Goal: Task Accomplishment & Management: Manage account settings

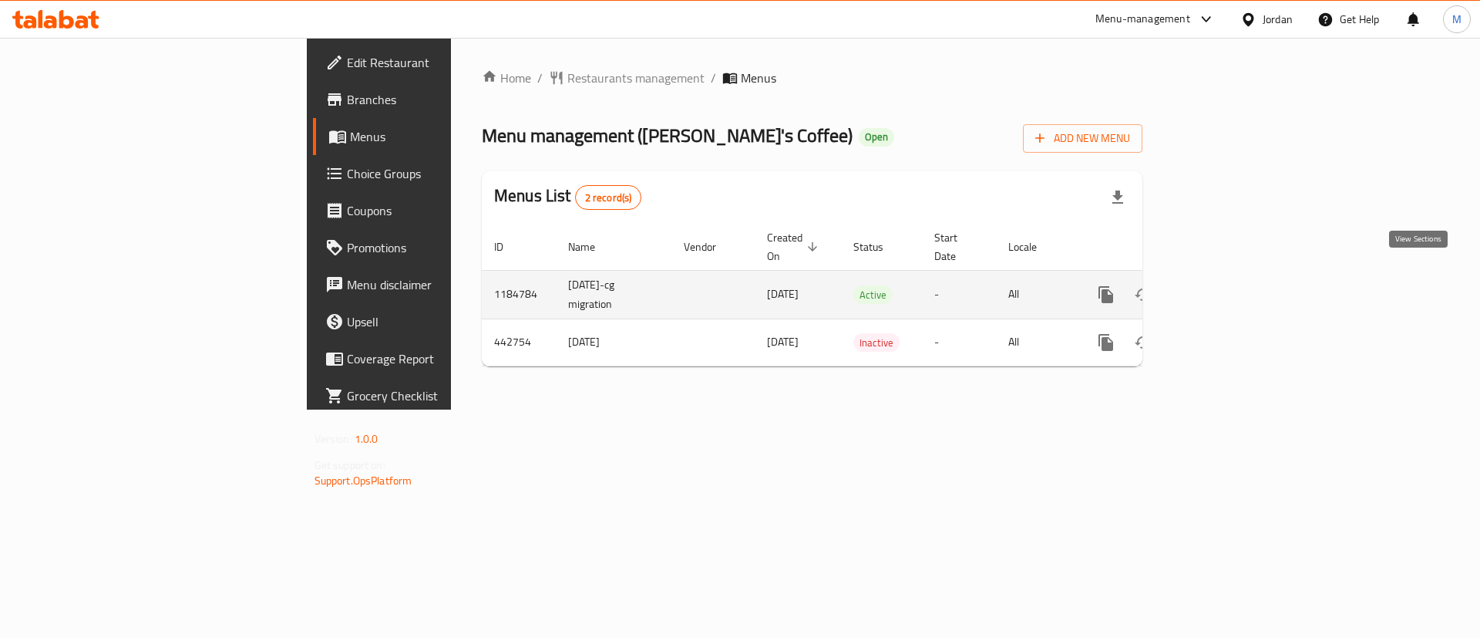
click at [1236, 276] on link "enhanced table" at bounding box center [1217, 294] width 37 height 37
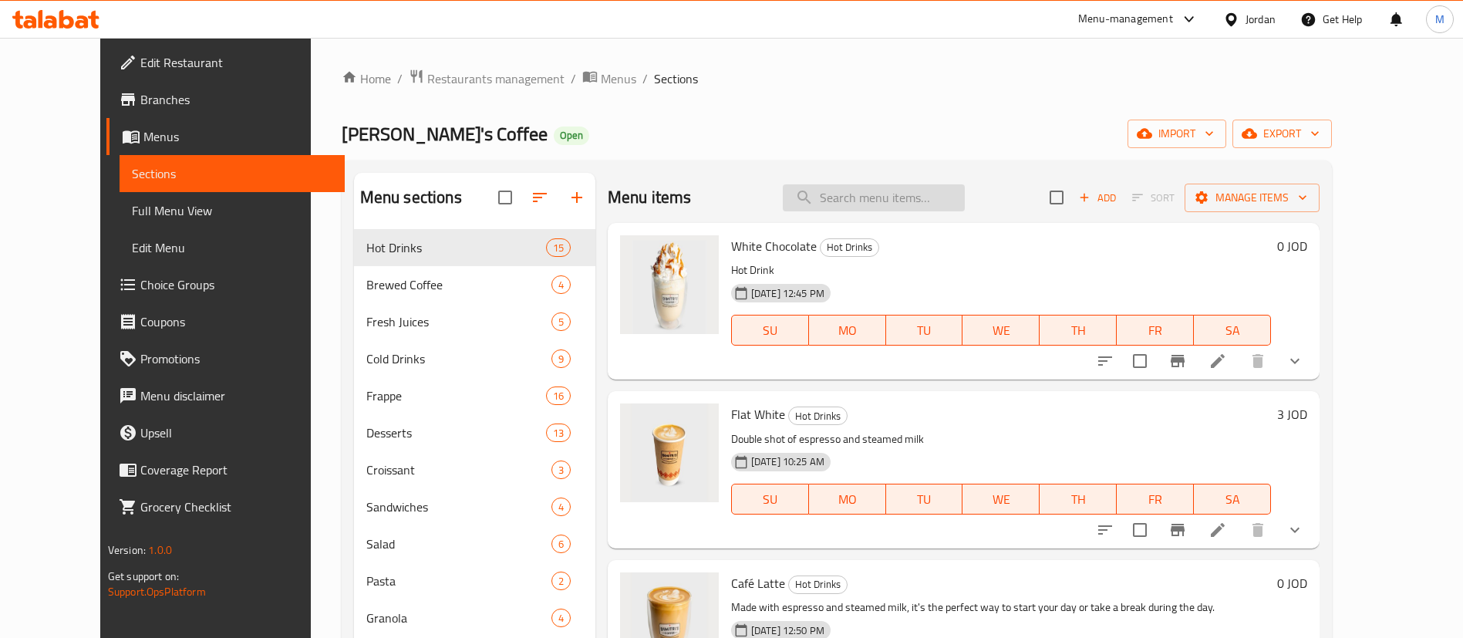
click at [866, 203] on input "search" at bounding box center [874, 197] width 182 height 27
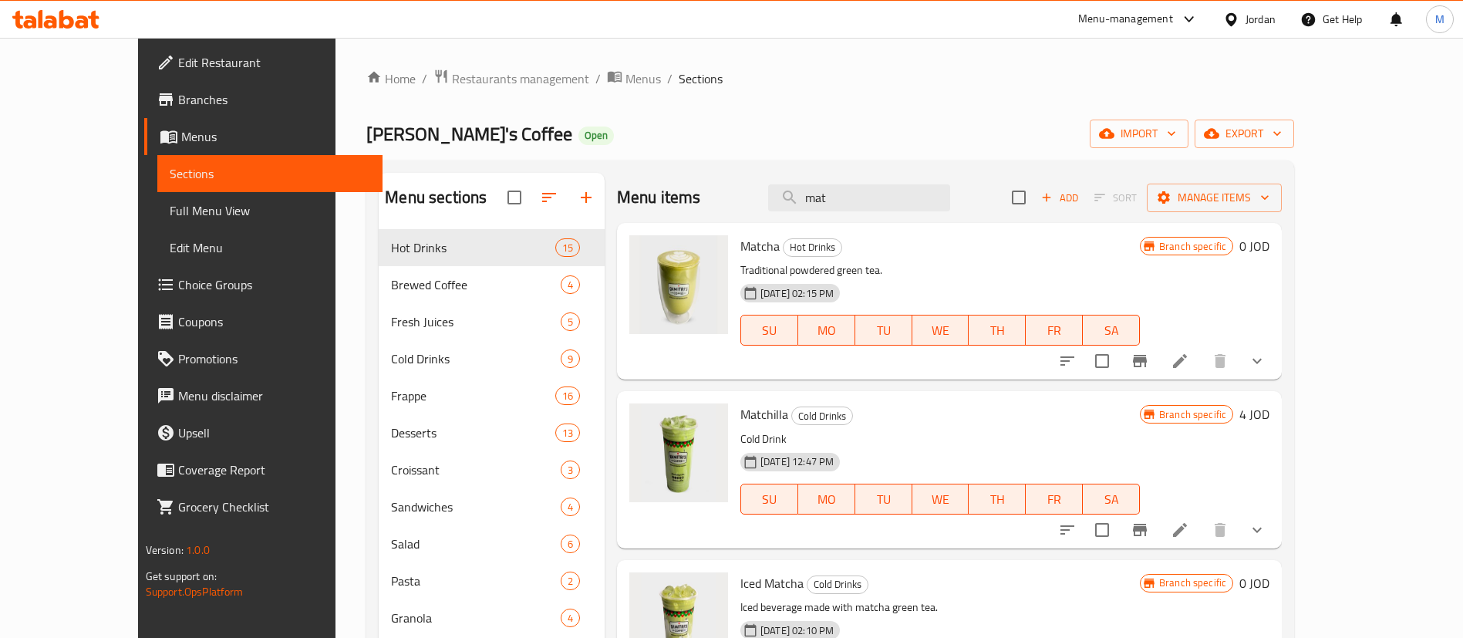
type input "mat"
click at [905, 199] on input "mat" at bounding box center [859, 197] width 182 height 27
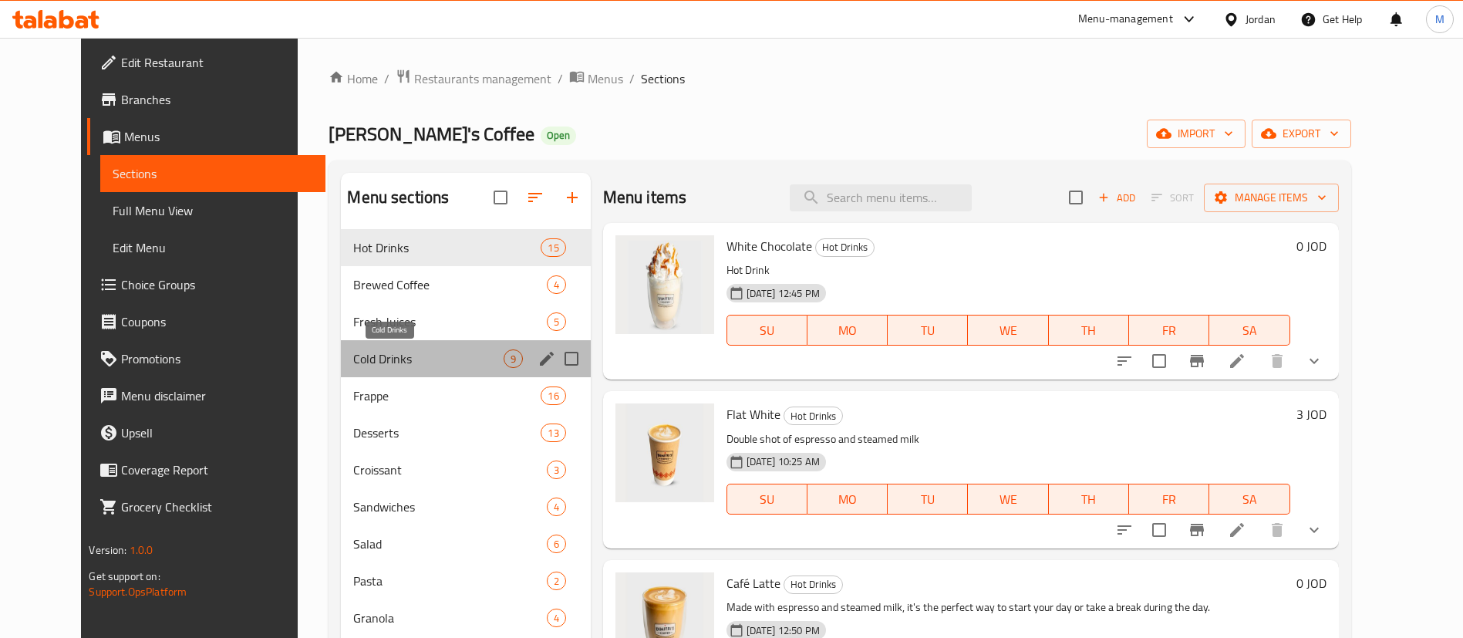
click at [364, 355] on span "Cold Drinks" at bounding box center [428, 358] width 150 height 19
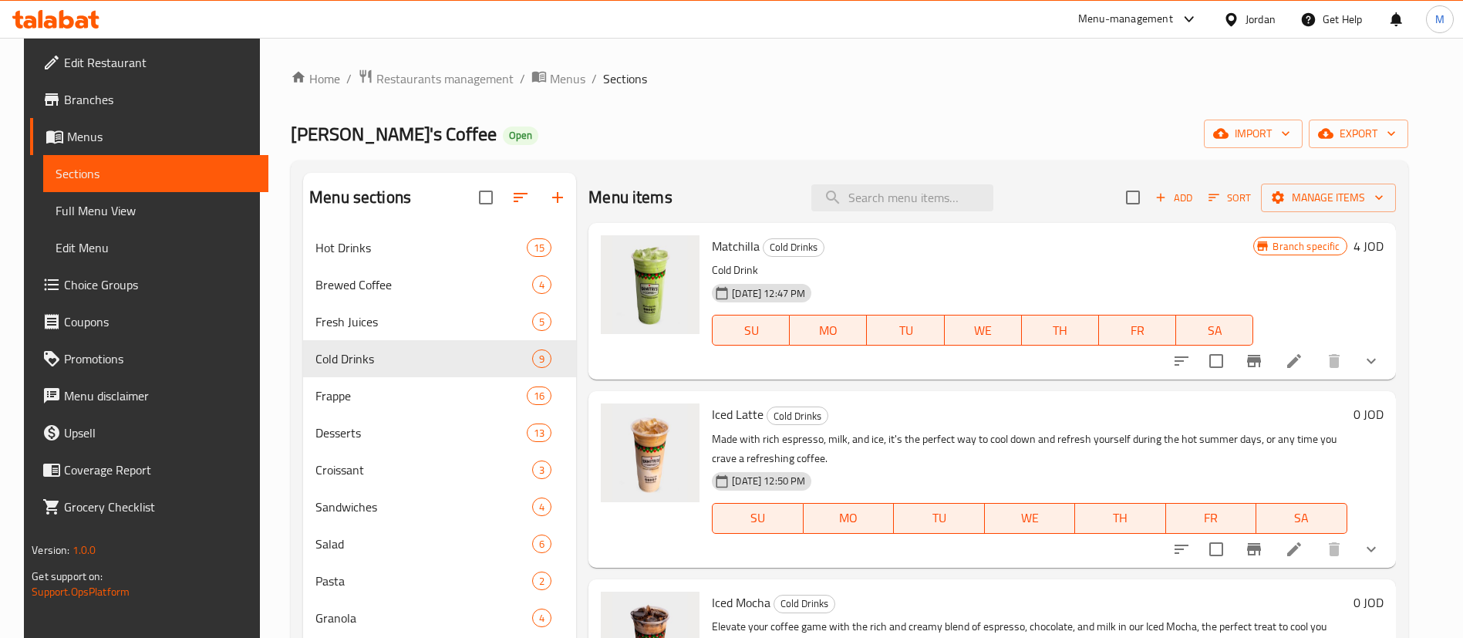
click at [1298, 361] on icon at bounding box center [1294, 361] width 14 height 14
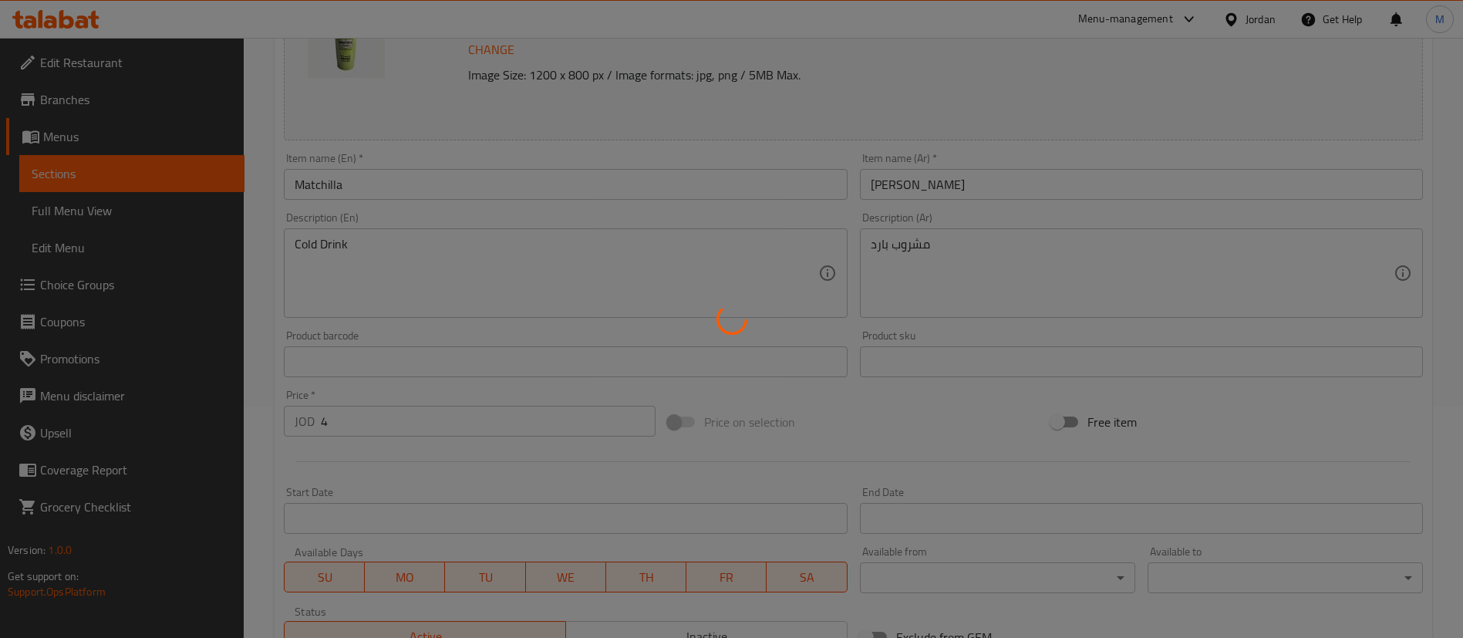
type input "اختيارك من الحليب:"
type input "1"
type input "الإضافات (النكهة):"
type input "0"
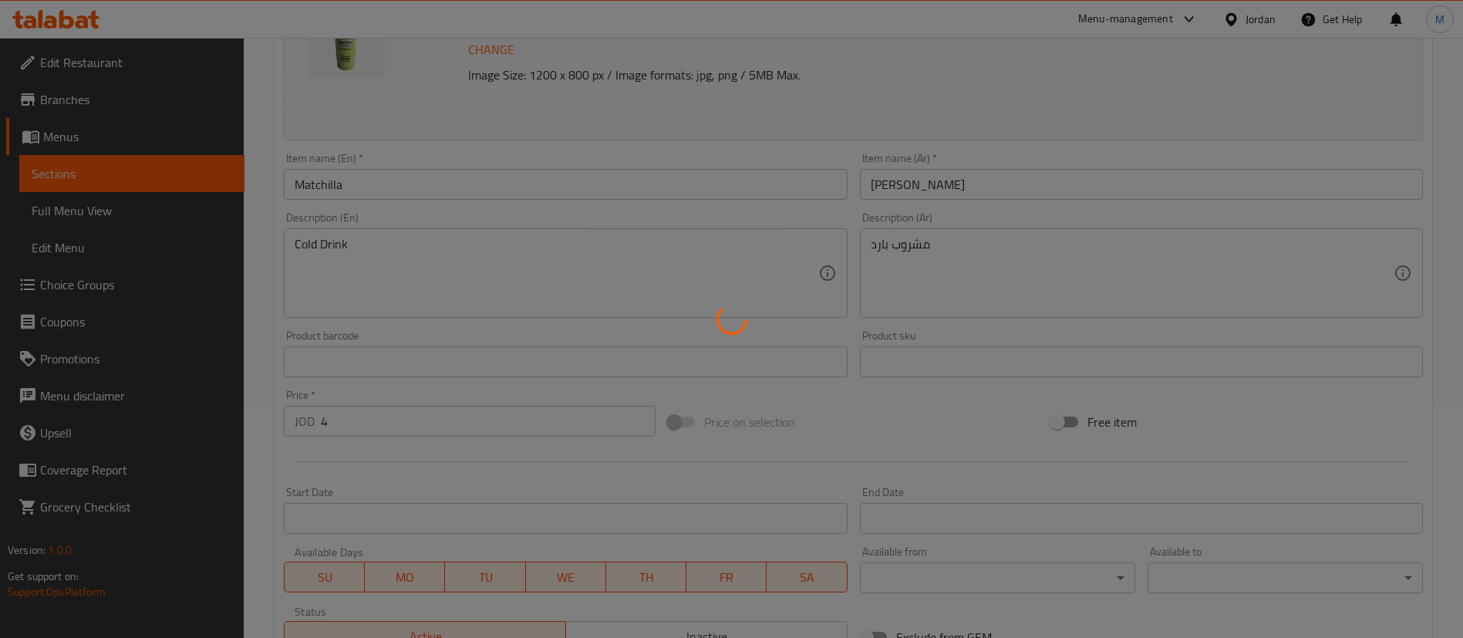
type input "1"
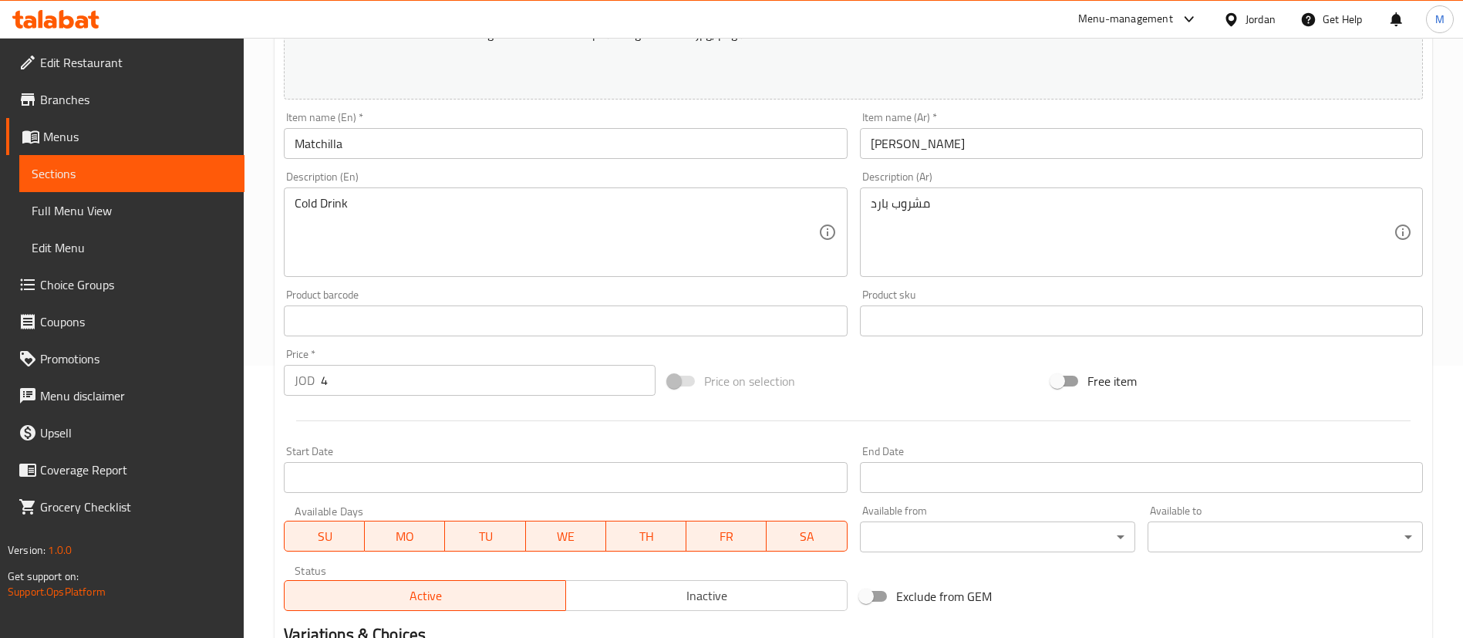
scroll to position [463, 0]
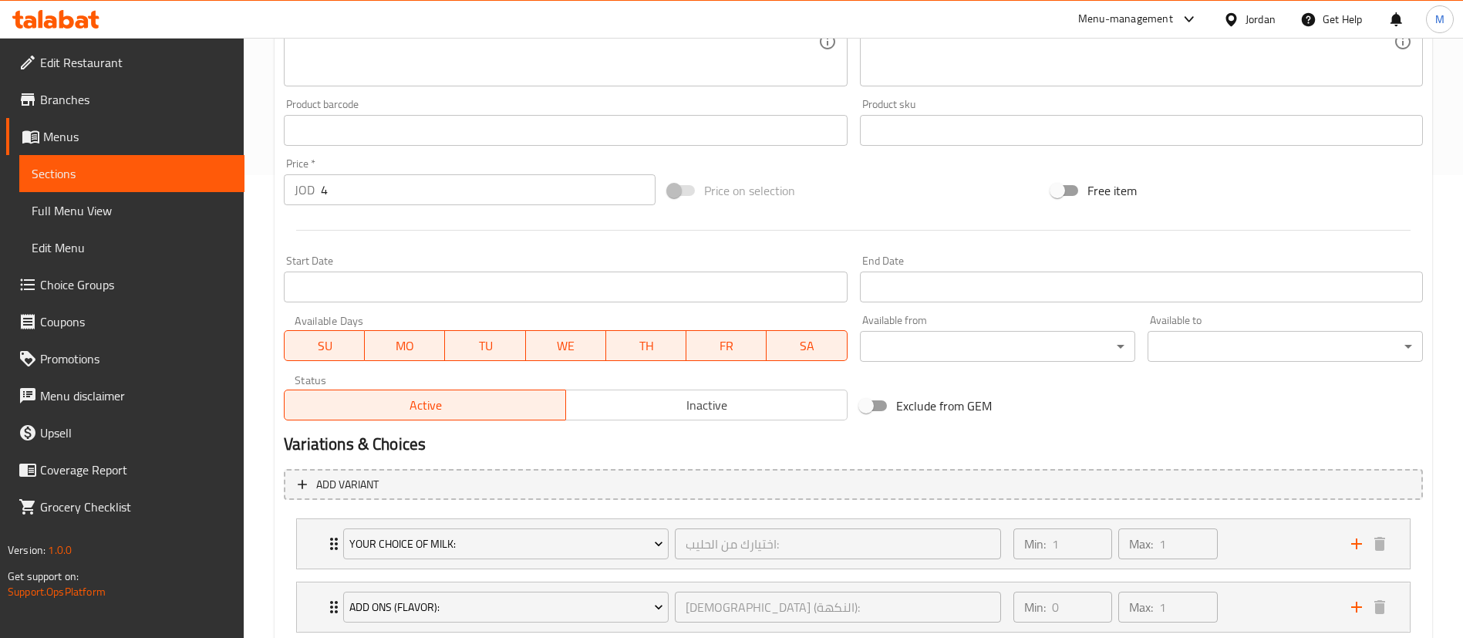
click at [759, 410] on span "Inactive" at bounding box center [706, 405] width 269 height 22
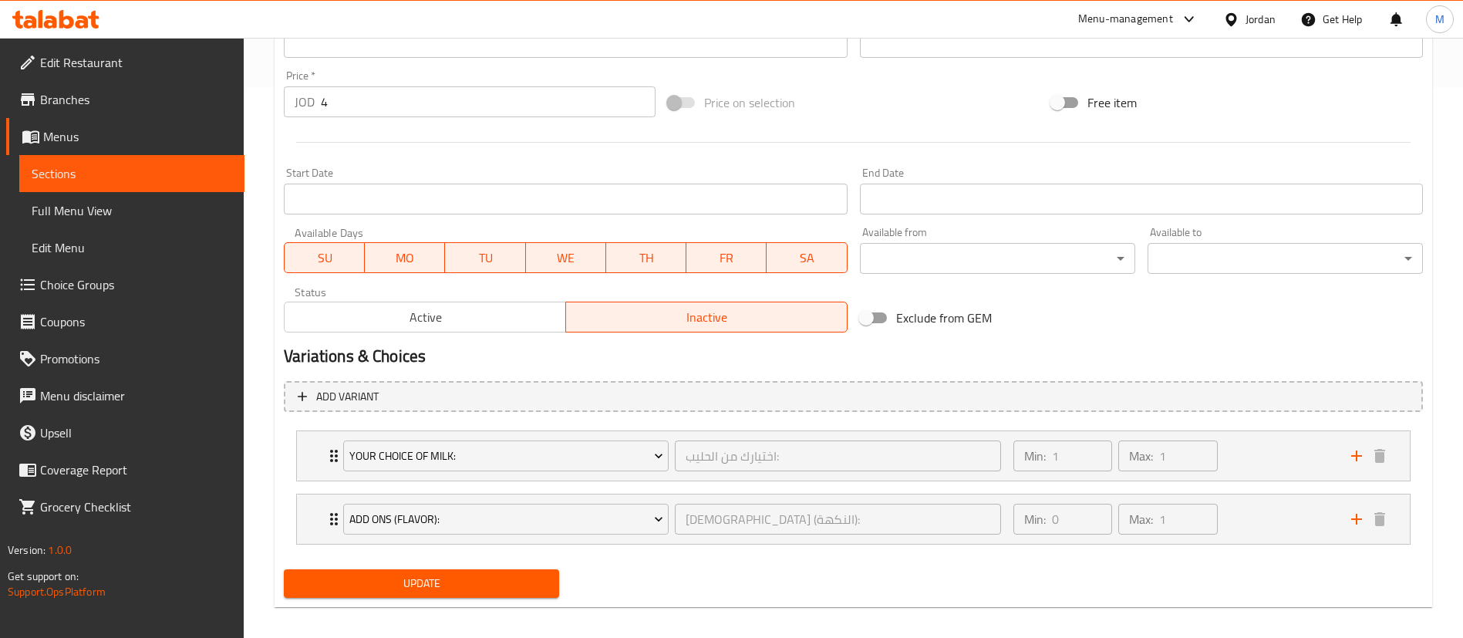
scroll to position [563, 0]
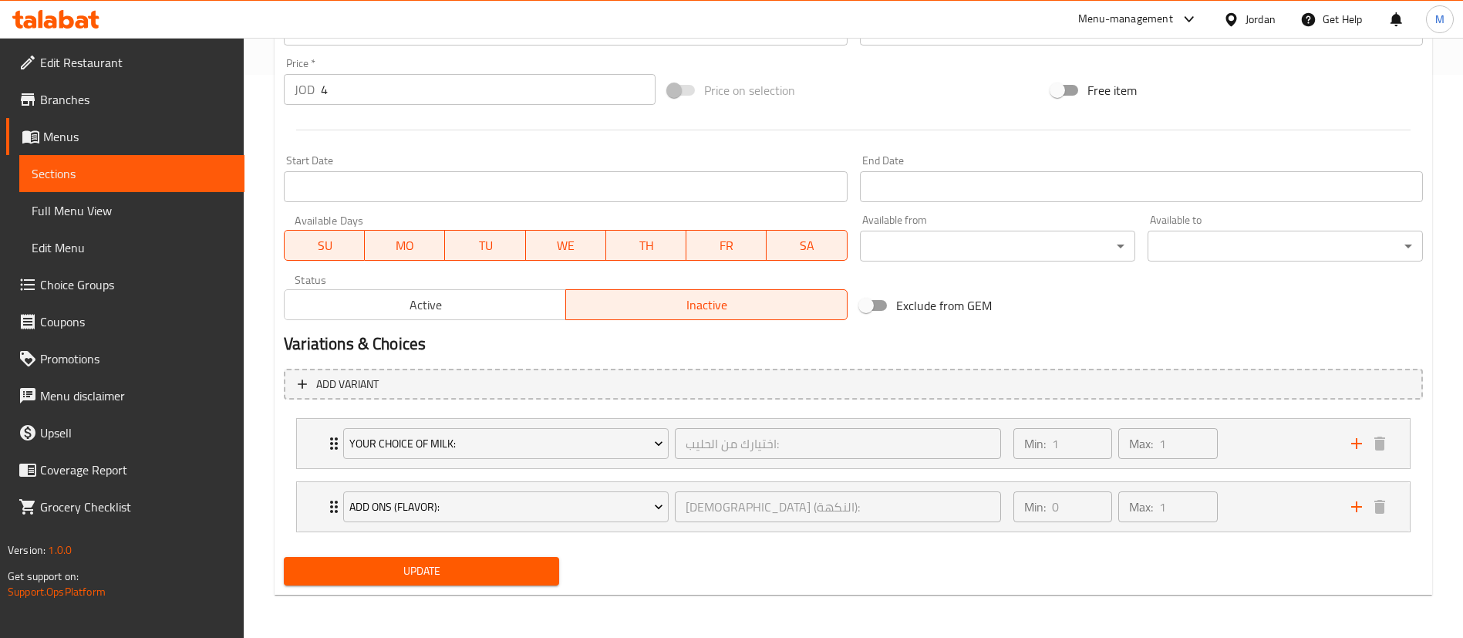
click at [454, 555] on div "Update" at bounding box center [422, 571] width 288 height 41
click at [456, 558] on button "Update" at bounding box center [421, 571] width 275 height 29
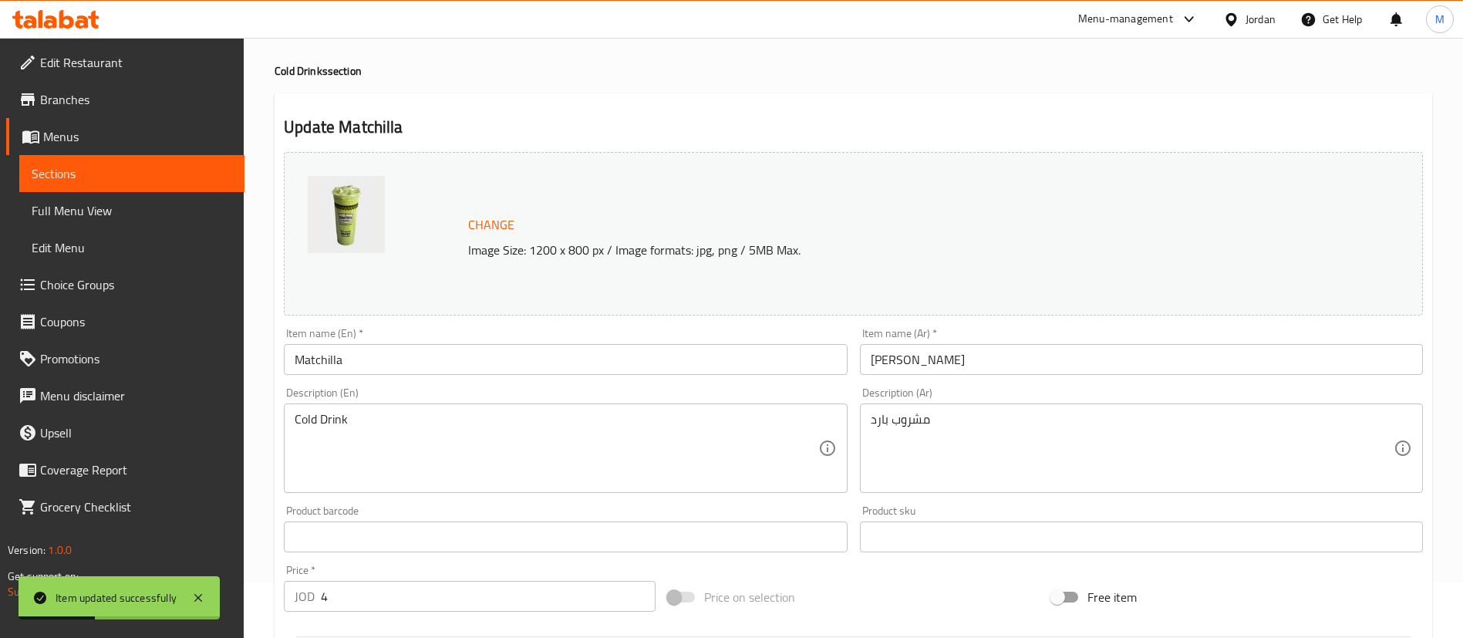
scroll to position [0, 0]
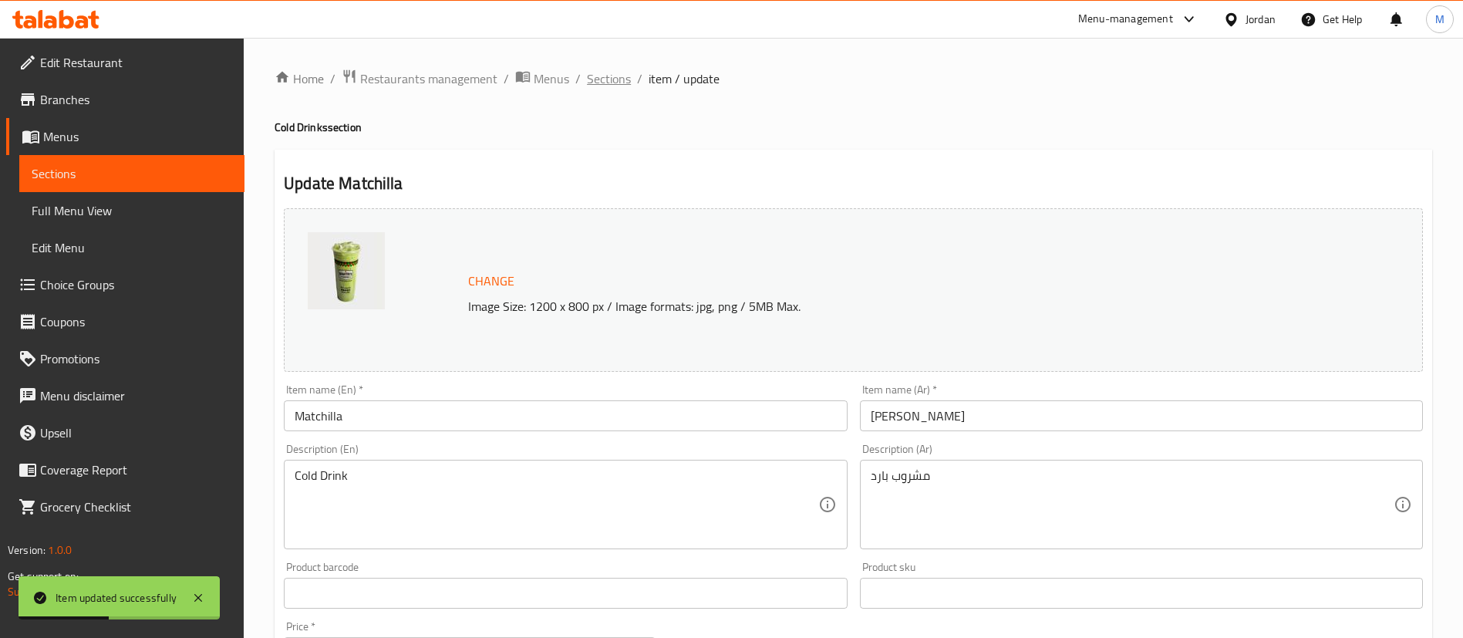
click at [611, 79] on span "Sections" at bounding box center [609, 78] width 44 height 19
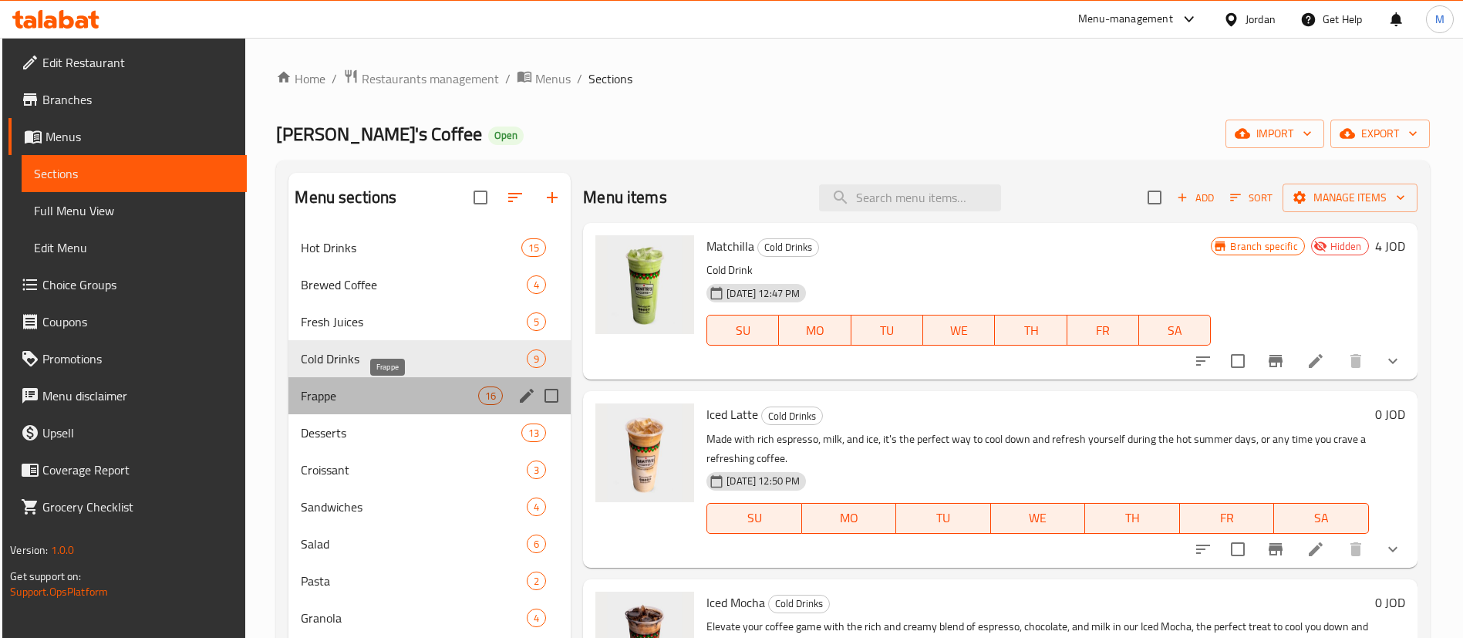
click at [401, 399] on span "Frappe" at bounding box center [389, 395] width 177 height 19
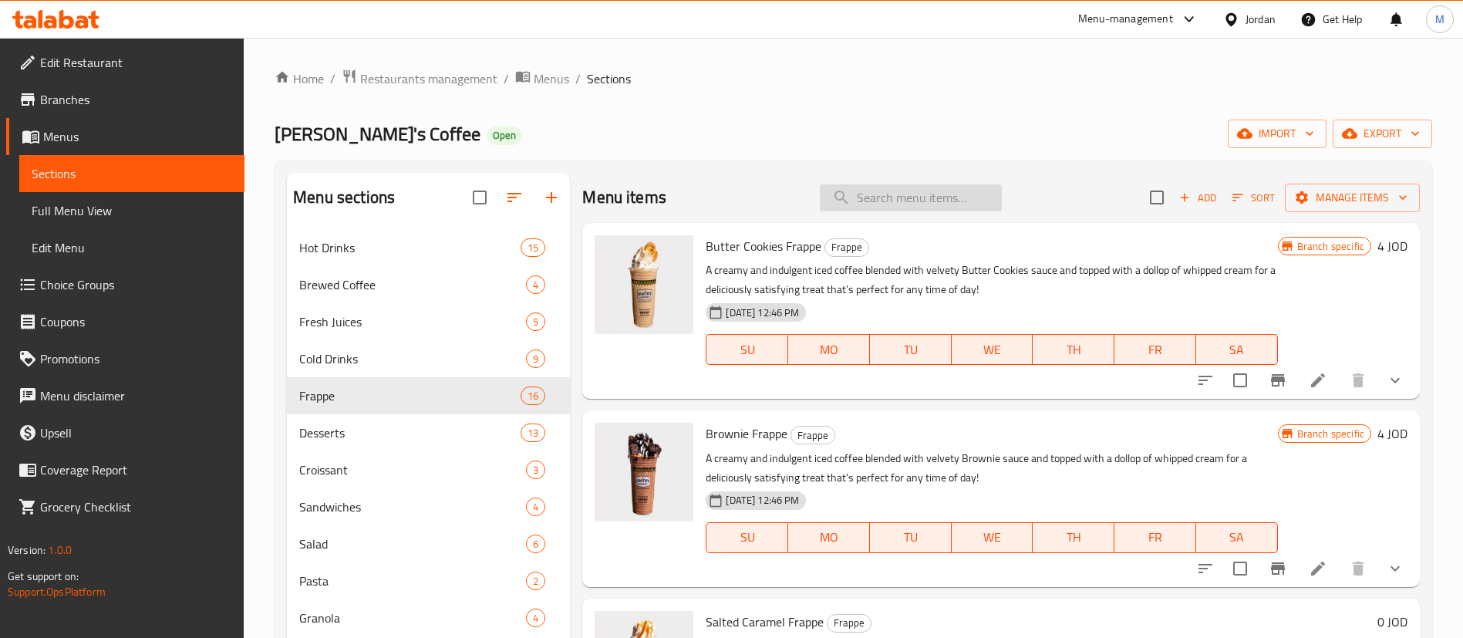
click at [921, 200] on input "search" at bounding box center [911, 197] width 182 height 27
paste input "Brownie Frappe"
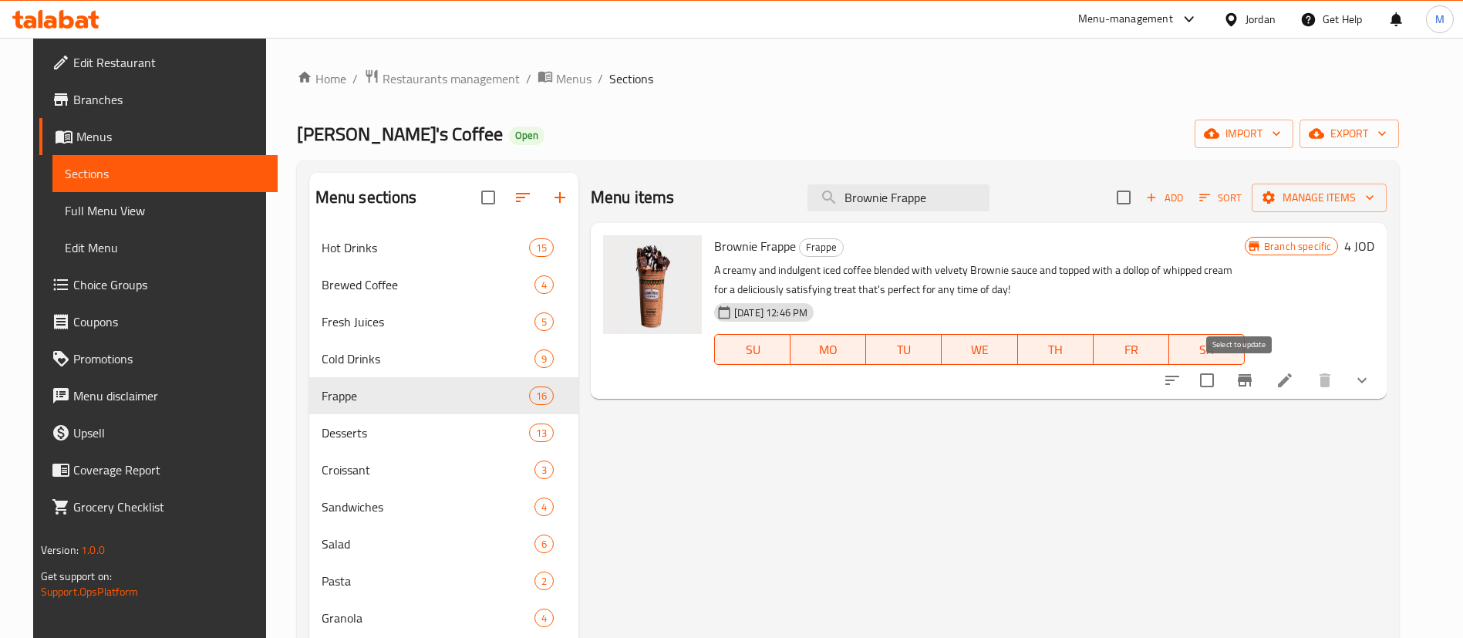
type input "Brownie Frappe"
click at [1223, 382] on input "checkbox" at bounding box center [1207, 380] width 32 height 32
checkbox input "true"
click at [949, 195] on input "Brownie Frappe" at bounding box center [898, 197] width 182 height 27
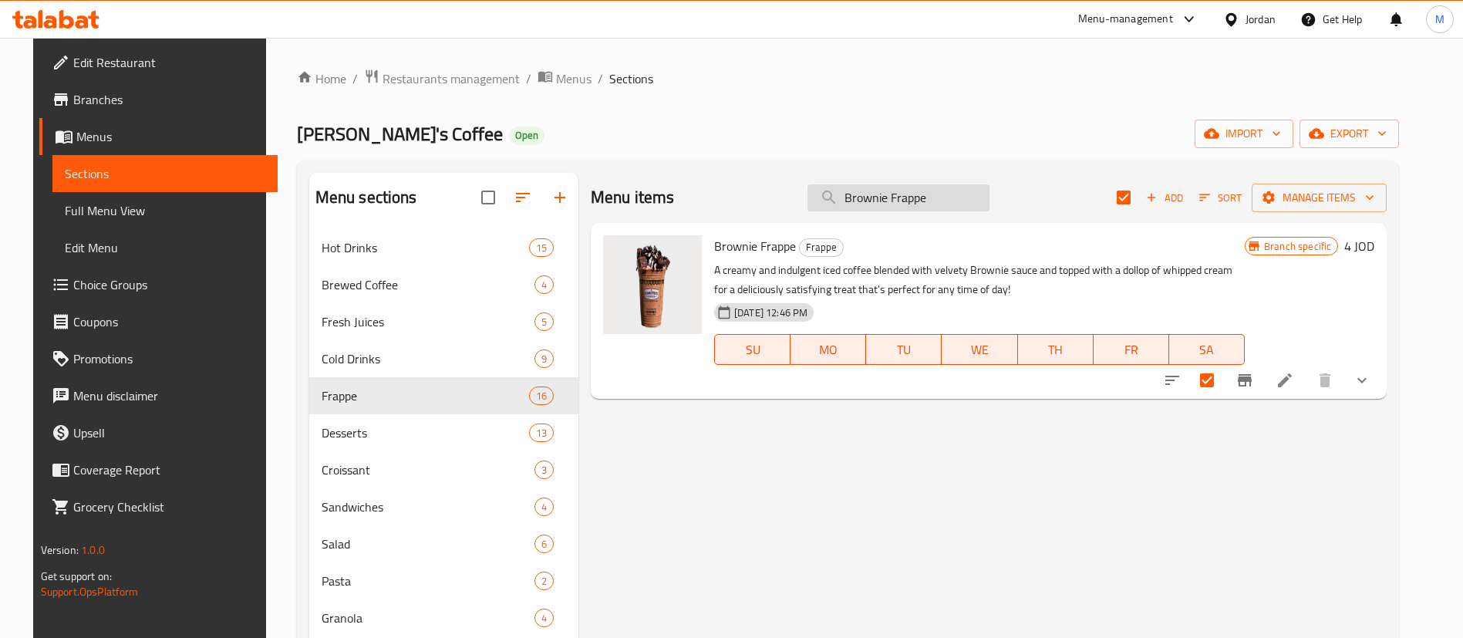
click at [949, 194] on input "Brownie Frappe" at bounding box center [898, 197] width 182 height 27
paste input "utter Cookies"
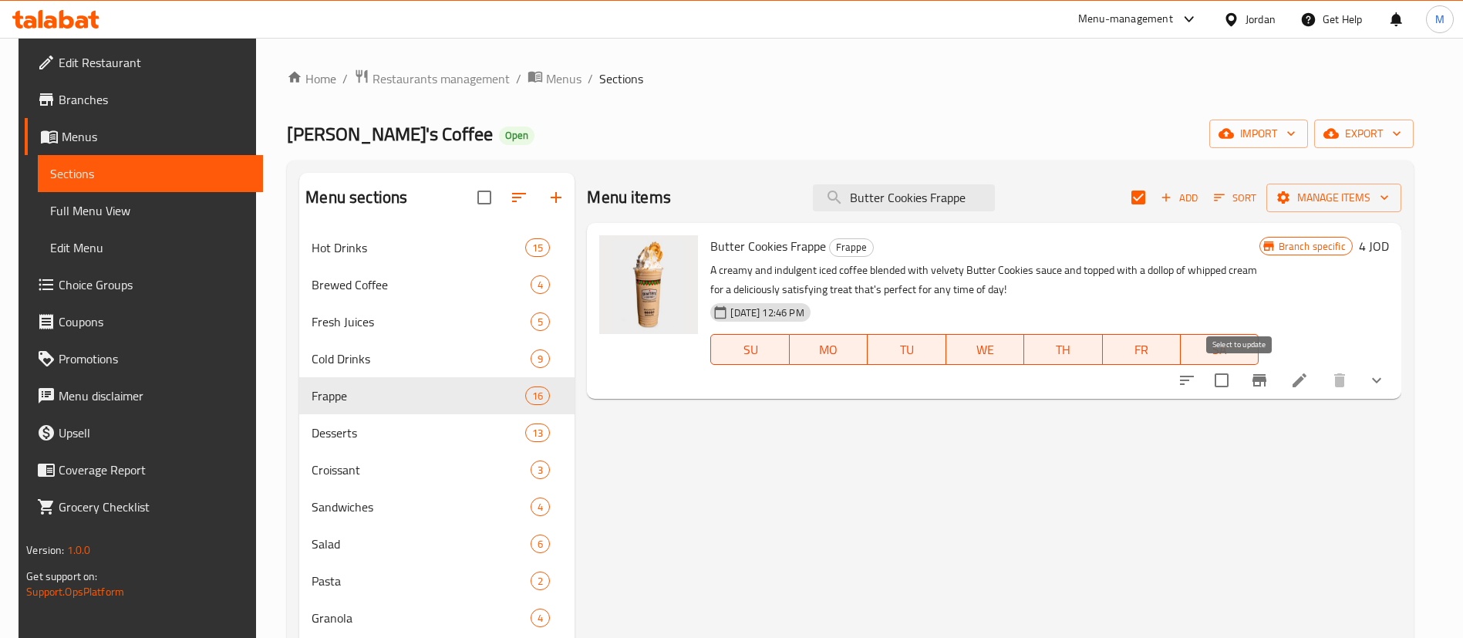
type input "Butter Cookies Frappe"
click at [1238, 378] on input "checkbox" at bounding box center [1221, 380] width 32 height 32
checkbox input "true"
checkbox input "false"
click at [1366, 204] on span "Manage items" at bounding box center [1333, 197] width 110 height 19
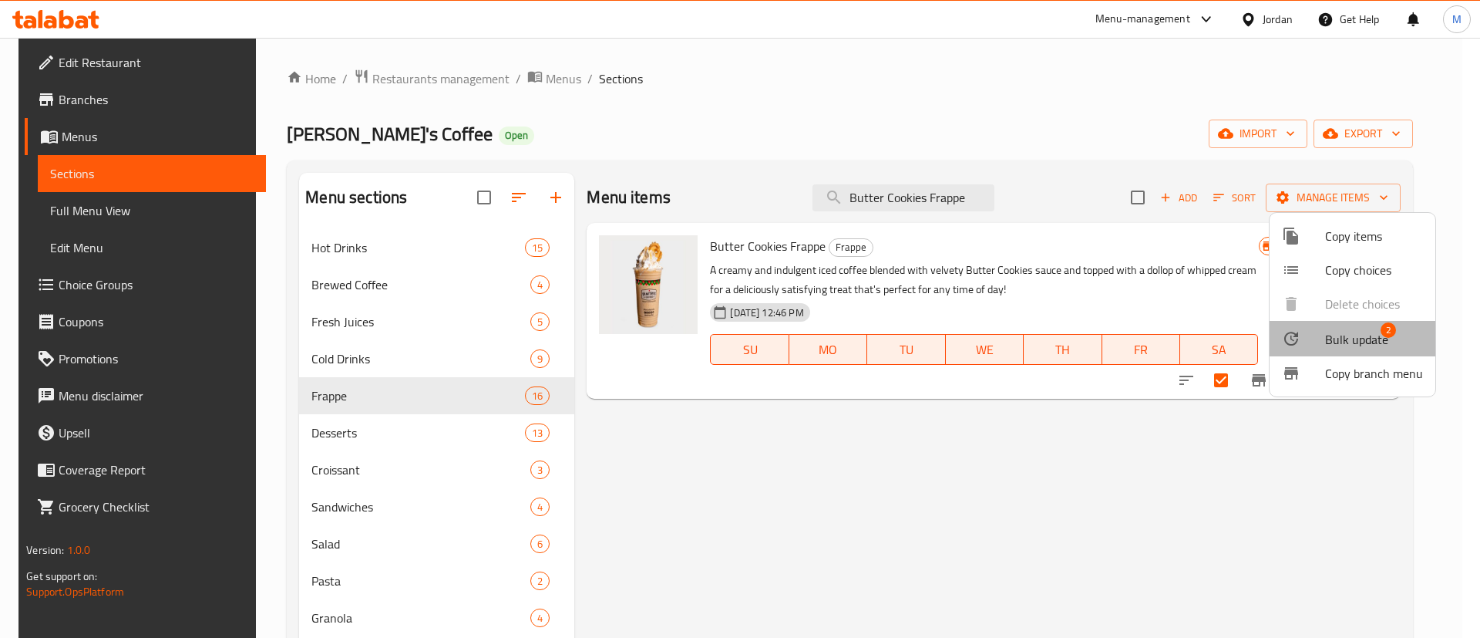
click at [1359, 339] on span "Bulk update" at bounding box center [1356, 339] width 63 height 19
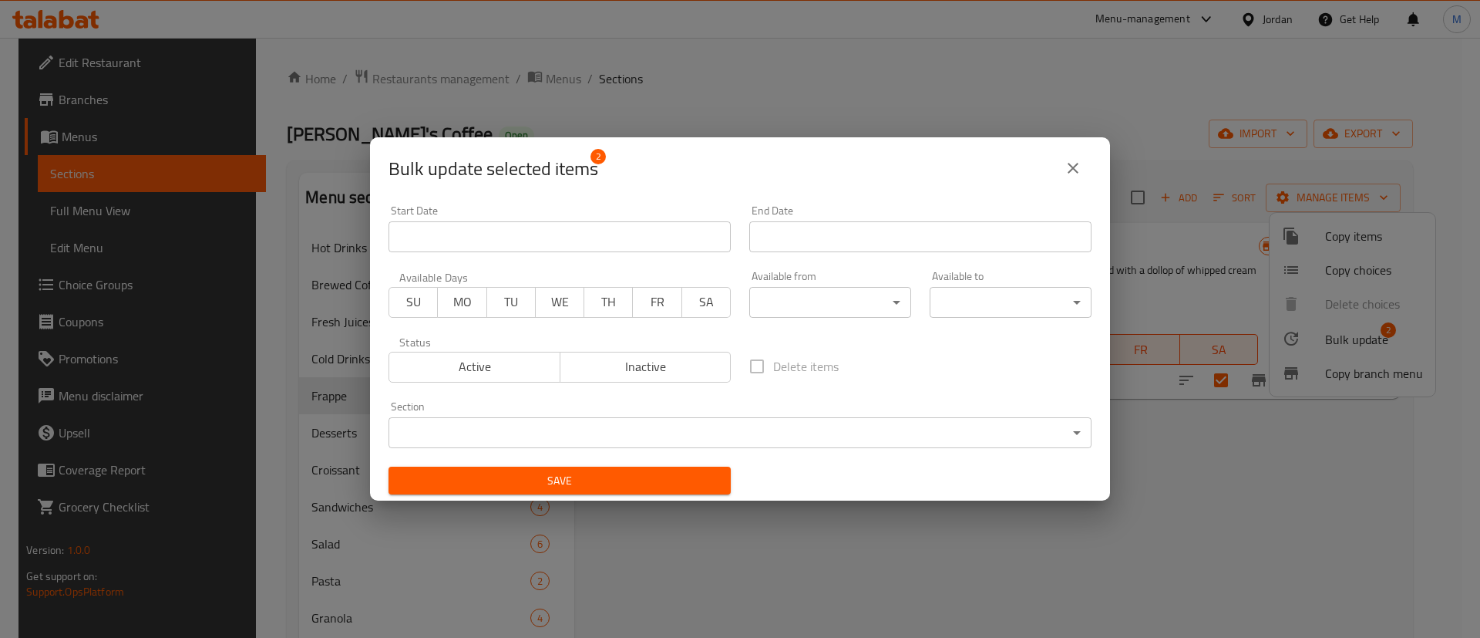
click at [617, 365] on span "Inactive" at bounding box center [646, 366] width 159 height 22
click at [693, 479] on span "Save" at bounding box center [560, 480] width 318 height 19
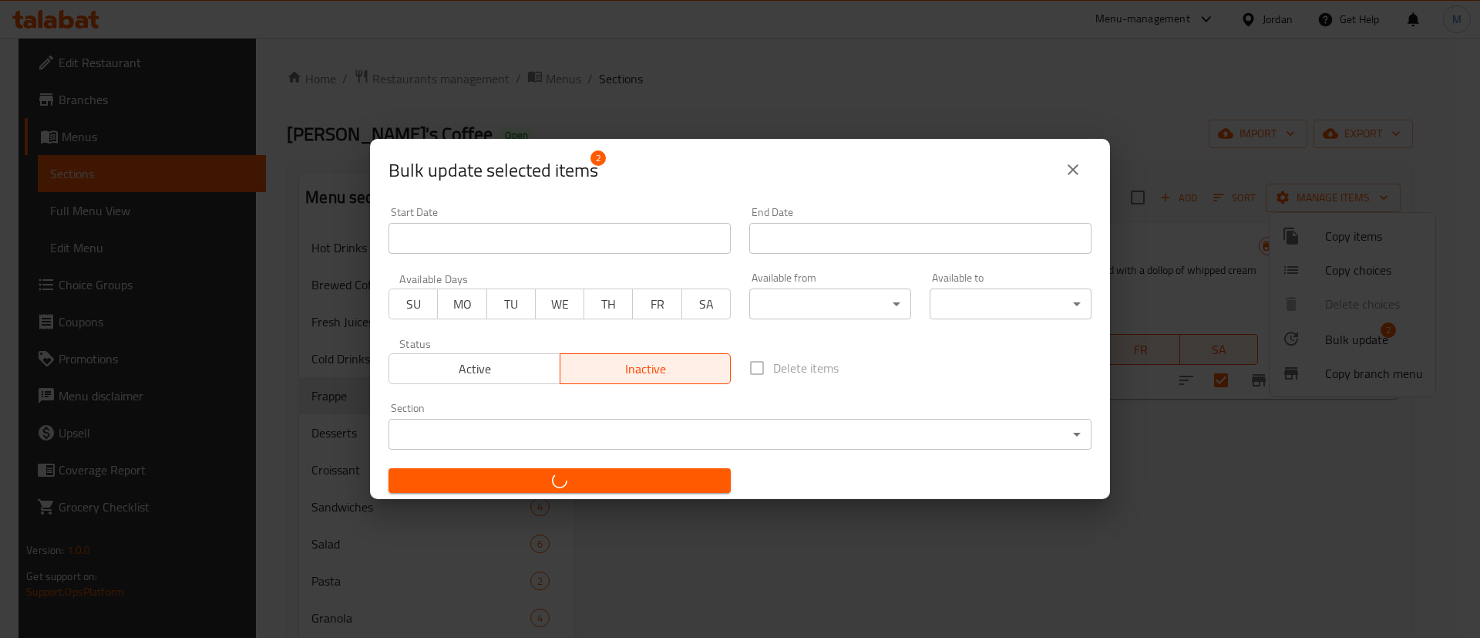
checkbox input "false"
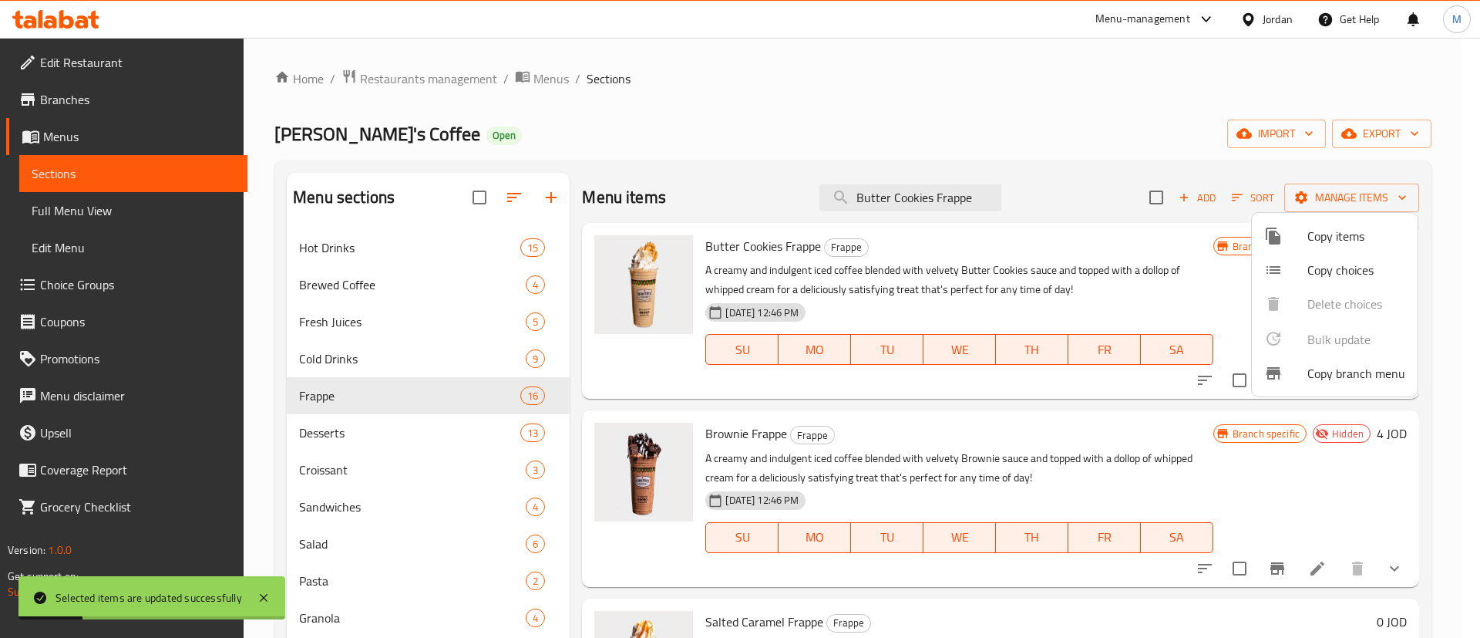
click at [994, 87] on div at bounding box center [740, 319] width 1480 height 638
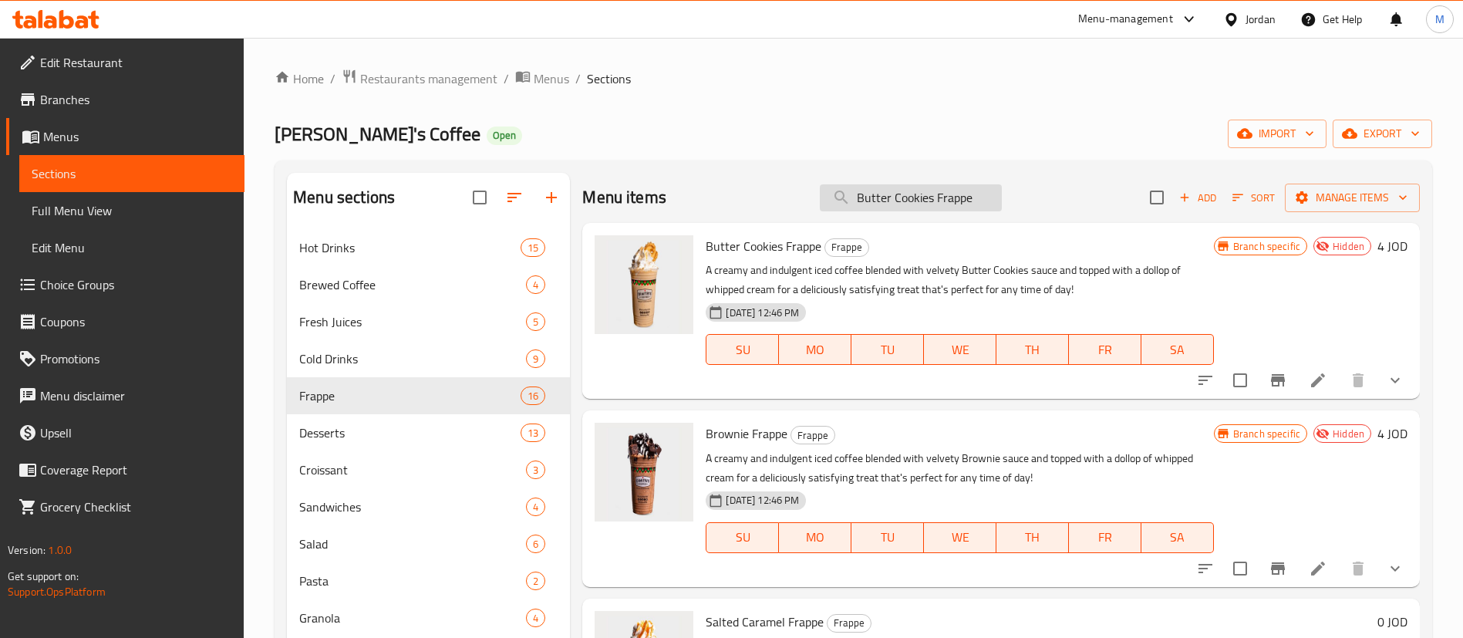
click at [920, 199] on input "Butter Cookies Frappe" at bounding box center [911, 197] width 182 height 27
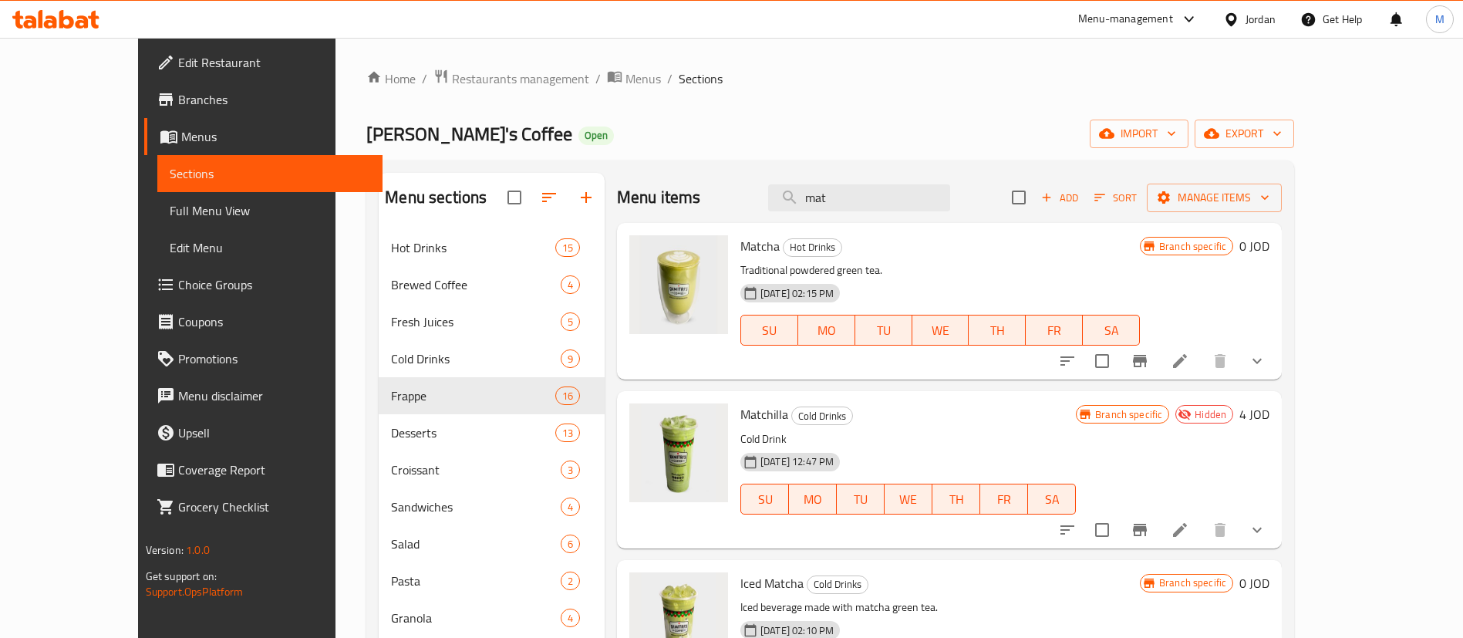
type input "mat"
click at [1187, 365] on icon at bounding box center [1180, 361] width 14 height 14
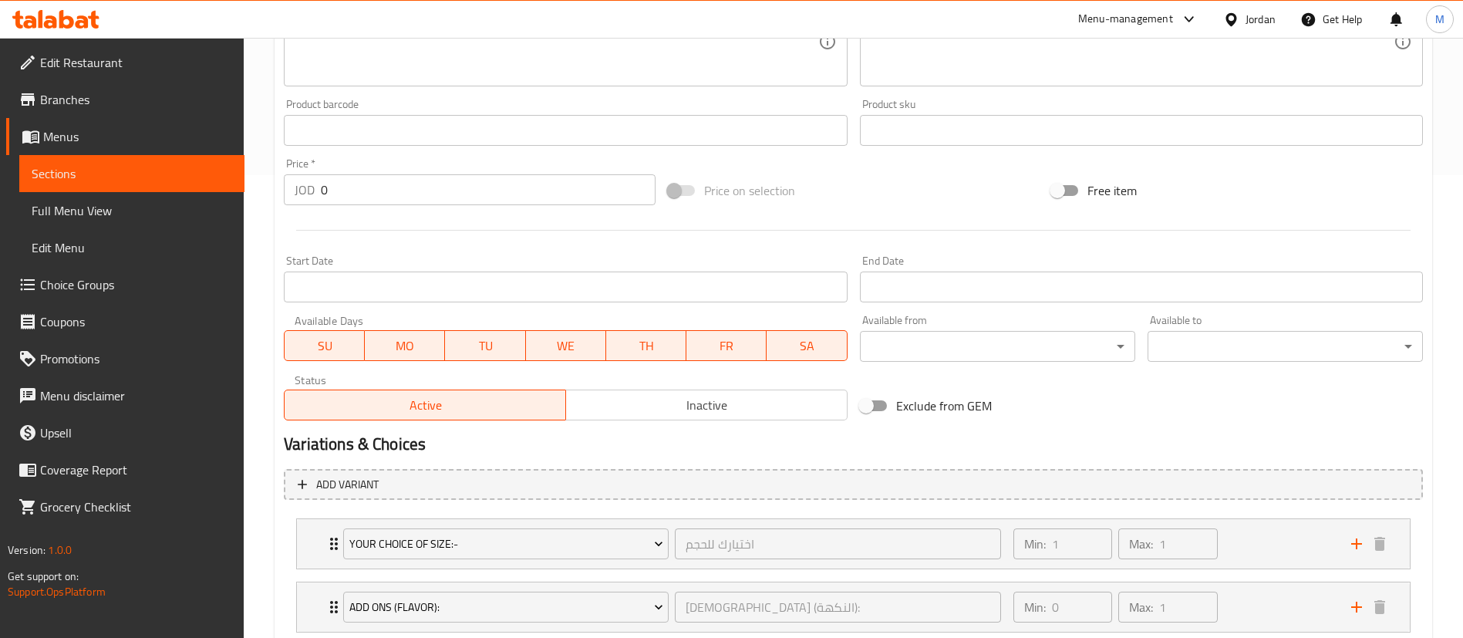
scroll to position [689, 0]
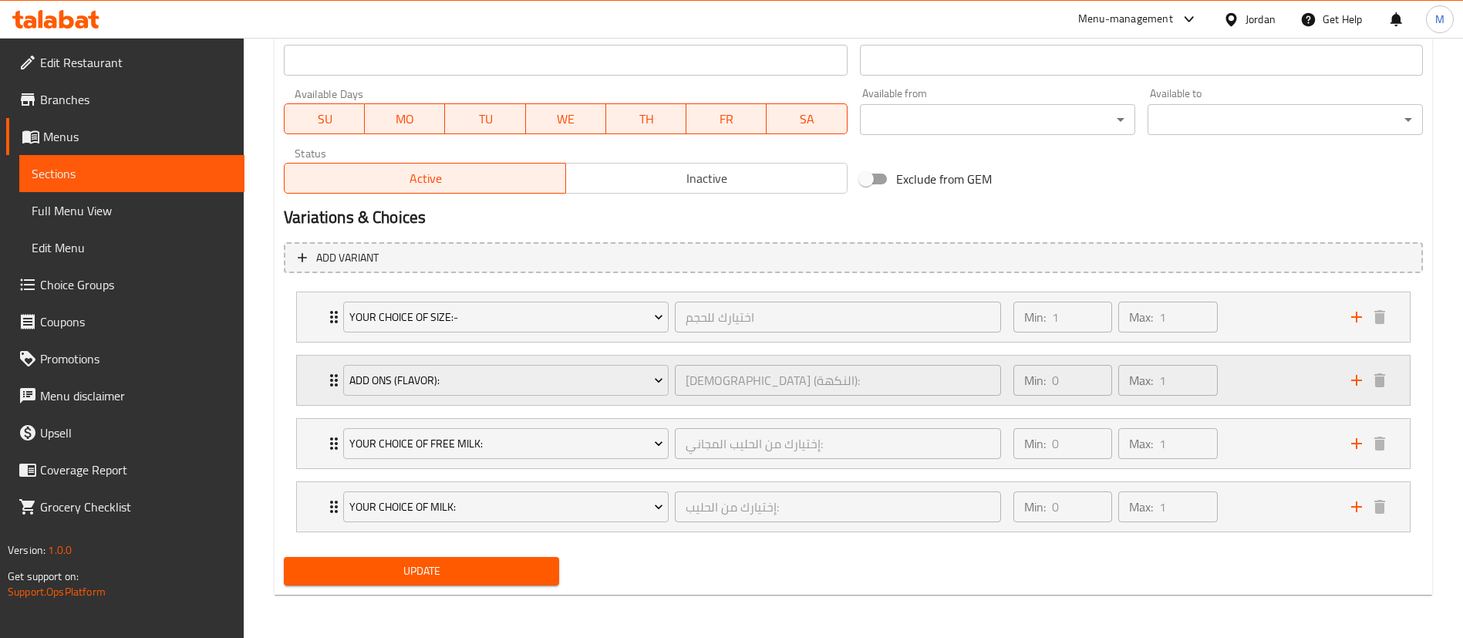
click at [1265, 378] on div "Min: 0 ​ Max: 1 ​" at bounding box center [1173, 379] width 338 height 49
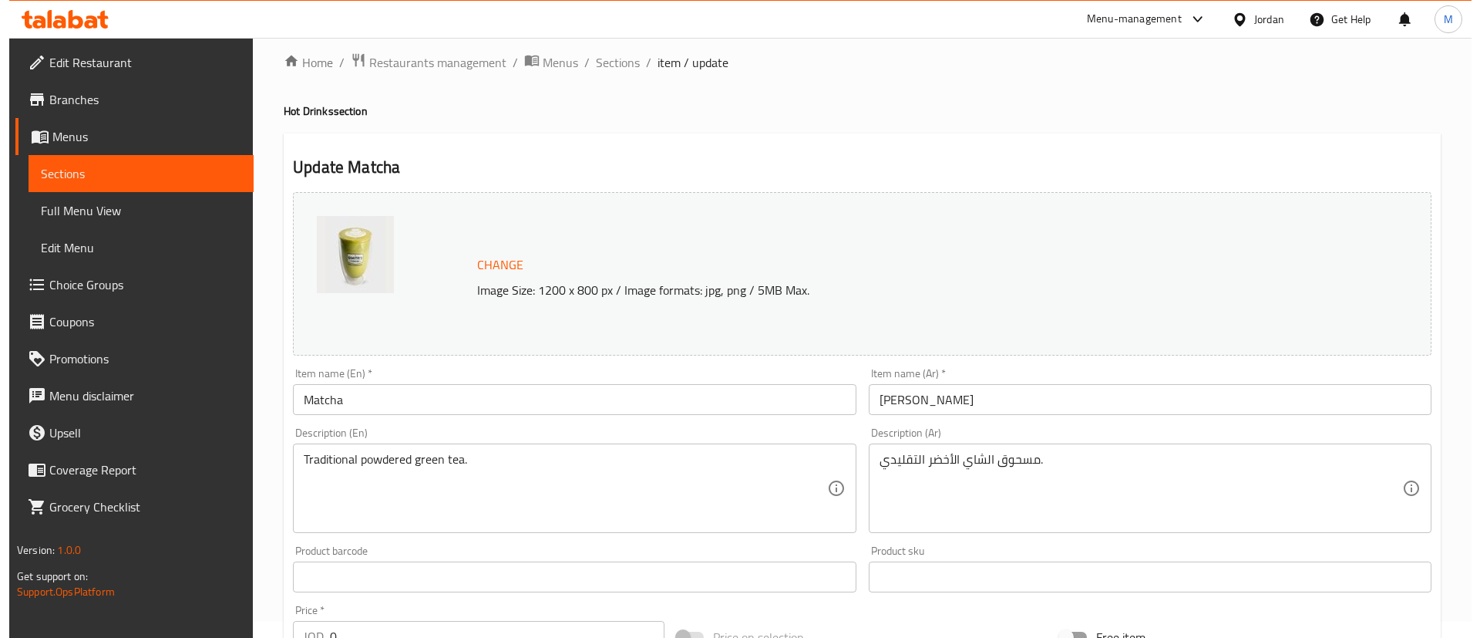
scroll to position [0, 0]
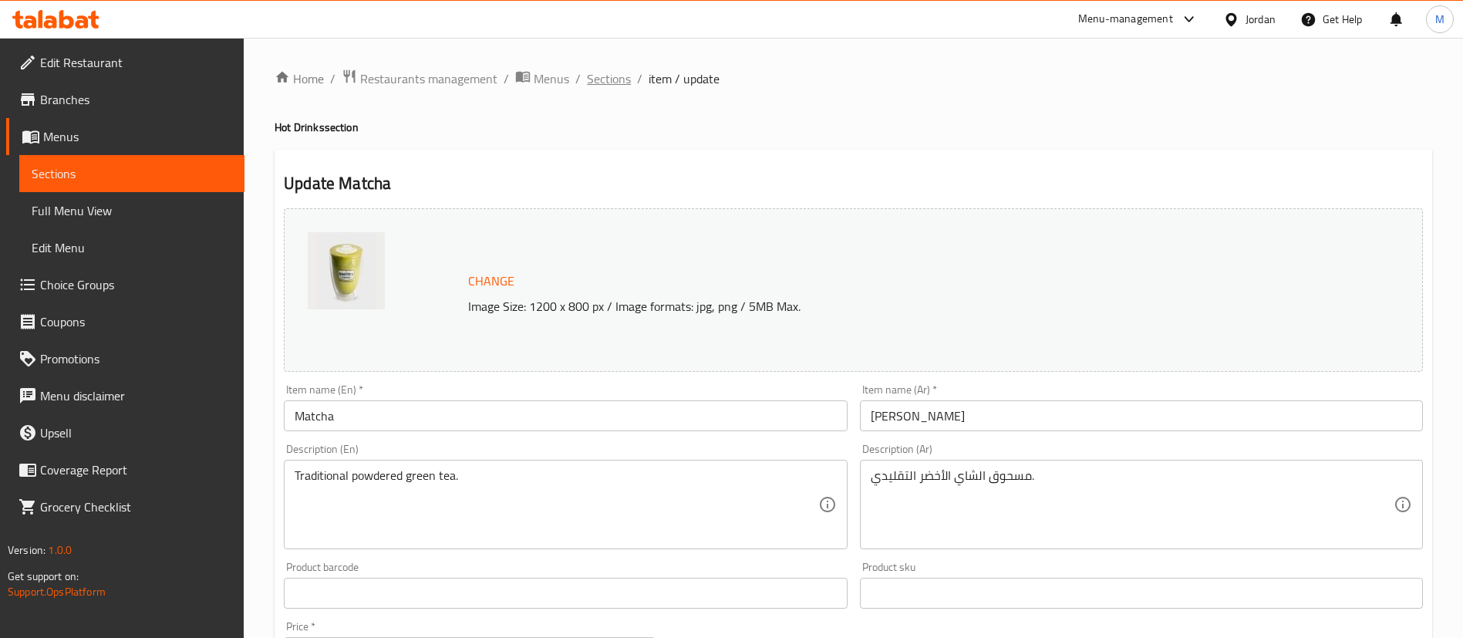
click at [607, 79] on span "Sections" at bounding box center [609, 78] width 44 height 19
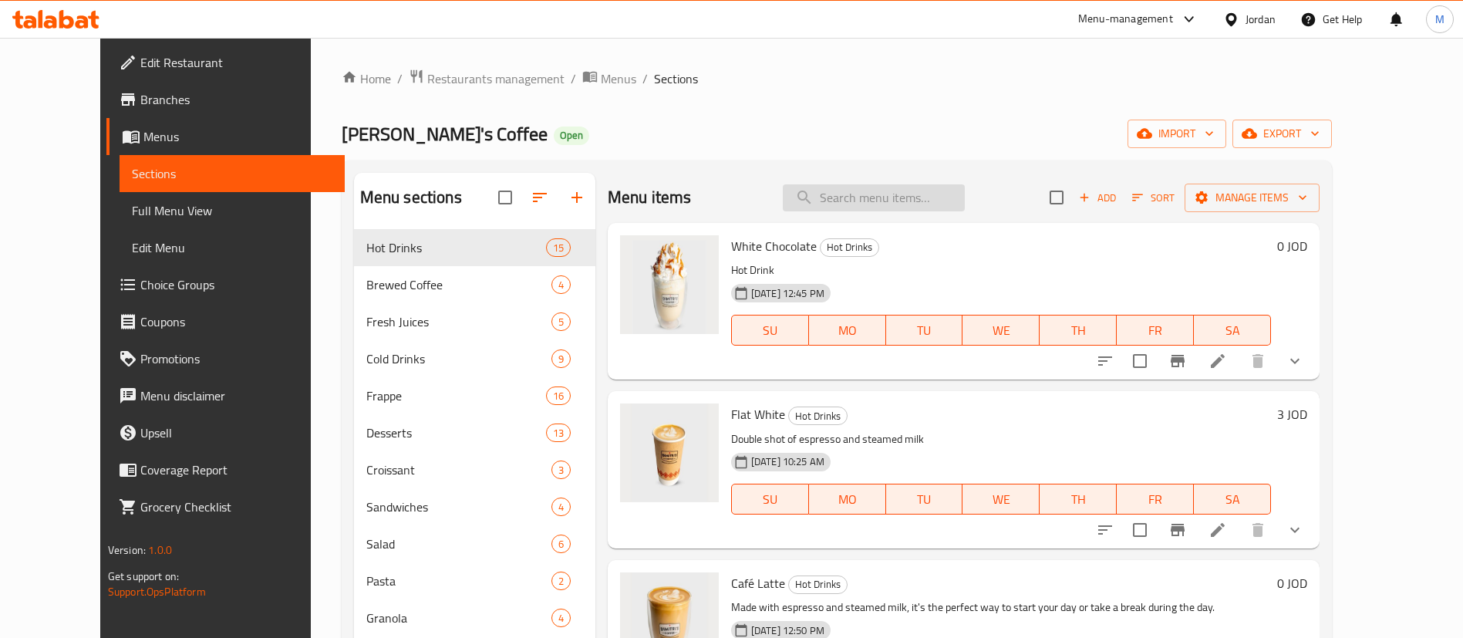
click at [923, 200] on input "search" at bounding box center [874, 197] width 182 height 27
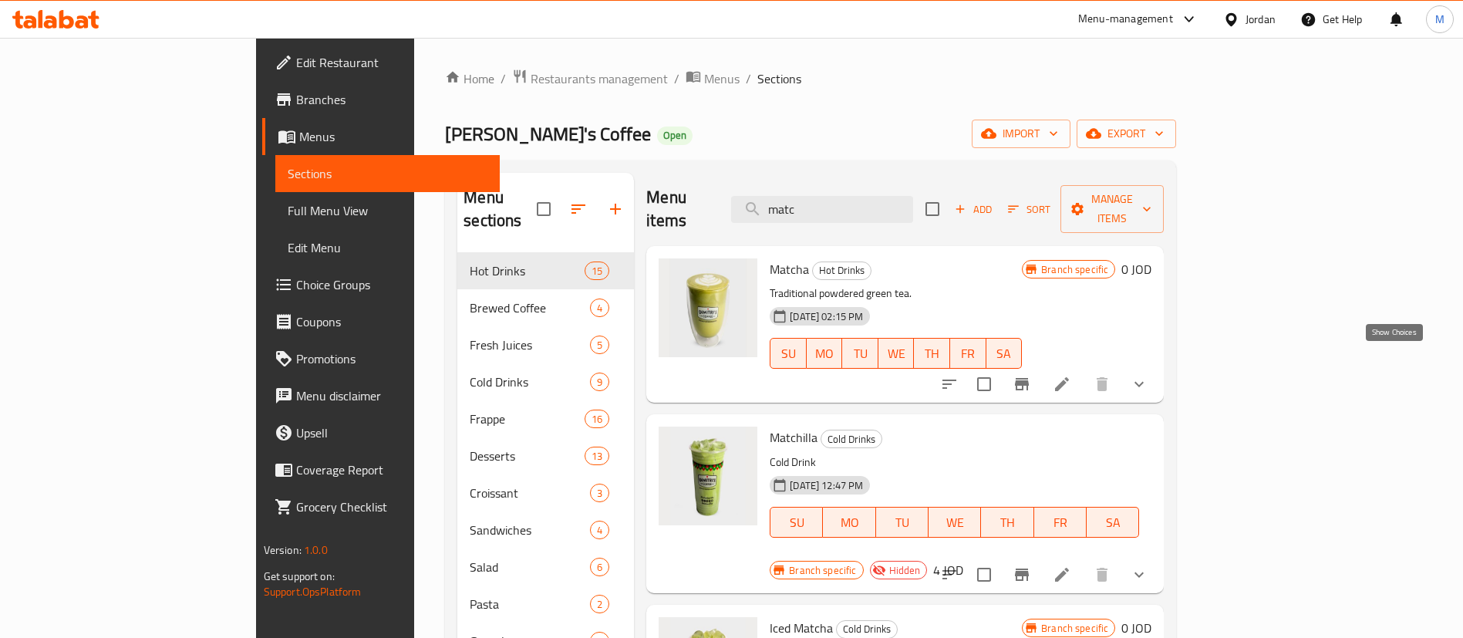
type input "matc"
click at [1148, 375] on icon "show more" at bounding box center [1139, 384] width 19 height 19
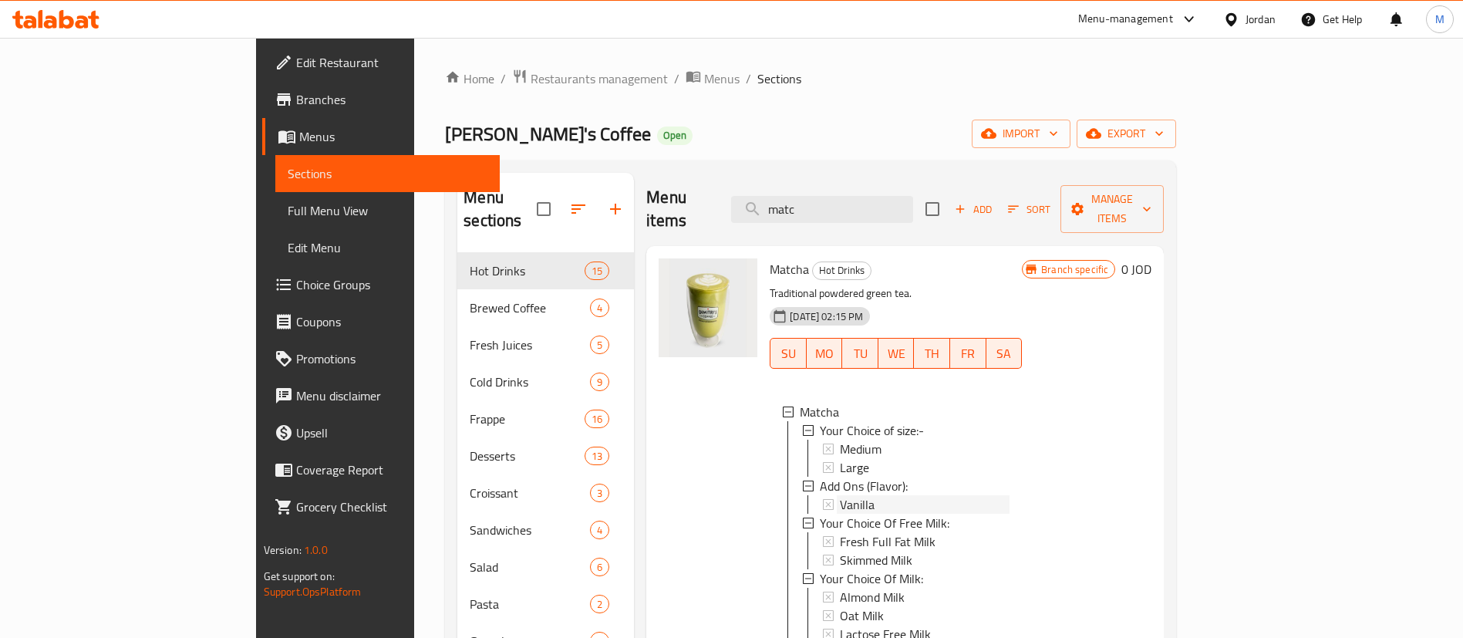
click at [972, 495] on div "Vanilla" at bounding box center [925, 504] width 170 height 19
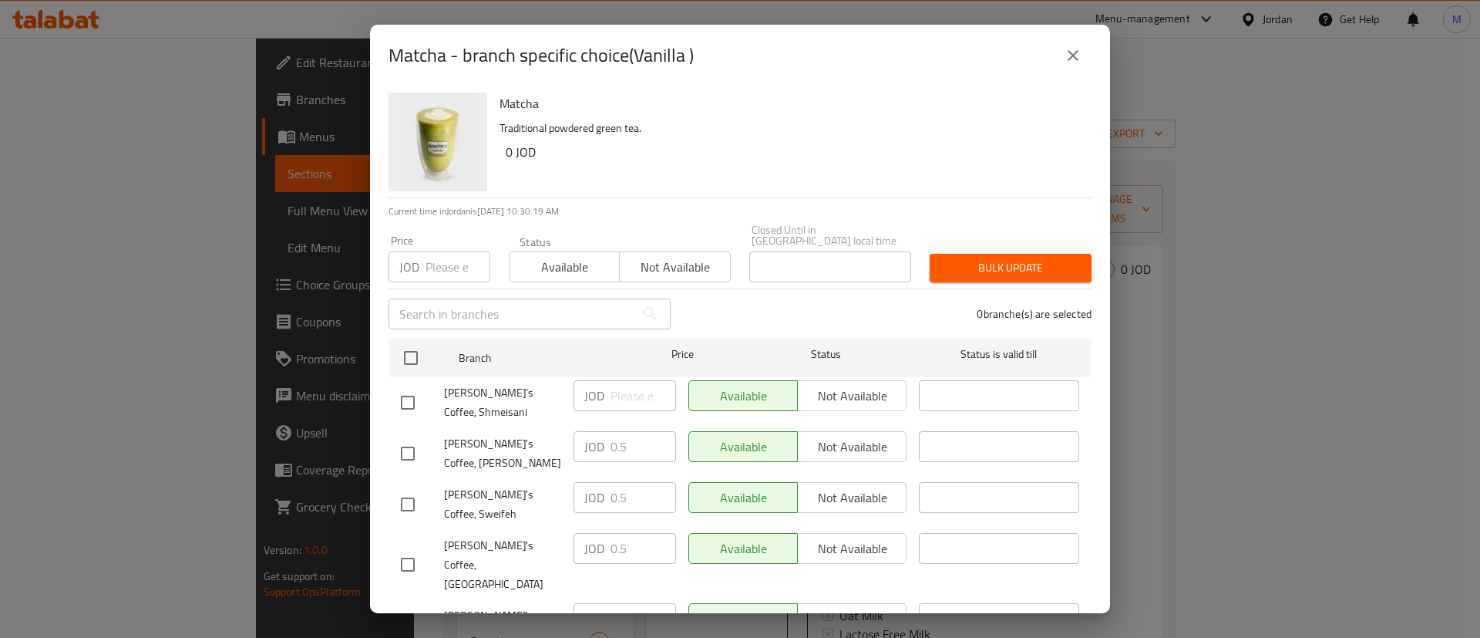
click at [1073, 59] on icon "close" at bounding box center [1073, 55] width 19 height 19
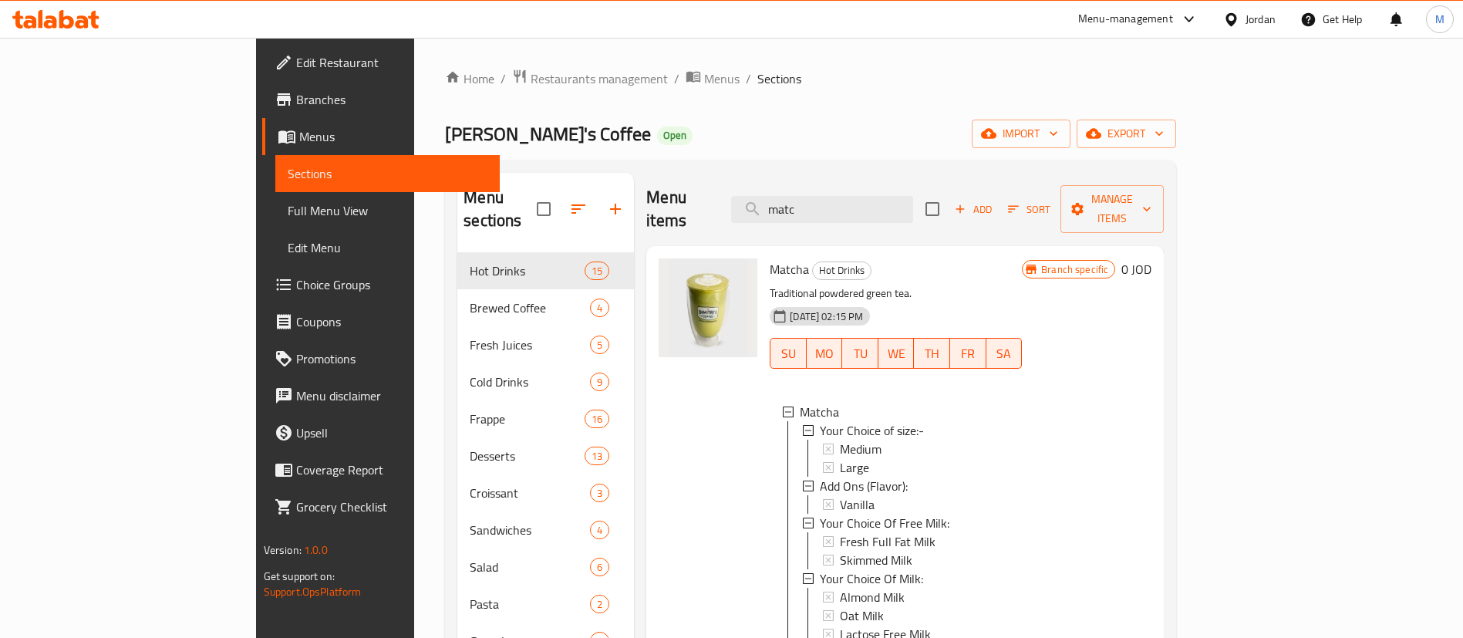
click at [882, 117] on div "Home / Restaurants management / Menus / Sections Dimitri's Coffee Open import e…" at bounding box center [810, 446] width 731 height 754
click at [904, 196] on input "matc" at bounding box center [822, 209] width 182 height 27
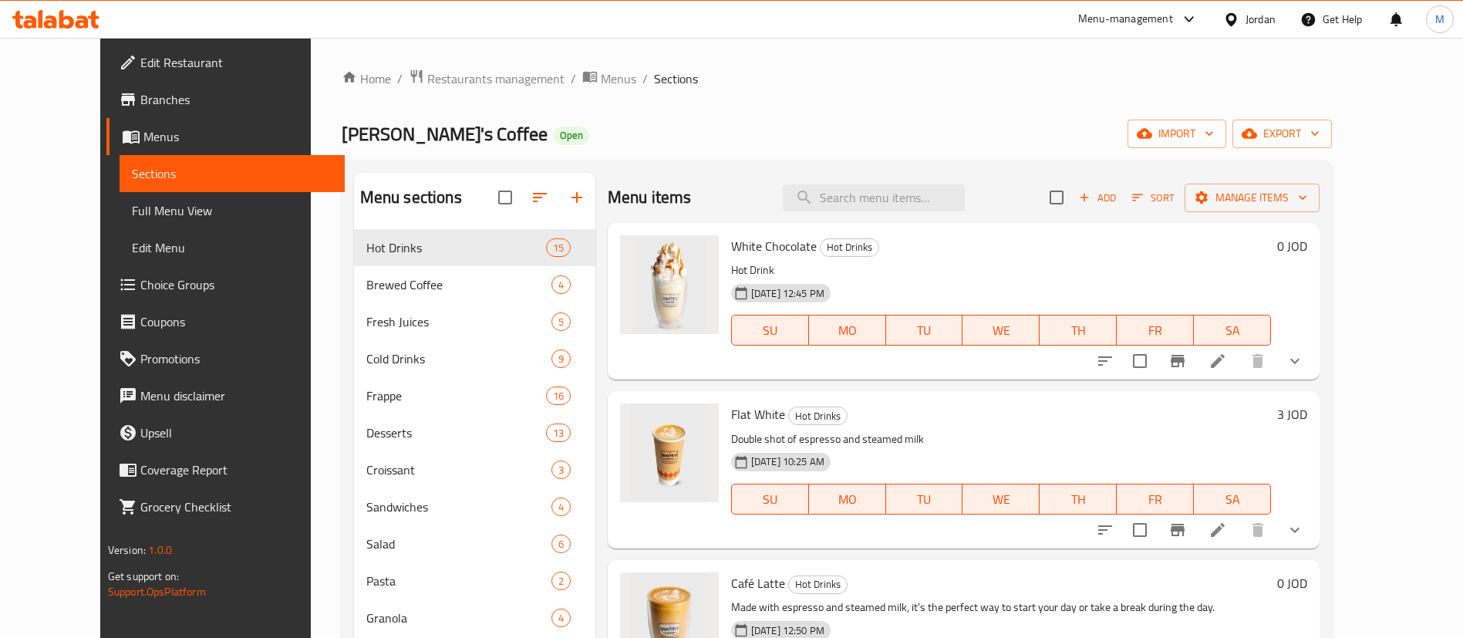
click at [1224, 362] on icon at bounding box center [1218, 361] width 14 height 14
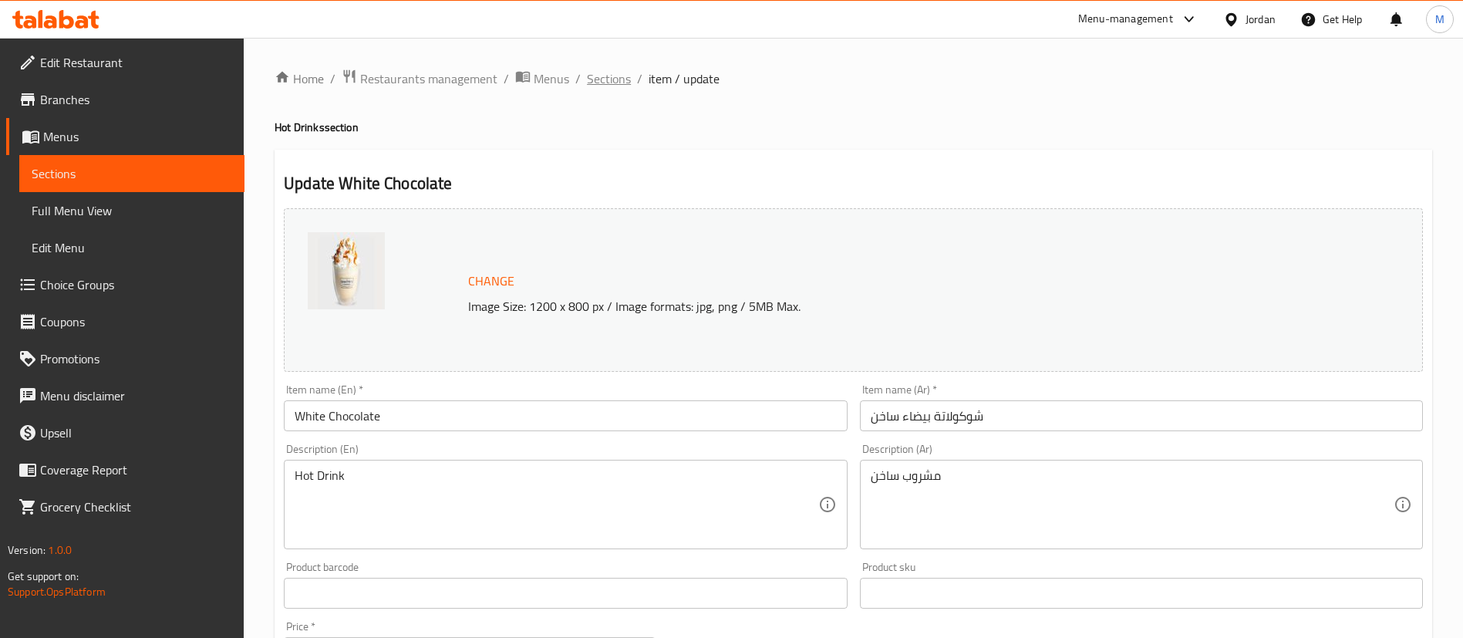
click at [597, 79] on span "Sections" at bounding box center [609, 78] width 44 height 19
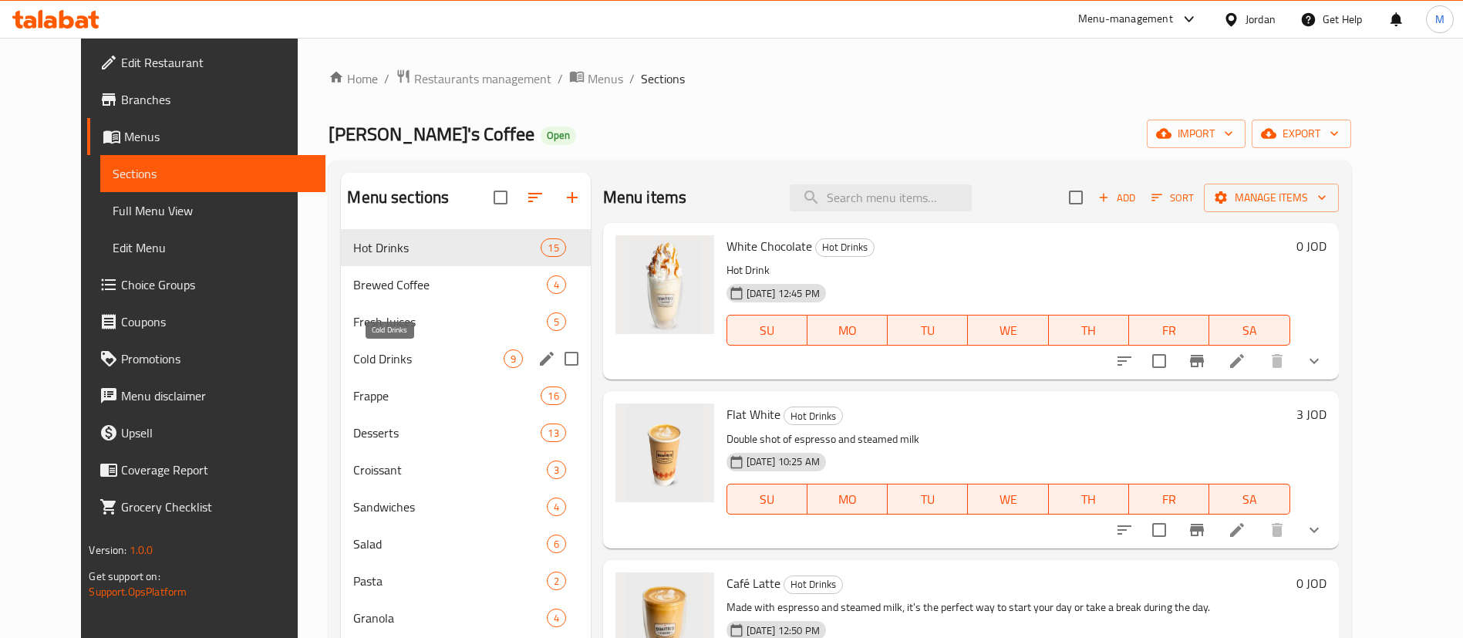
click at [453, 358] on span "Cold Drinks" at bounding box center [428, 358] width 150 height 19
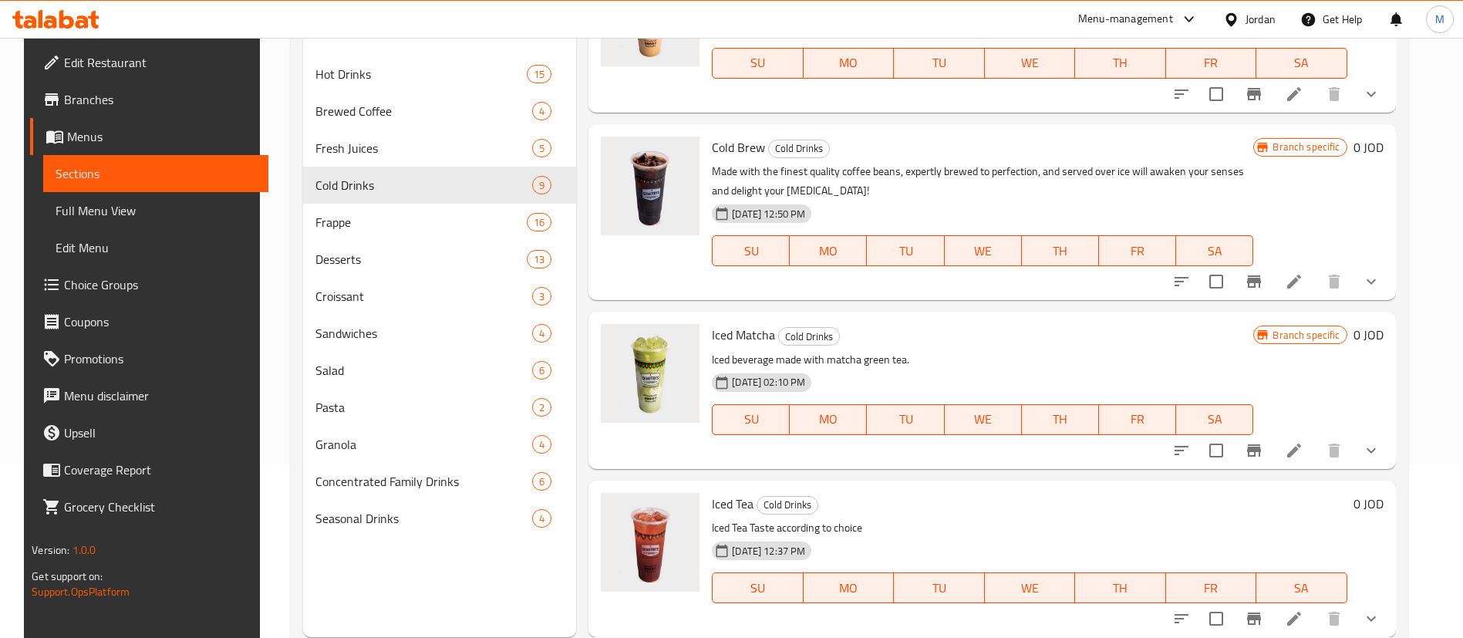
scroll to position [216, 0]
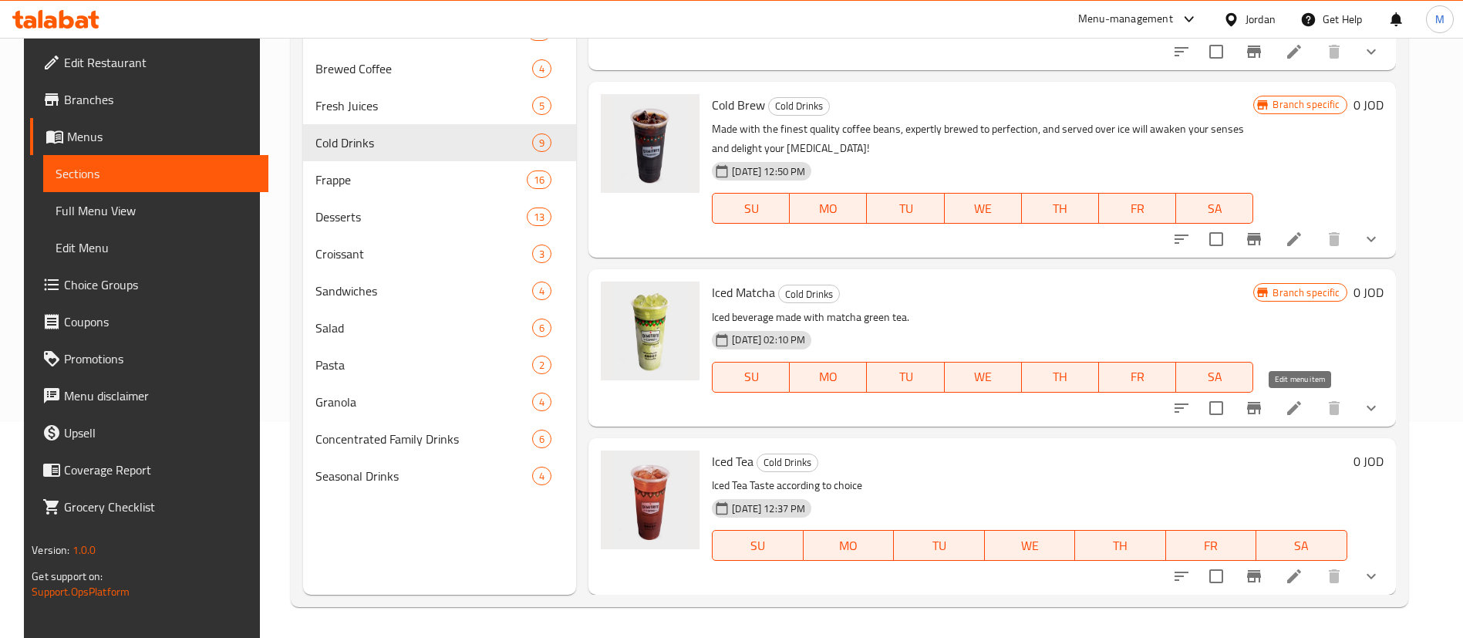
click at [1303, 414] on icon at bounding box center [1294, 408] width 19 height 19
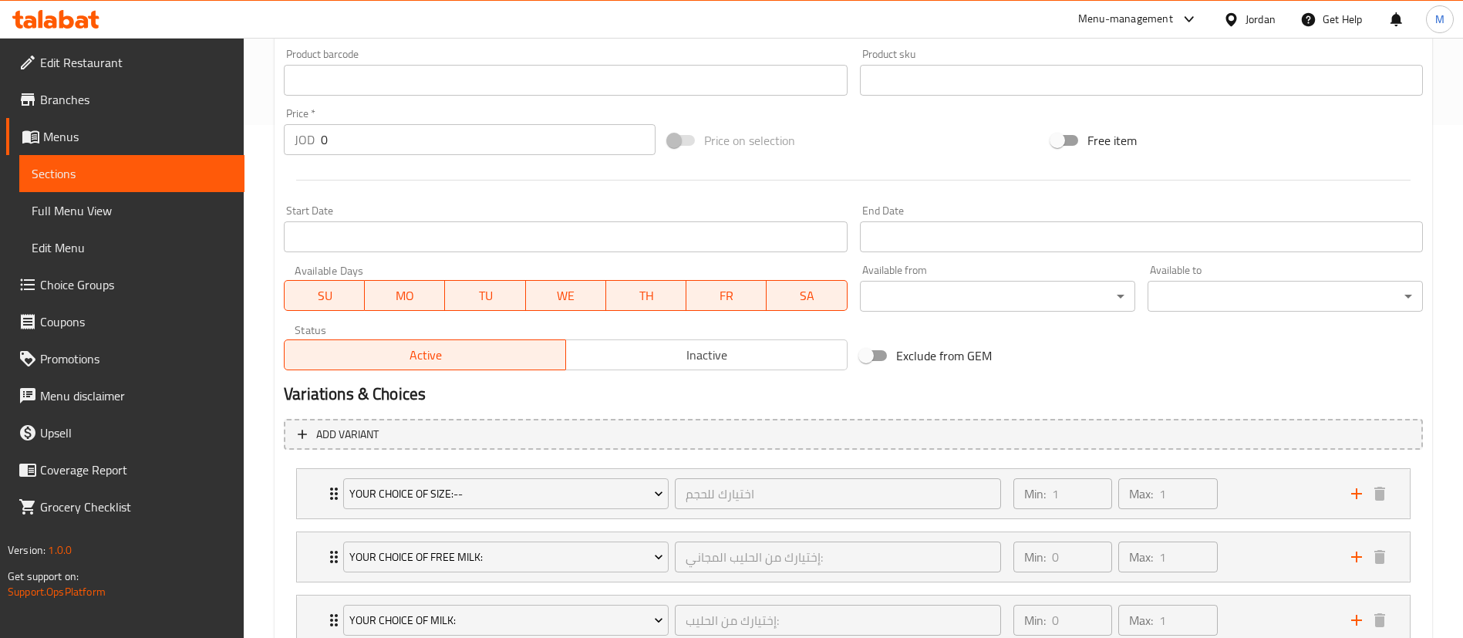
scroll to position [626, 0]
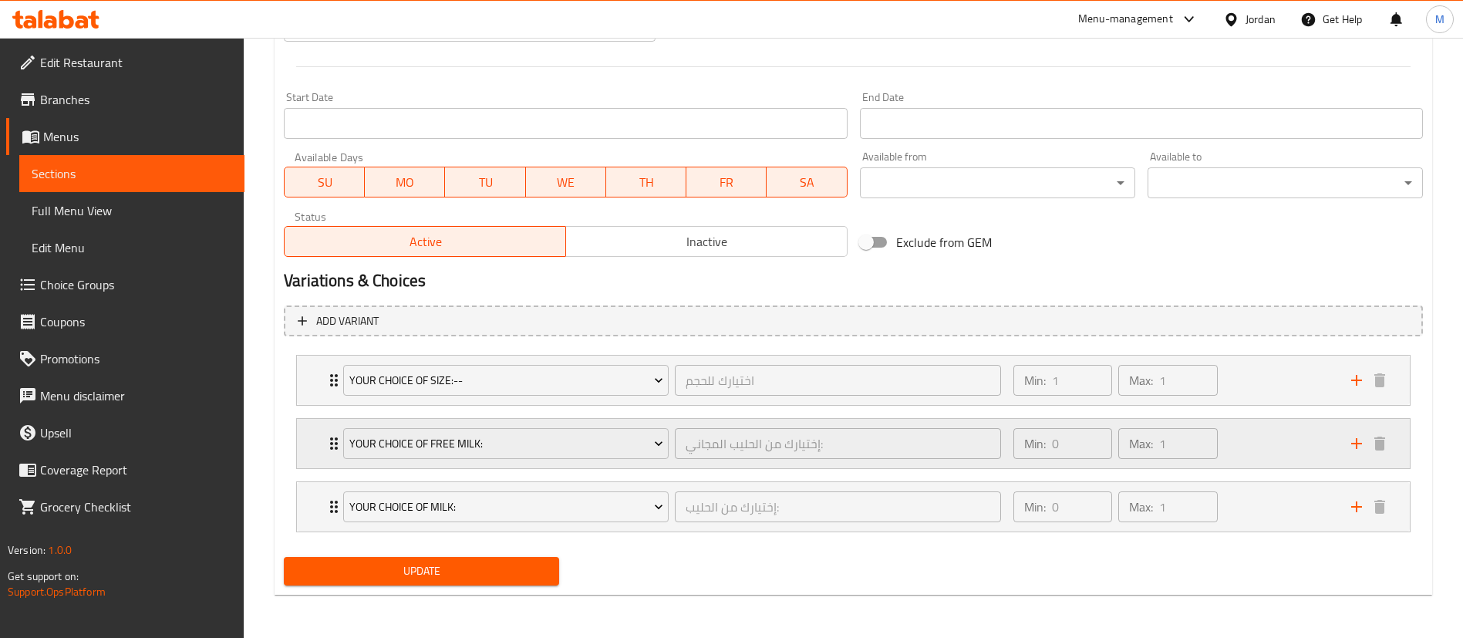
click at [1252, 438] on div "Min: 0 ​ Max: 1 ​" at bounding box center [1173, 443] width 338 height 49
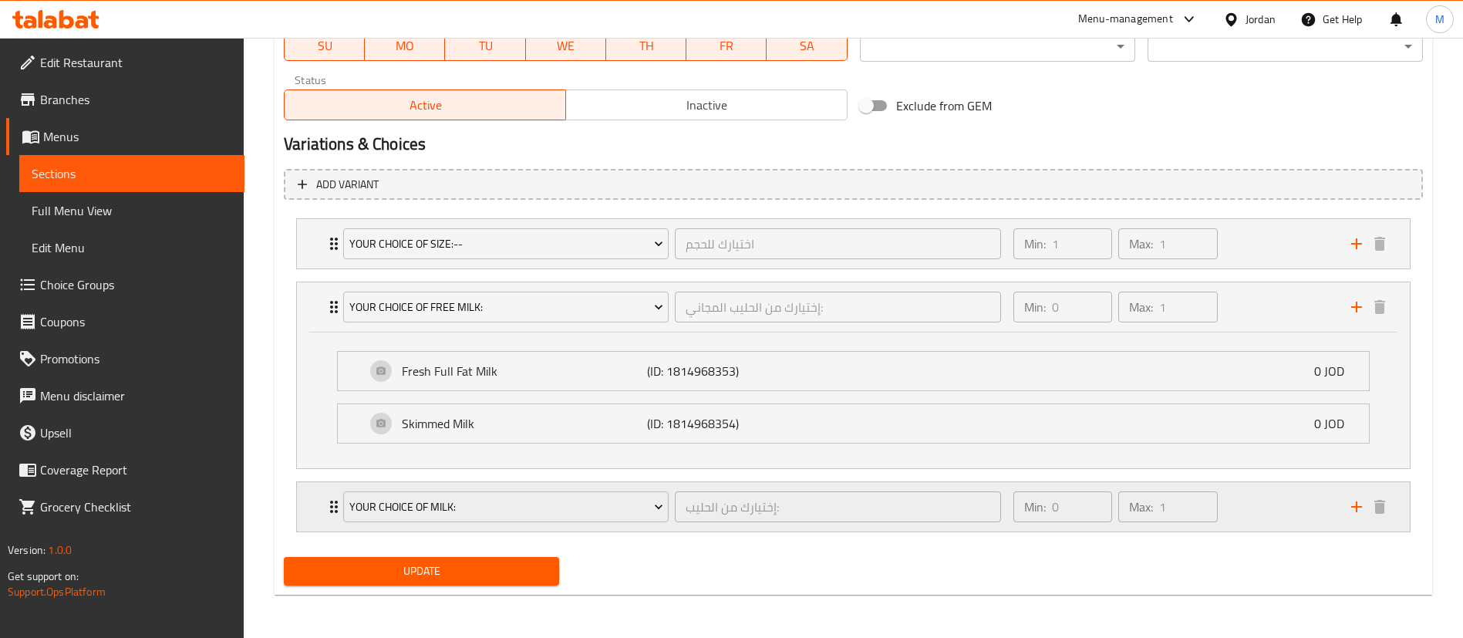
click at [1243, 510] on div "Min: 0 ​ Max: 1 ​" at bounding box center [1173, 506] width 338 height 49
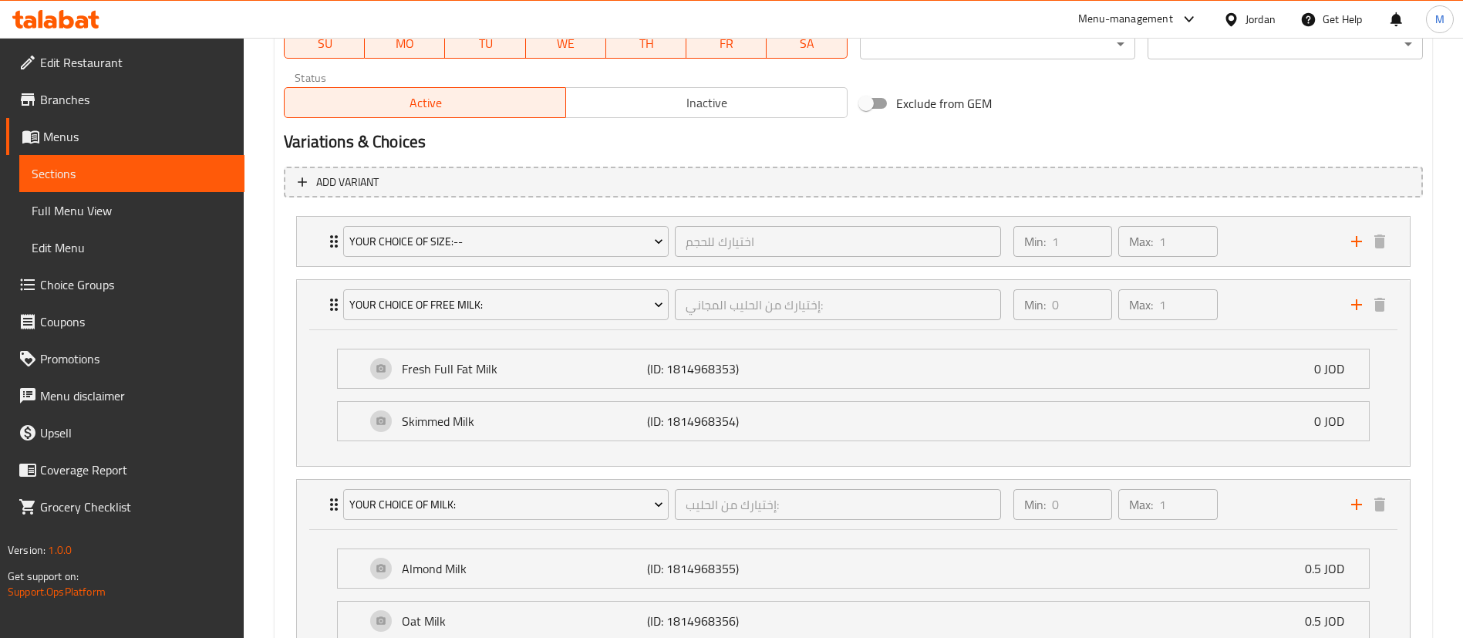
scroll to position [763, 0]
click at [1247, 246] on div "Min: 1 ​ Max: 1 ​" at bounding box center [1173, 243] width 338 height 49
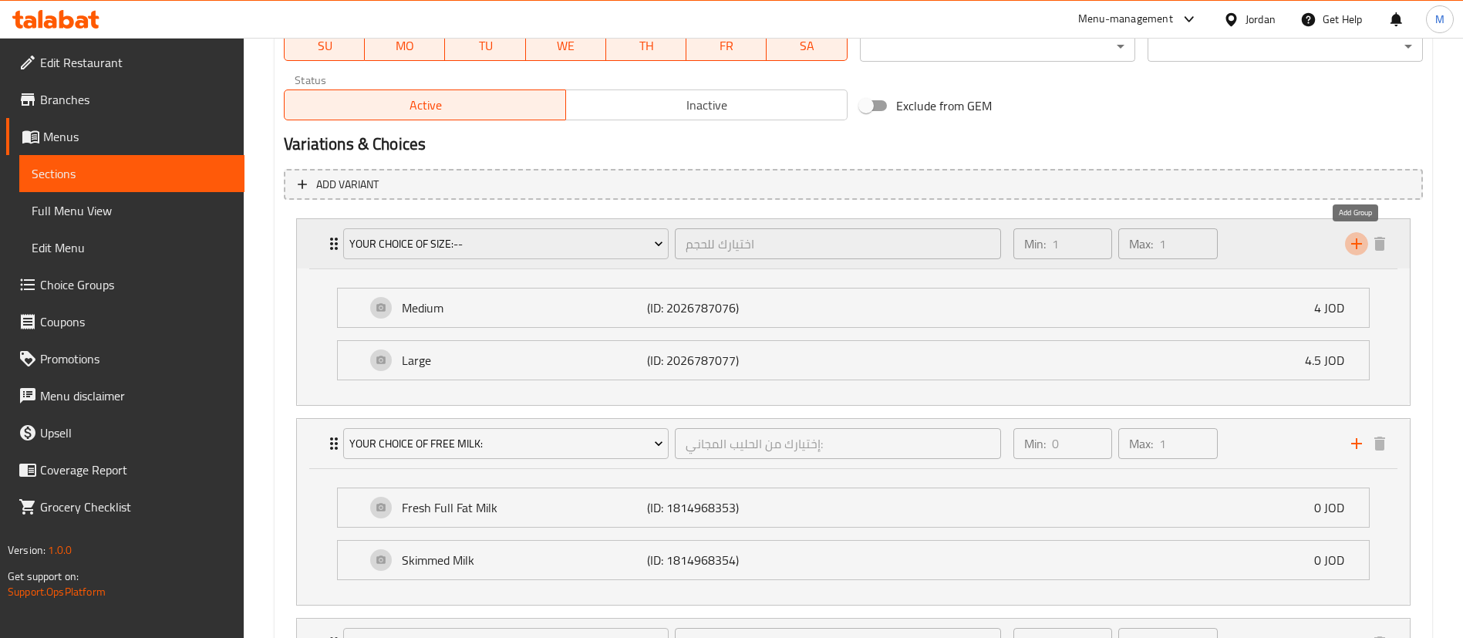
click at [1353, 243] on icon "add" at bounding box center [1356, 243] width 11 height 11
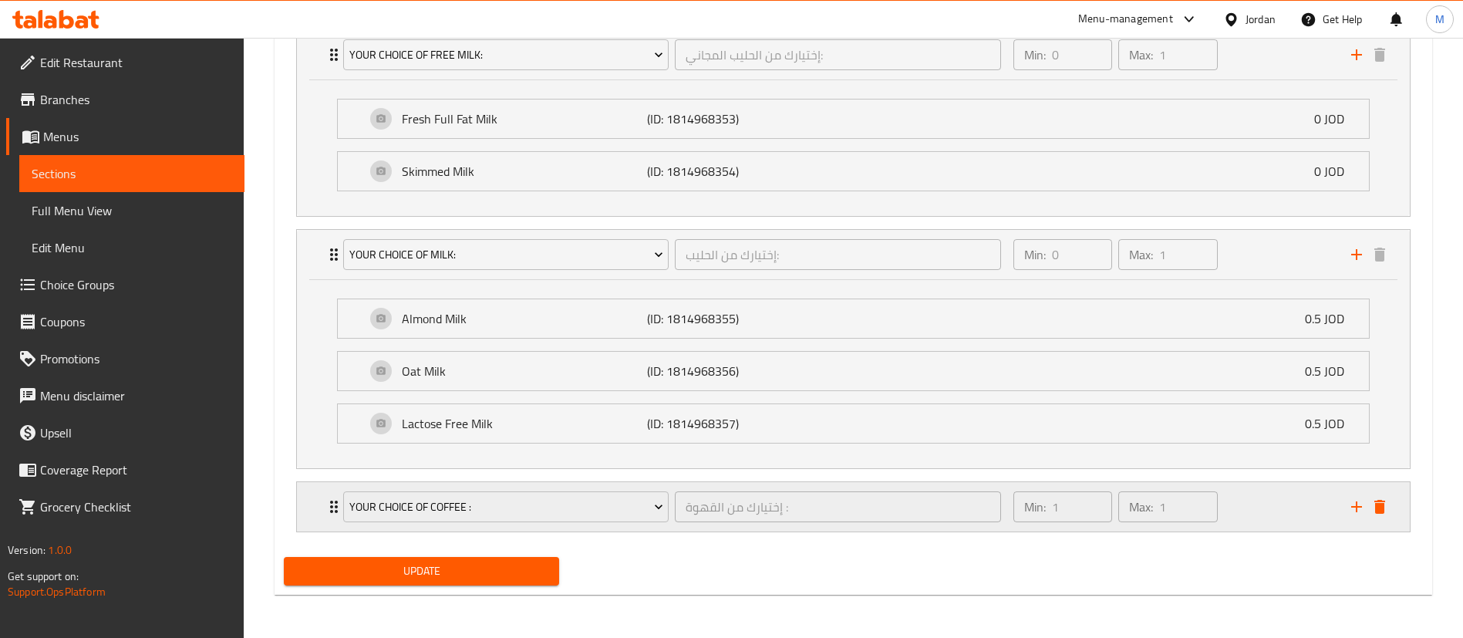
click at [595, 522] on div "Your Choice Of Coffee :" at bounding box center [506, 506] width 332 height 37
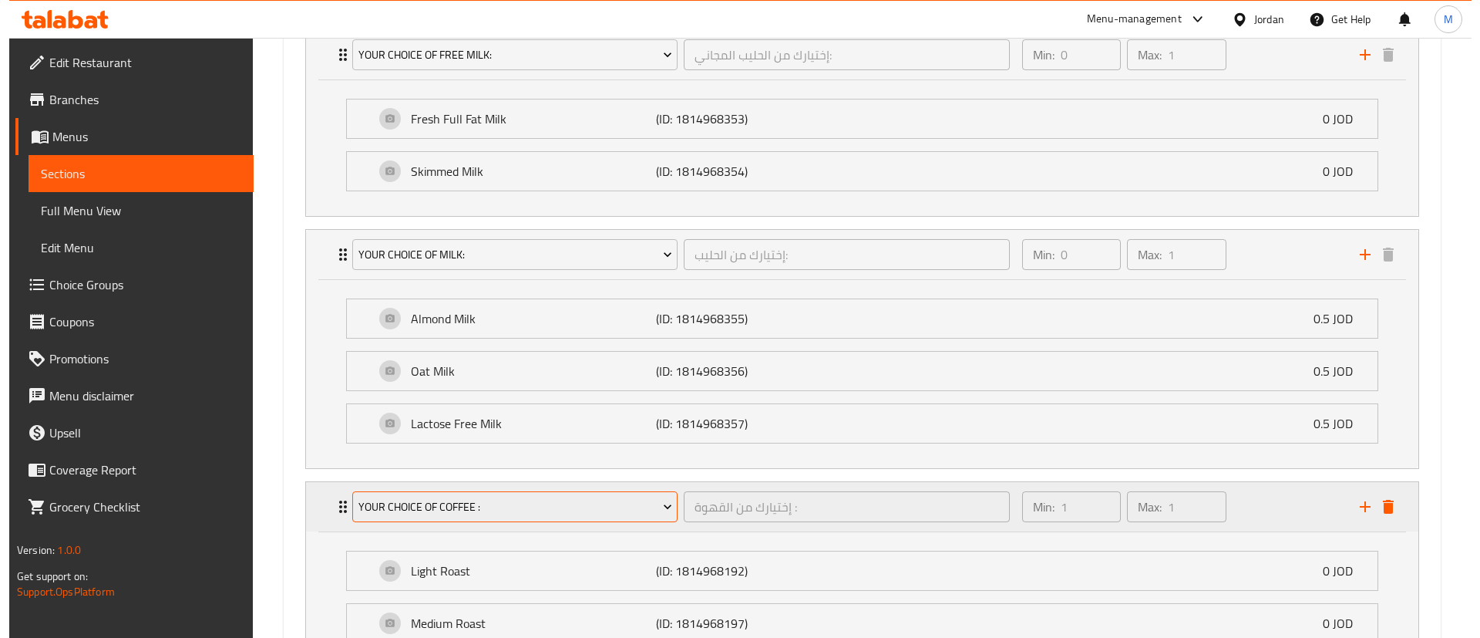
scroll to position [1267, 0]
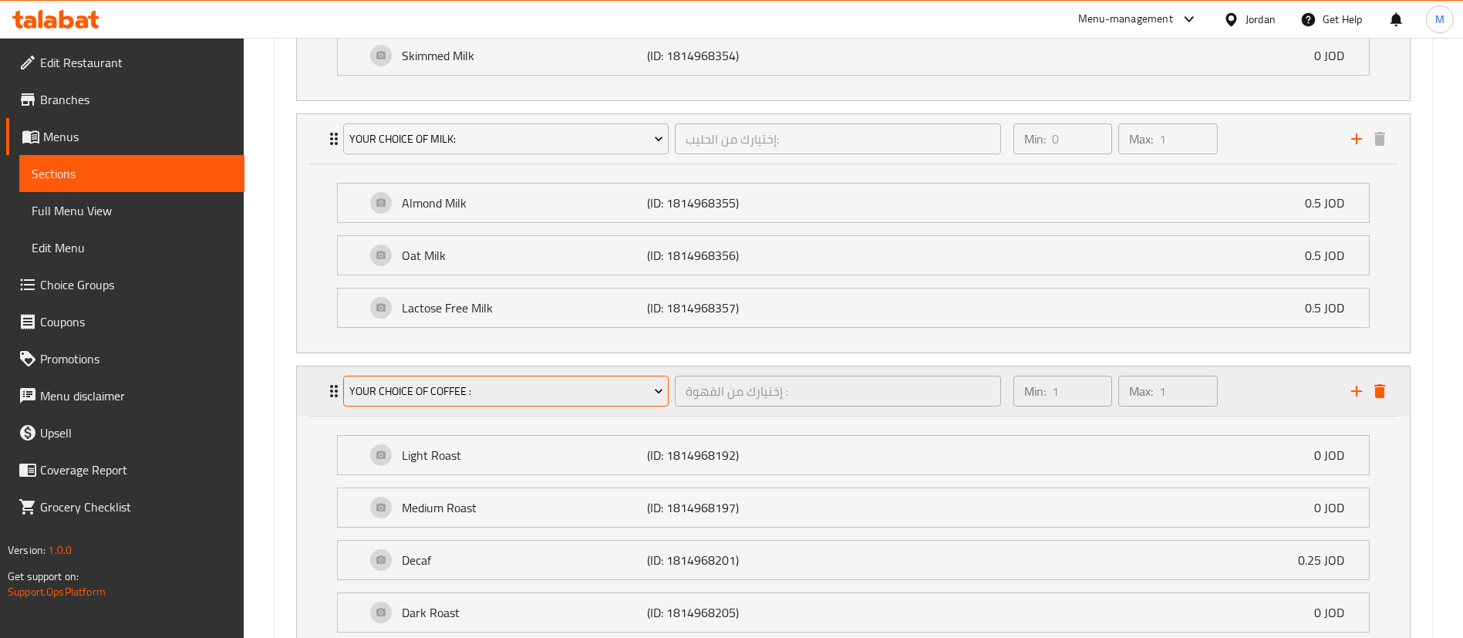
click at [631, 396] on span "Your Choice Of Coffee :" at bounding box center [506, 391] width 314 height 19
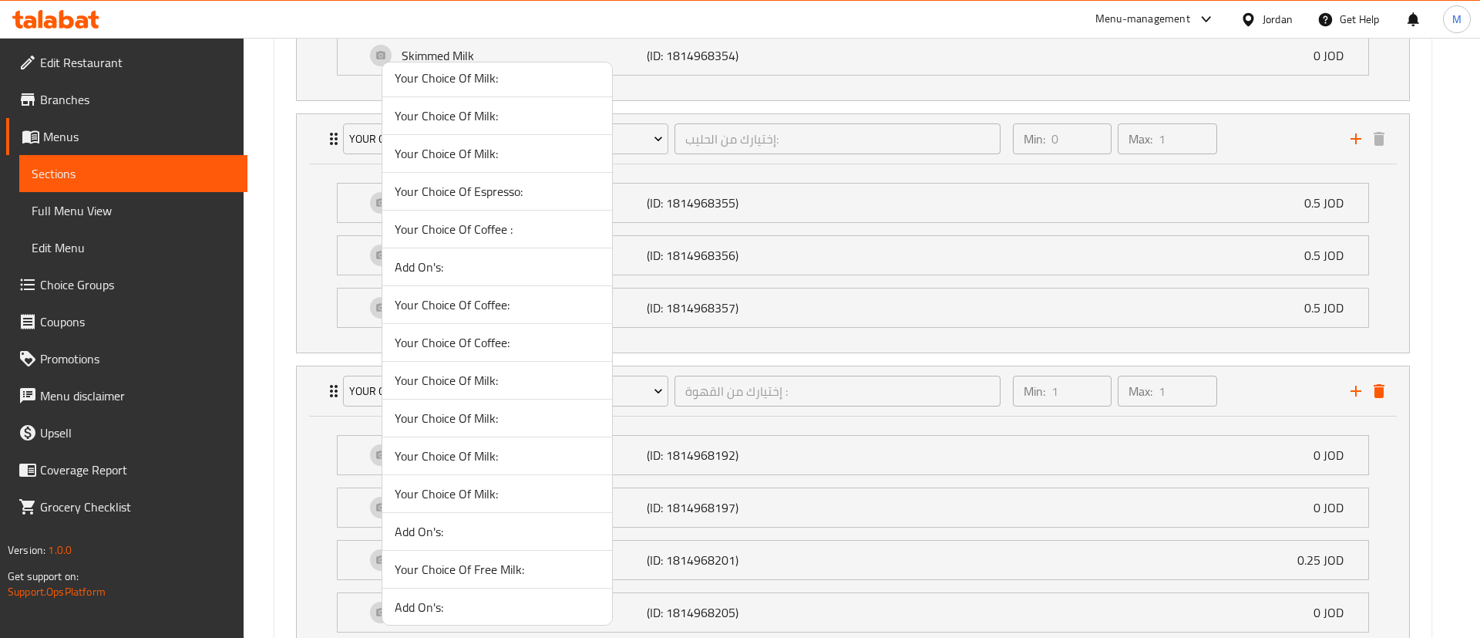
scroll to position [1480, 0]
click at [477, 154] on span "Add Ons (Flavor):" at bounding box center [497, 156] width 205 height 19
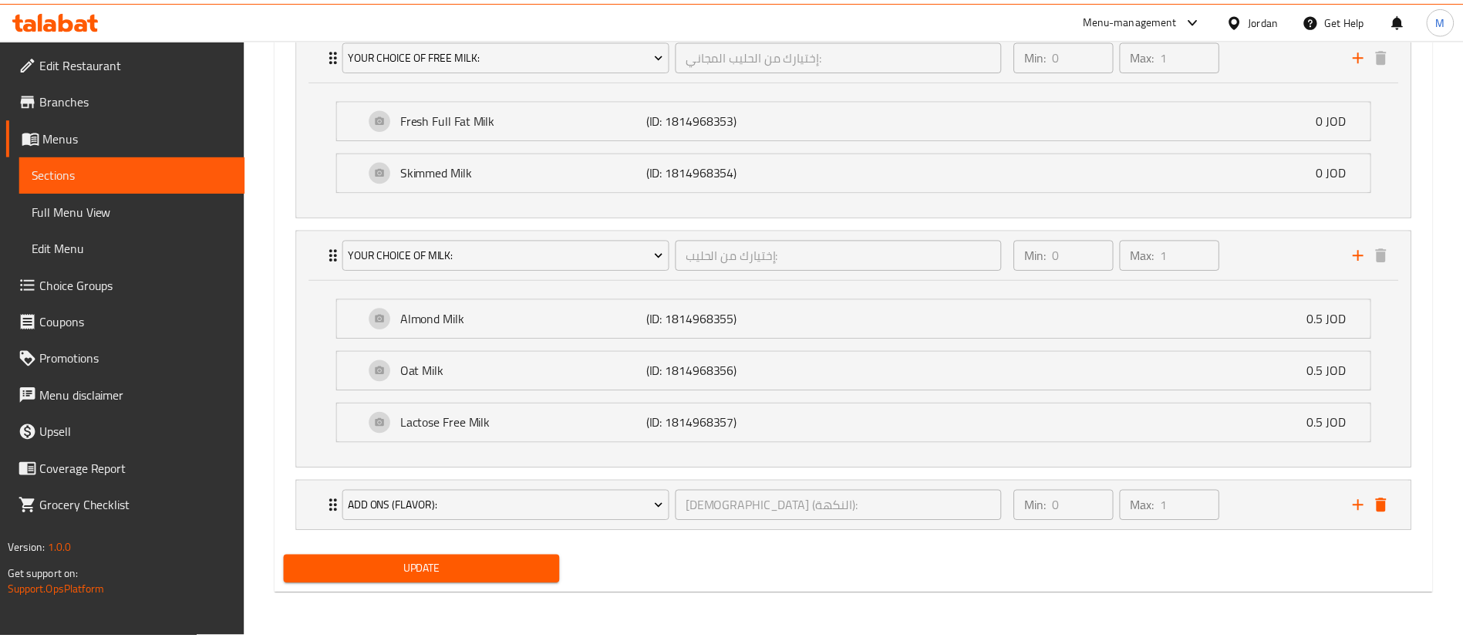
scroll to position [1151, 0]
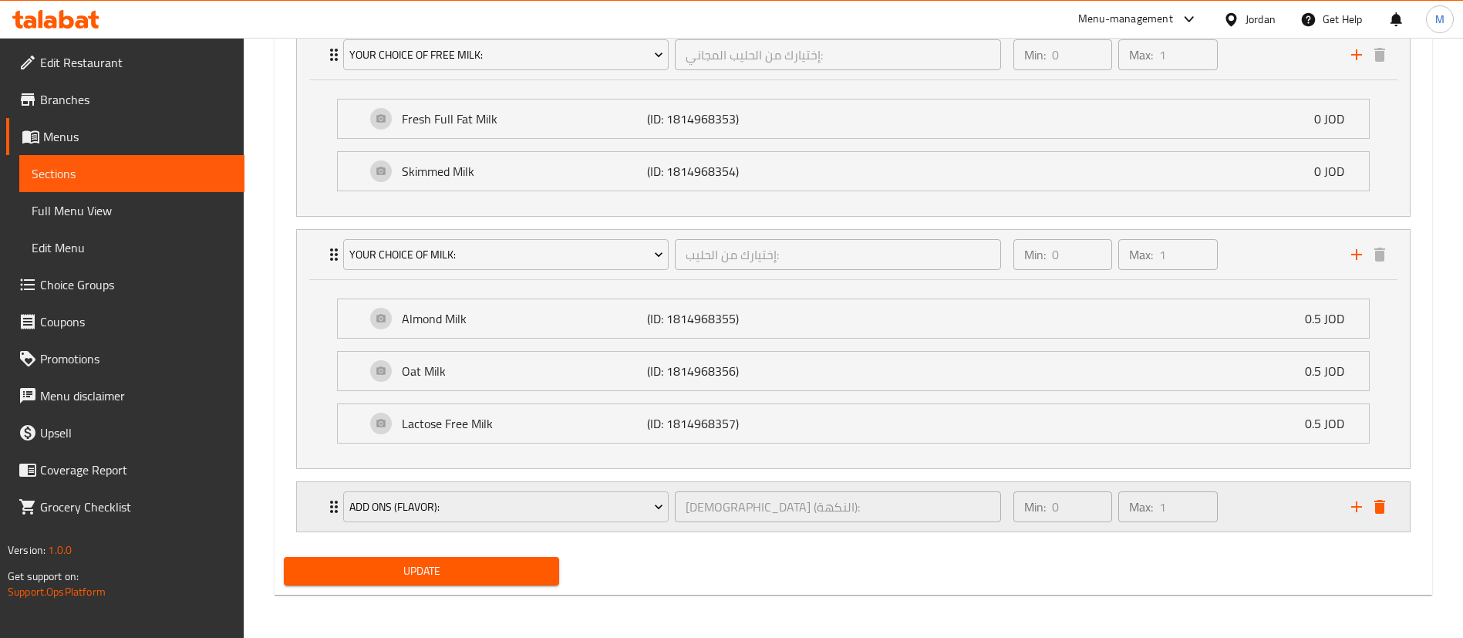
click at [1245, 502] on div "Min: 0 ​ Max: 1 ​" at bounding box center [1173, 506] width 338 height 49
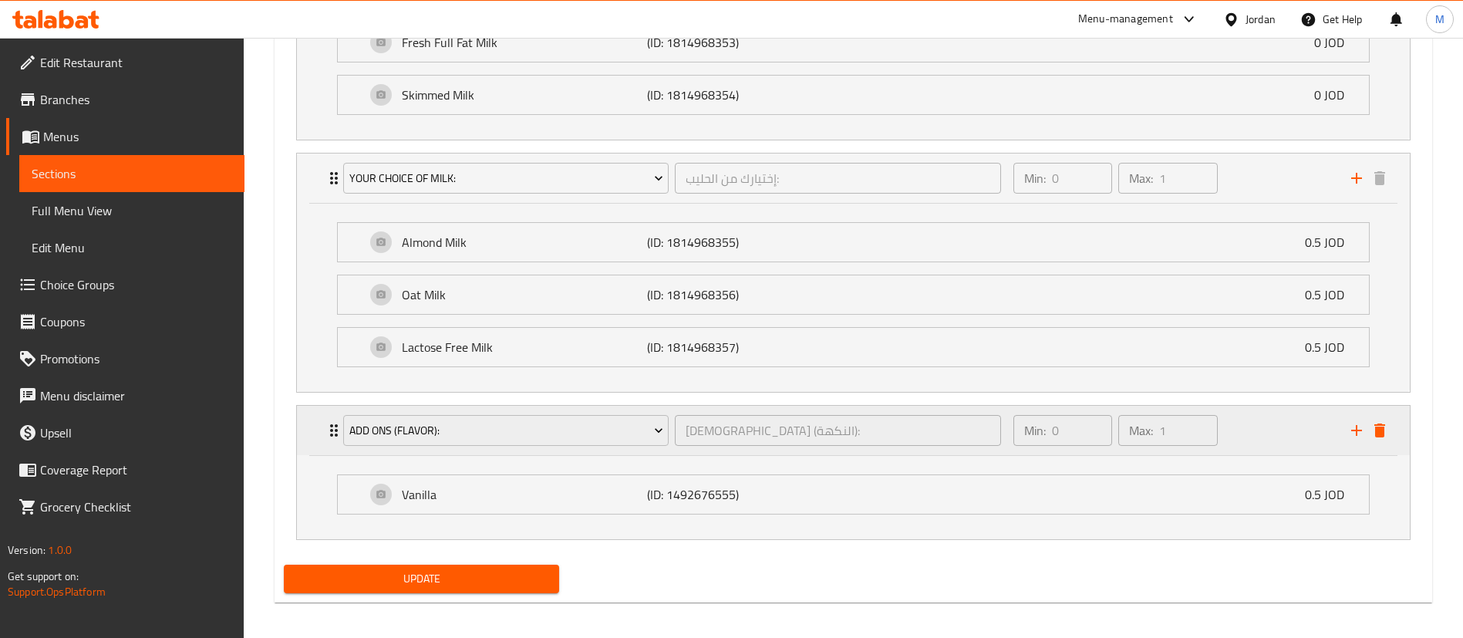
scroll to position [1235, 0]
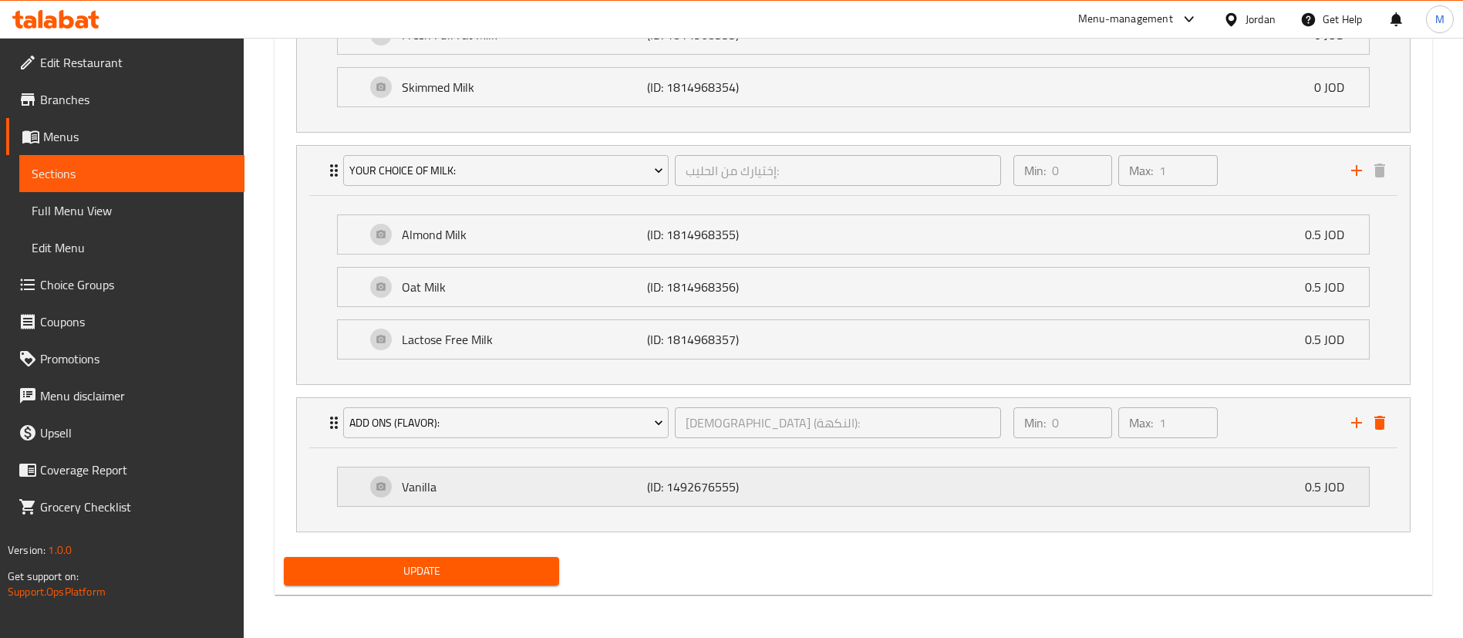
click at [1195, 497] on div "Vanilla (ID: 1492676555) 0.5 JOD" at bounding box center [857, 486] width 985 height 39
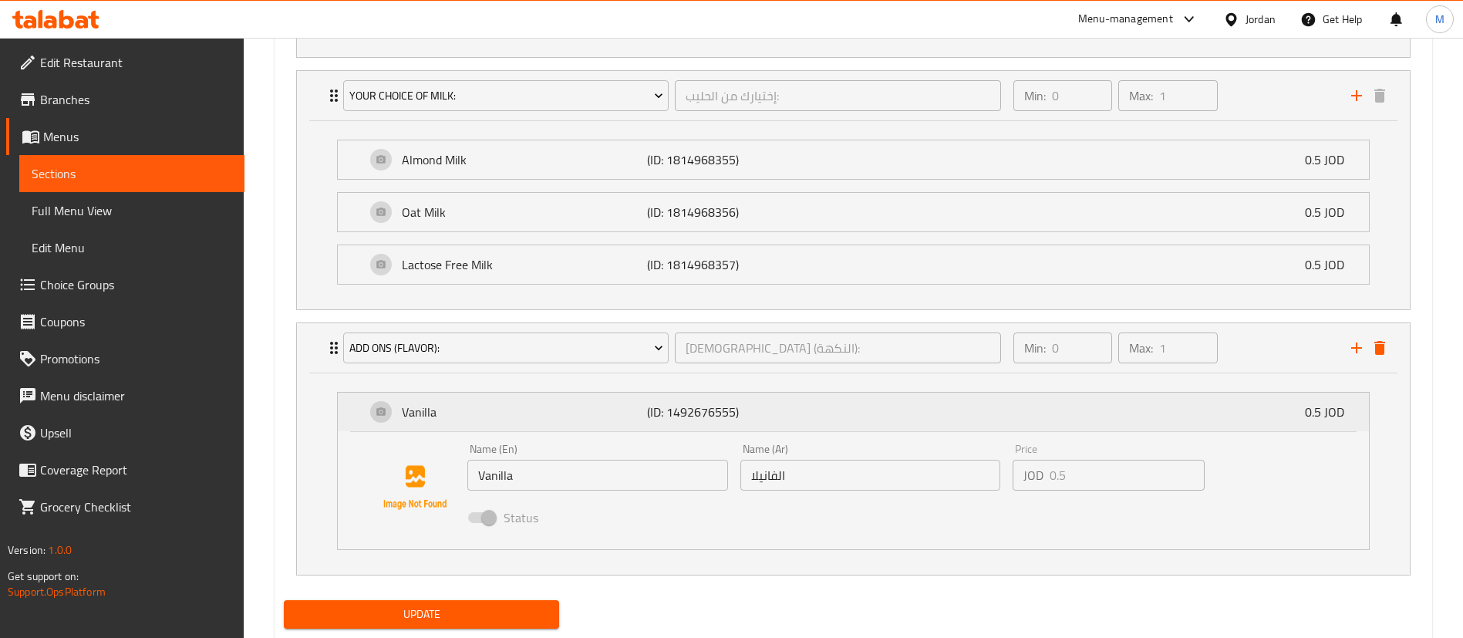
scroll to position [1353, 0]
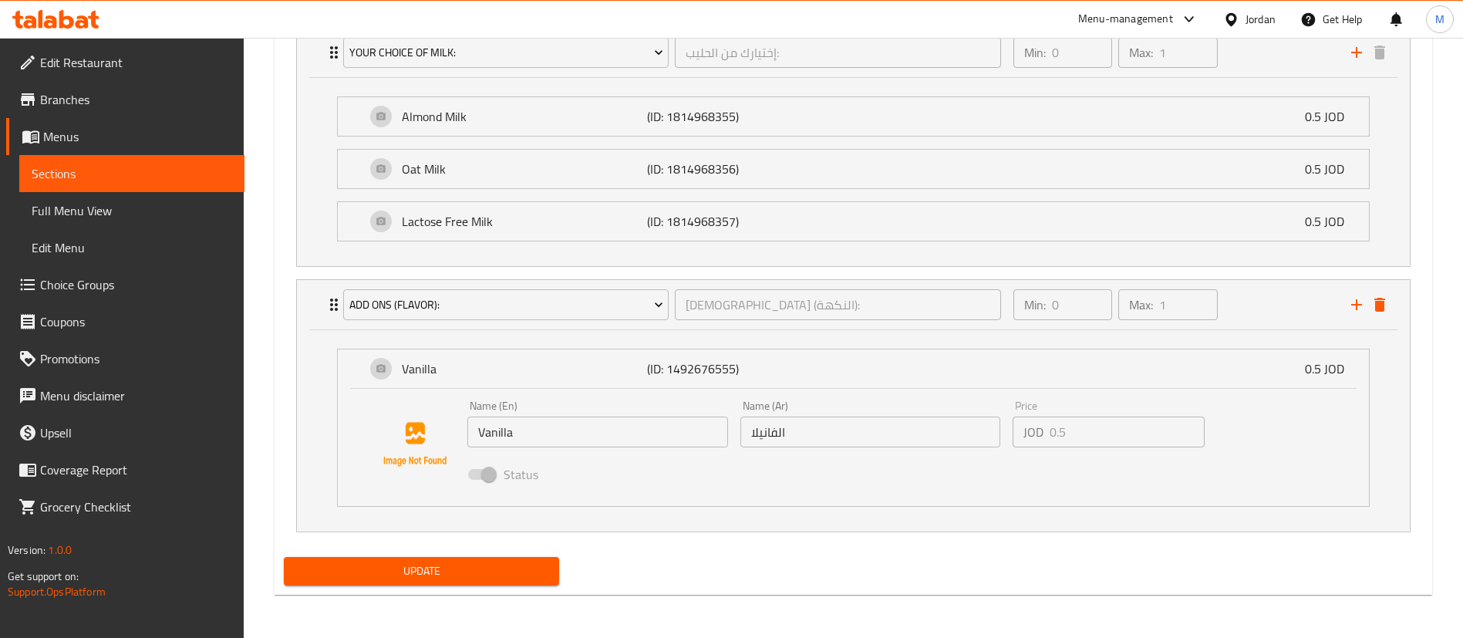
click at [506, 568] on span "Update" at bounding box center [421, 570] width 251 height 19
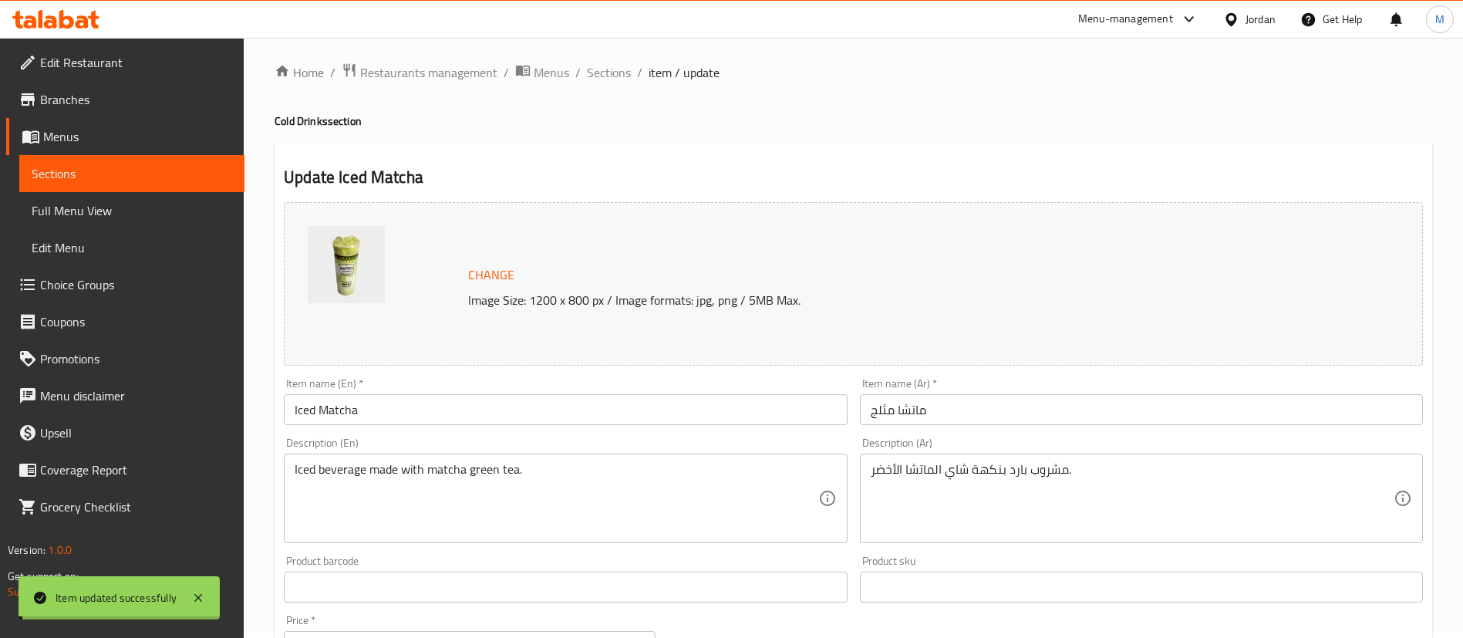
scroll to position [0, 0]
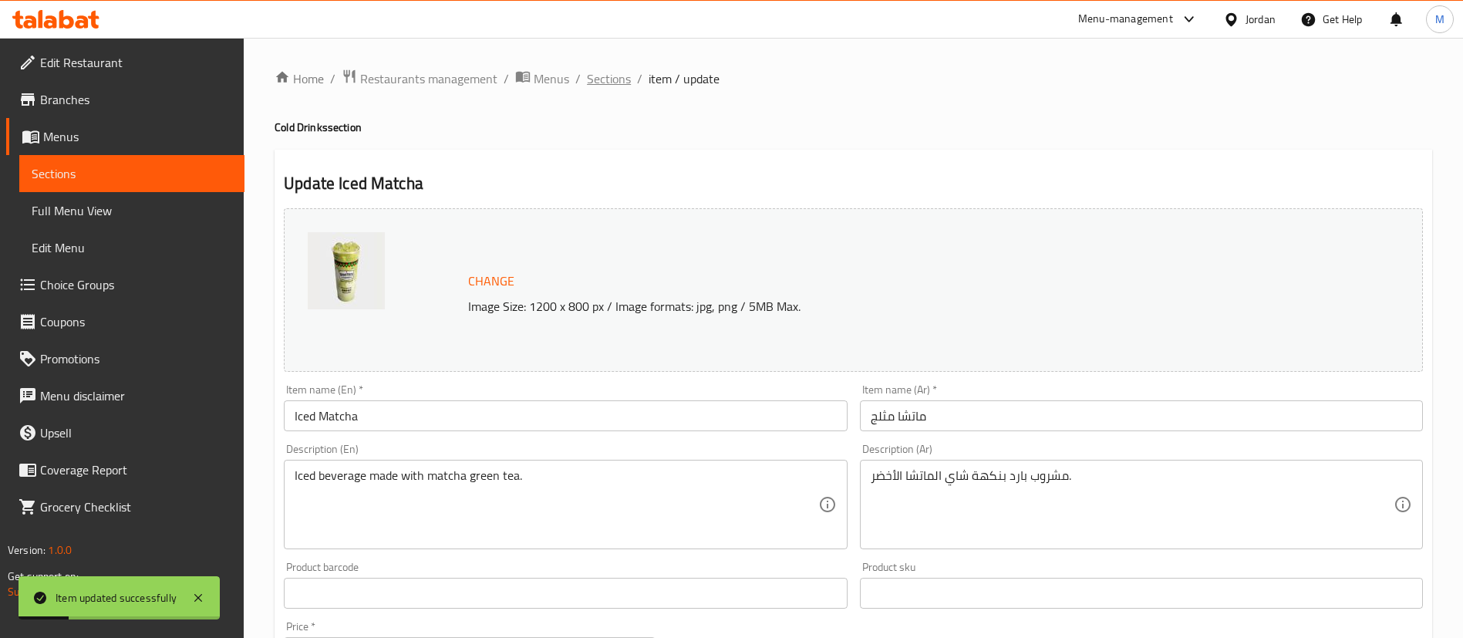
click at [608, 79] on span "Sections" at bounding box center [609, 78] width 44 height 19
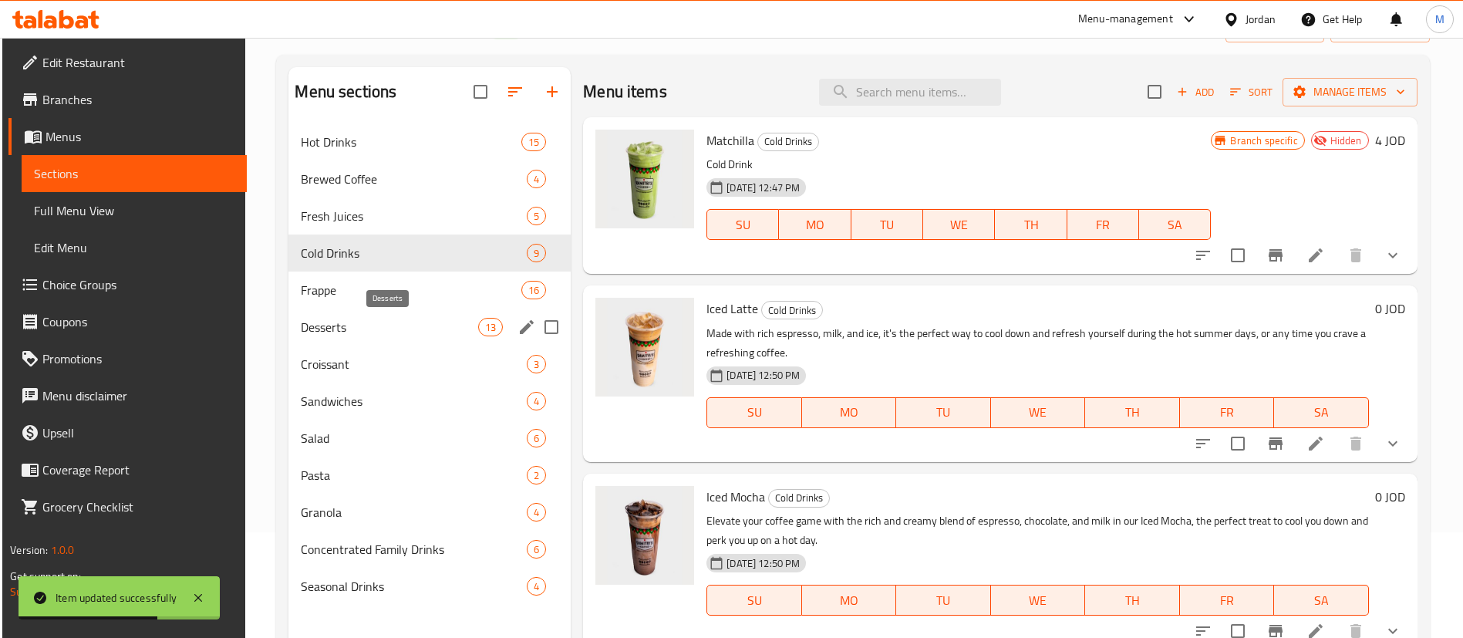
scroll to position [116, 0]
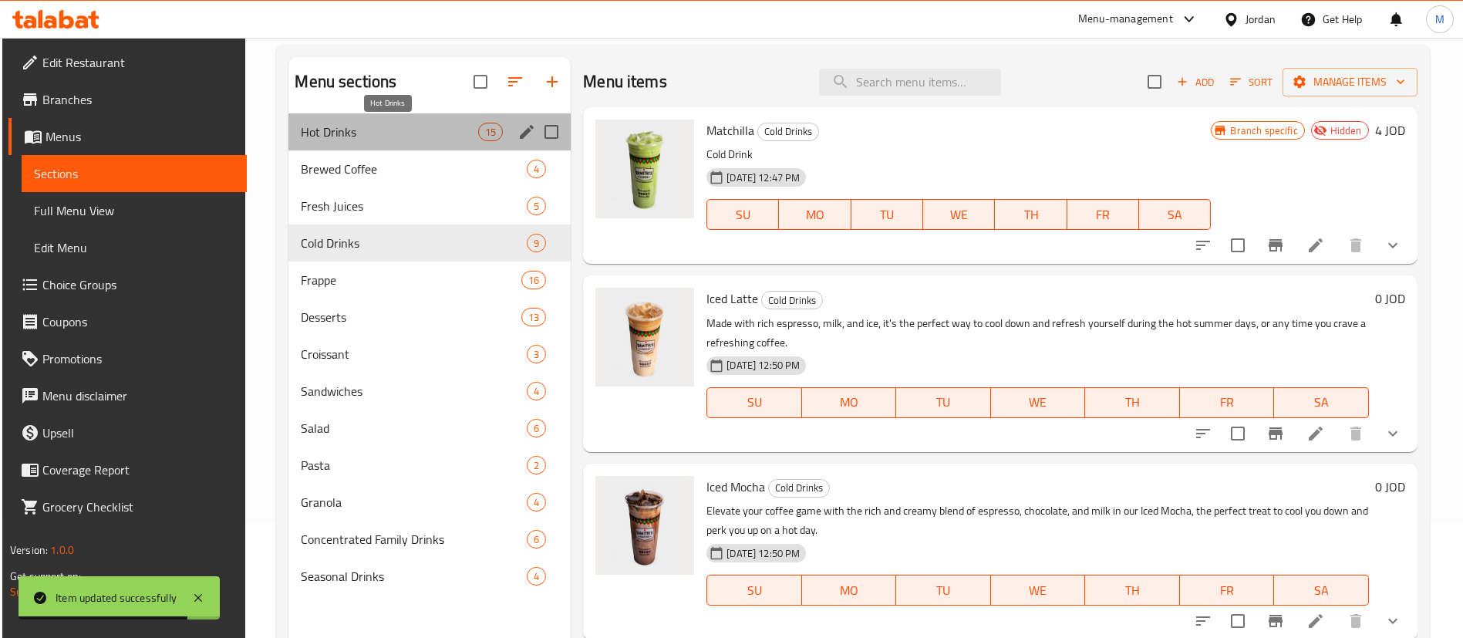
click at [423, 132] on span "Hot Drinks" at bounding box center [389, 132] width 177 height 19
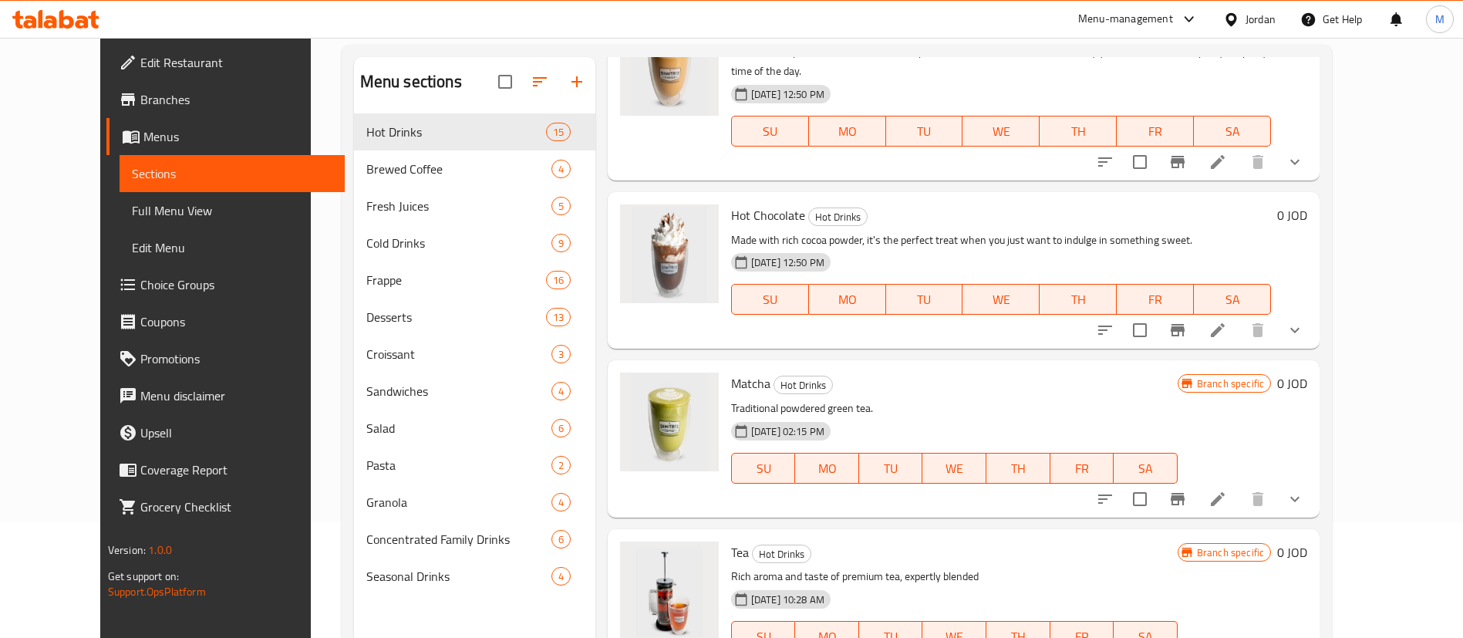
scroll to position [1851, 0]
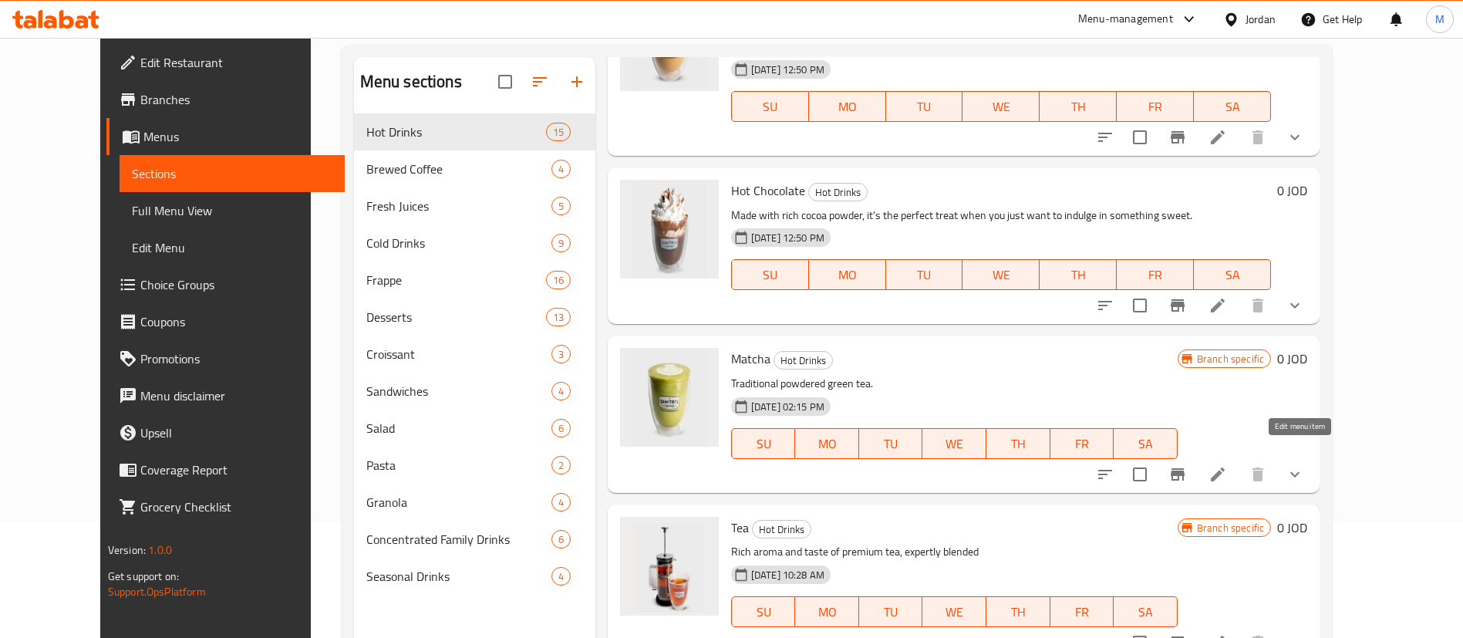
click at [1227, 465] on icon at bounding box center [1217, 474] width 19 height 19
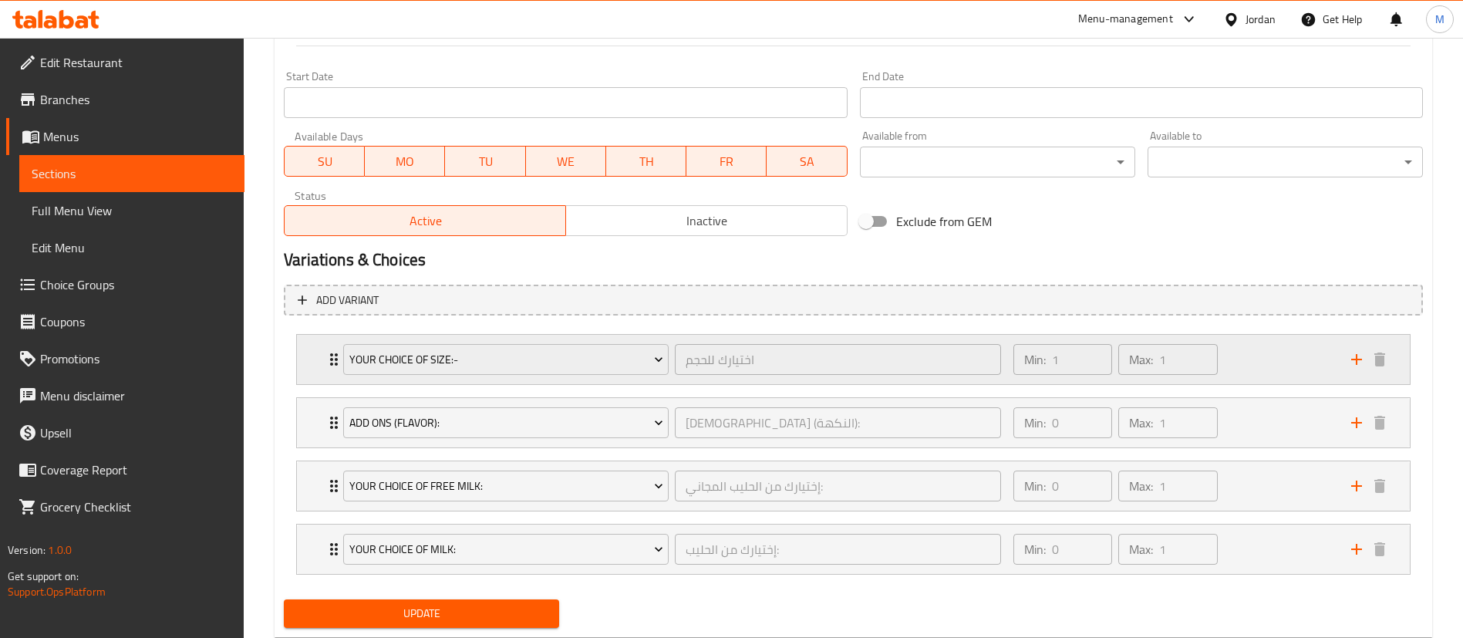
scroll to position [689, 0]
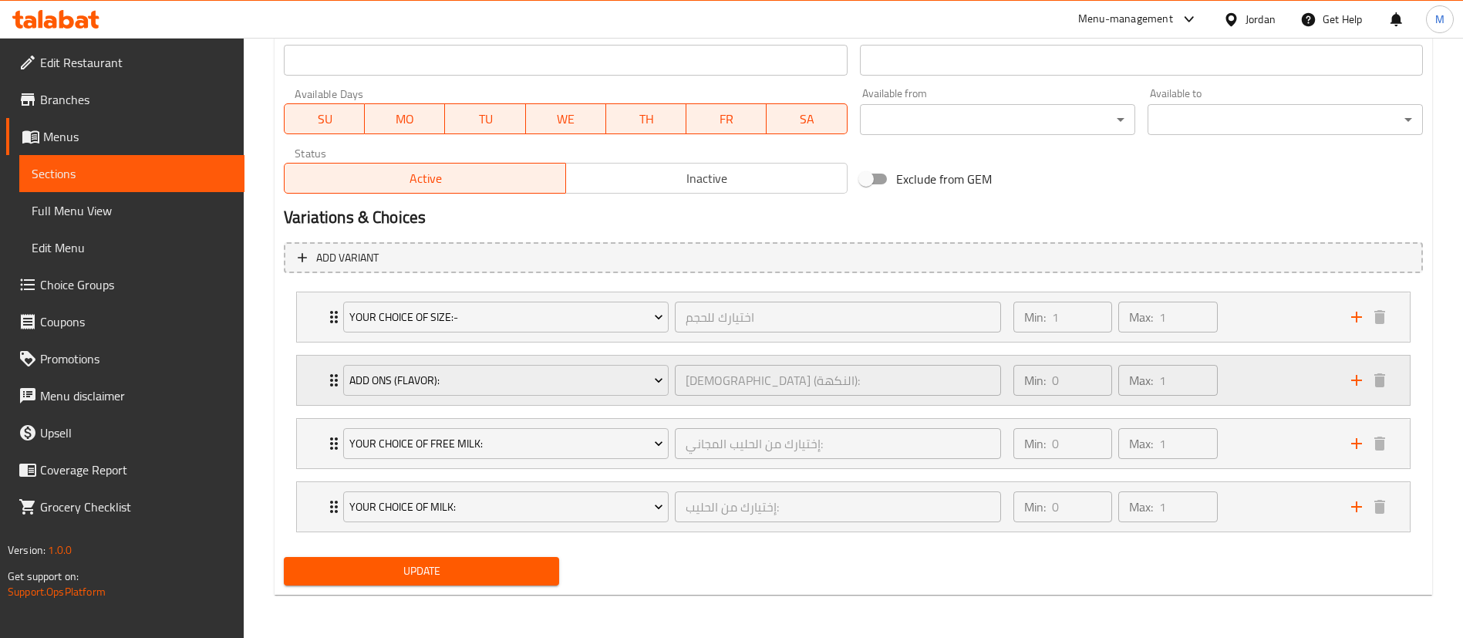
click at [1285, 371] on div "Min: 0 ​ Max: 1 ​" at bounding box center [1173, 379] width 338 height 49
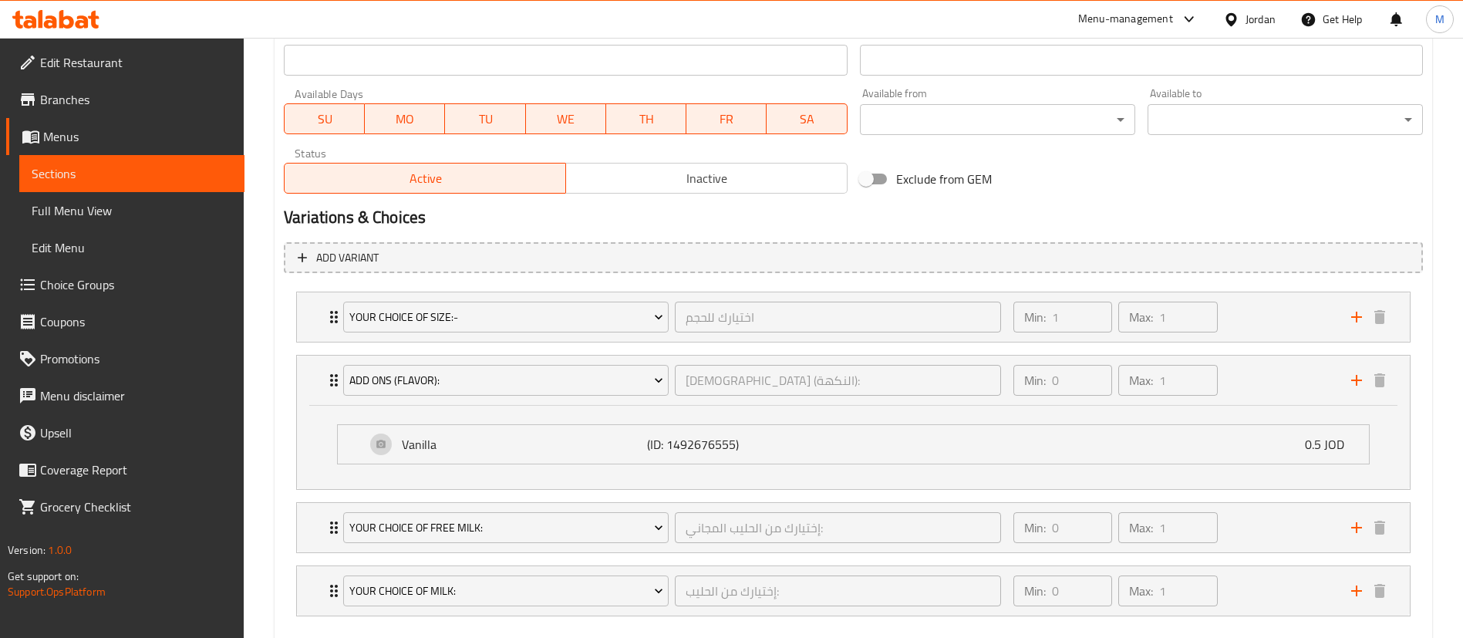
scroll to position [773, 0]
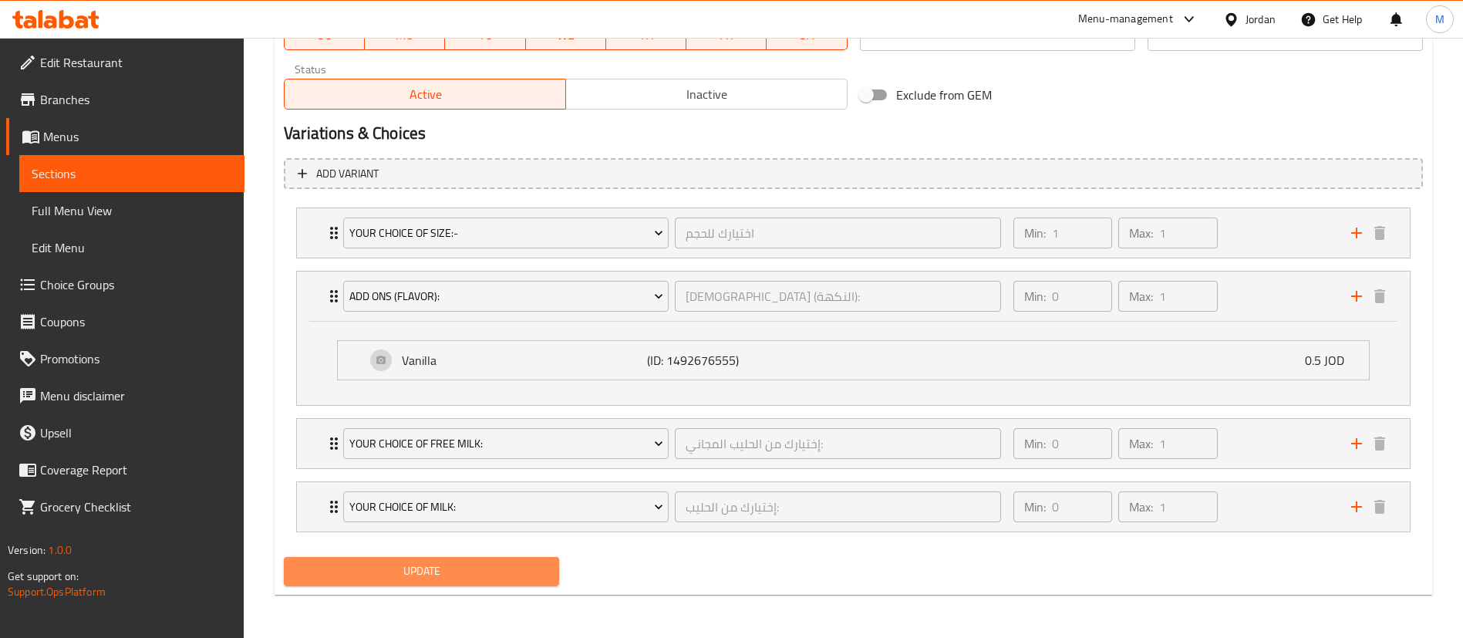
click at [513, 581] on button "Update" at bounding box center [421, 571] width 275 height 29
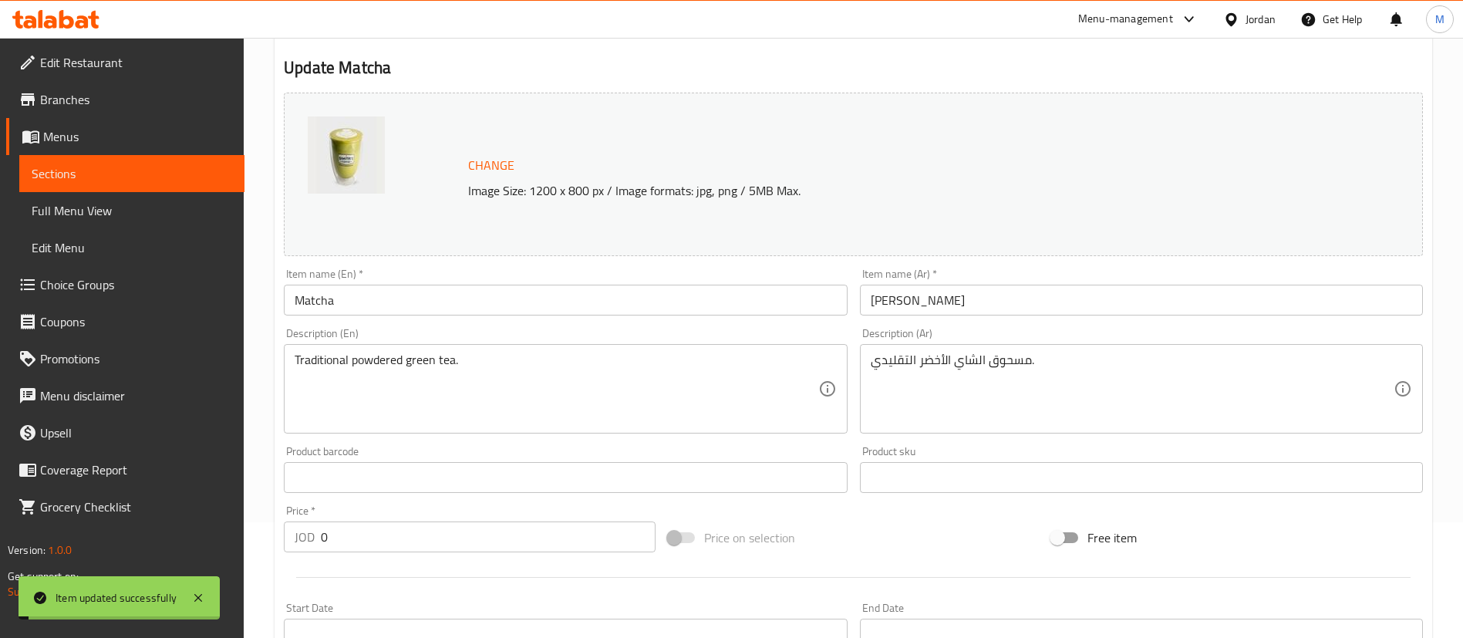
scroll to position [0, 0]
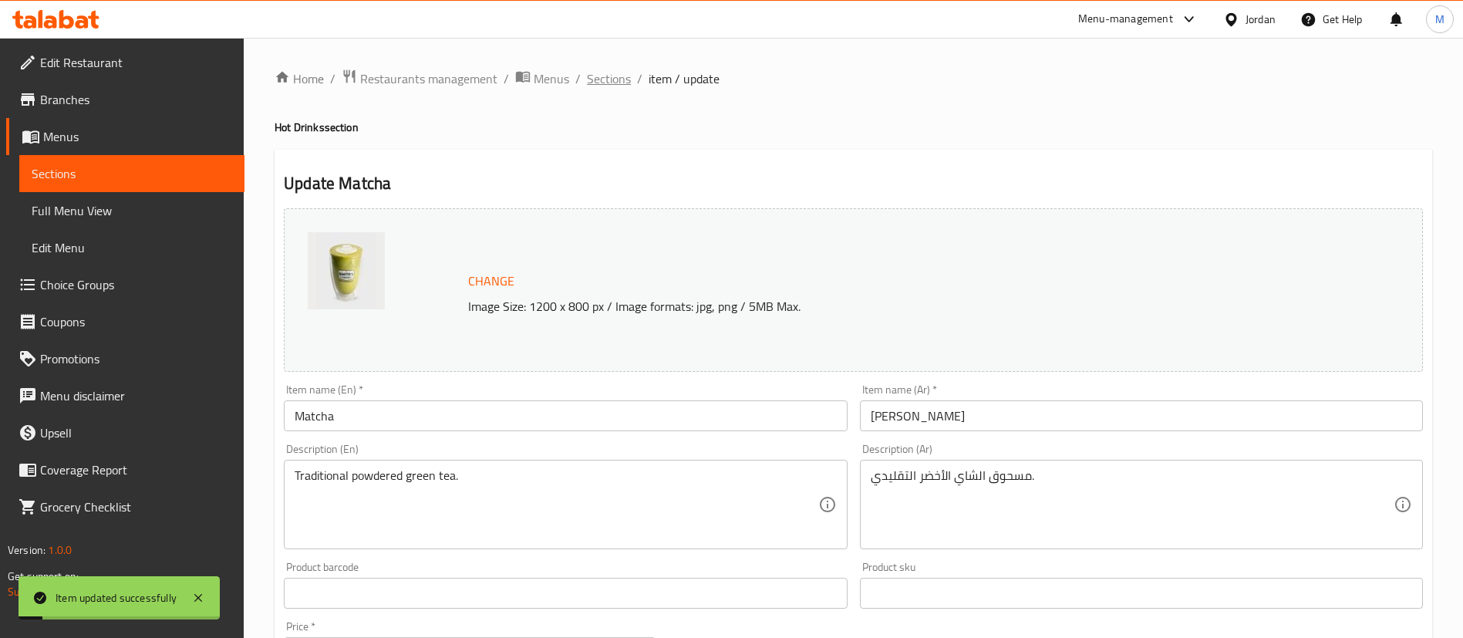
click at [613, 79] on span "Sections" at bounding box center [609, 78] width 44 height 19
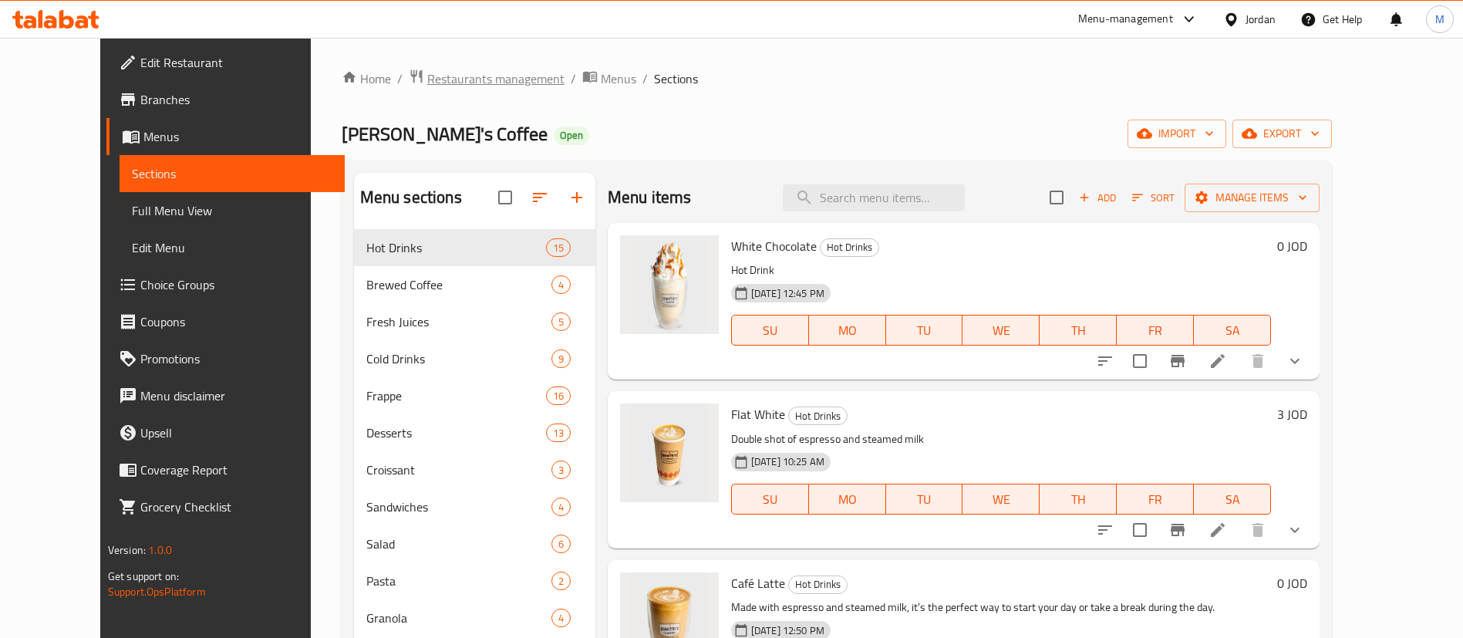
click at [462, 81] on span "Restaurants management" at bounding box center [495, 78] width 137 height 19
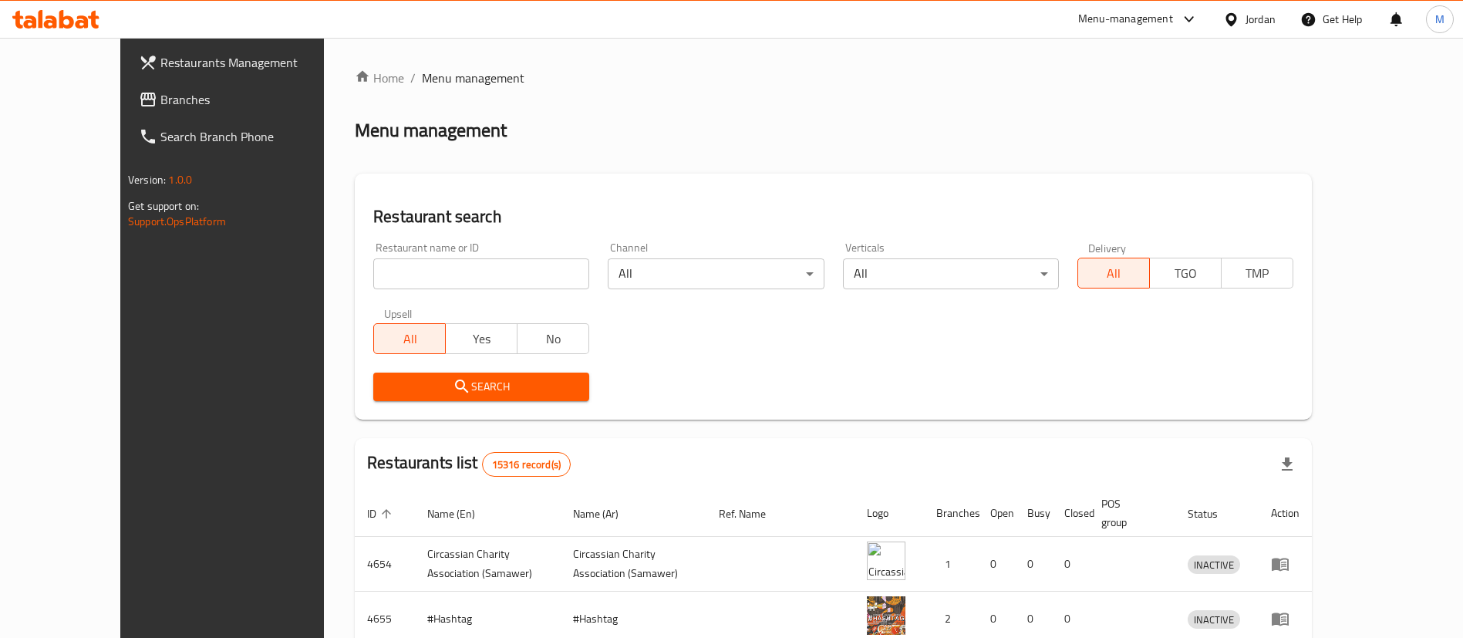
click at [480, 266] on input "search" at bounding box center [481, 273] width 216 height 31
type input "m"
click at [504, 378] on span "Search" at bounding box center [481, 386] width 191 height 19
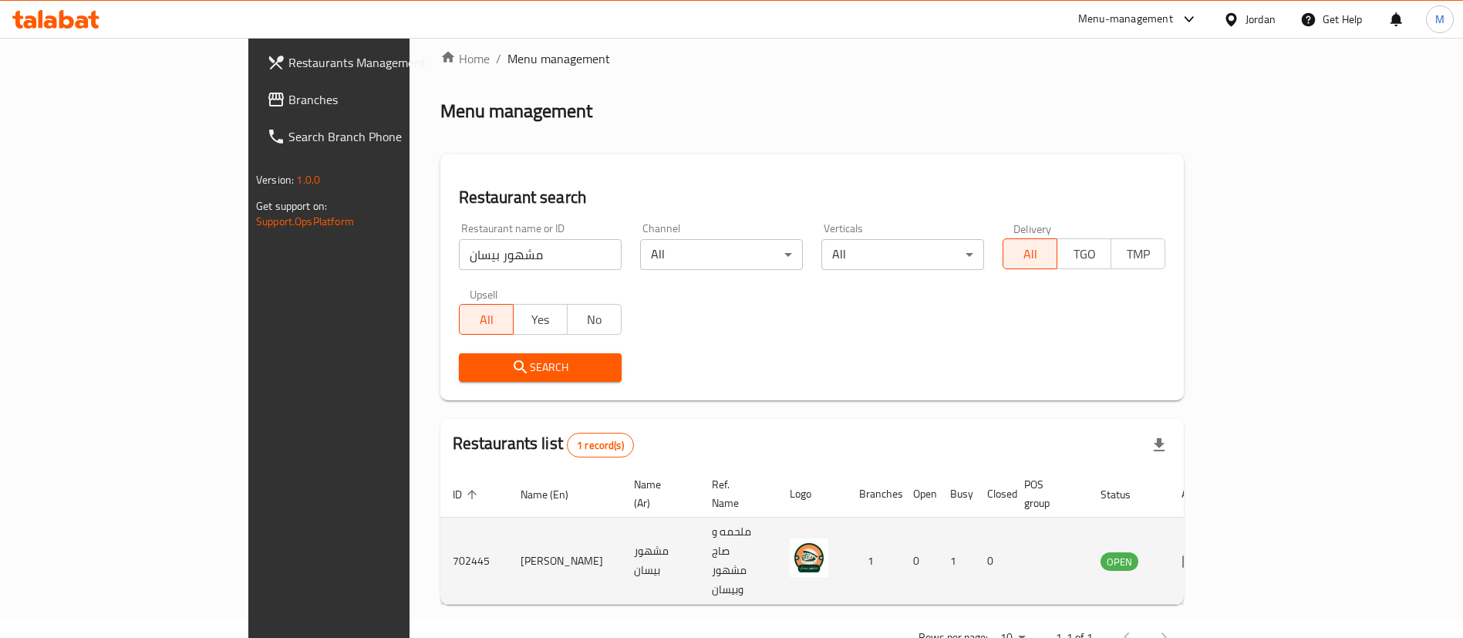
scroll to position [20, 0]
click at [440, 522] on td "702445" at bounding box center [474, 560] width 68 height 87
copy td "702445"
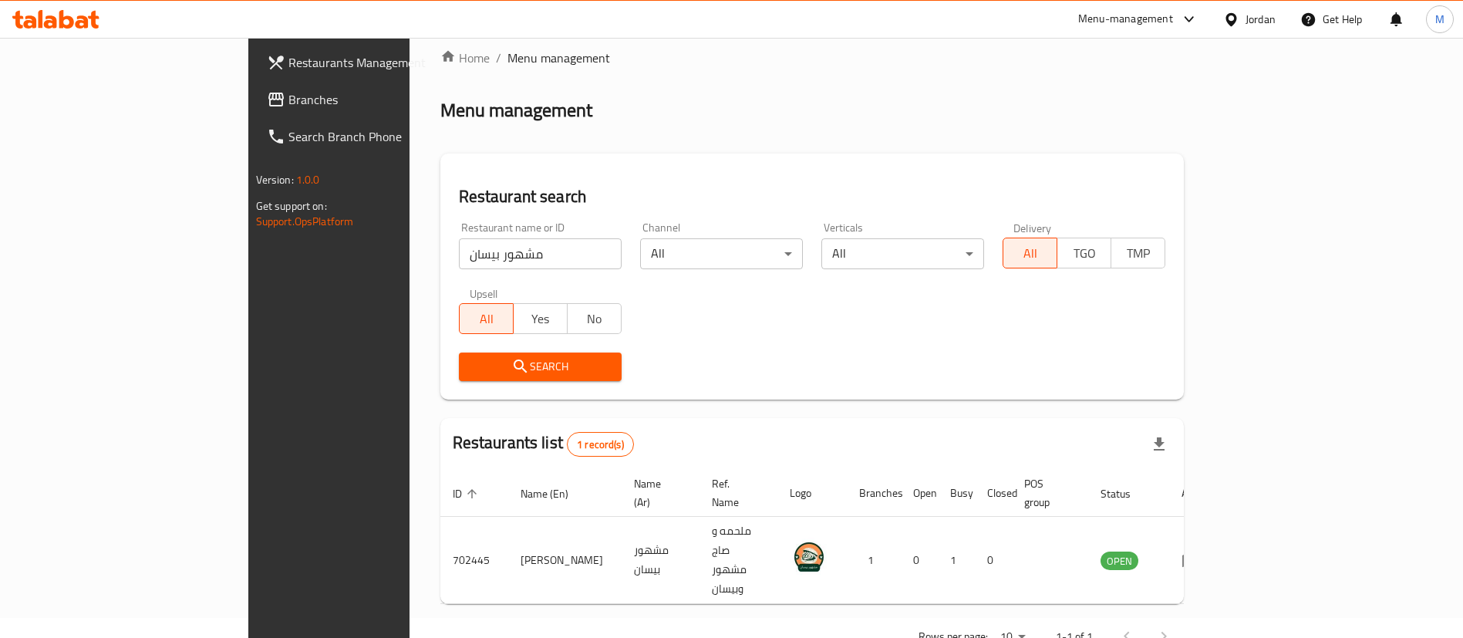
click at [479, 245] on input "مشهور بيسان" at bounding box center [540, 253] width 163 height 31
type input "Mr. moe"
click button "Search" at bounding box center [540, 366] width 163 height 29
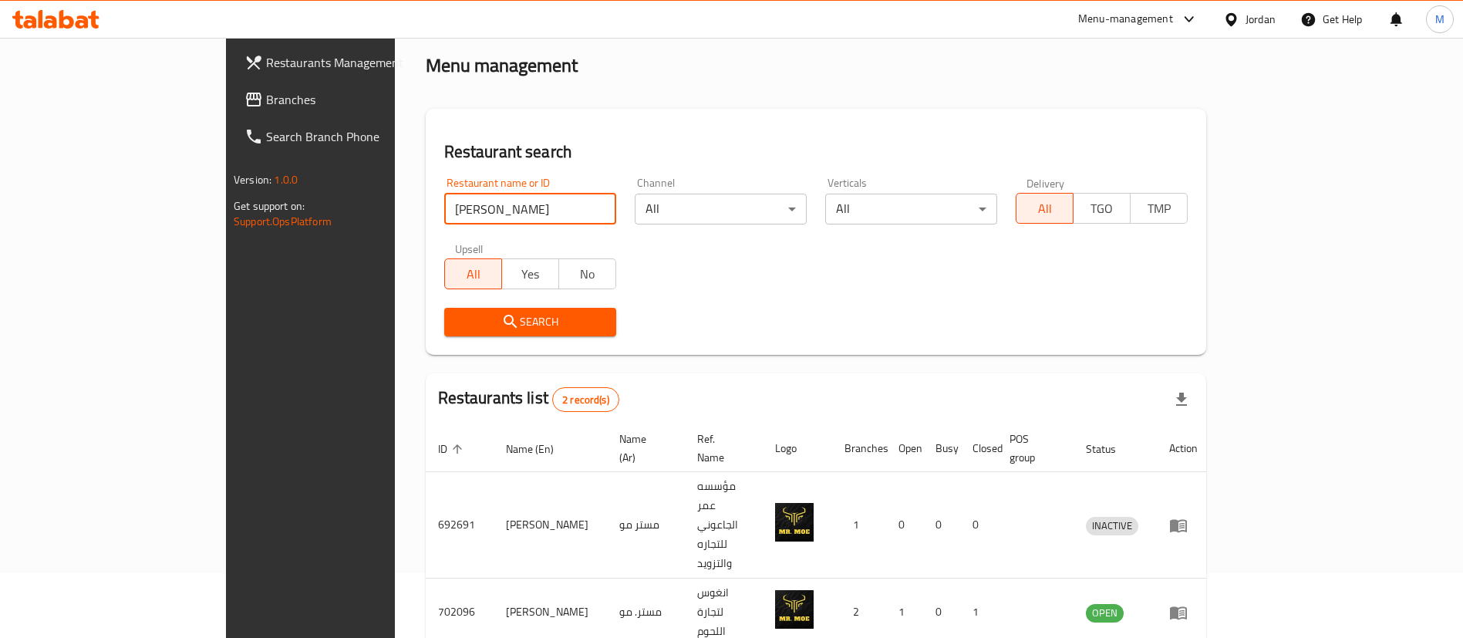
scroll to position [75, 0]
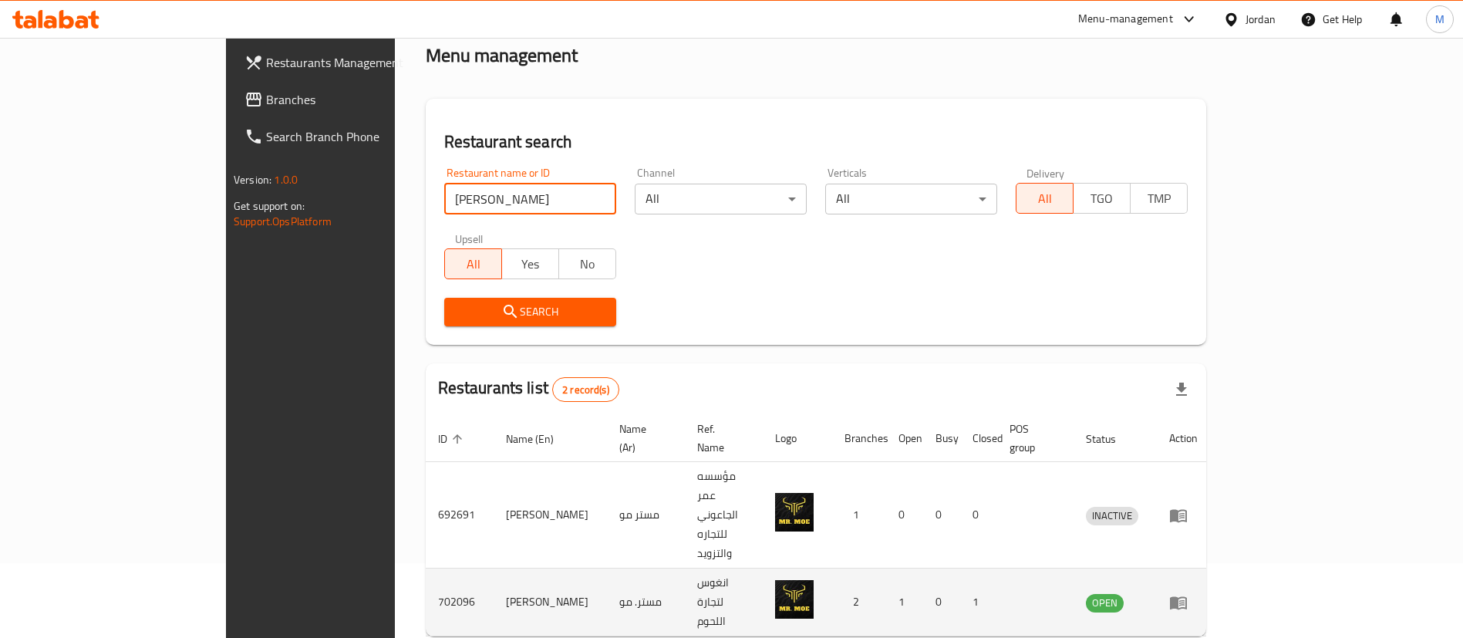
click at [1187, 596] on icon "enhanced table" at bounding box center [1178, 602] width 17 height 13
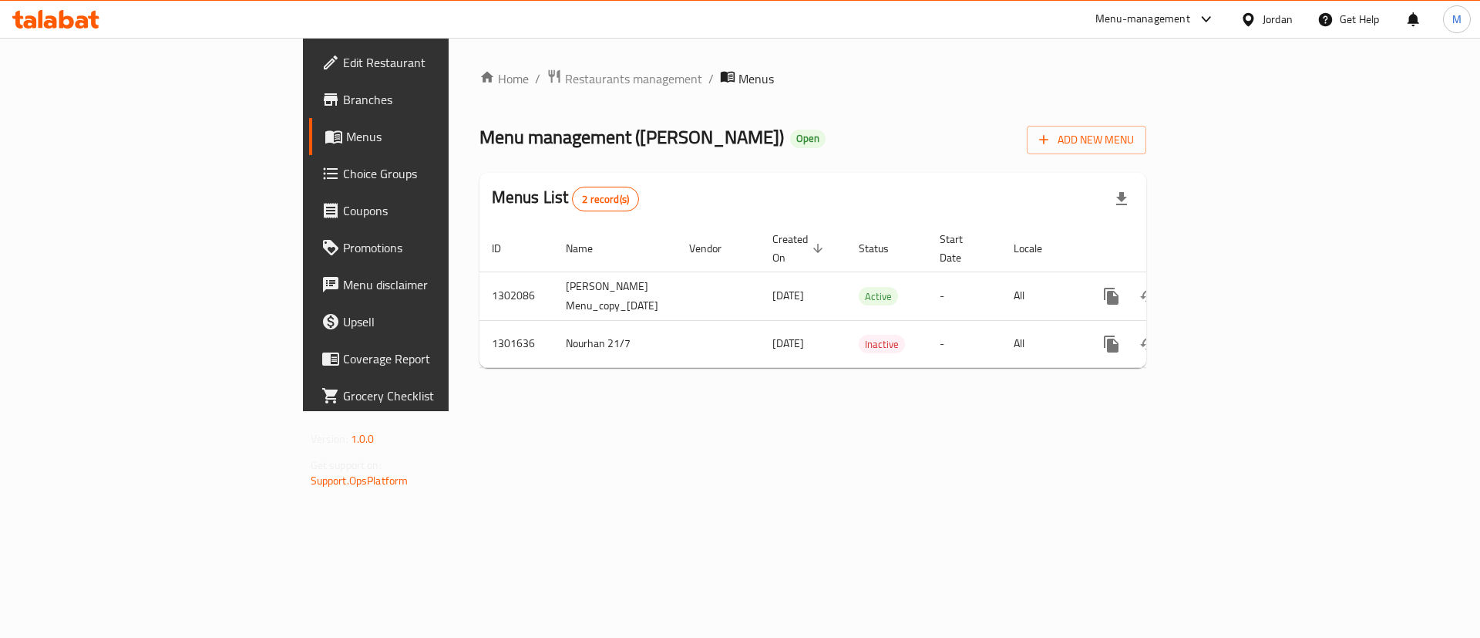
click at [343, 102] on span "Branches" at bounding box center [440, 99] width 195 height 19
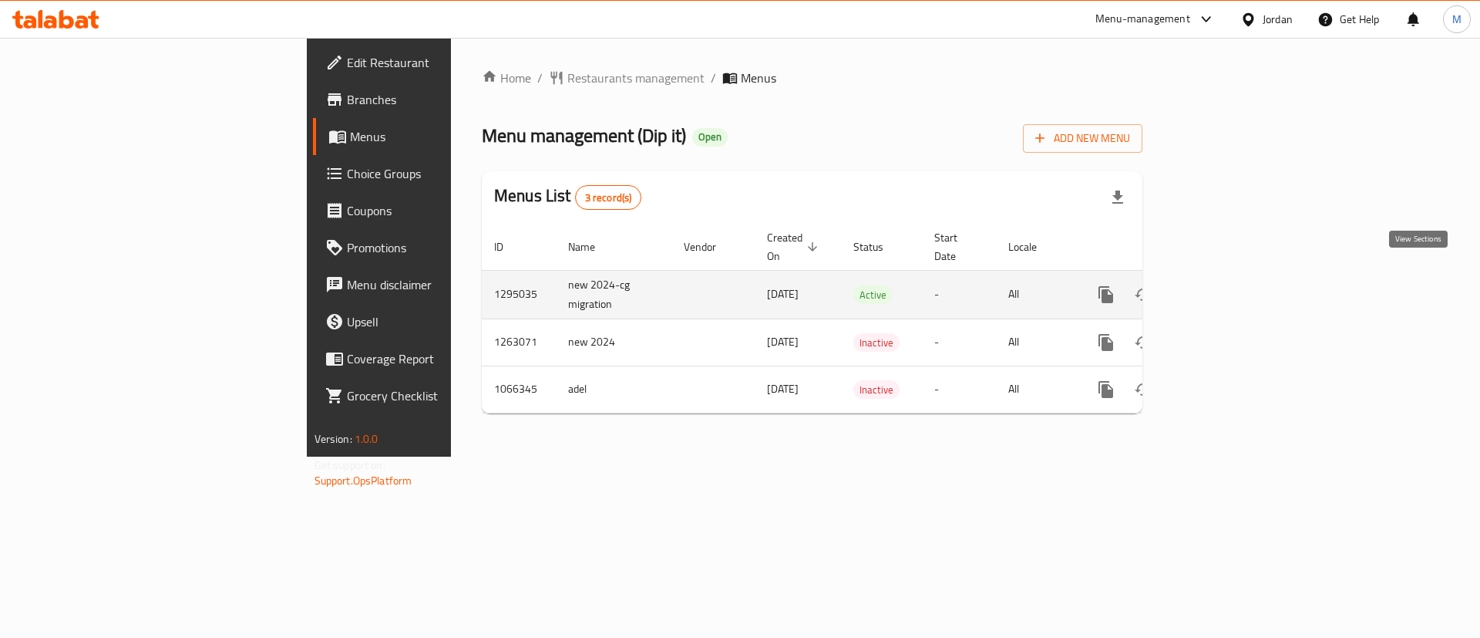
click at [1227, 285] on icon "enhanced table" at bounding box center [1217, 294] width 19 height 19
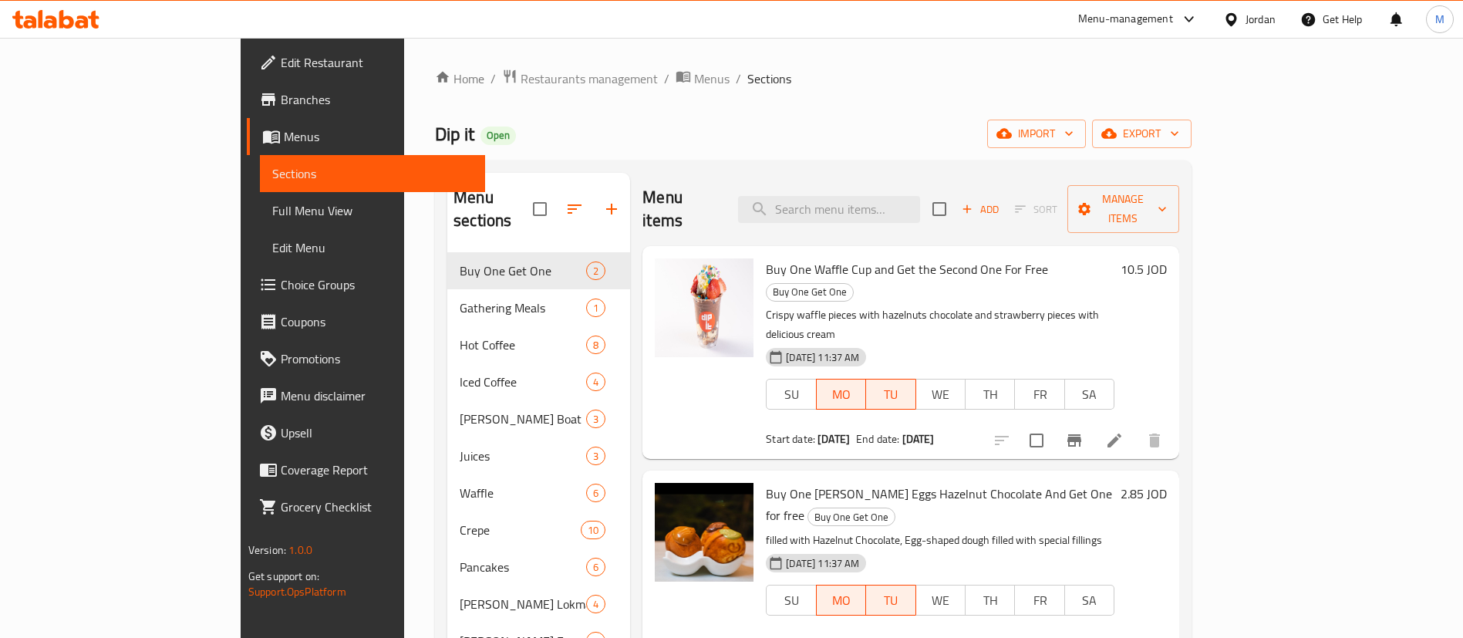
click at [281, 279] on span "Choice Groups" at bounding box center [377, 284] width 192 height 19
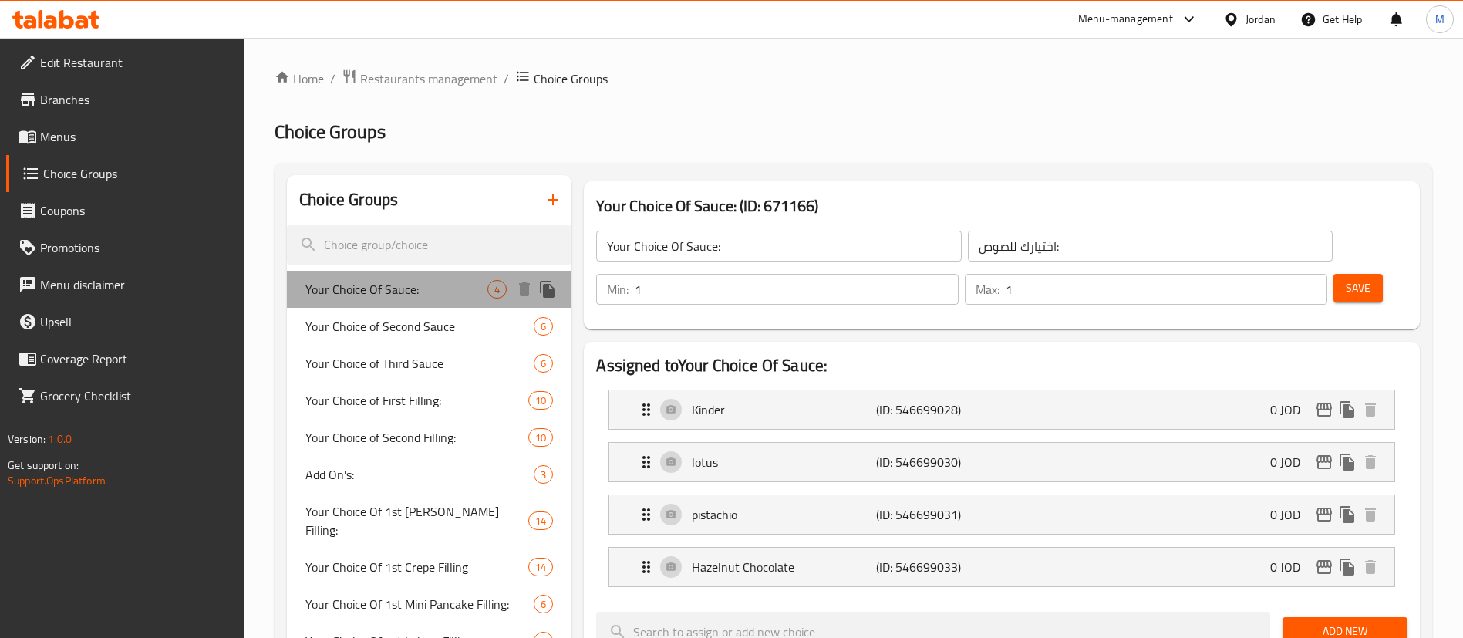
click at [385, 291] on span "Your Choice Of Sauce:" at bounding box center [396, 289] width 182 height 19
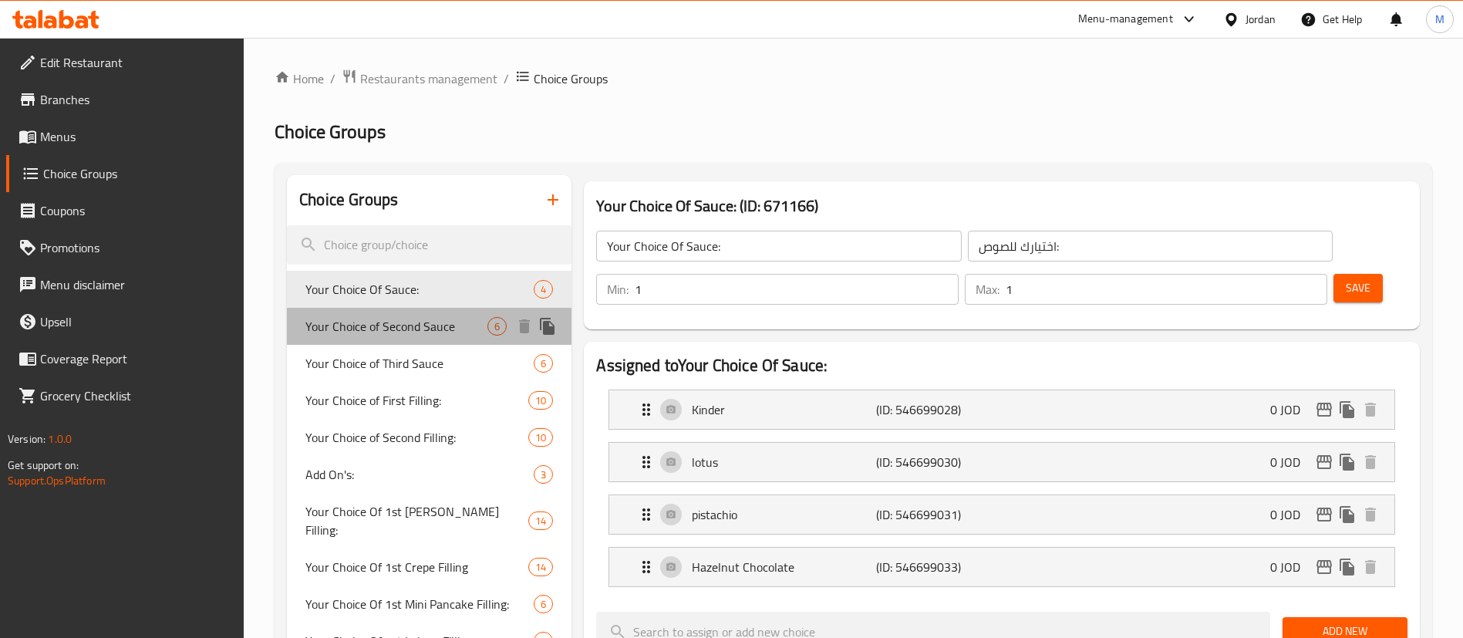
click at [456, 333] on span "Your Choice of Second Sauce" at bounding box center [396, 326] width 182 height 19
type input "Your Choice of Second Sauce"
type input "اختيارك للصوص الثاني"
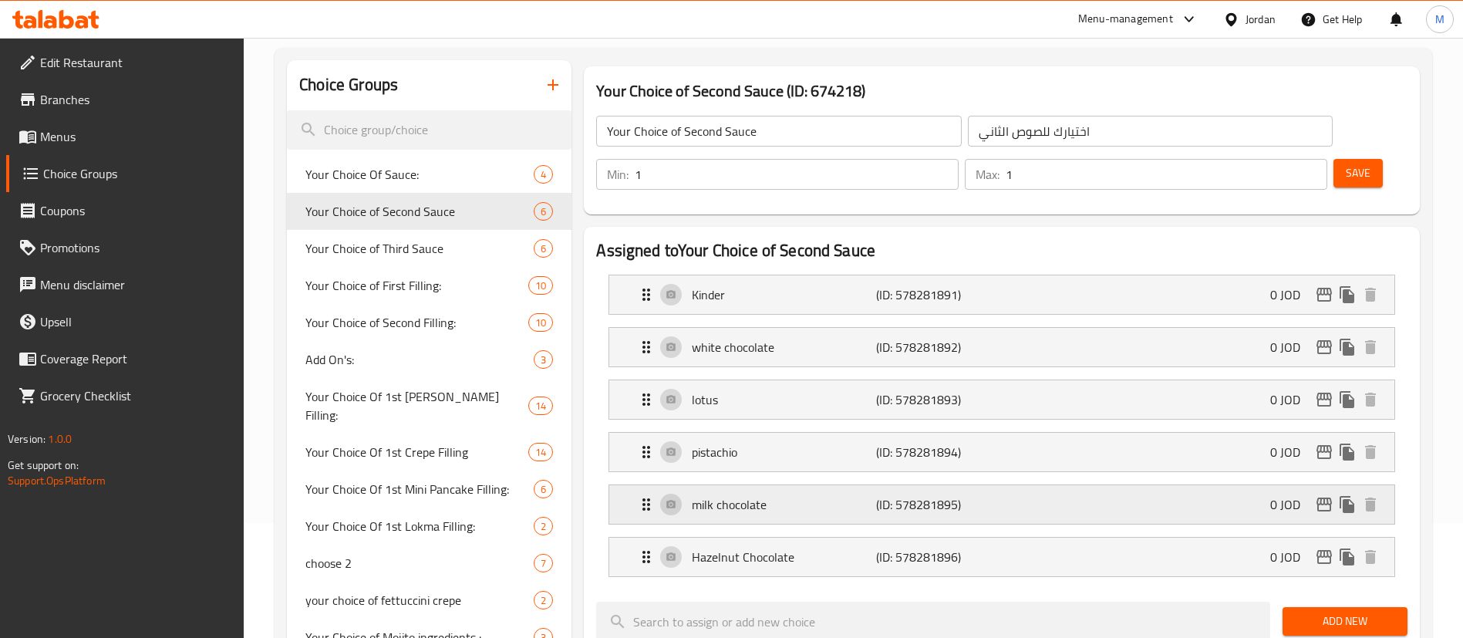
scroll to position [116, 0]
click at [905, 494] on p "(ID: 578281895)" at bounding box center [937, 503] width 123 height 19
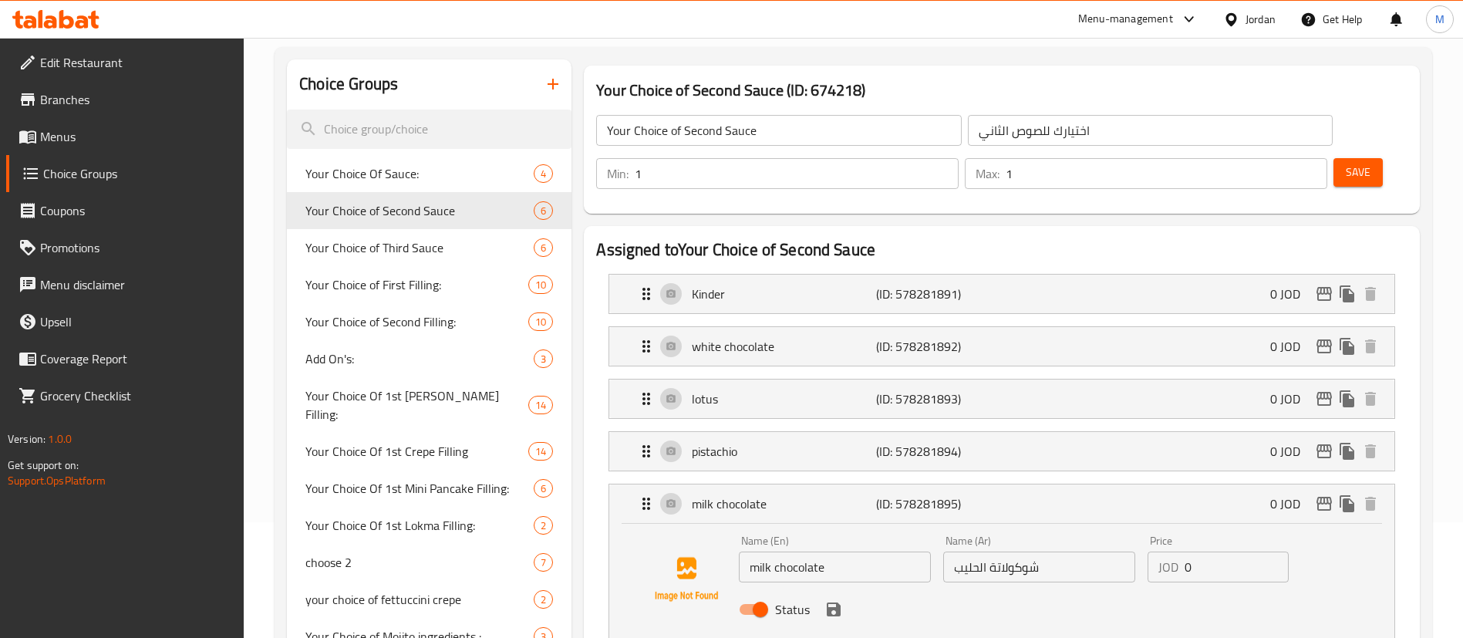
click at [756, 595] on input "Status" at bounding box center [760, 609] width 88 height 29
checkbox input "false"
click at [839, 602] on icon "save" at bounding box center [834, 609] width 14 height 14
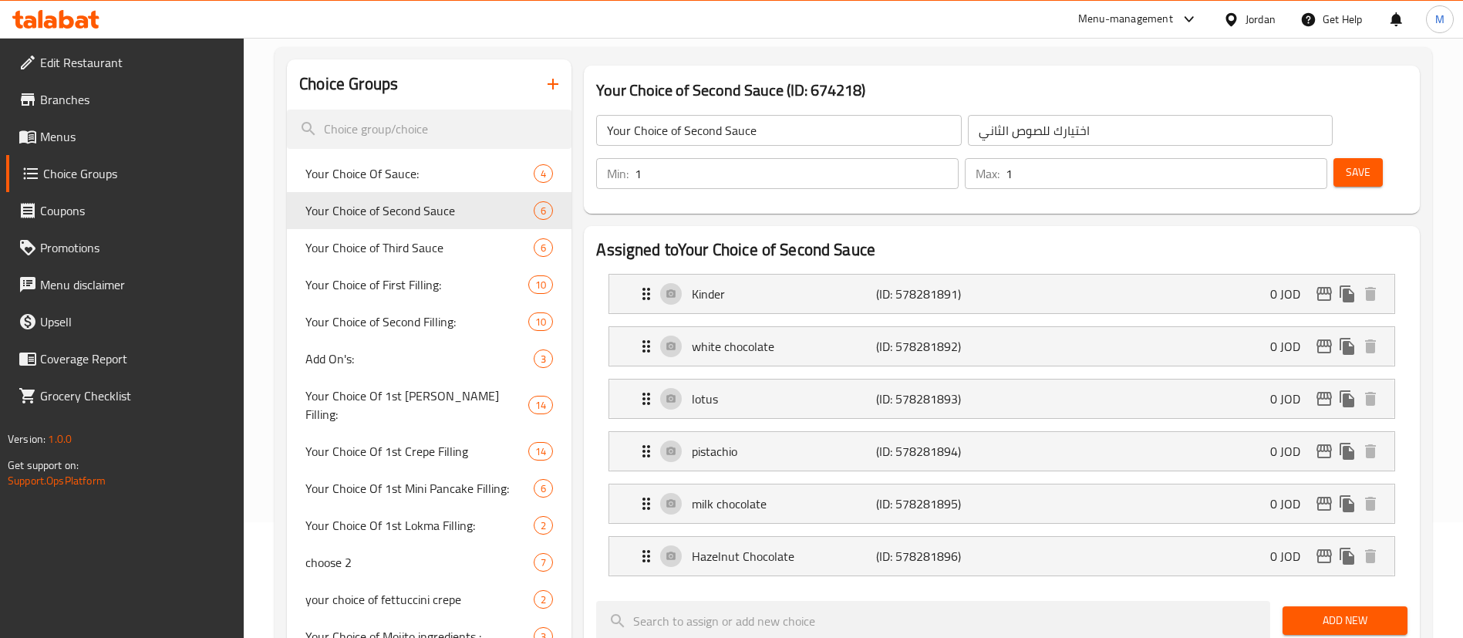
click at [1346, 163] on span "Save" at bounding box center [1358, 172] width 25 height 19
click at [979, 494] on p "(ID: 578281895)" at bounding box center [937, 503] width 123 height 19
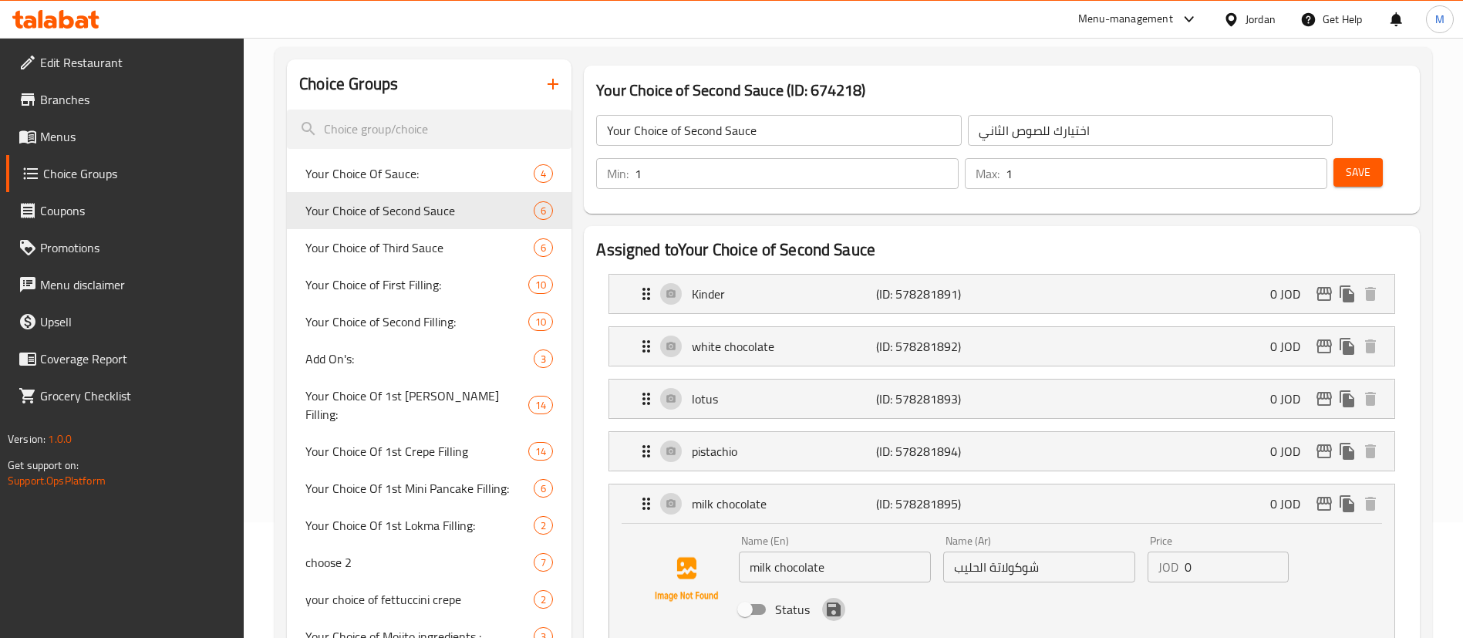
click at [834, 600] on icon "save" at bounding box center [833, 609] width 19 height 19
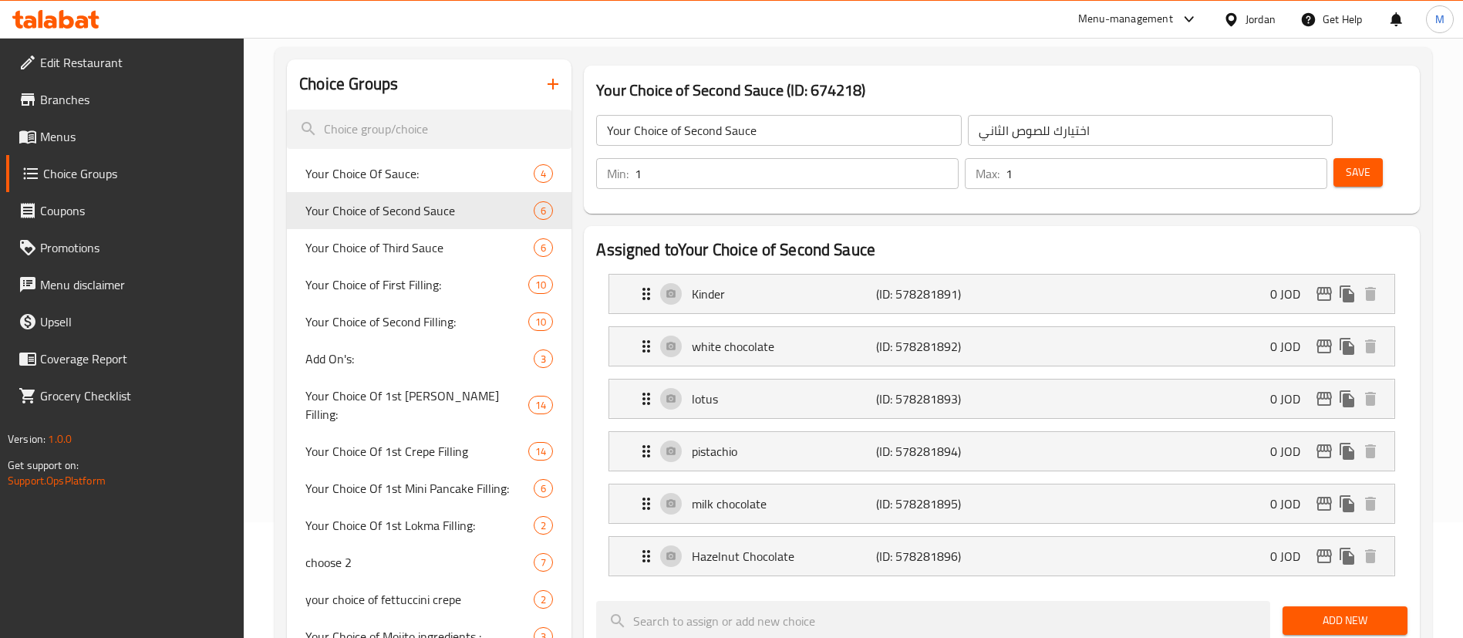
click at [1346, 163] on span "Save" at bounding box center [1358, 172] width 25 height 19
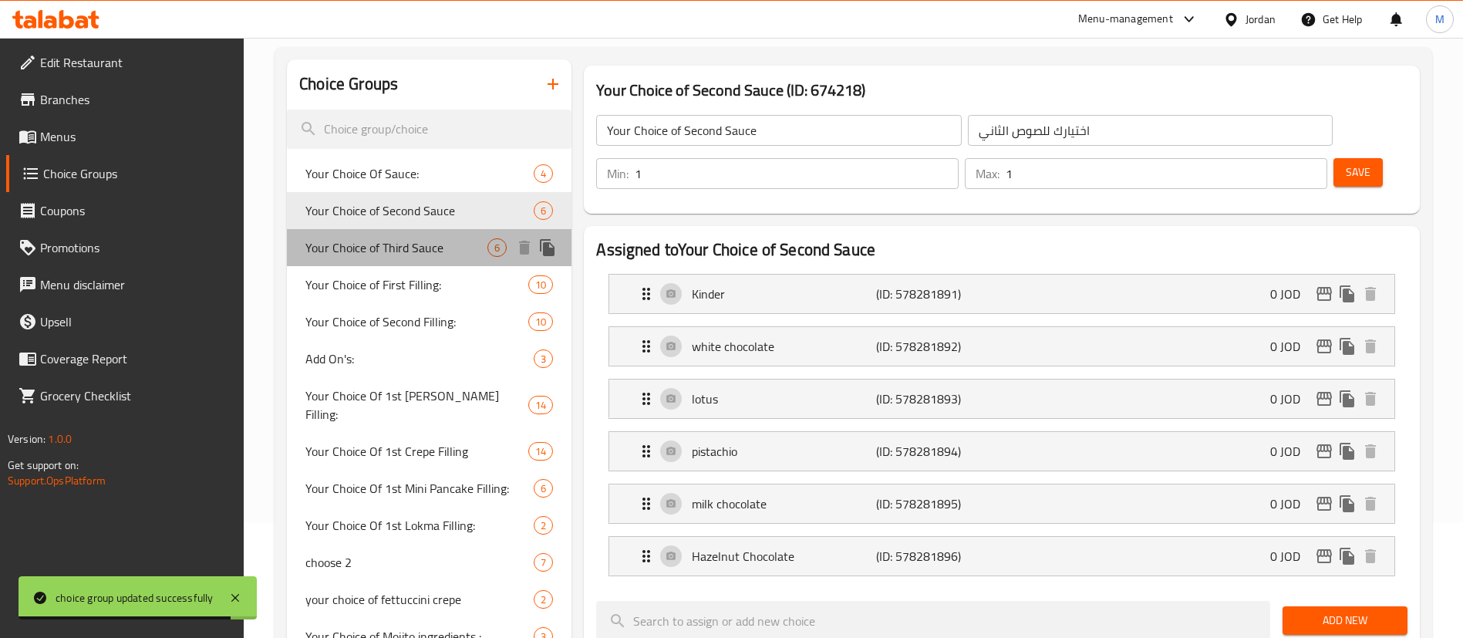
click at [392, 255] on span "Your Choice of Third Sauce" at bounding box center [396, 247] width 182 height 19
type input "Your Choice of Third Sauce"
type input "اختيارك للصوص الثالث"
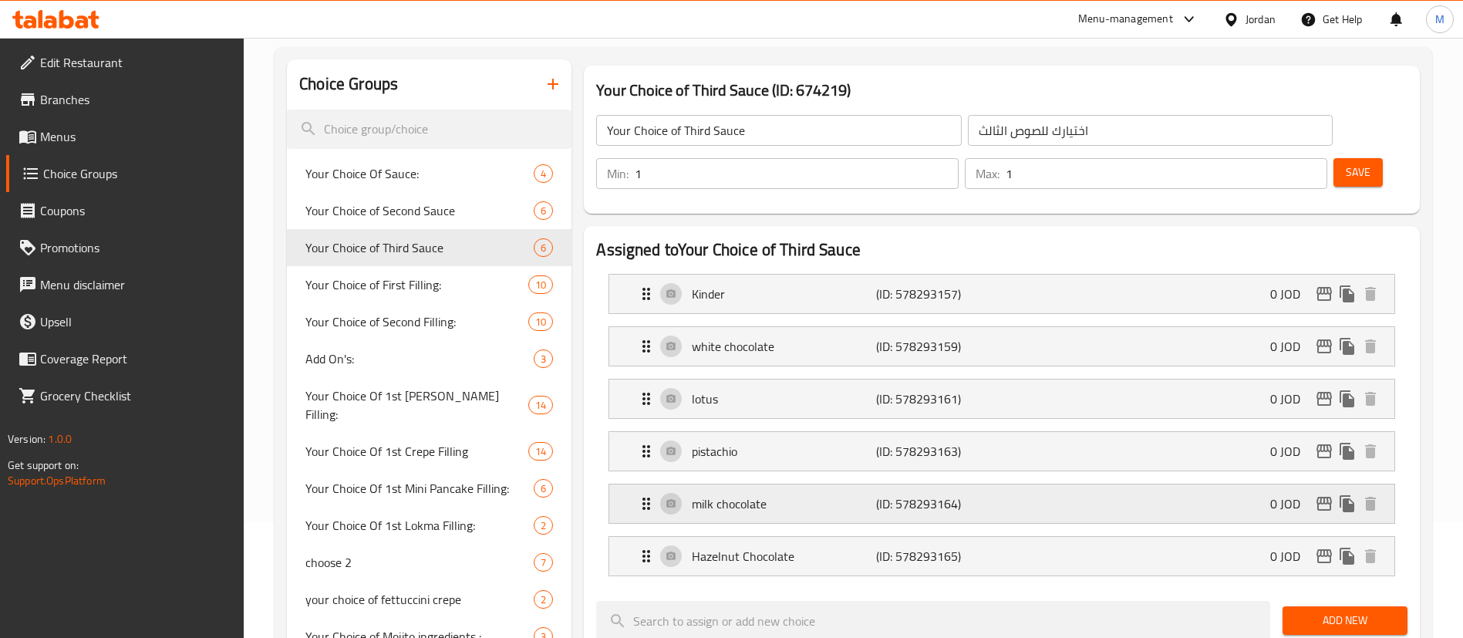
click at [756, 494] on p "milk chocolate" at bounding box center [784, 503] width 184 height 19
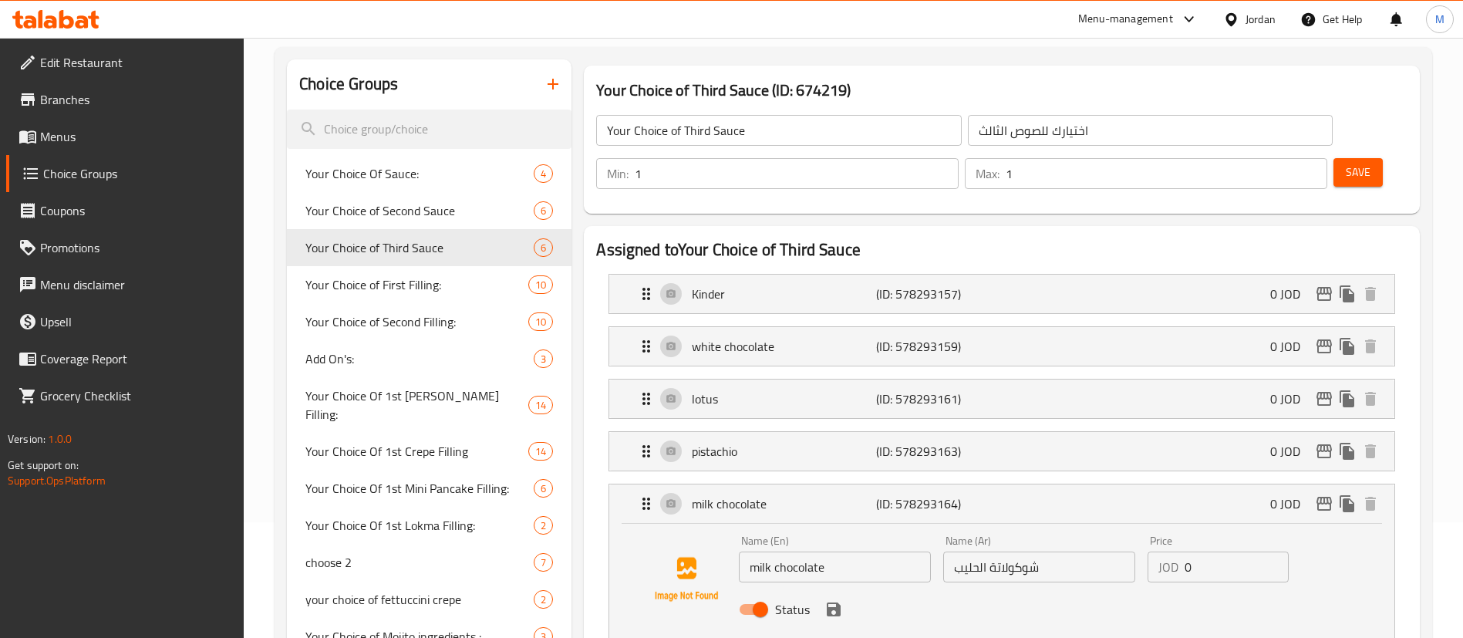
click at [763, 595] on input "Status" at bounding box center [760, 609] width 88 height 29
checkbox input "false"
click at [831, 602] on icon "save" at bounding box center [834, 609] width 14 height 14
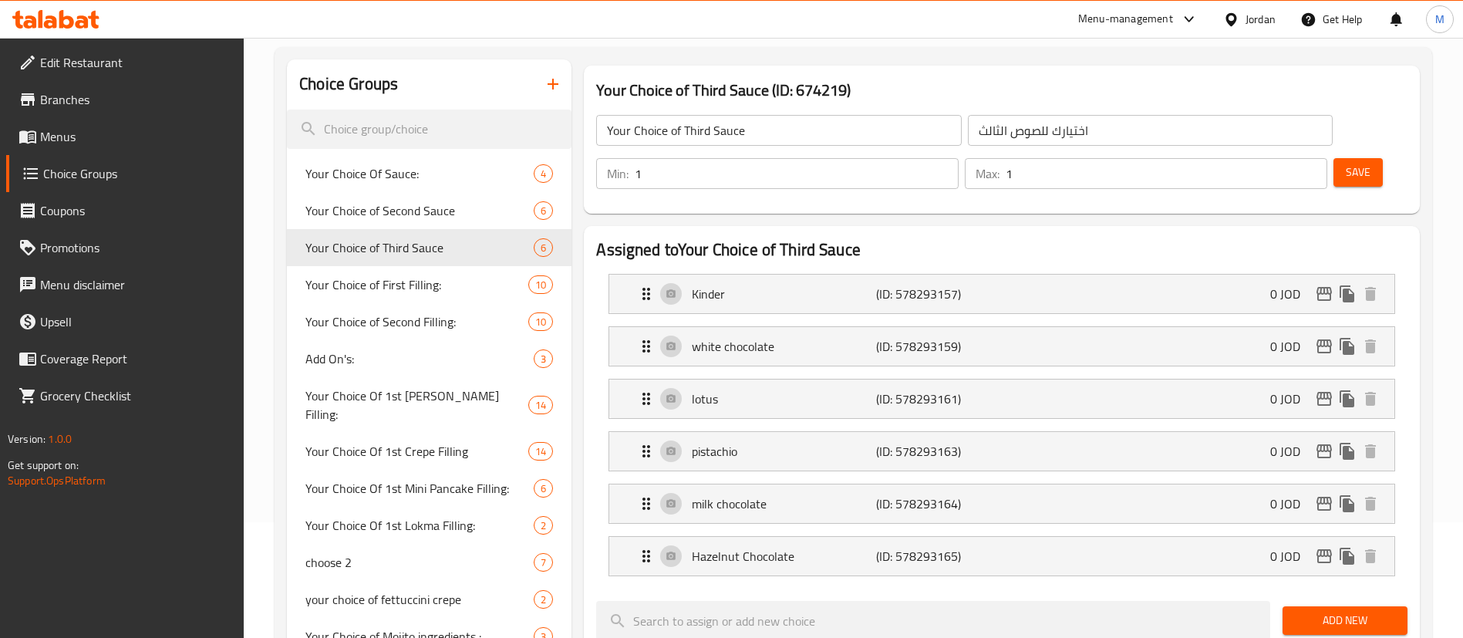
click at [1346, 163] on span "Save" at bounding box center [1358, 172] width 25 height 19
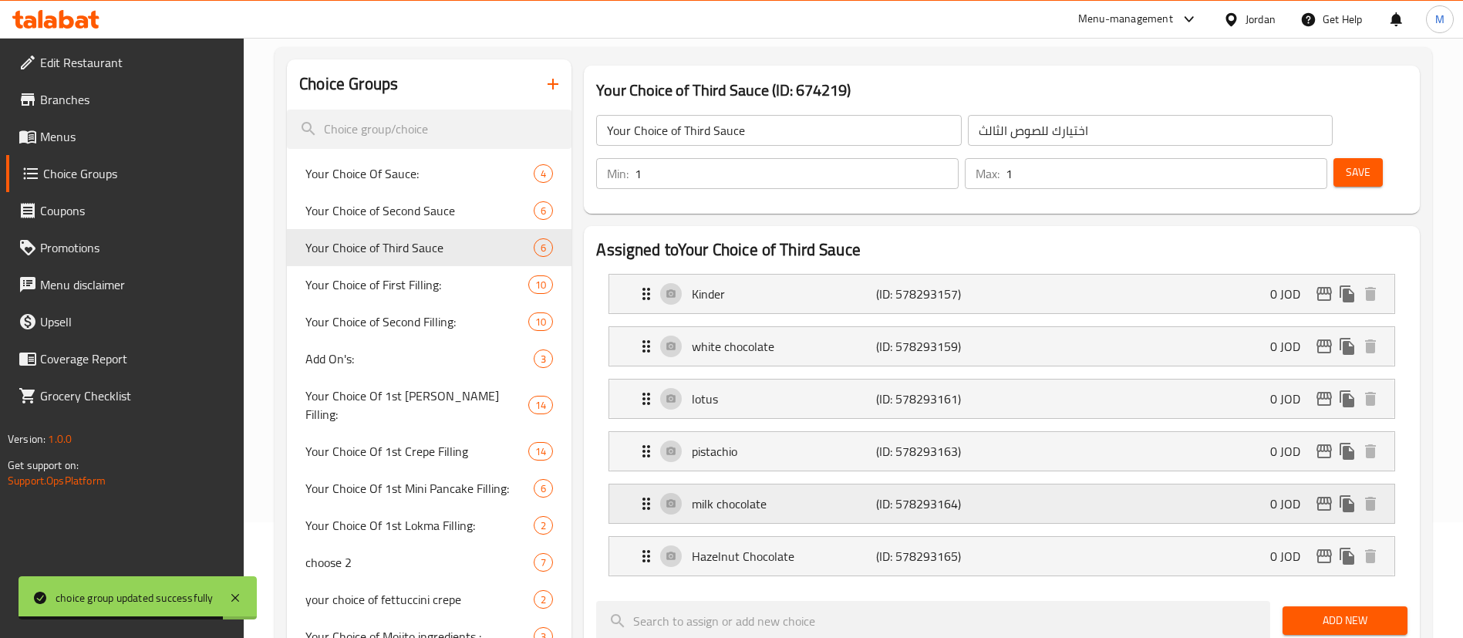
click at [773, 494] on p "milk chocolate" at bounding box center [784, 503] width 184 height 19
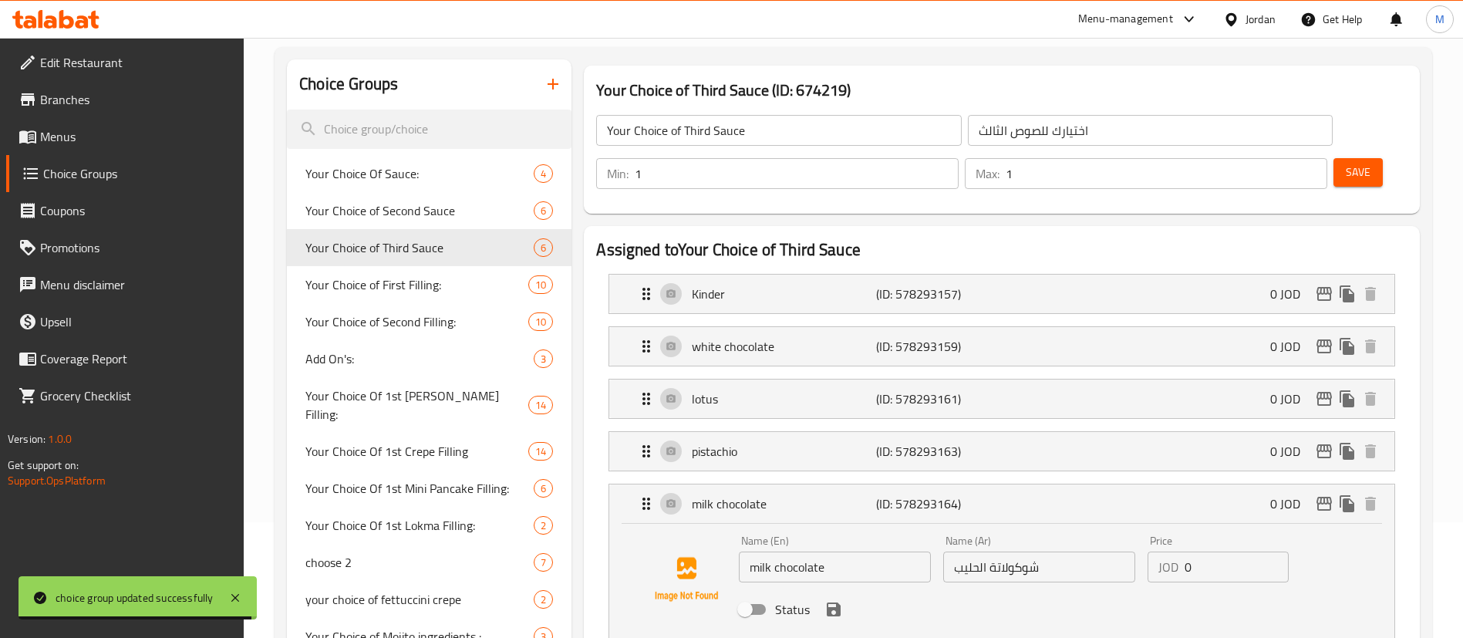
click at [836, 588] on div "Status" at bounding box center [1039, 609] width 613 height 42
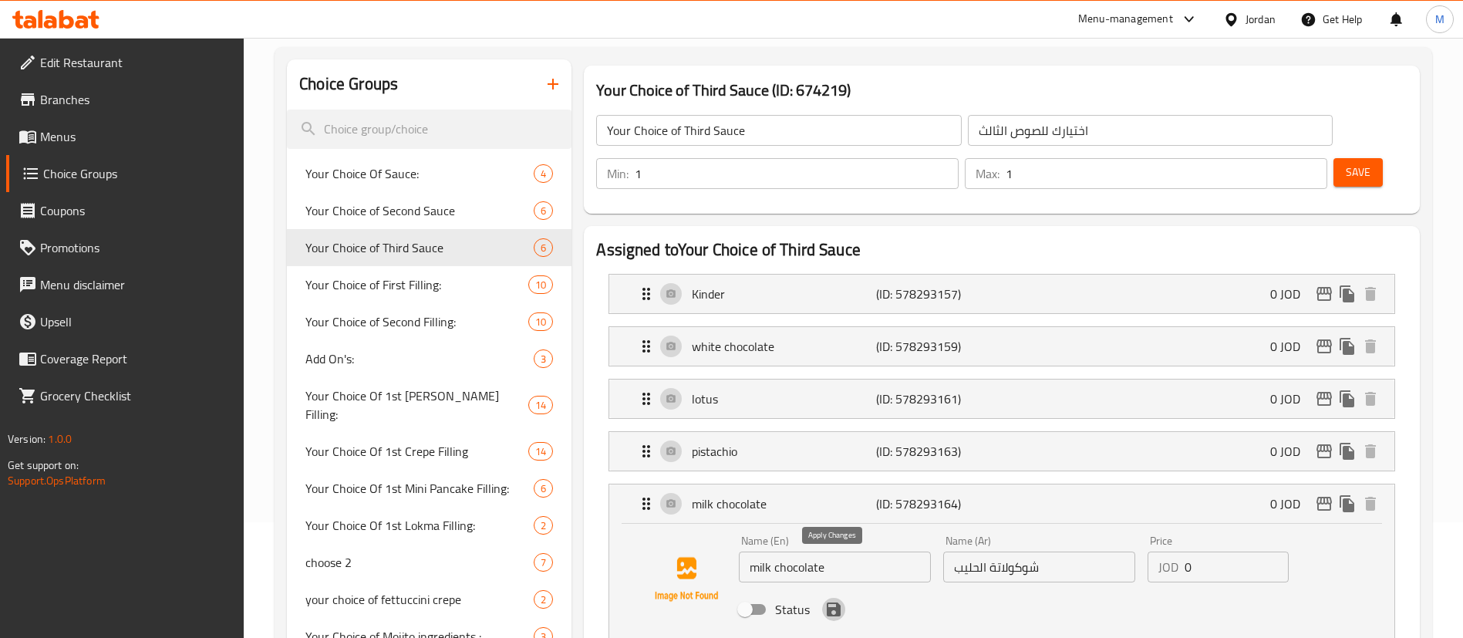
click at [830, 600] on icon "save" at bounding box center [833, 609] width 19 height 19
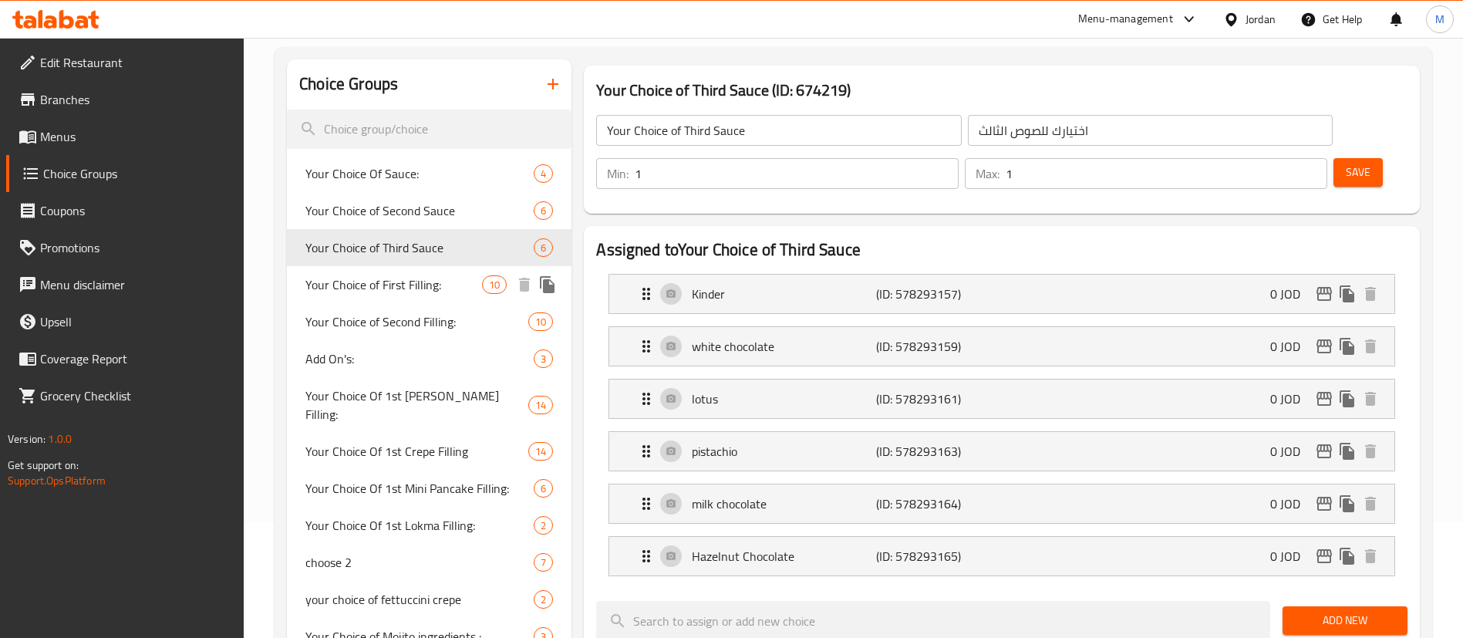
click at [442, 299] on div "Your Choice of First Filling: 10" at bounding box center [429, 284] width 285 height 37
type input "Your Choice of First Filling:"
type input "اختيارك للحشوة الأولى:"
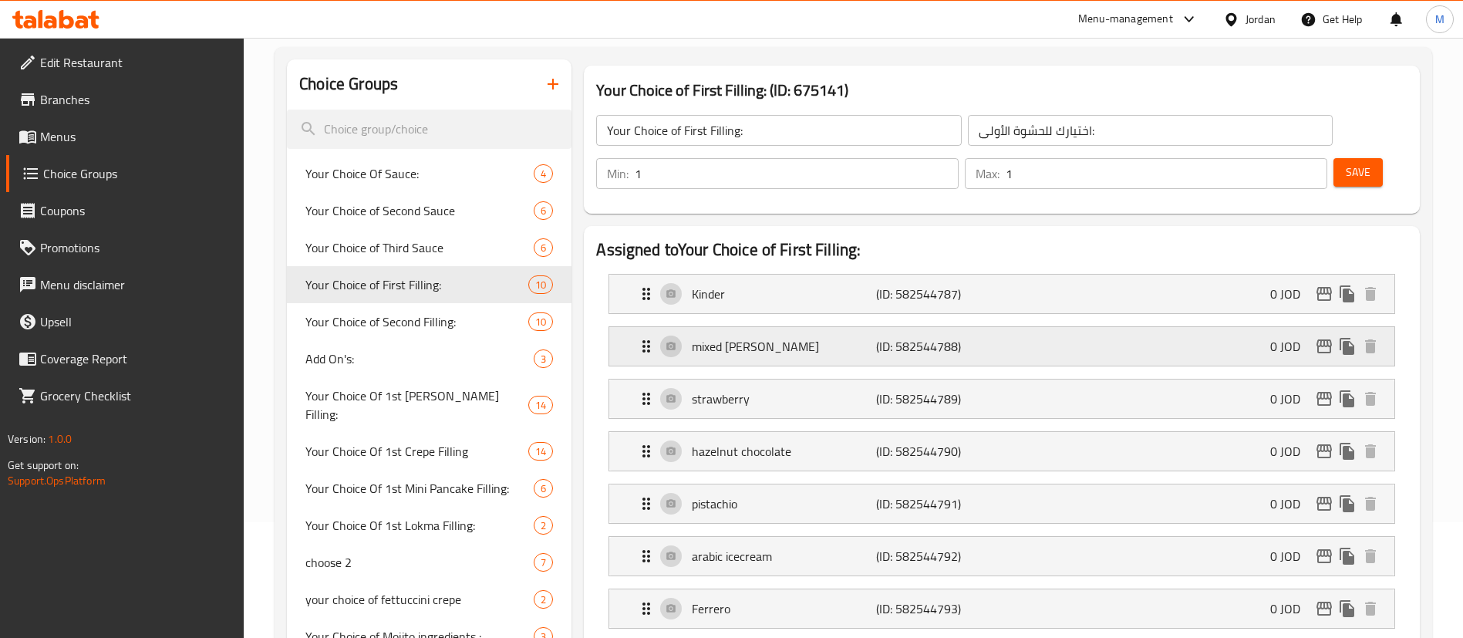
scroll to position [347, 0]
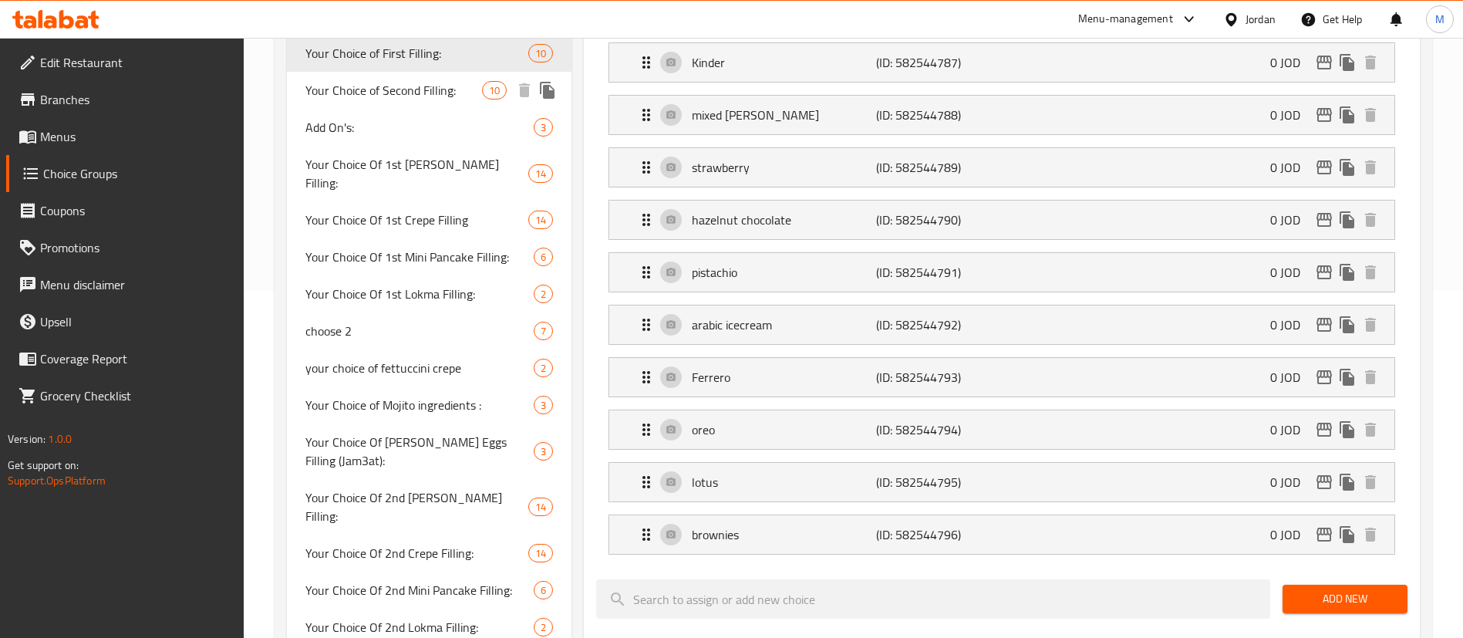
click at [434, 89] on span "Your Choice of Second Filling:" at bounding box center [393, 90] width 177 height 19
type input "Your Choice of Second Filling:"
type input "اختيارك للحشوة الثانية:"
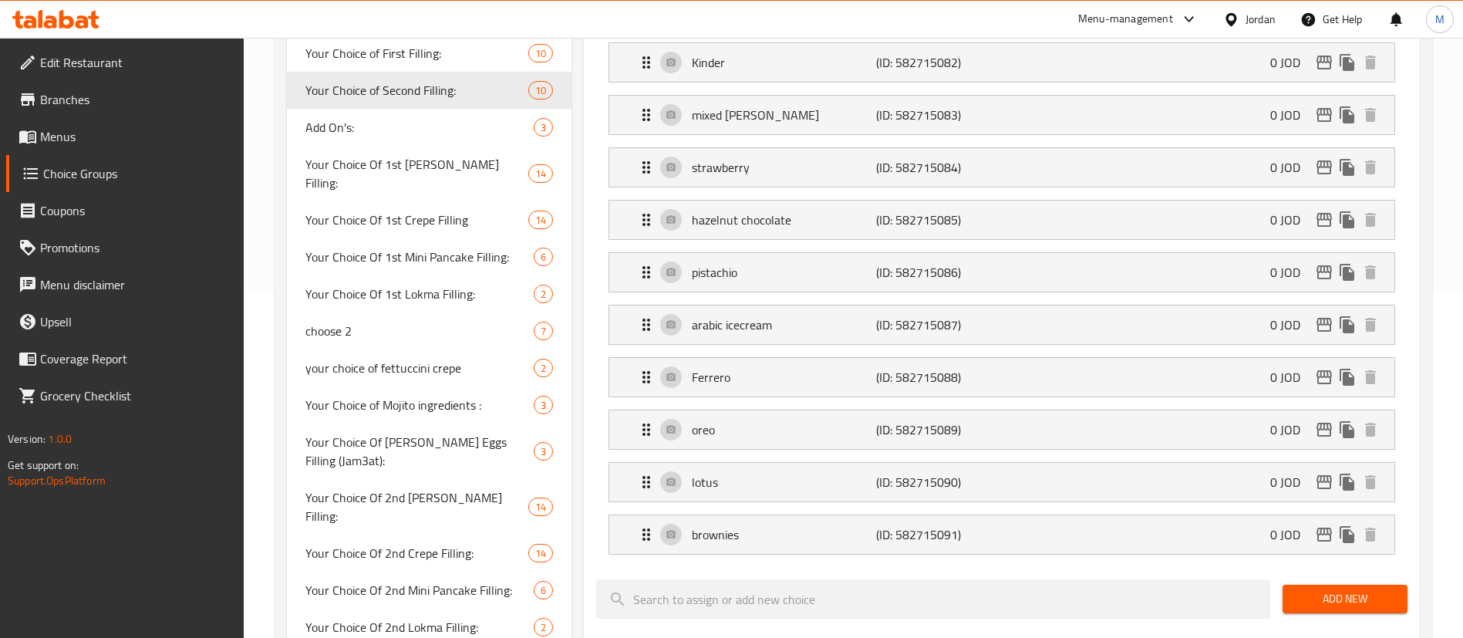
scroll to position [231, 0]
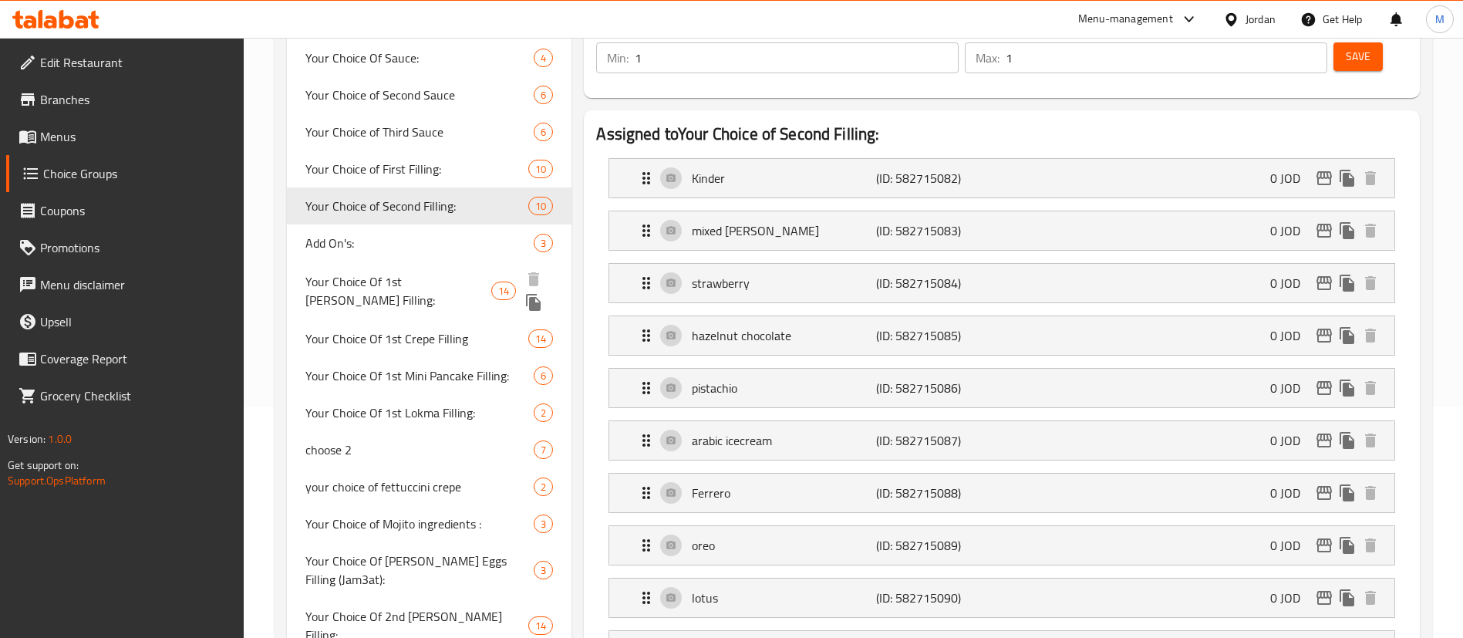
click at [372, 250] on span "Add On's:" at bounding box center [419, 243] width 228 height 19
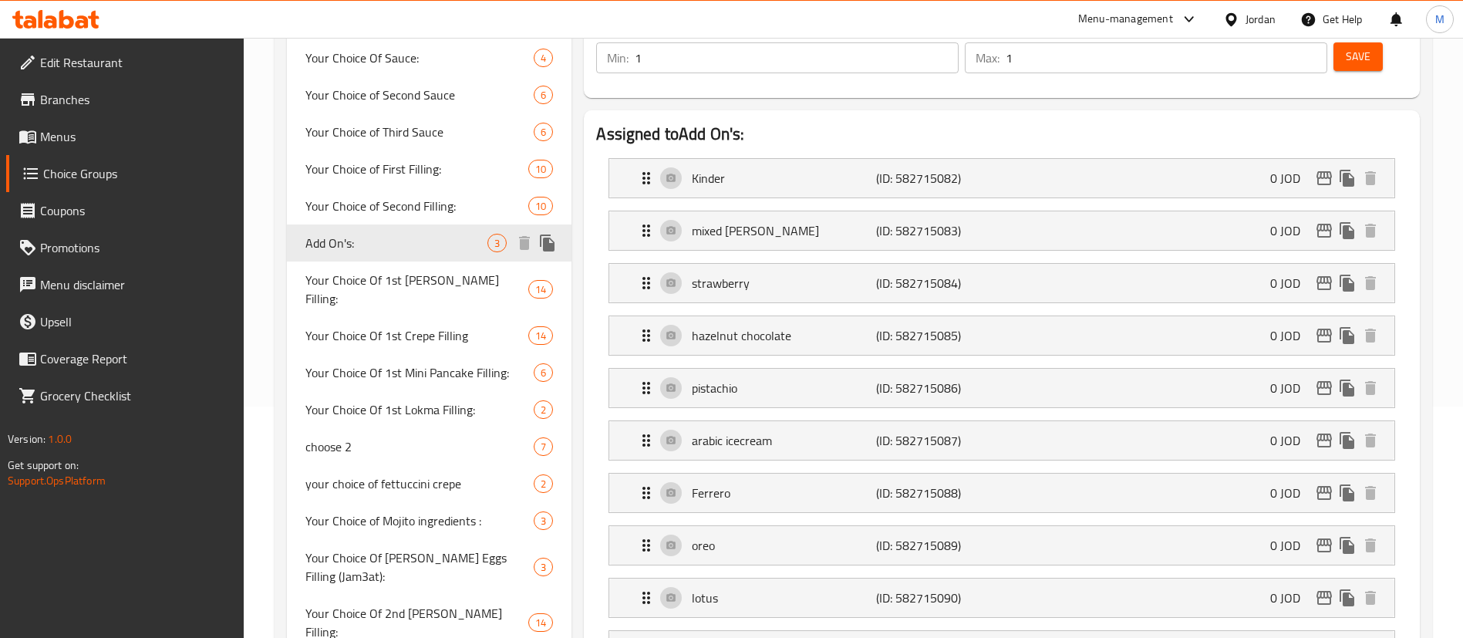
type input "Add On's:"
type input "الإضافات:"
type input "0"
type input "3"
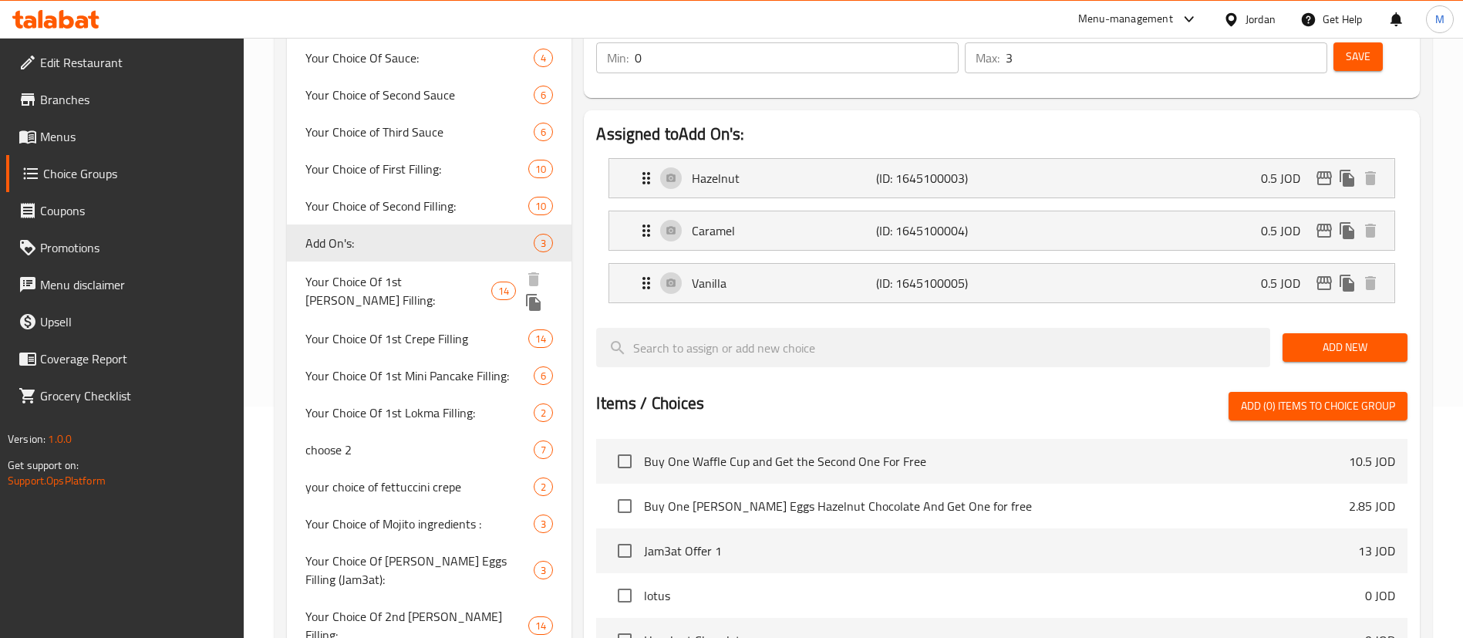
click at [433, 280] on span "Your Choice Of 1st [PERSON_NAME] Filling:" at bounding box center [397, 290] width 185 height 37
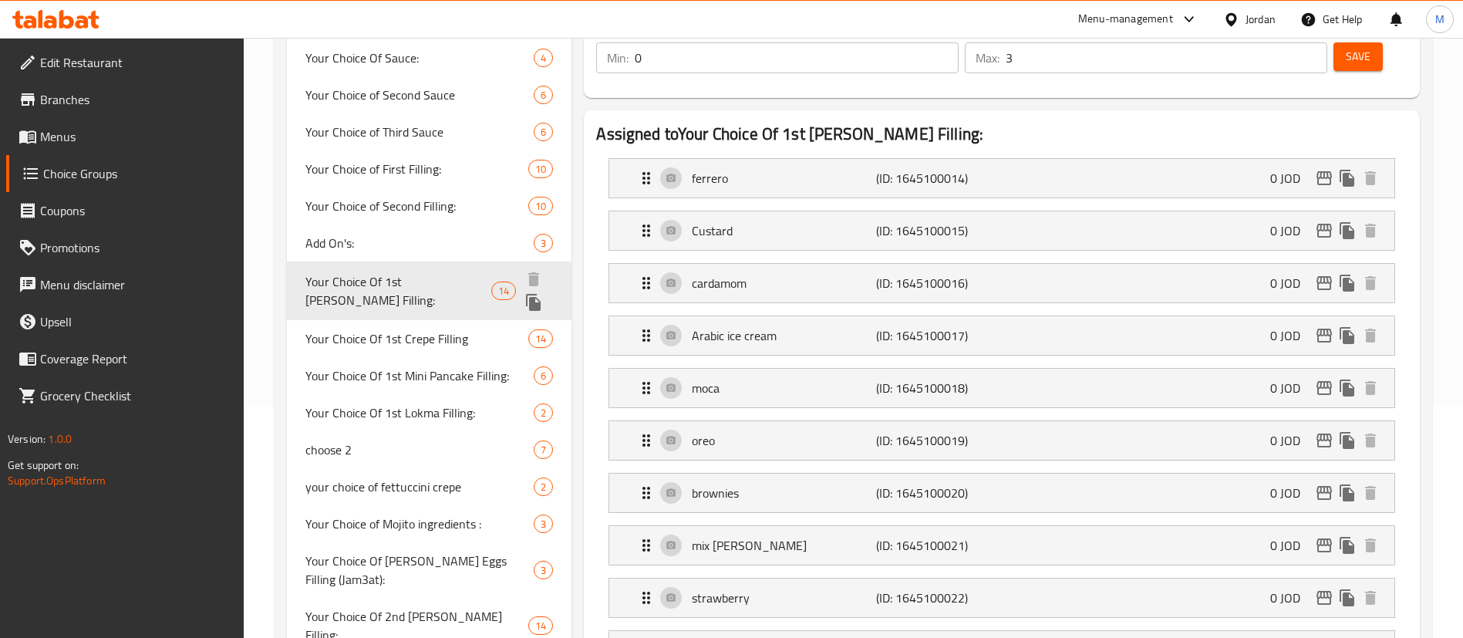
type input "Your Choice Of 1st [PERSON_NAME] Filling:"
type input "إختيارك من حشوة [PERSON_NAME]:"
type input "1"
click at [363, 332] on div "Your Choice Of 1st Crepe Filling 14" at bounding box center [429, 335] width 285 height 37
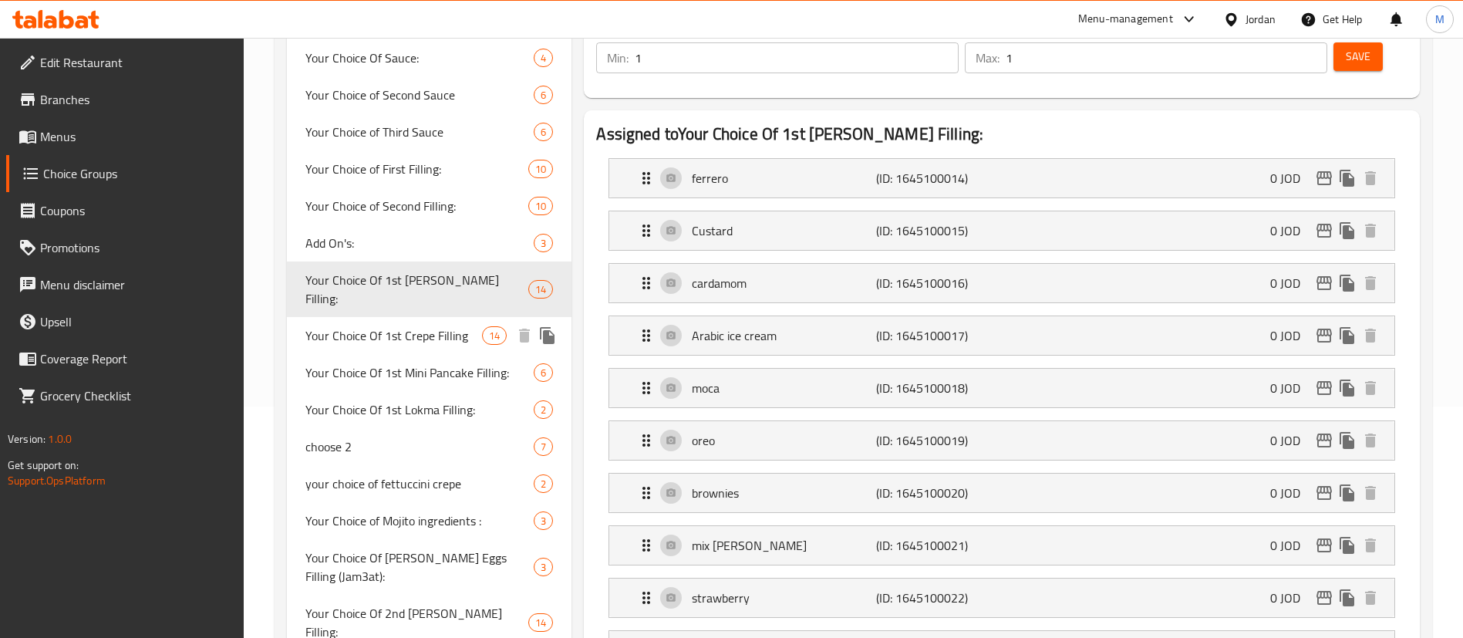
type input "Your Choice Of 1st Crepe Filling"
type input "اختيارك من حشوة الكريب الأول"
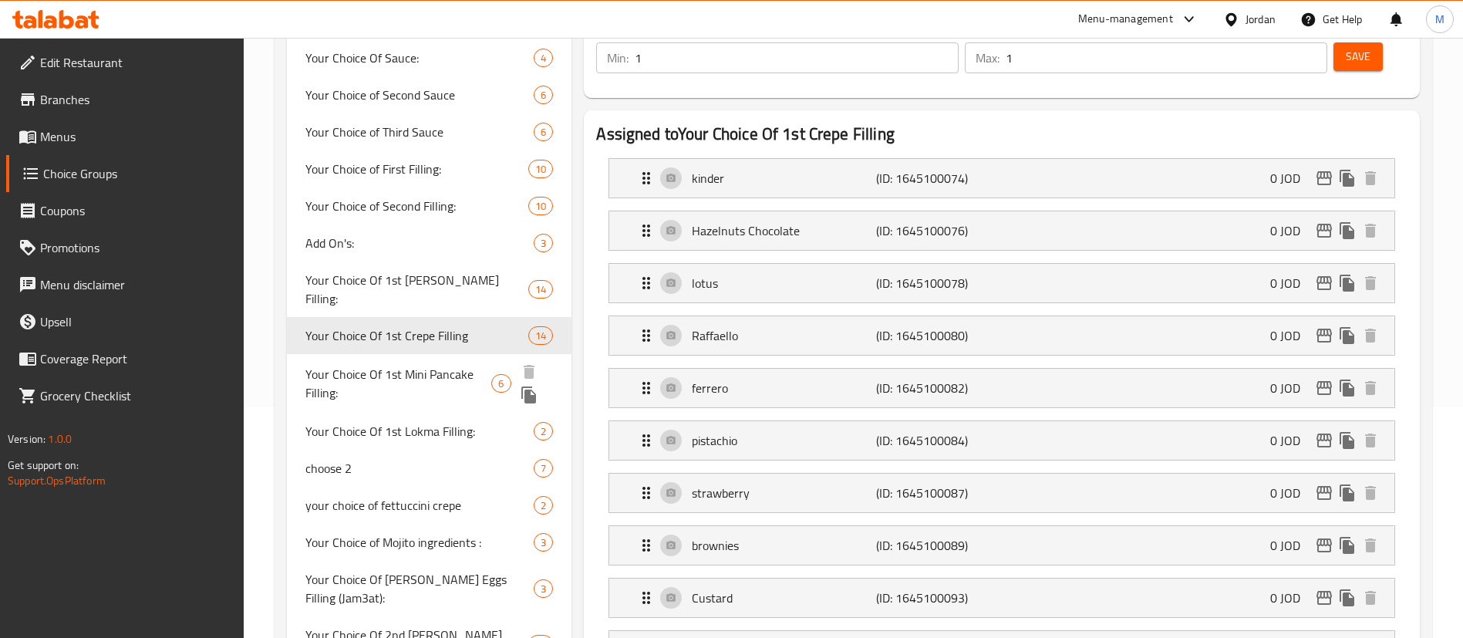
click at [419, 365] on span "Your Choice Of 1st Mini Pancake Filling:" at bounding box center [398, 383] width 186 height 37
type input "Your Choice Of 1st Mini Pancake Filling:"
type input "إختيارك من حشوة الميني [PERSON_NAME]:"
type input "2"
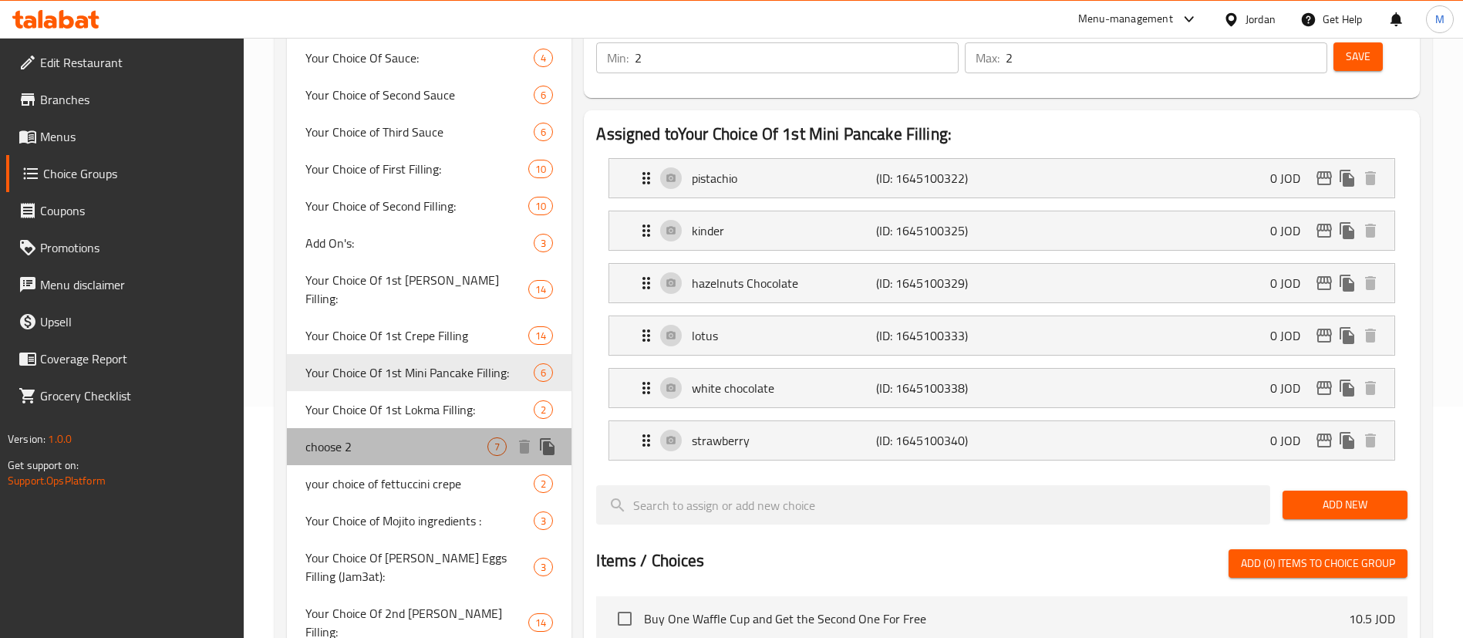
click at [403, 437] on span "choose 2" at bounding box center [396, 446] width 182 height 19
type input "choose 2"
type input "اختيار 2"
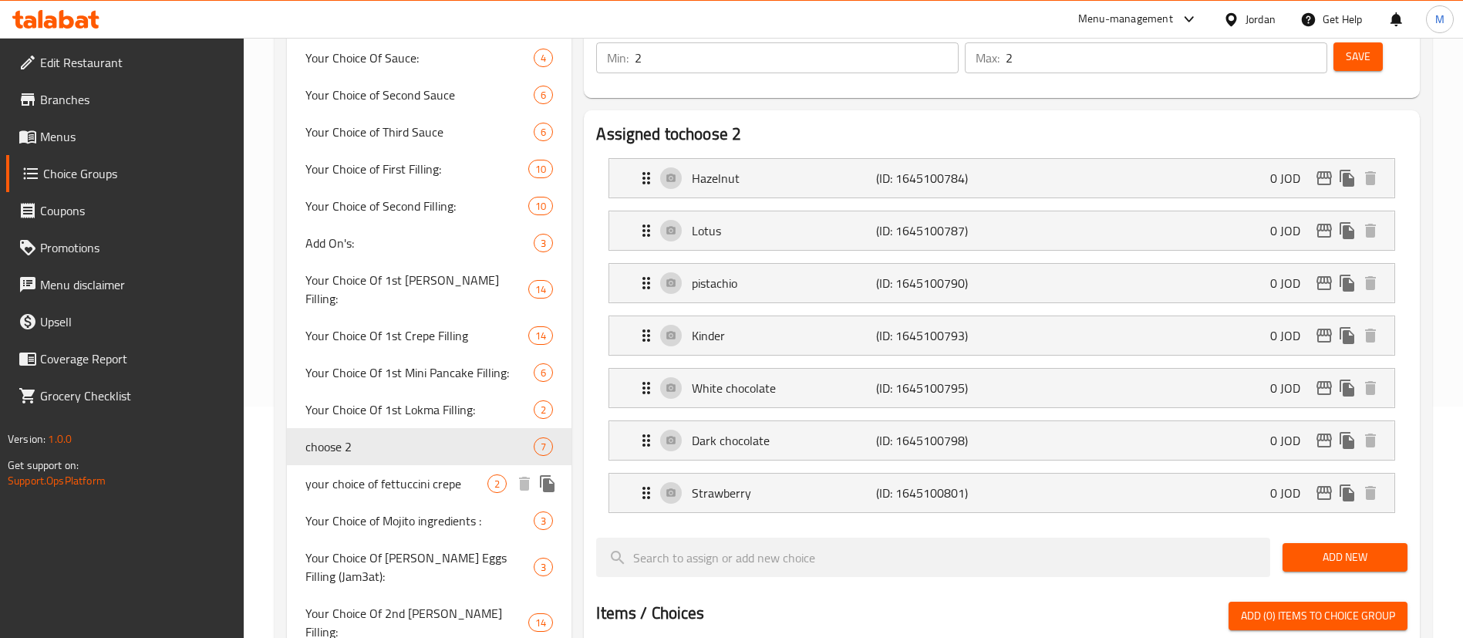
click at [411, 474] on span "your choice of fettuccini crepe" at bounding box center [396, 483] width 182 height 19
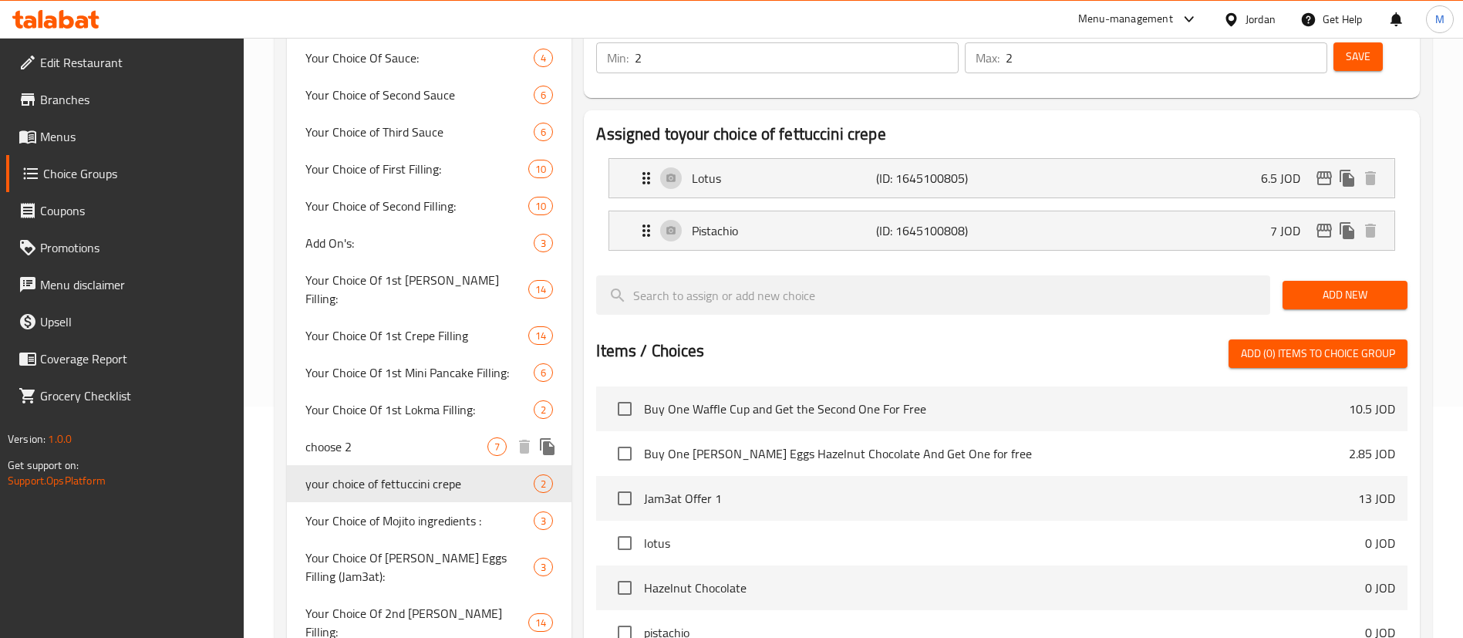
type input "your choice of fettuccini crepe"
type input "اختيارك لنوع الفيتوتشيني"
type input "1"
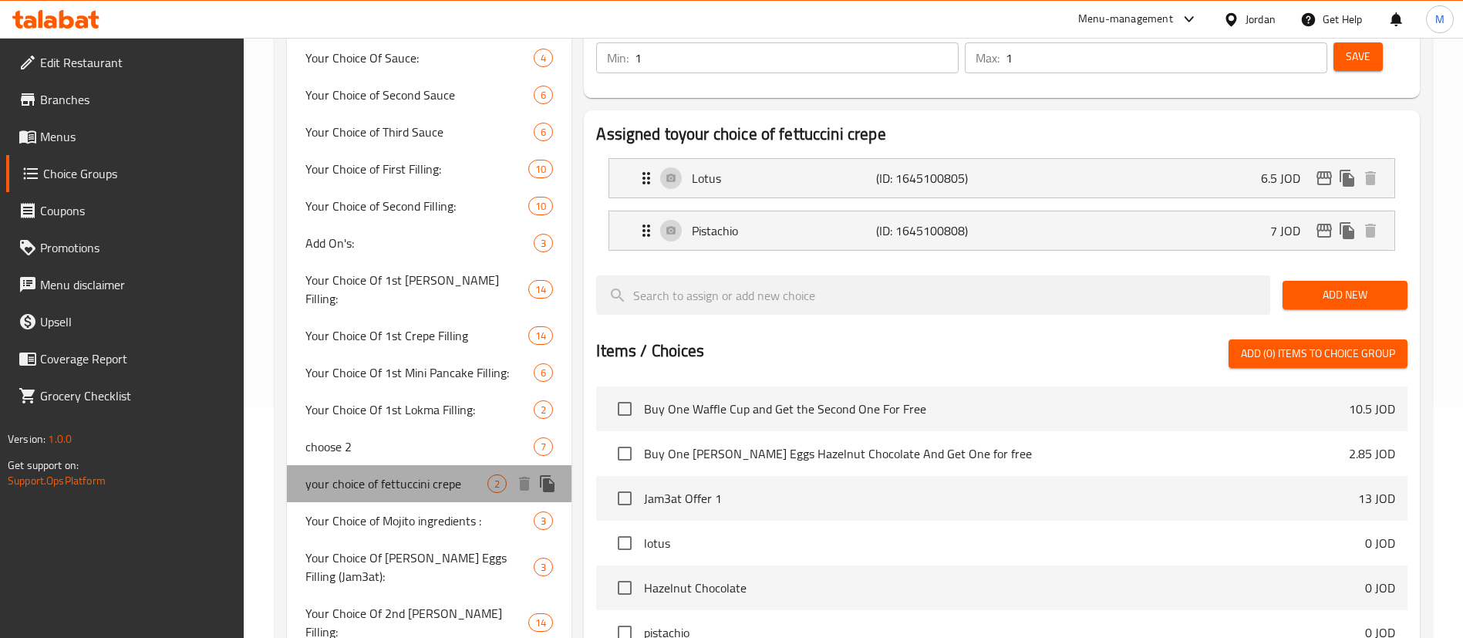
click at [403, 474] on span "your choice of fettuccini crepe" at bounding box center [396, 483] width 182 height 19
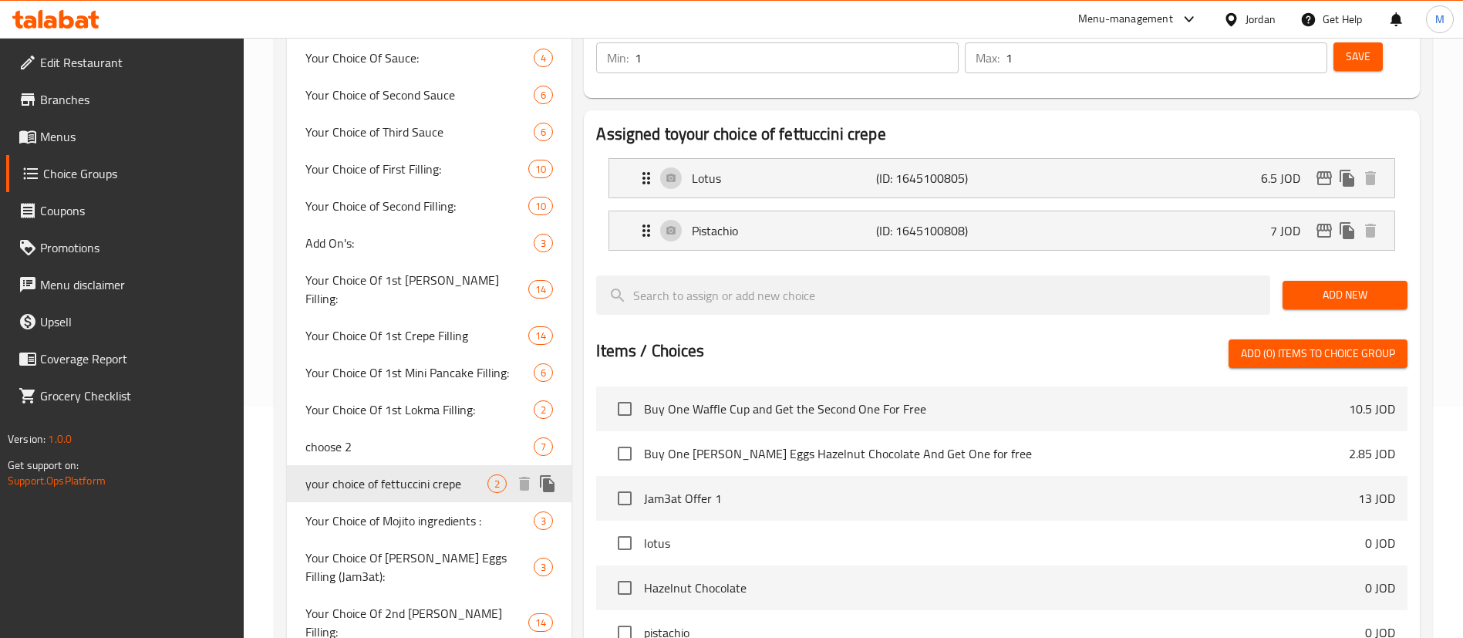
click at [413, 511] on span "Your Choice of Mojito ingredients :" at bounding box center [419, 520] width 228 height 19
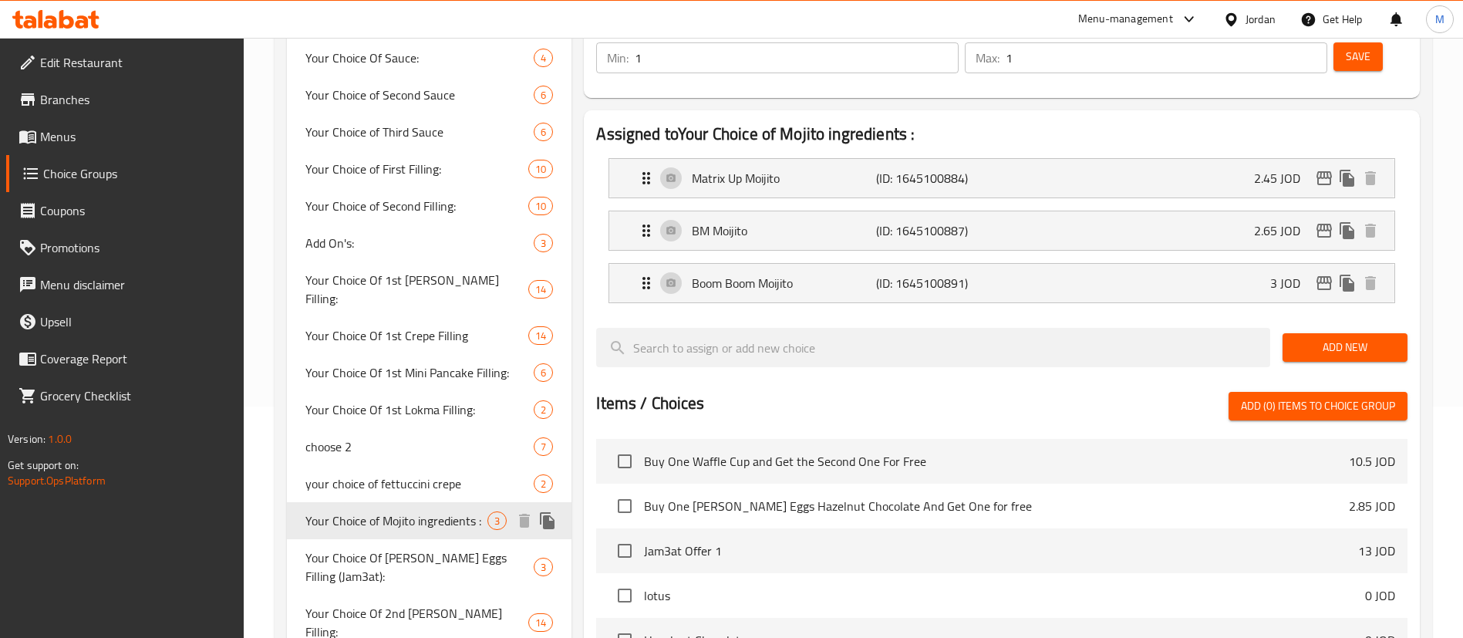
type input "Your Choice of Mojito ingredients :"
type input "اختيارك من مكونات الموهيتو:"
click at [439, 550] on span "Your Choice Of [PERSON_NAME] Eggs Filling (Jam3at):" at bounding box center [403, 568] width 197 height 37
type input "Your Choice Of [PERSON_NAME] Eggs Filling (Jam3at):"
type input "إختيارك من حشوة بيض الديب إت (جمعات):"
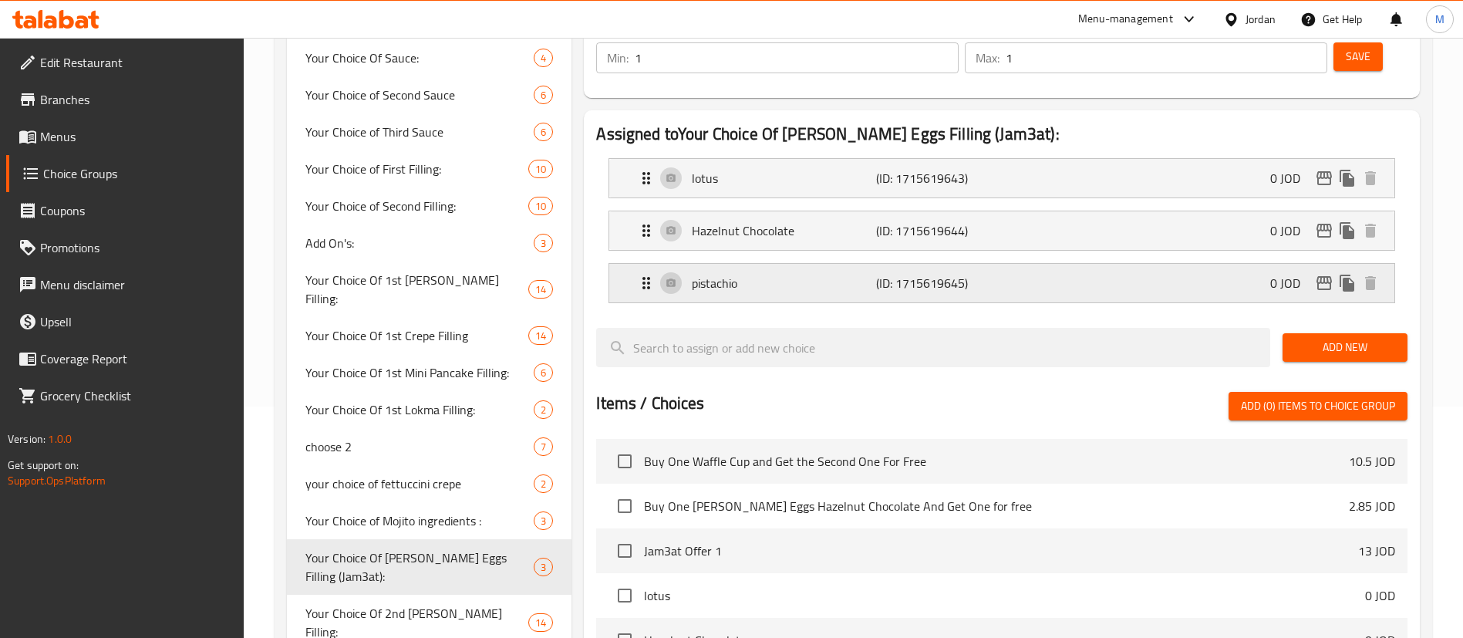
scroll to position [347, 0]
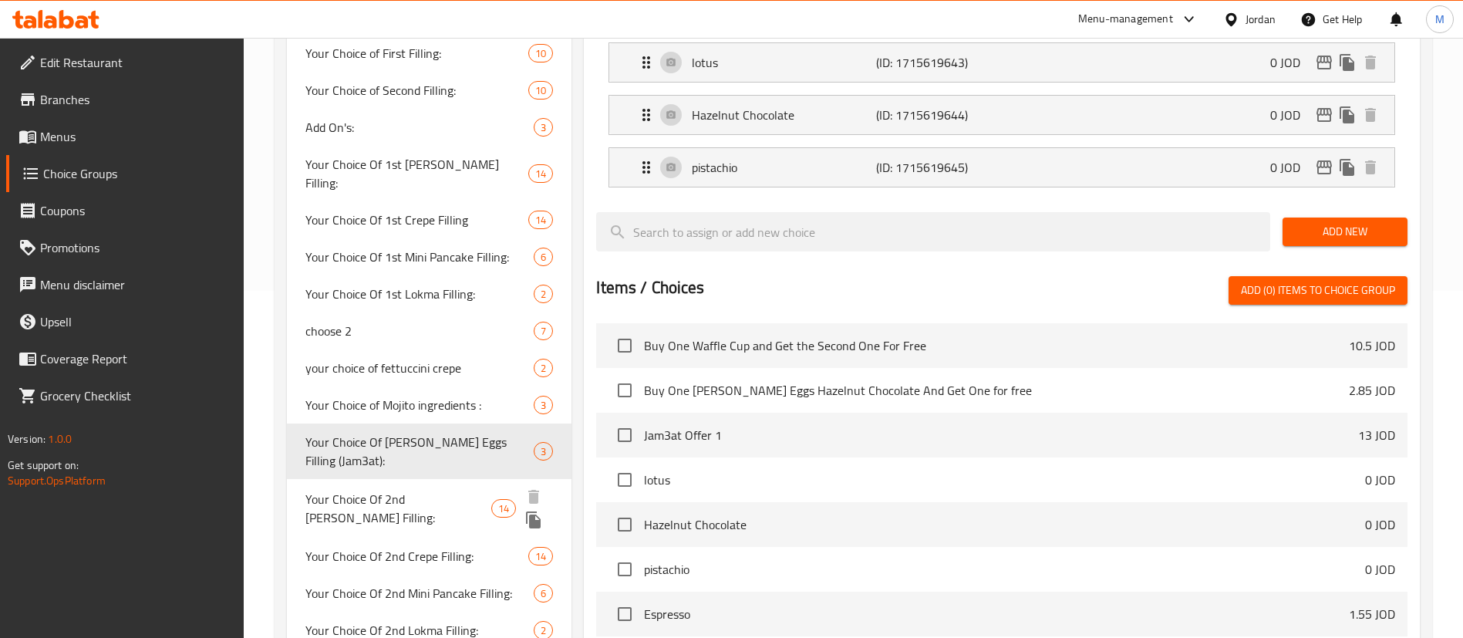
click at [430, 490] on span "Your Choice Of 2nd [PERSON_NAME] Filling:" at bounding box center [398, 508] width 186 height 37
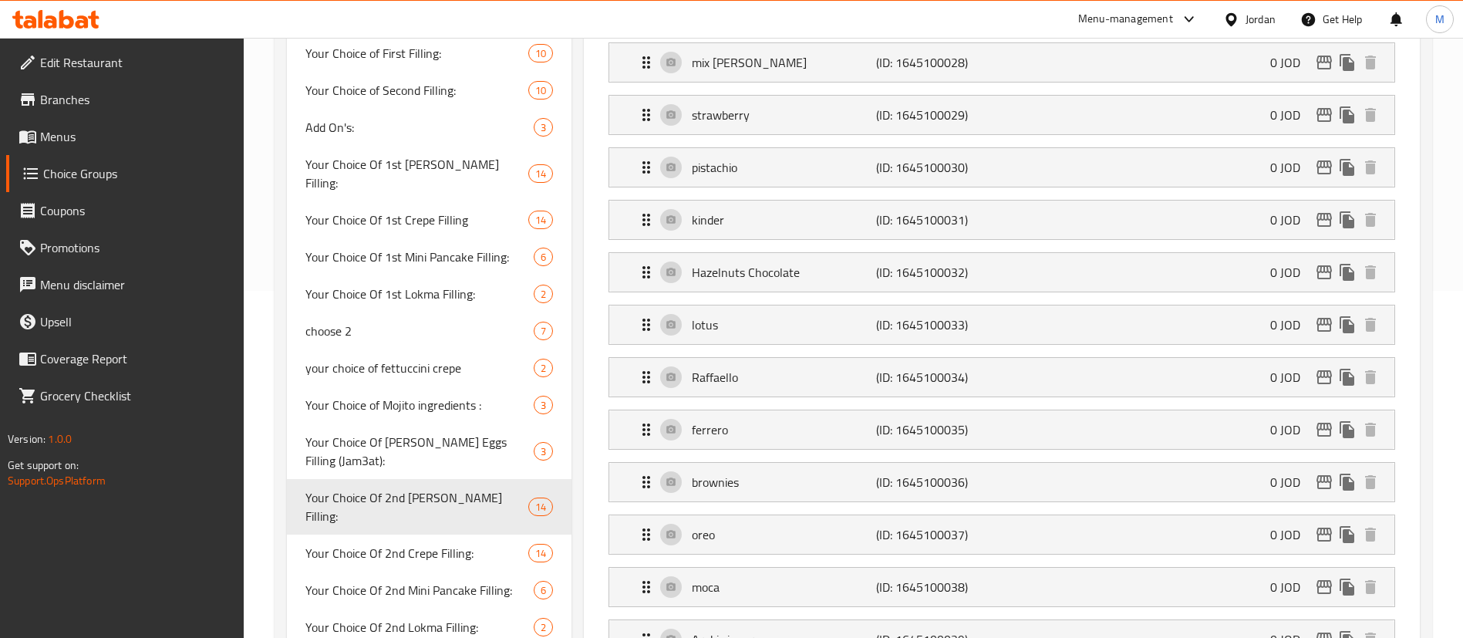
type input "Your Choice Of 2nd [PERSON_NAME] Filling:"
type input "إختيارك من حشوة [PERSON_NAME]:"
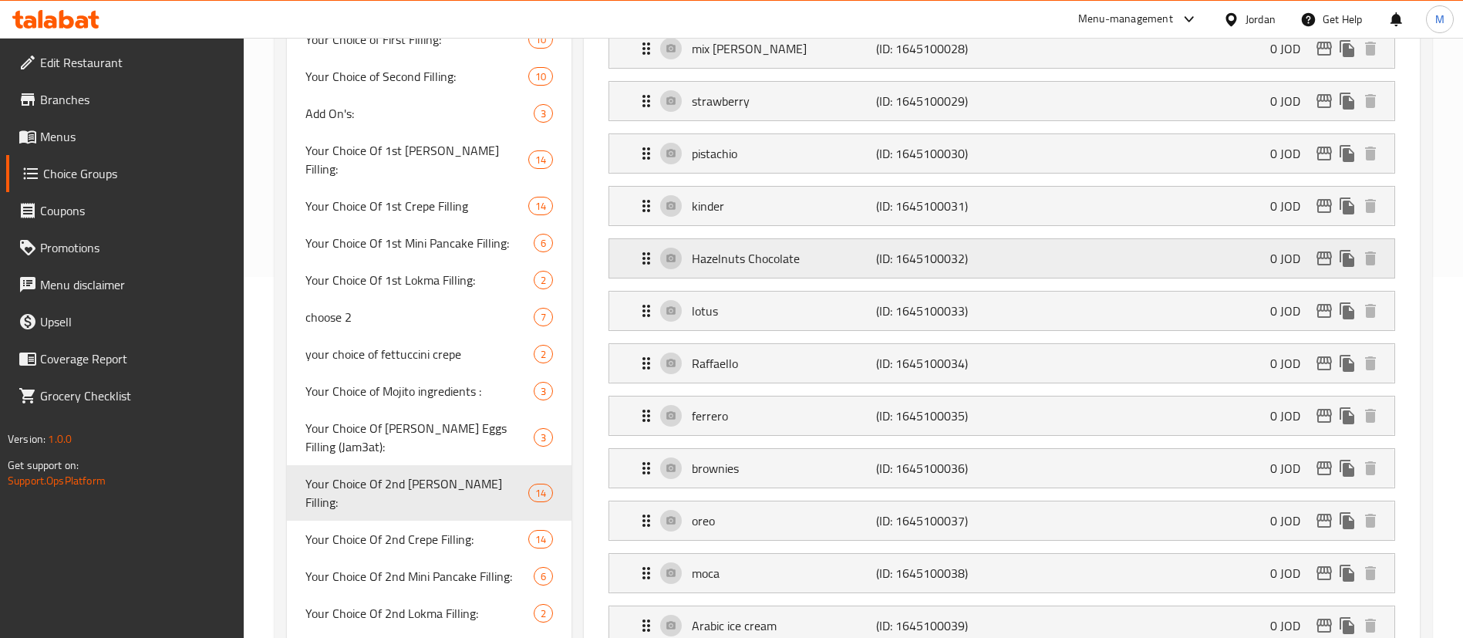
scroll to position [463, 0]
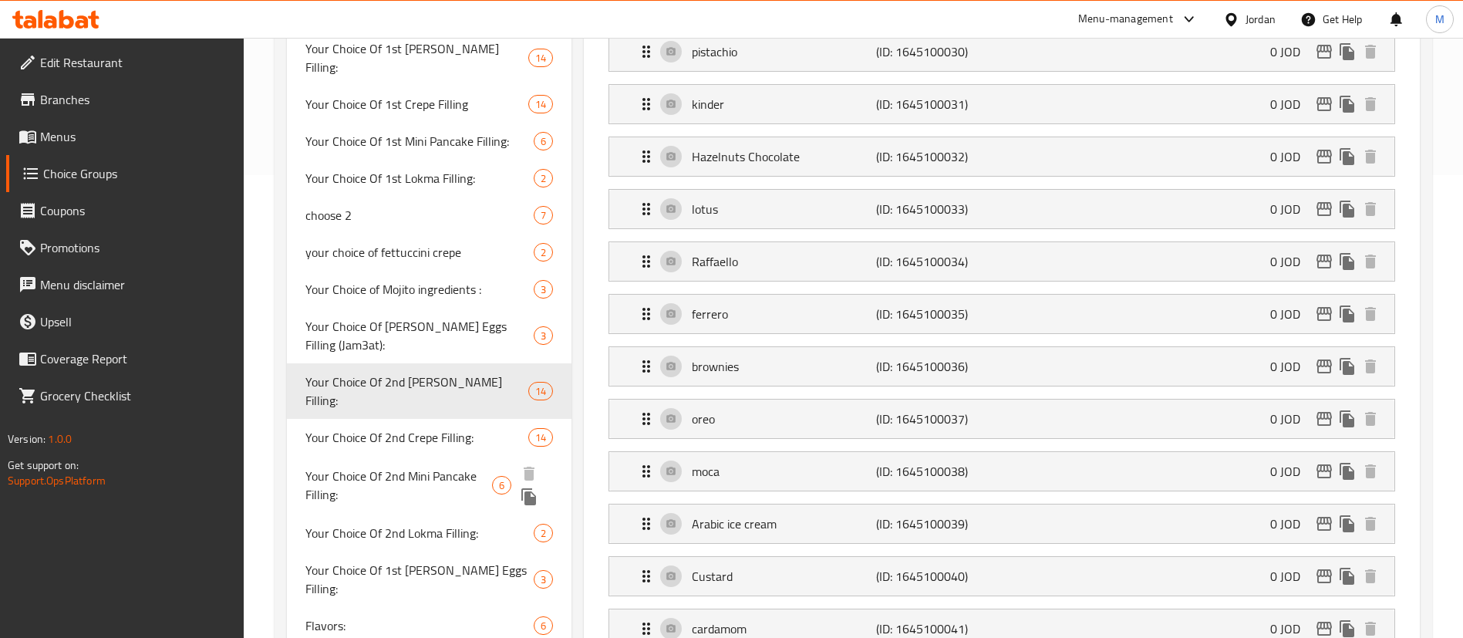
click at [422, 456] on div "Your Choice Of 2nd Mini Pancake Filling: 6" at bounding box center [429, 485] width 285 height 59
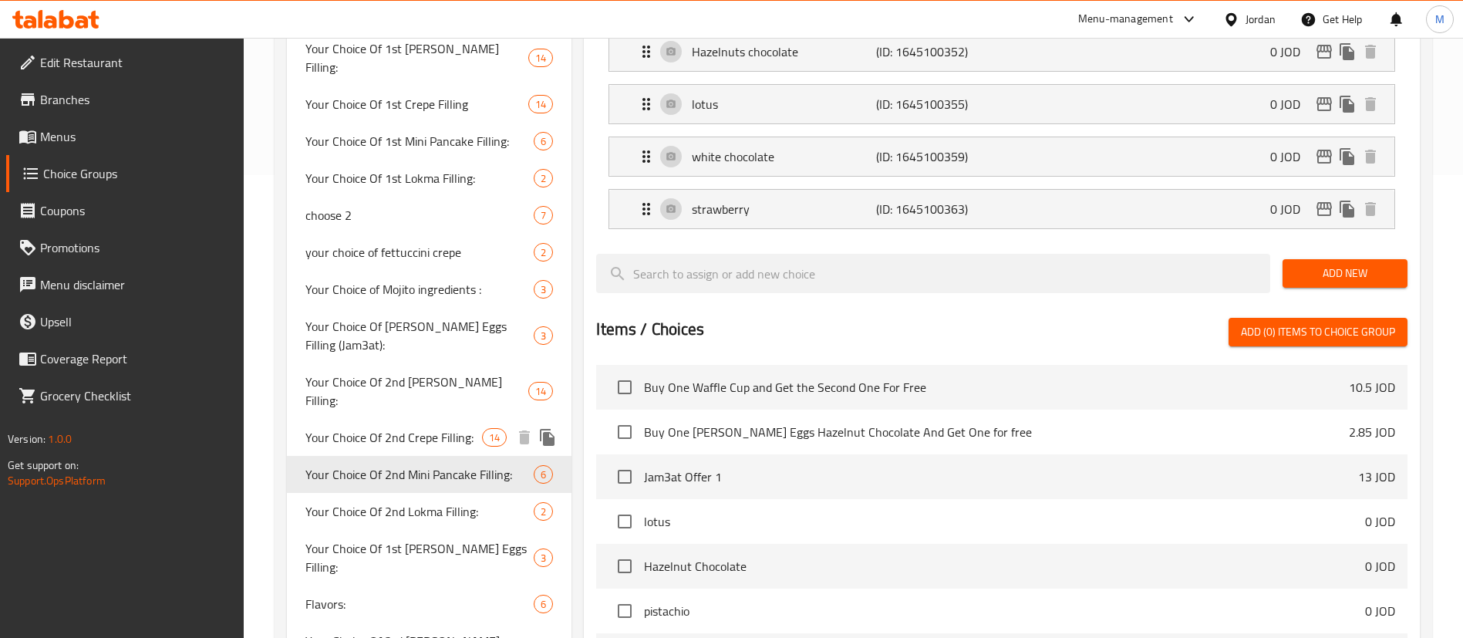
type input "Your Choice Of 2nd Mini Pancake Filling:"
type input "إختيارك من حشوة الميني [PERSON_NAME]:"
type input "2"
click at [427, 428] on span "Your Choice Of 2nd Crepe Filling:" at bounding box center [393, 437] width 177 height 19
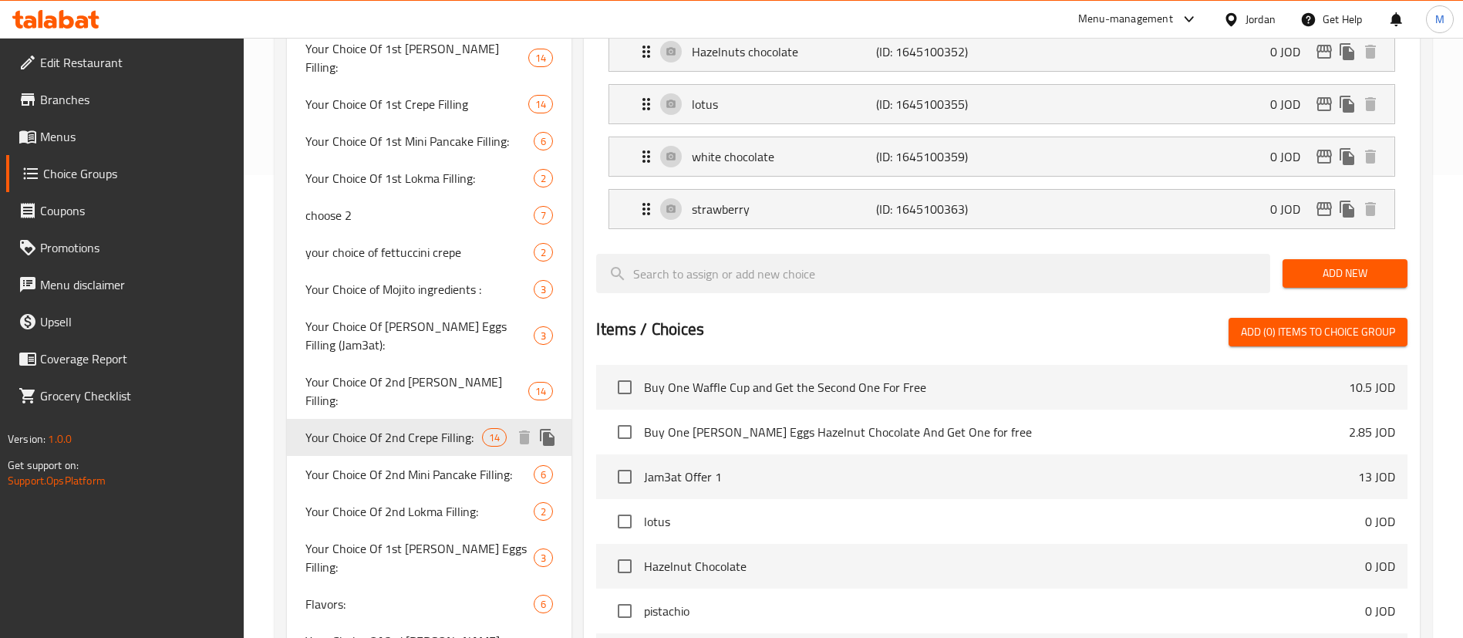
type input "Your Choice Of 2nd Crepe Filling:"
type input "إختيارك من حشوة الكريب الثاني:"
type input "1"
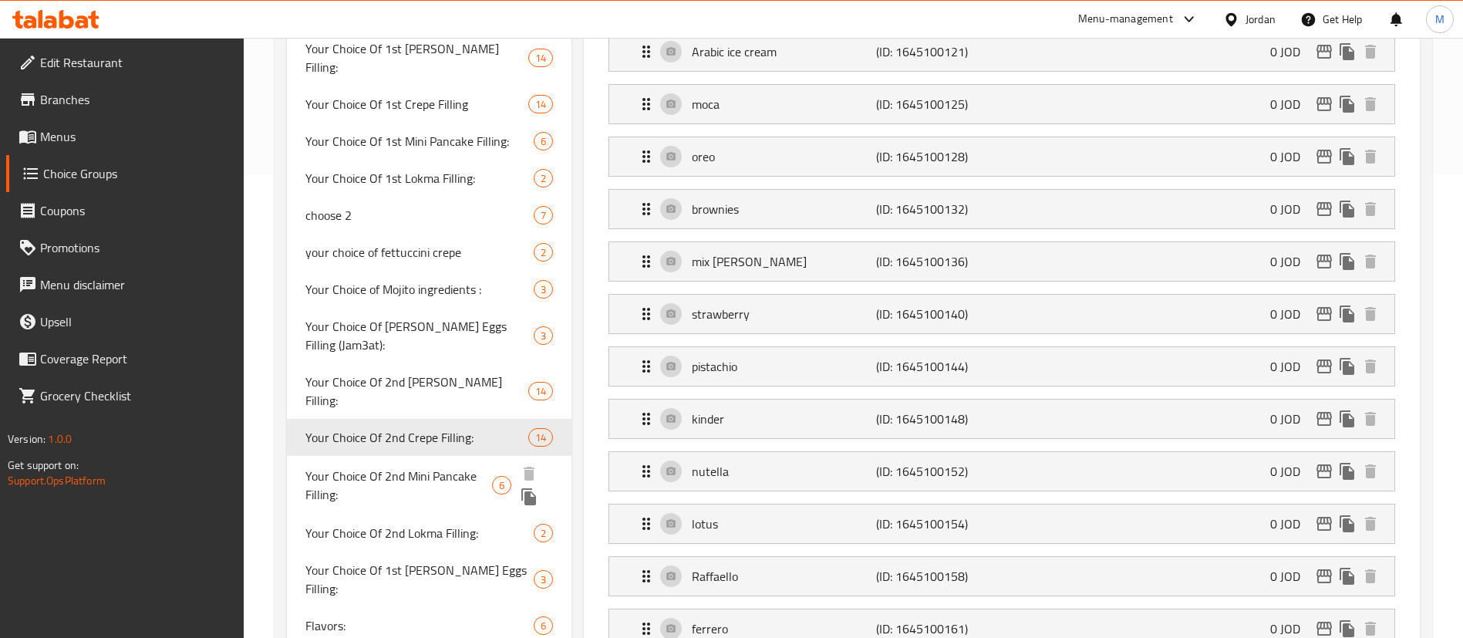
click at [423, 467] on span "Your Choice Of 2nd Mini Pancake Filling:" at bounding box center [398, 485] width 187 height 37
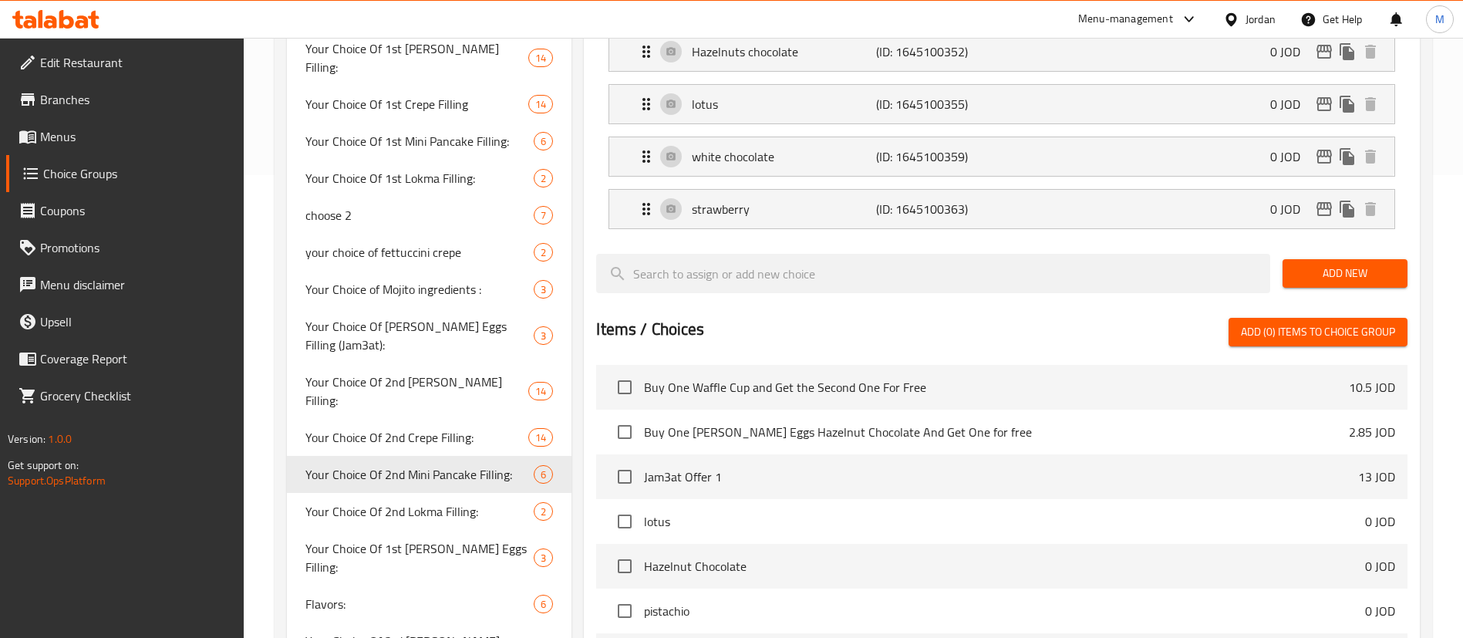
type input "Your Choice Of 2nd Mini Pancake Filling:"
type input "إختيارك من حشوة الميني [PERSON_NAME]:"
type input "2"
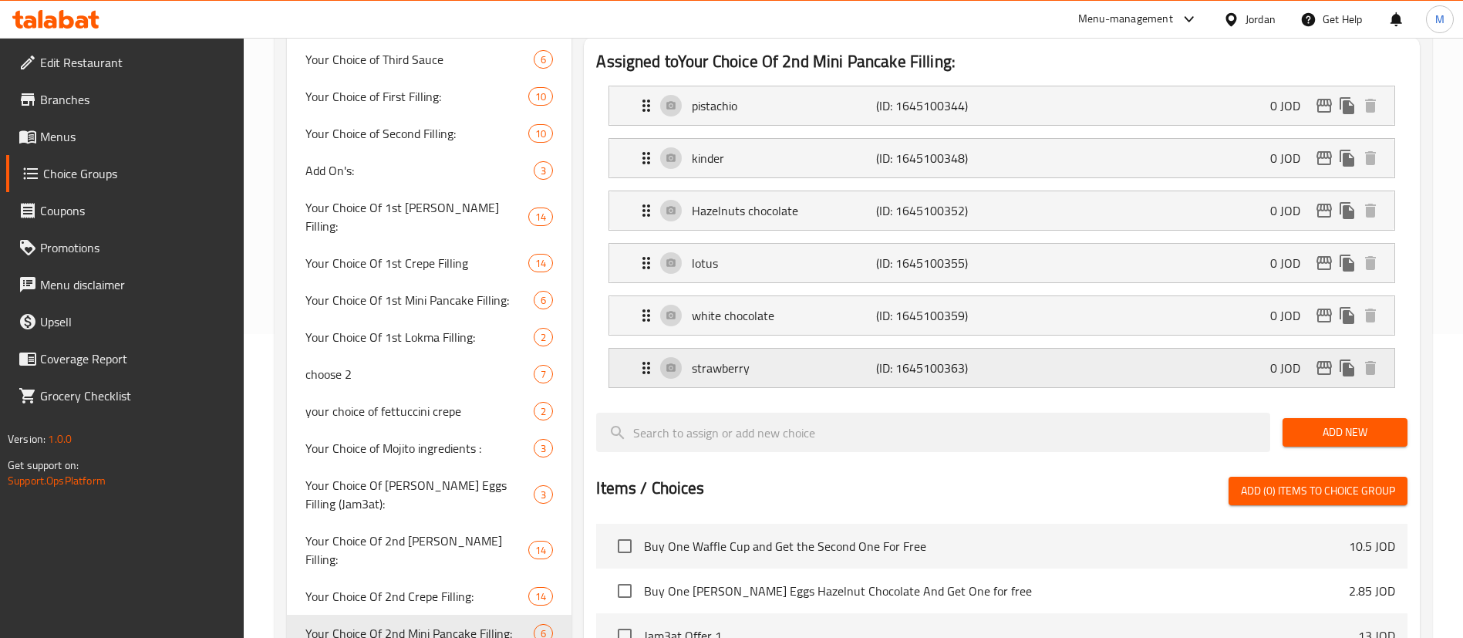
scroll to position [347, 0]
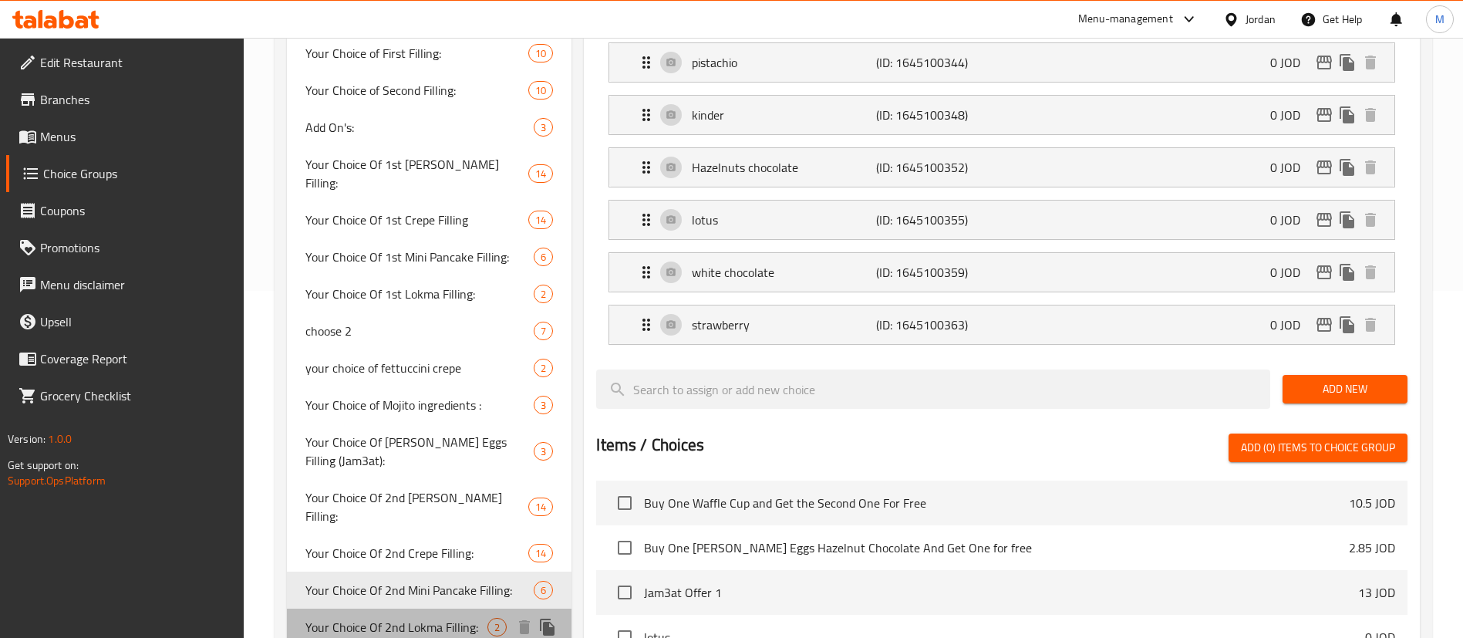
click at [434, 618] on span "Your Choice Of 2nd Lokma Filling:" at bounding box center [396, 627] width 182 height 19
type input "Your Choice Of 2nd Lokma Filling:"
type input "إختيارك من حشوة اللقيمات الثانية:"
type input "1"
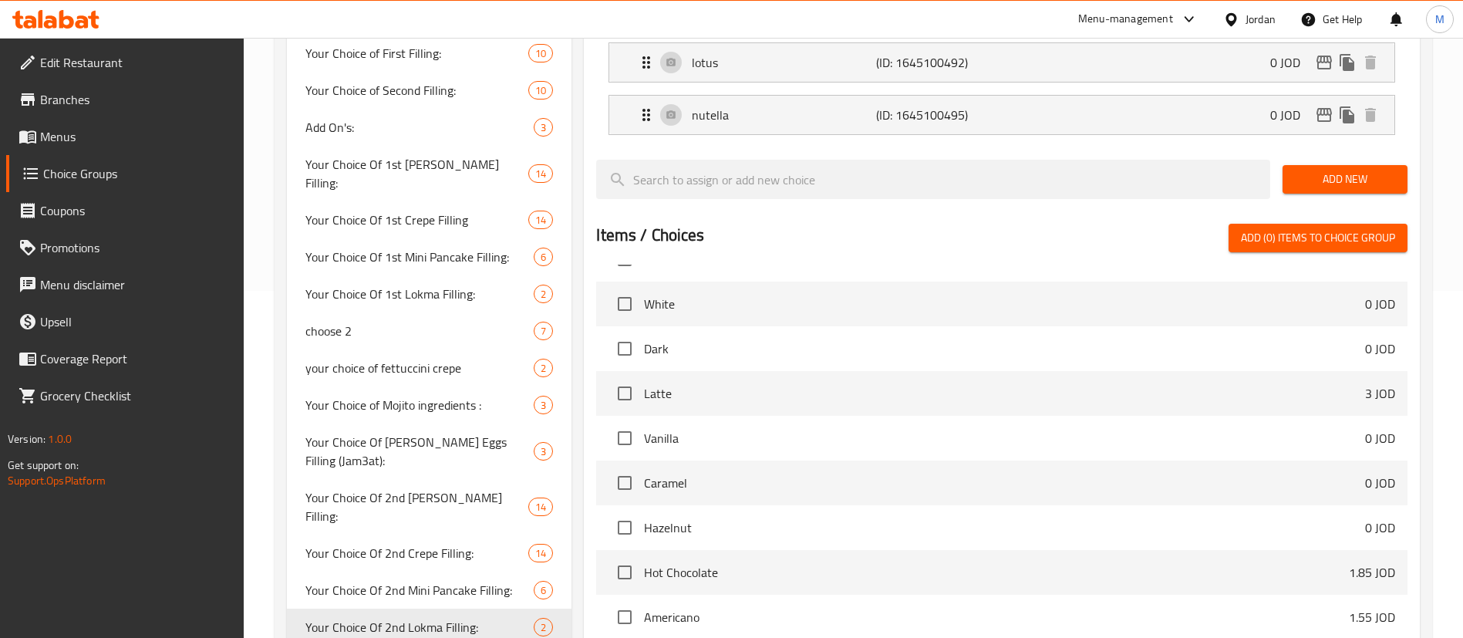
scroll to position [463, 0]
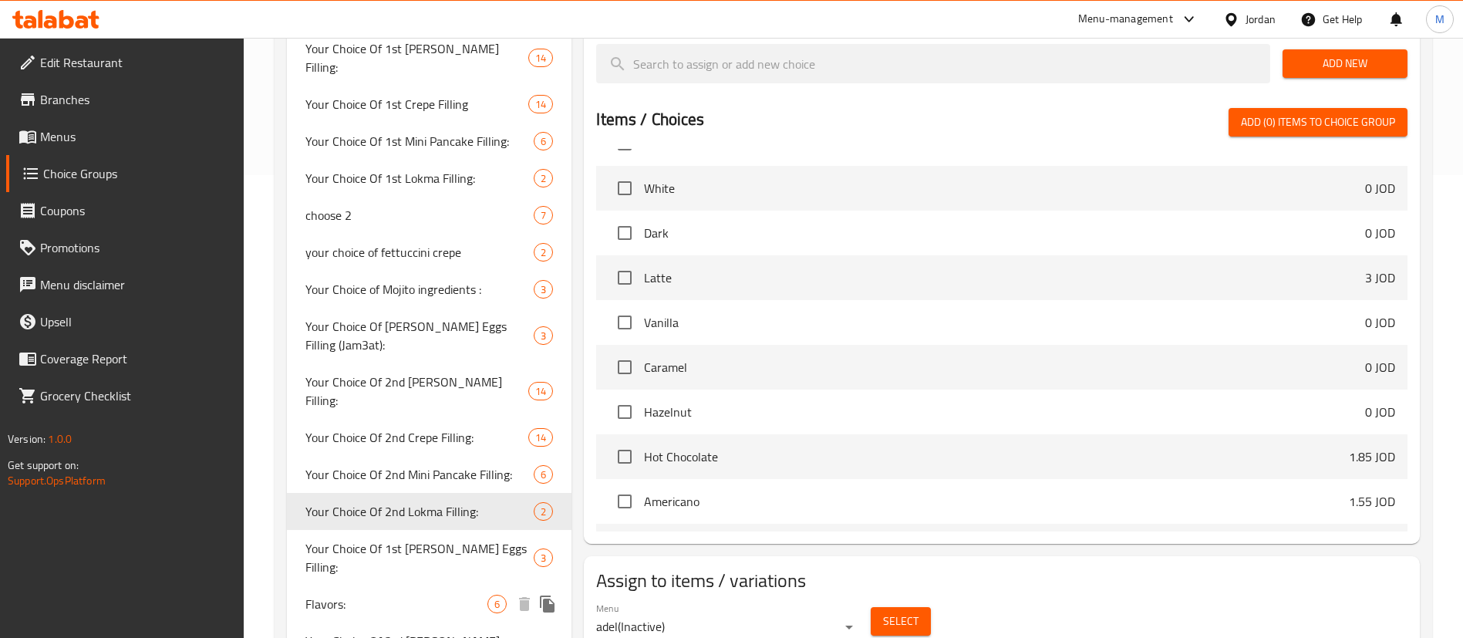
drag, startPoint x: 415, startPoint y: 541, endPoint x: 505, endPoint y: 495, distance: 101.0
click at [414, 585] on div "Flavors: 6" at bounding box center [429, 603] width 285 height 37
type input "Flavors:"
type input "النكهات:"
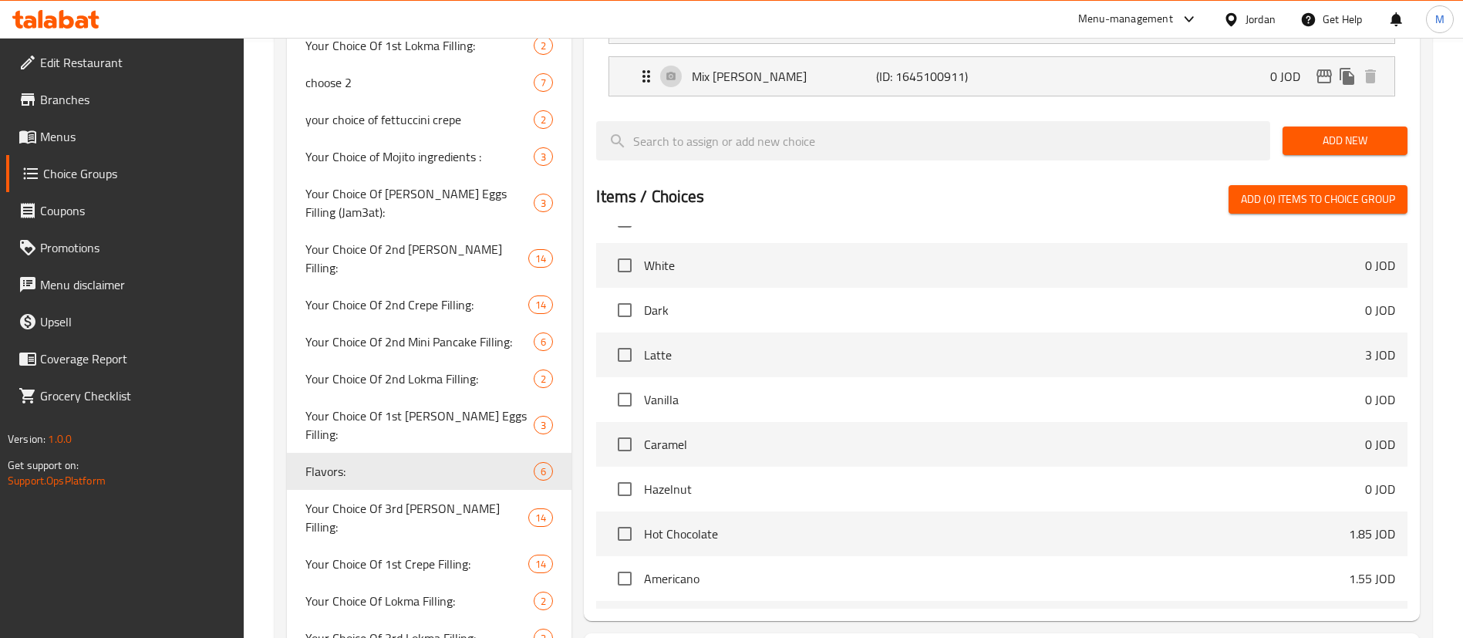
scroll to position [694, 0]
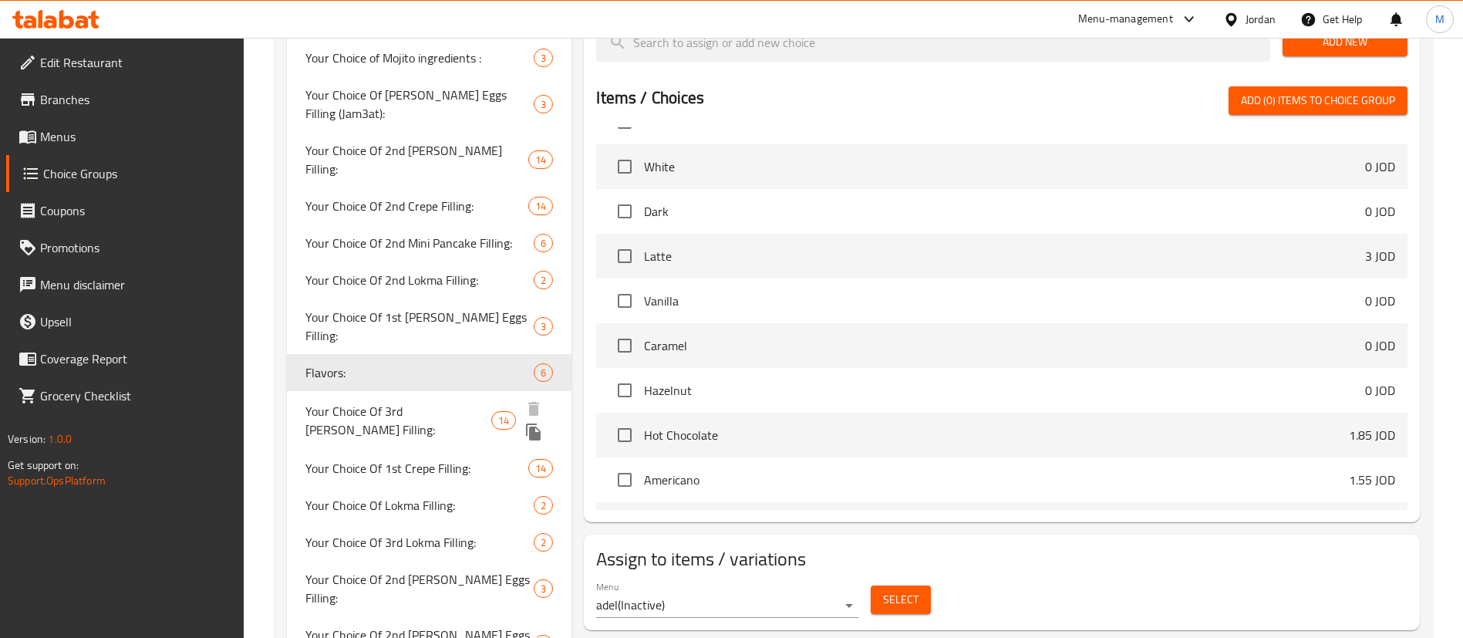
click at [437, 402] on span "Your Choice Of 3rd [PERSON_NAME] Filling:" at bounding box center [397, 420] width 185 height 37
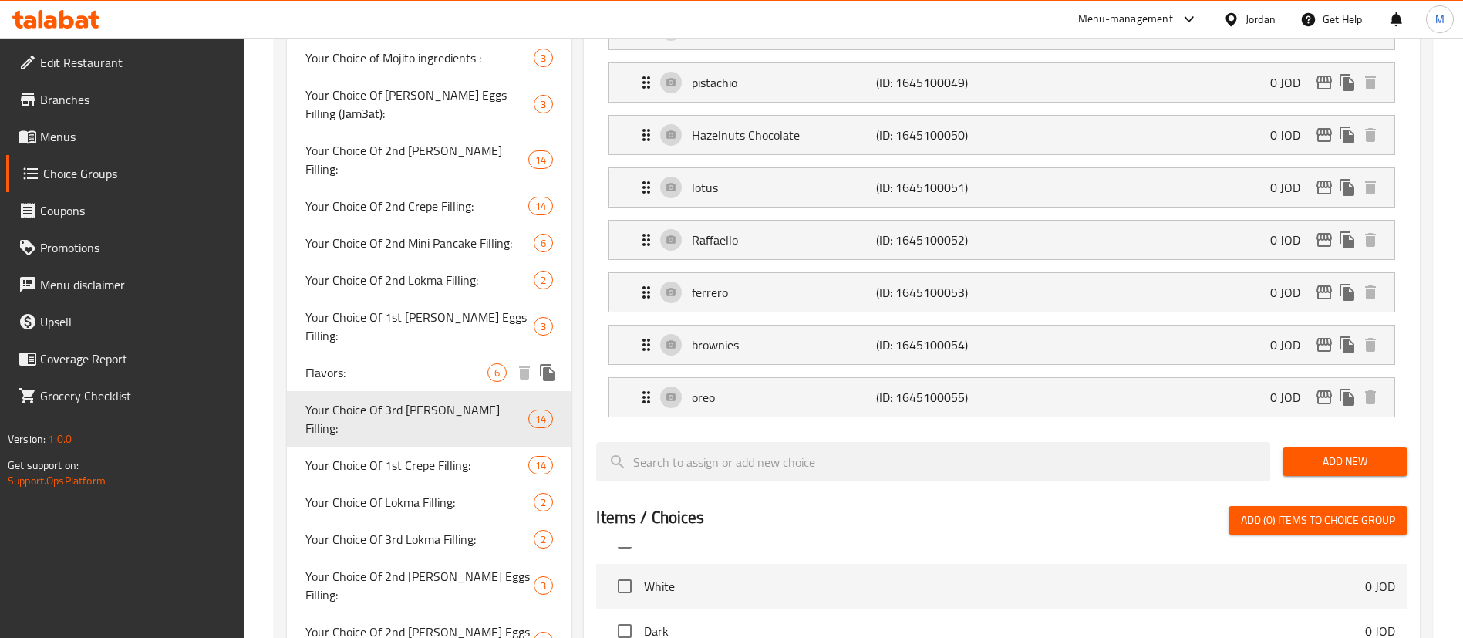
type input "Your Choice Of 3rd [PERSON_NAME] Filling:"
type input "إختيارك من حشوة [PERSON_NAME]:"
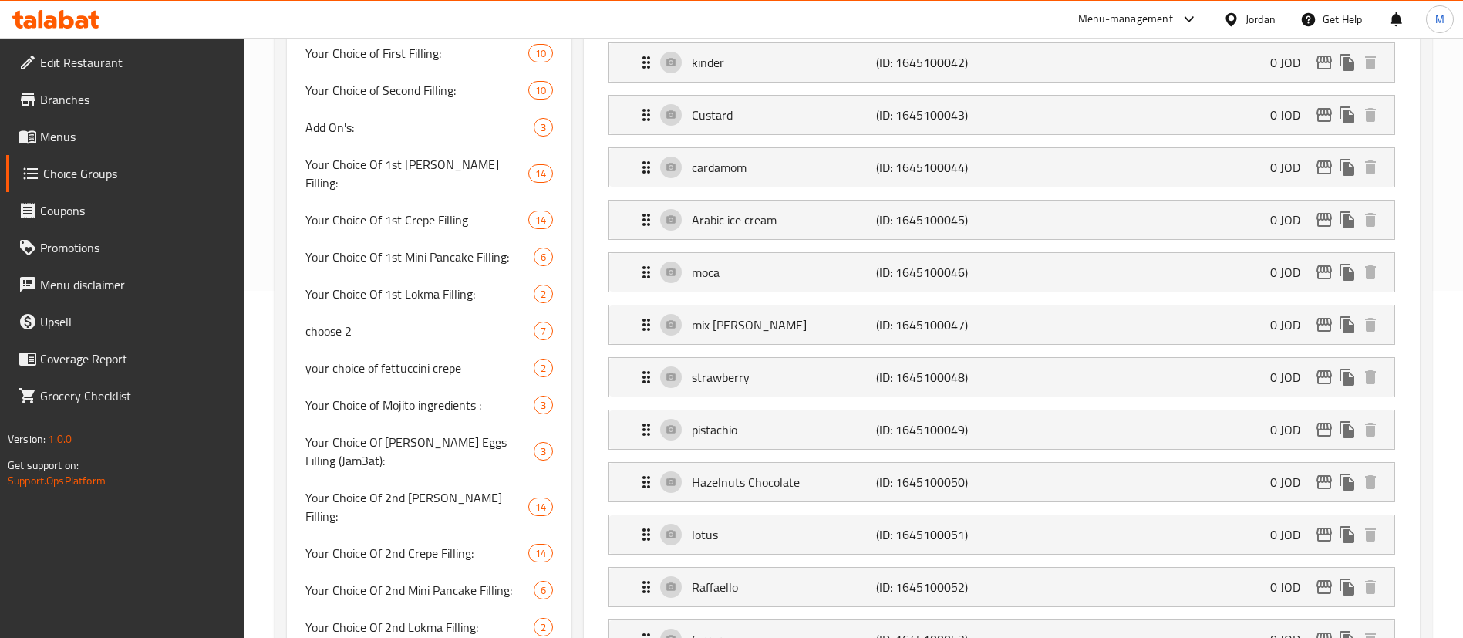
scroll to position [810, 0]
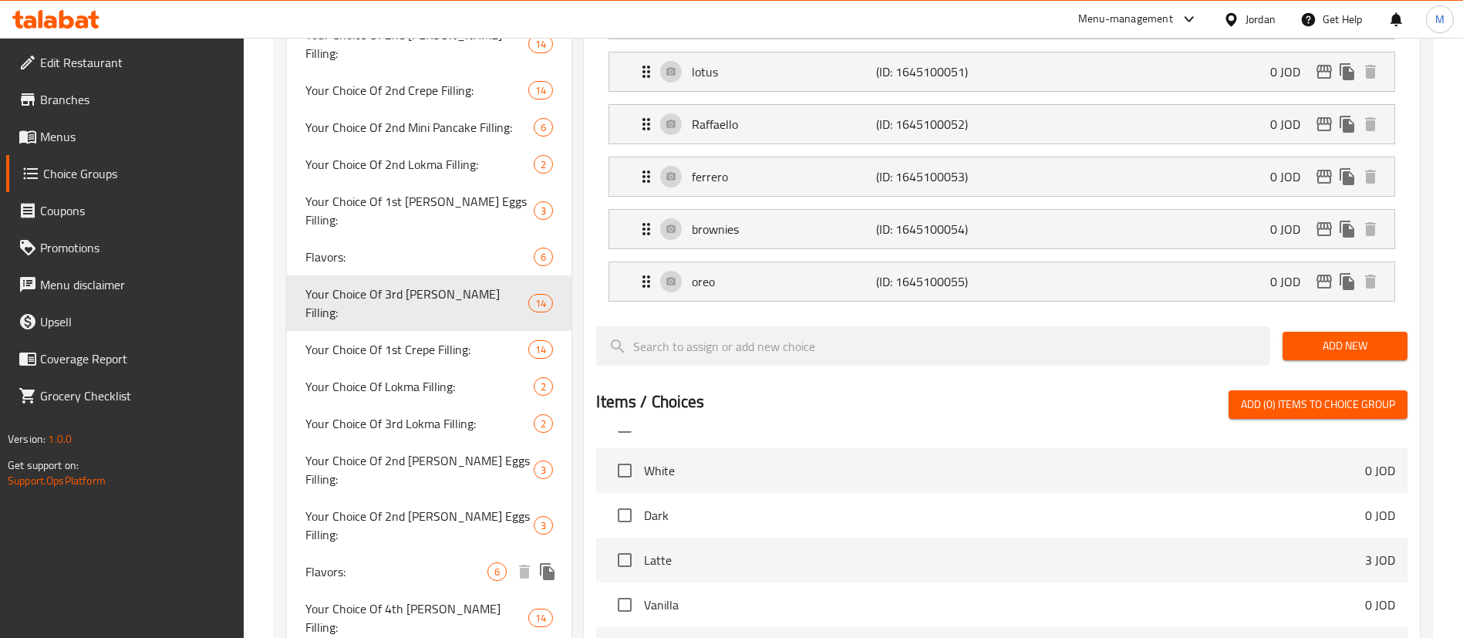
click at [424, 562] on span "Flavors:" at bounding box center [396, 571] width 182 height 19
type input "Flavors:"
type input "النكهات:"
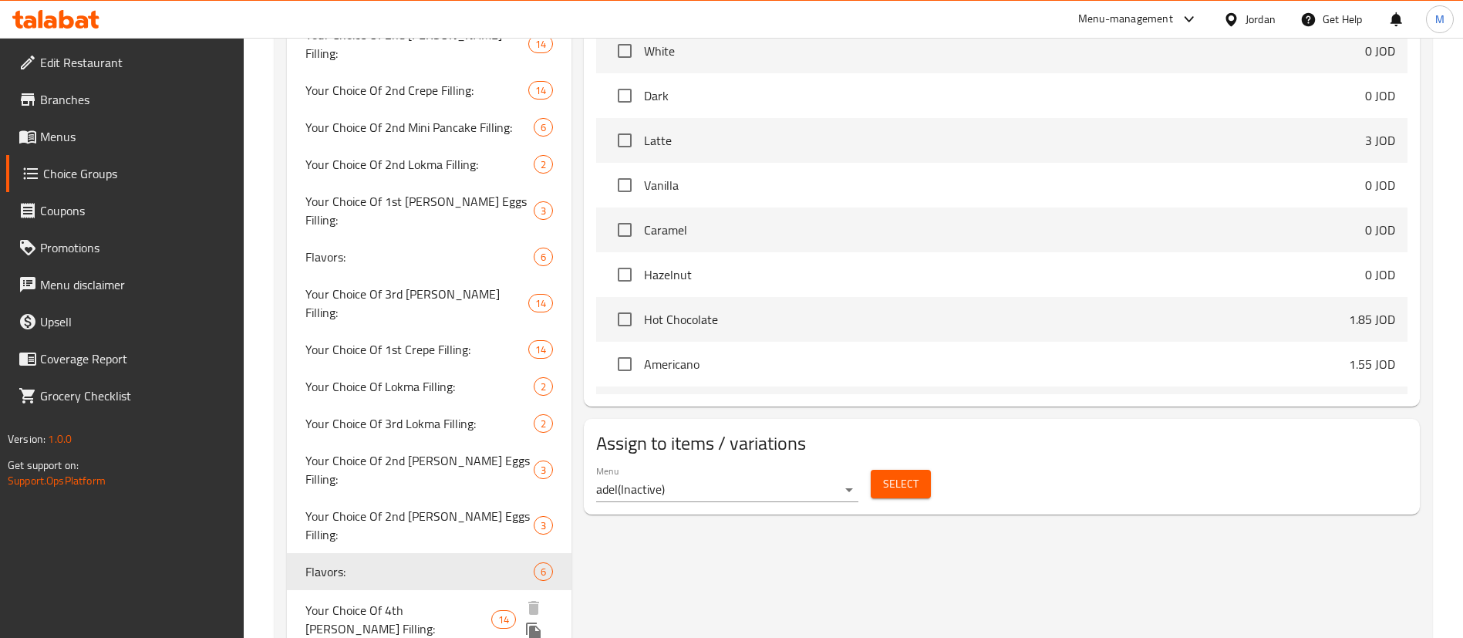
click at [418, 601] on span "Your Choice Of 4th [PERSON_NAME] Filling:" at bounding box center [398, 619] width 186 height 37
type input "Your Choice Of 4th [PERSON_NAME] Filling:"
type input "إختيارك من حشوة [PERSON_NAME]:"
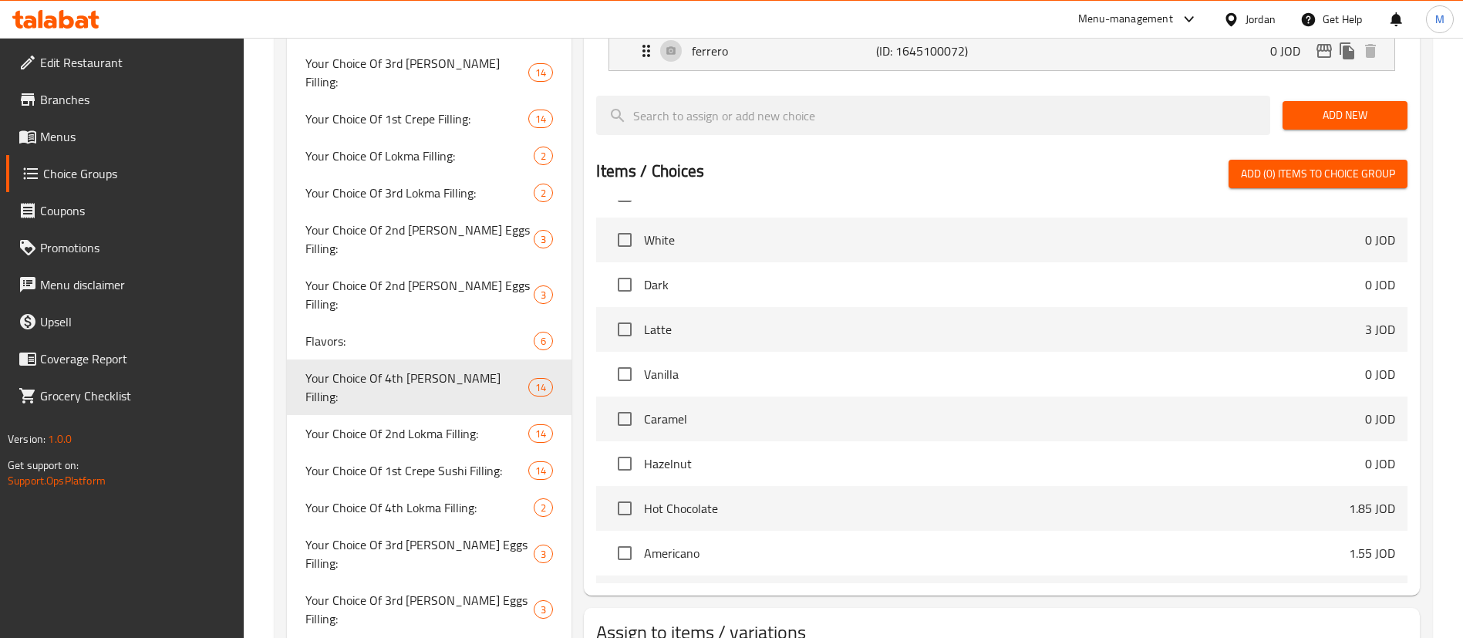
scroll to position [1041, 0]
click at [409, 322] on div "Flavors: 6" at bounding box center [429, 340] width 285 height 37
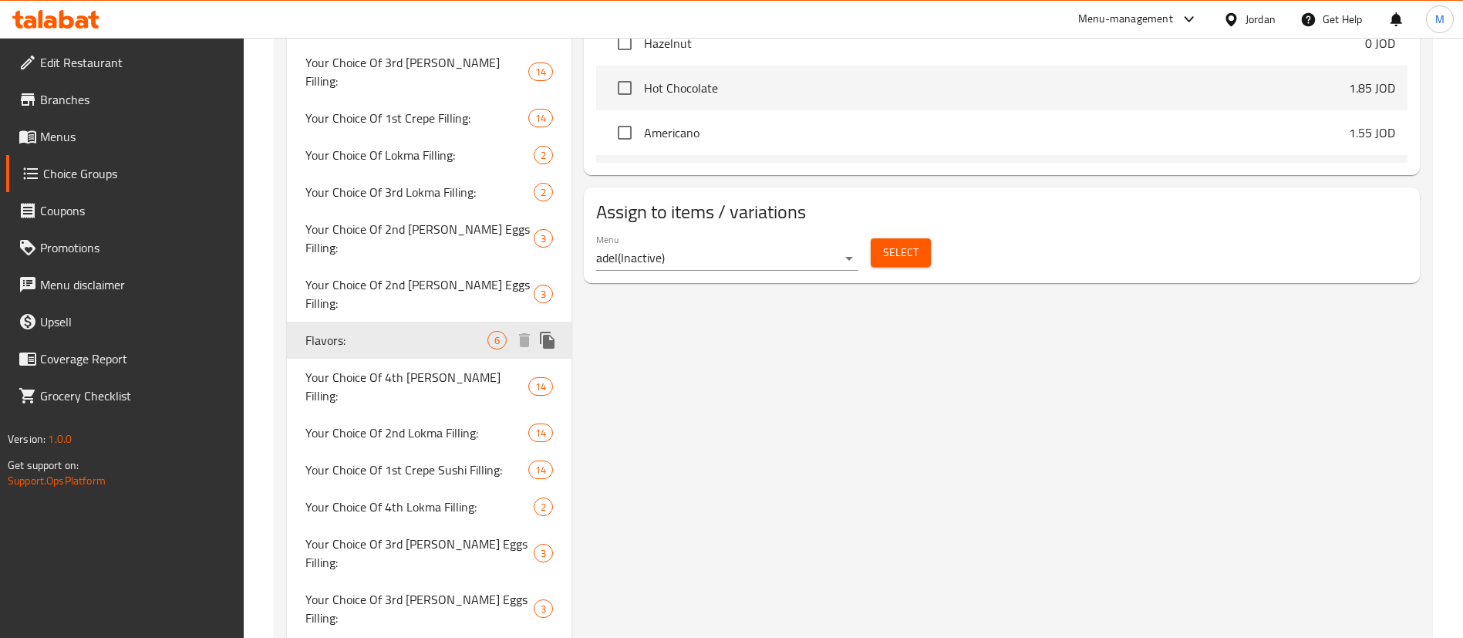
type input "Flavors:"
type input "النكهات:"
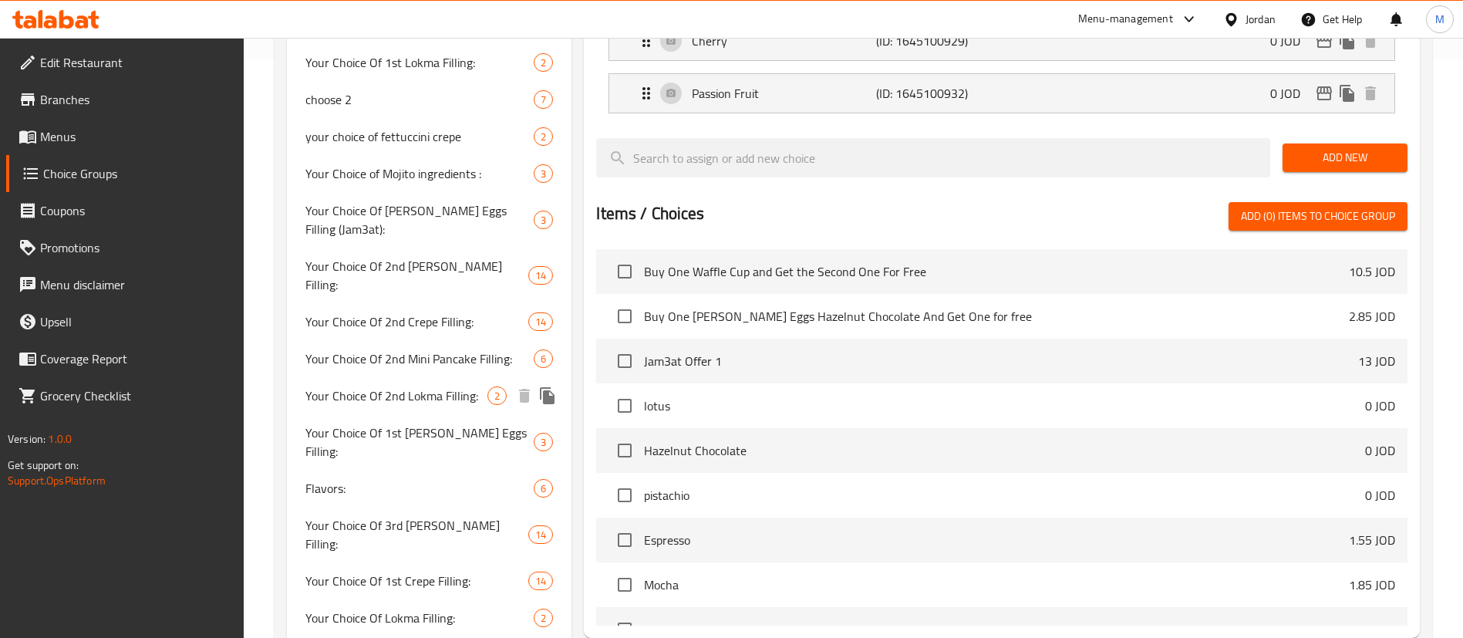
scroll to position [810, 0]
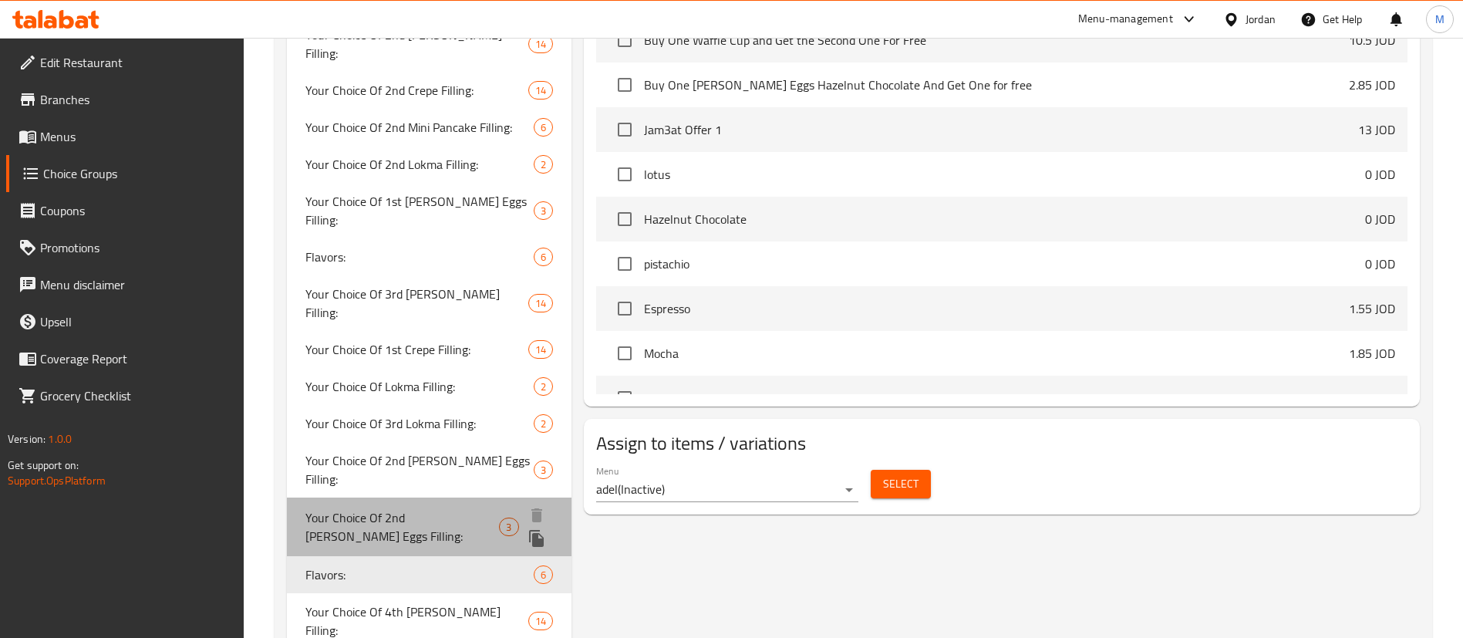
click at [423, 508] on span "Your Choice Of 2nd [PERSON_NAME] Eggs Filling:" at bounding box center [402, 526] width 194 height 37
type input "Your Choice Of 2nd [PERSON_NAME] Eggs Filling:"
type input "إختيارك من حشوة بيض الديب إت الثانية:"
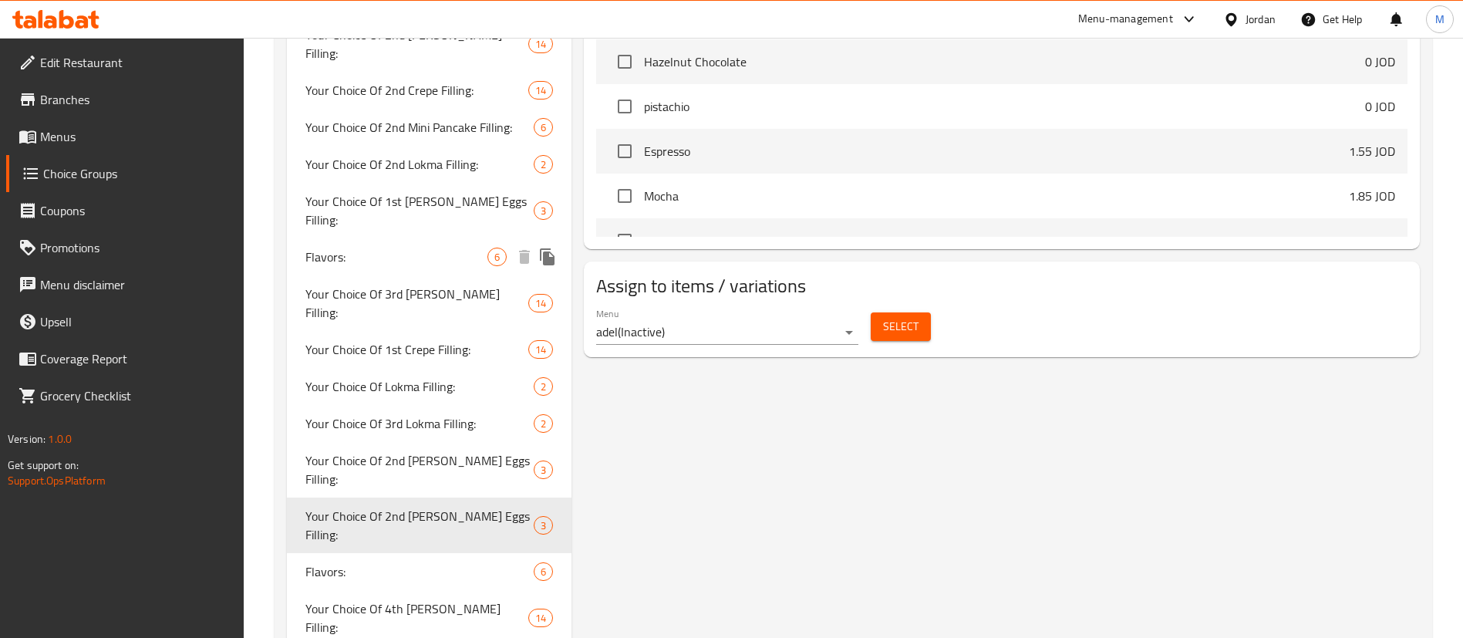
scroll to position [925, 0]
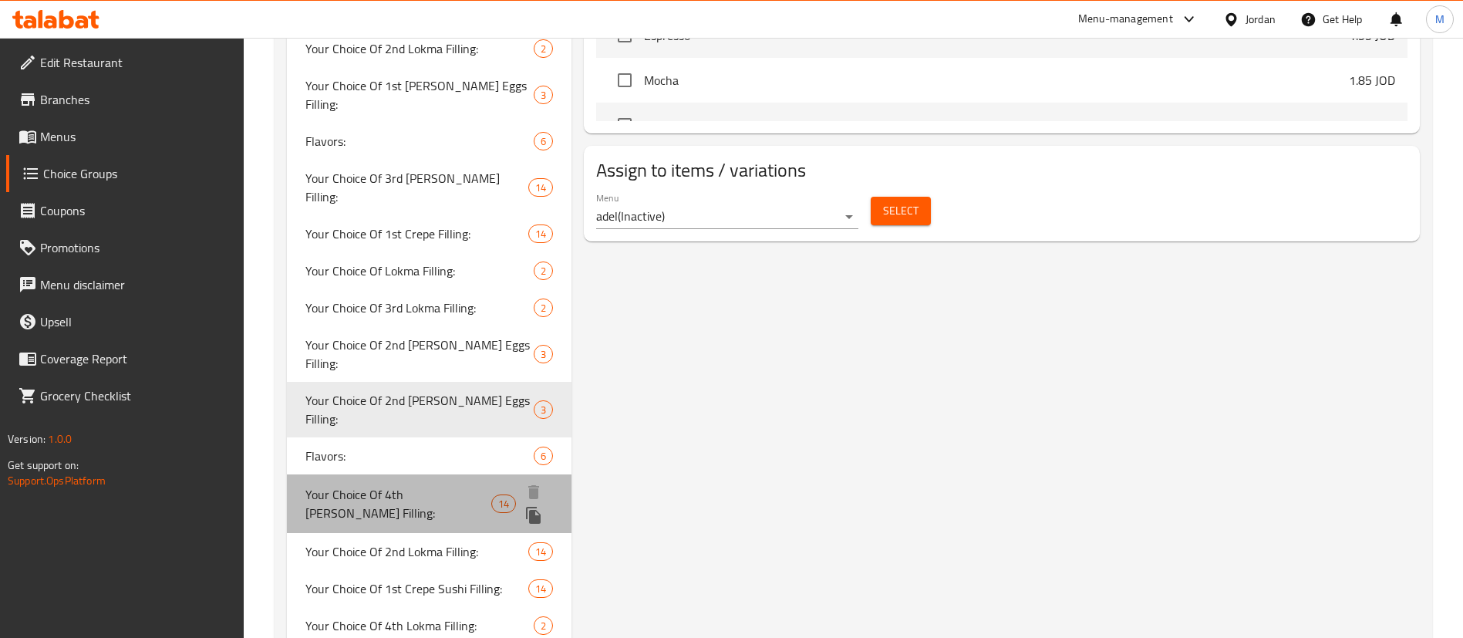
click at [409, 474] on div "Your Choice Of 4th [PERSON_NAME] Filling: 14" at bounding box center [429, 503] width 285 height 59
type input "Your Choice Of 4th [PERSON_NAME] Filling:"
type input "إختيارك من حشوة [PERSON_NAME]:"
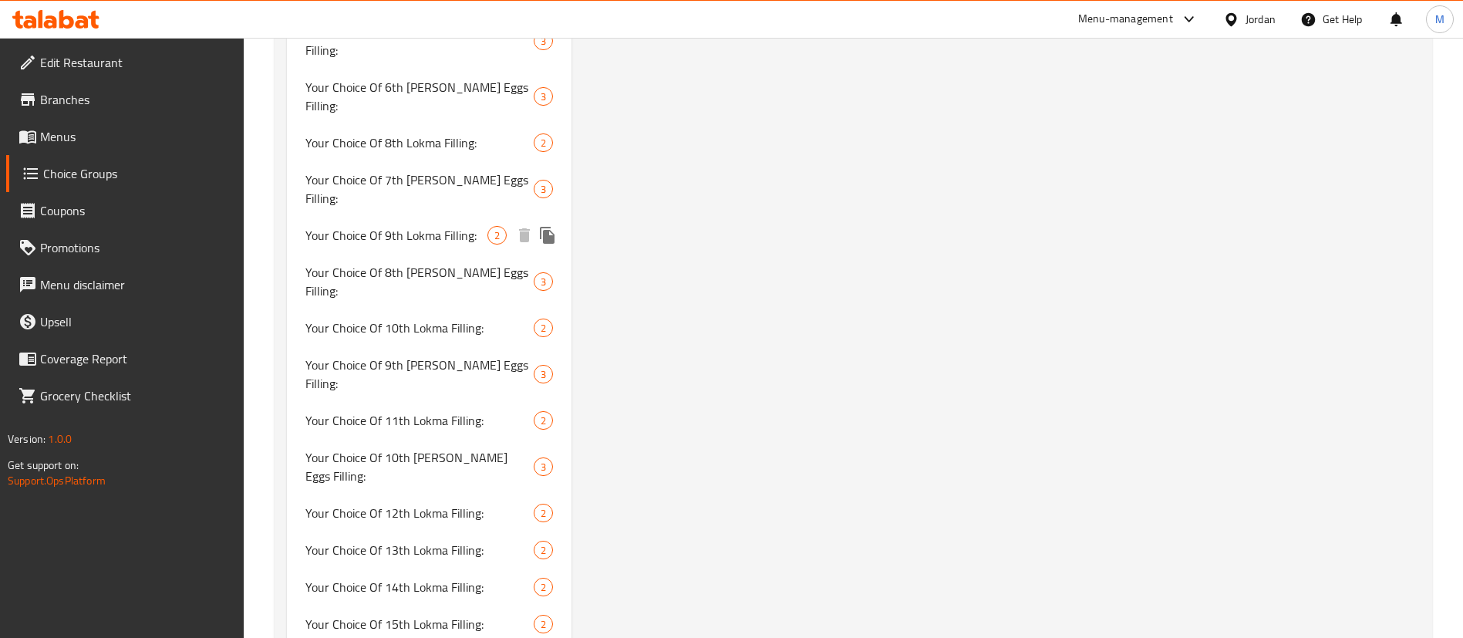
scroll to position [2082, 0]
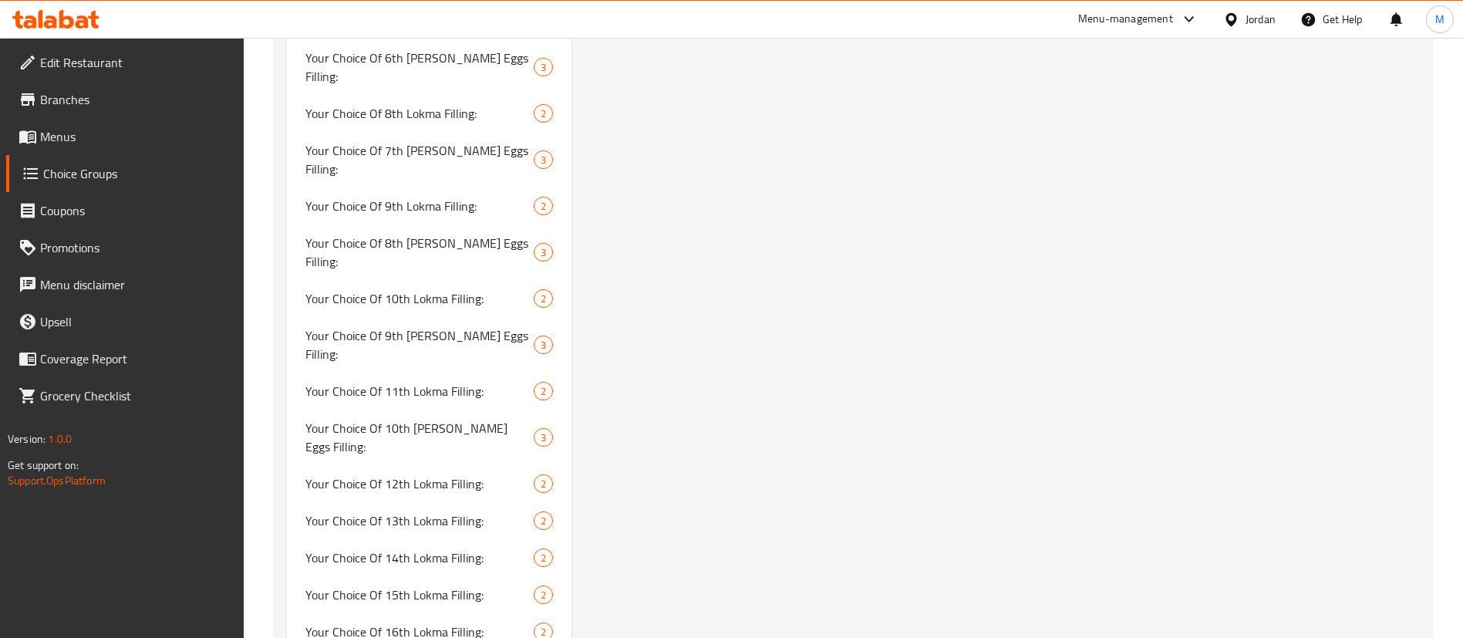
type input "Flavors"
type input "النكهات"
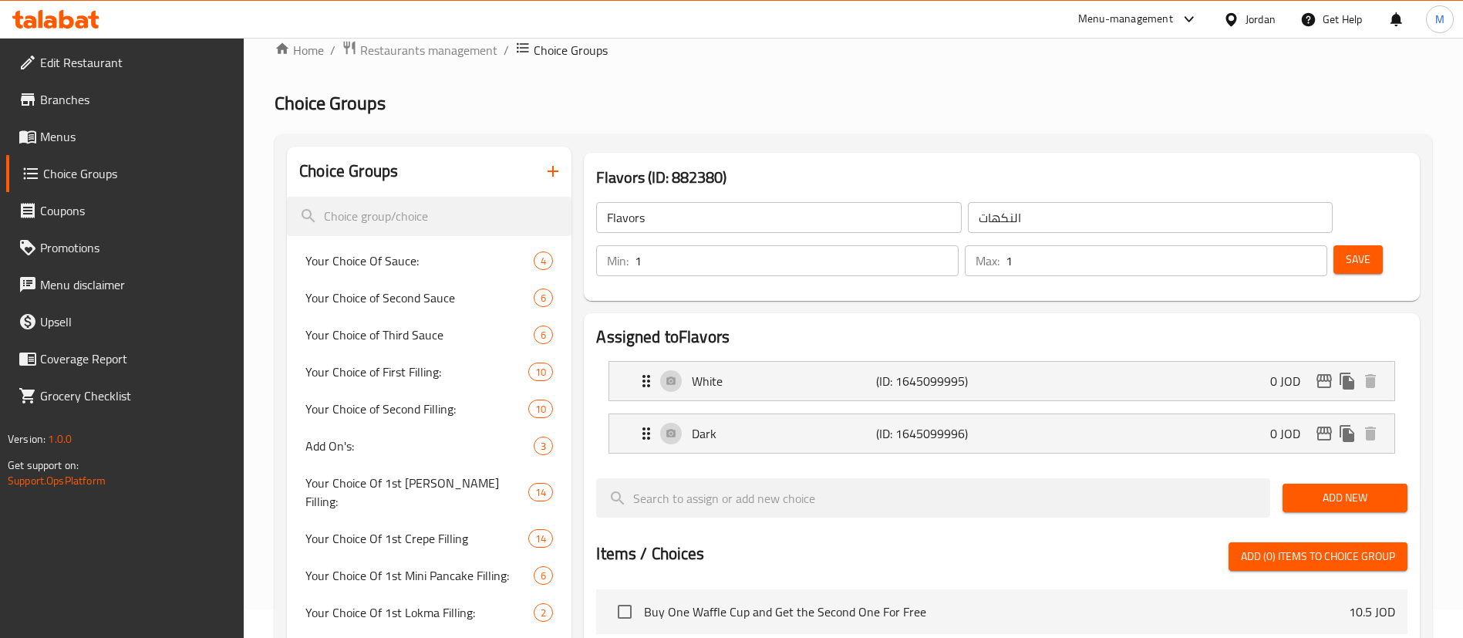
scroll to position [0, 0]
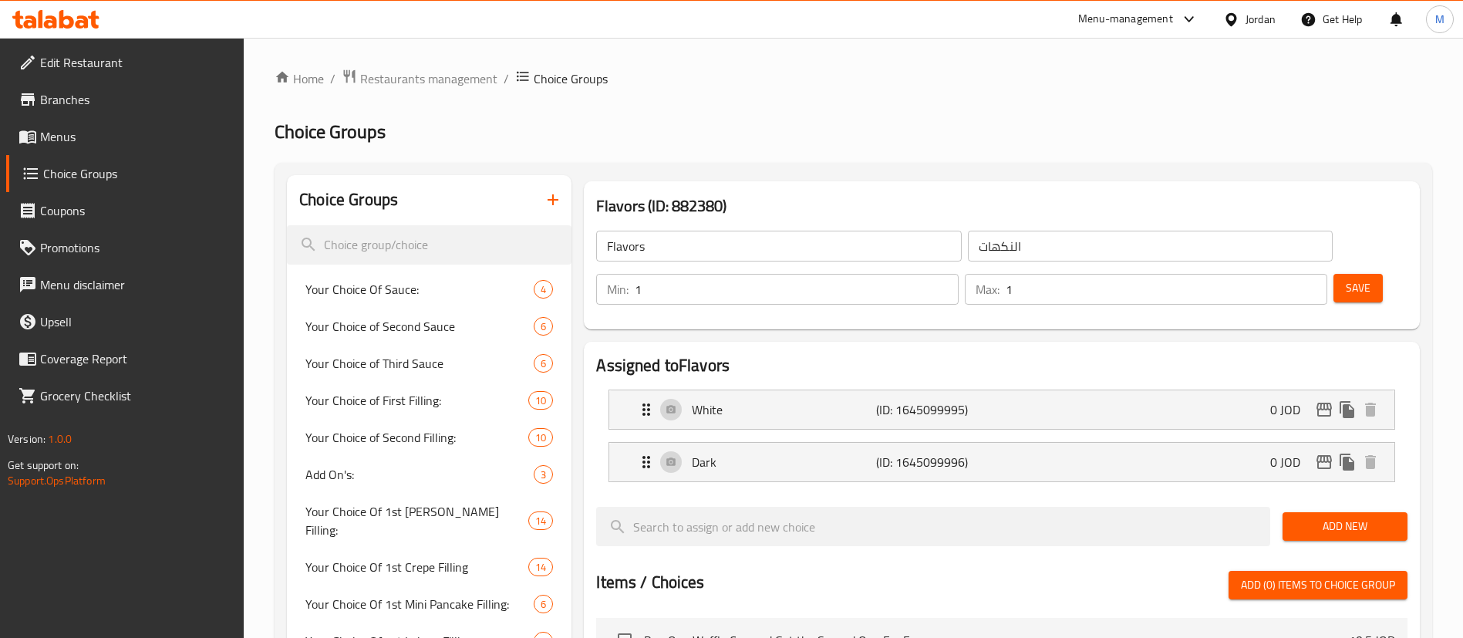
click at [713, 123] on h2 "Choice Groups" at bounding box center [853, 132] width 1157 height 25
click at [131, 144] on span "Menus" at bounding box center [136, 136] width 192 height 19
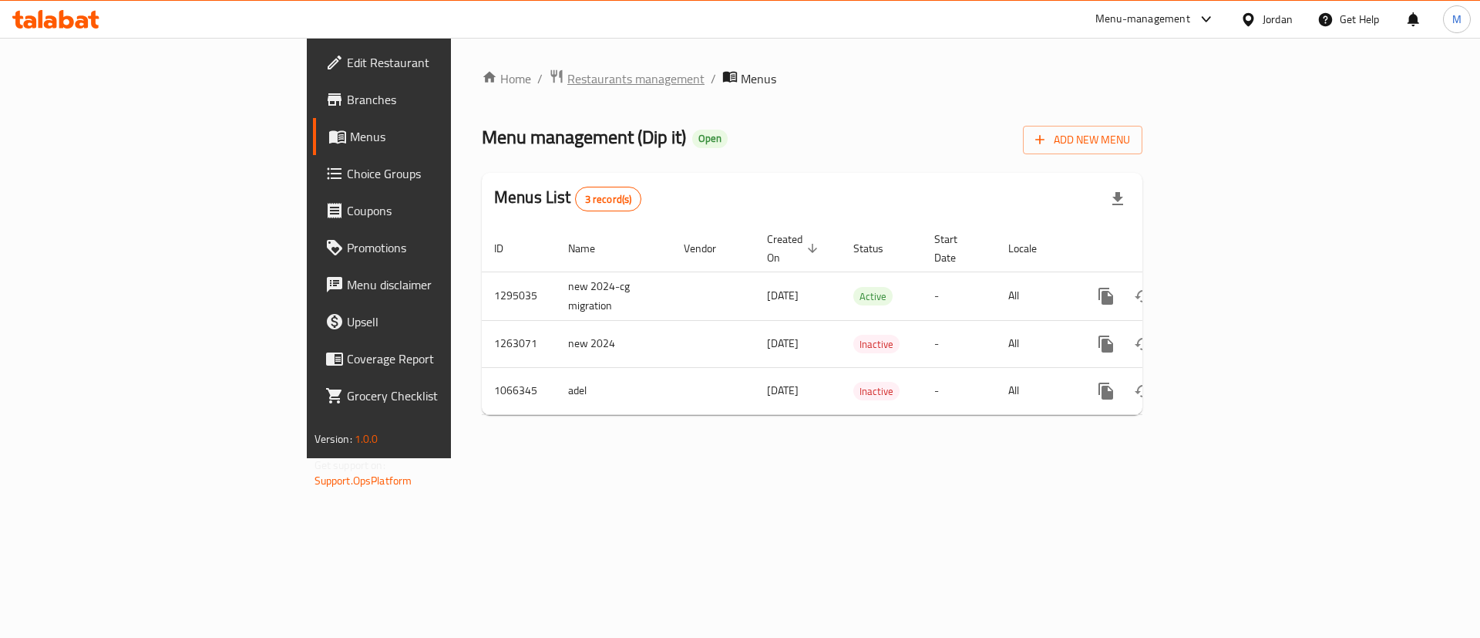
click at [568, 86] on span "Restaurants management" at bounding box center [636, 78] width 137 height 19
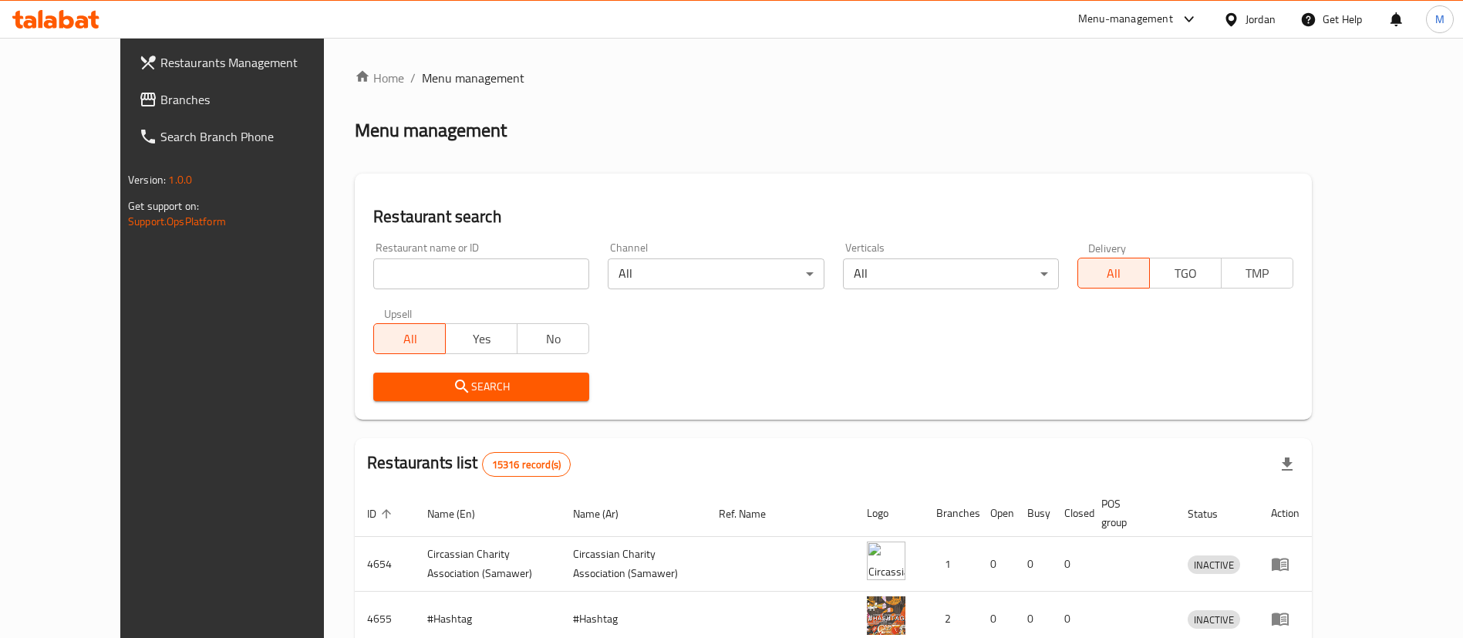
click at [459, 270] on input "search" at bounding box center [481, 273] width 216 height 31
type input "[PERSON_NAME]'s Coffee"
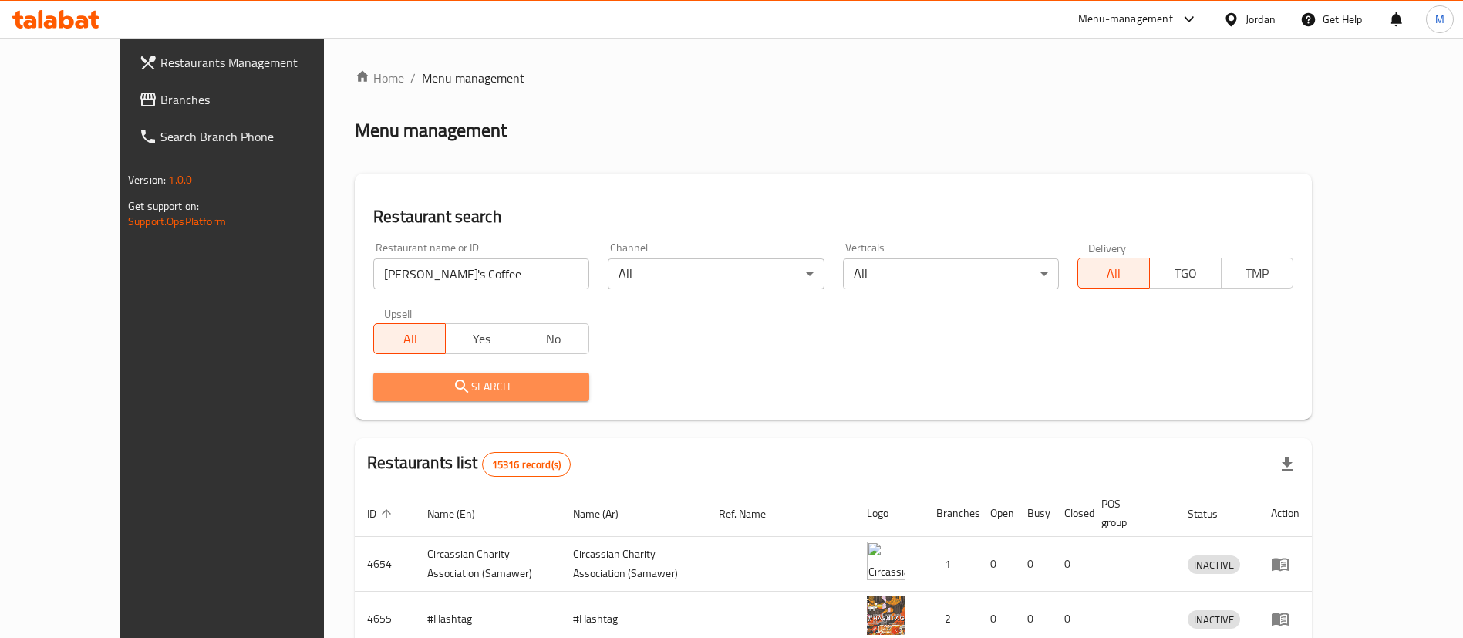
click at [514, 385] on span "Search" at bounding box center [481, 386] width 191 height 19
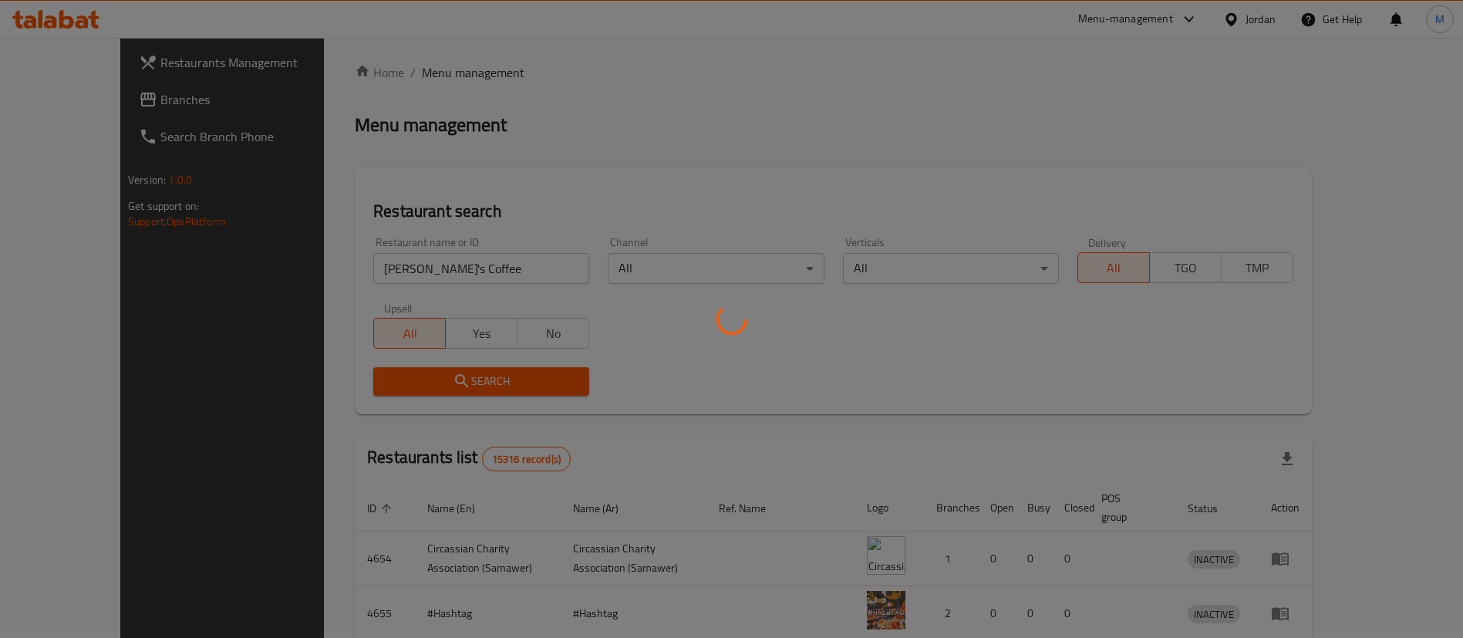
scroll to position [7, 0]
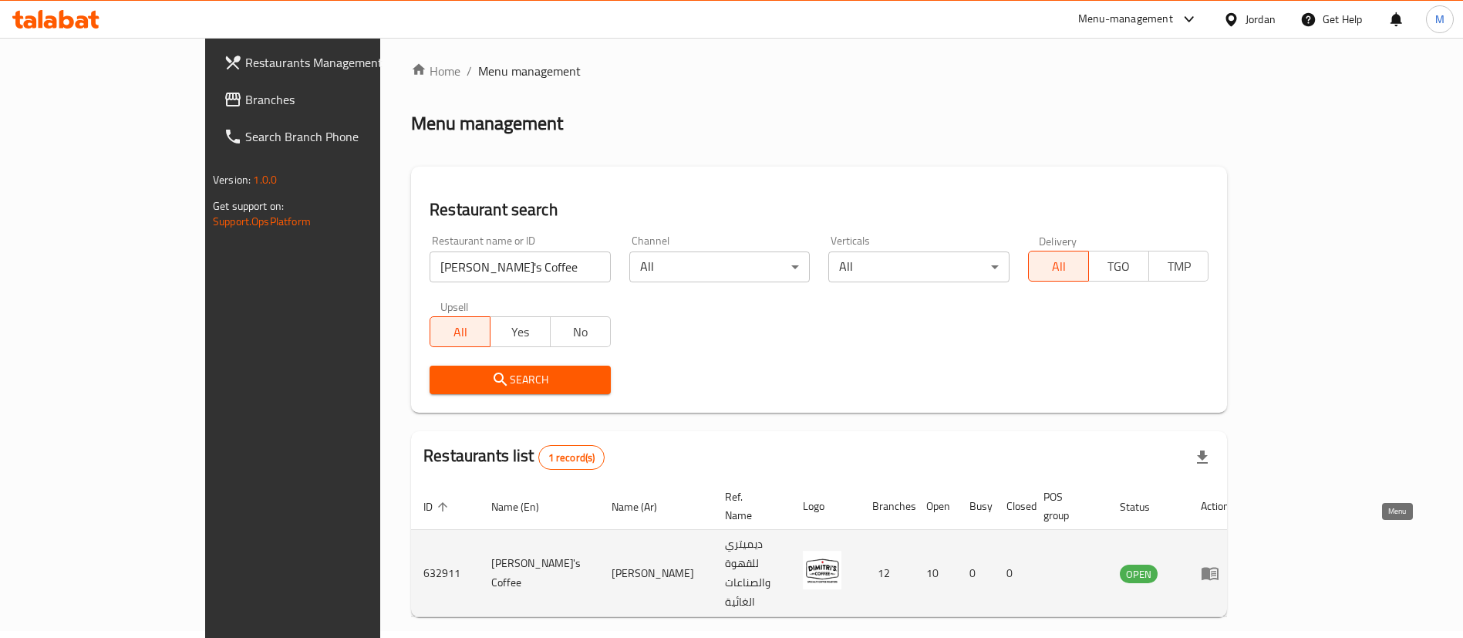
click at [1219, 564] on icon "enhanced table" at bounding box center [1210, 573] width 19 height 19
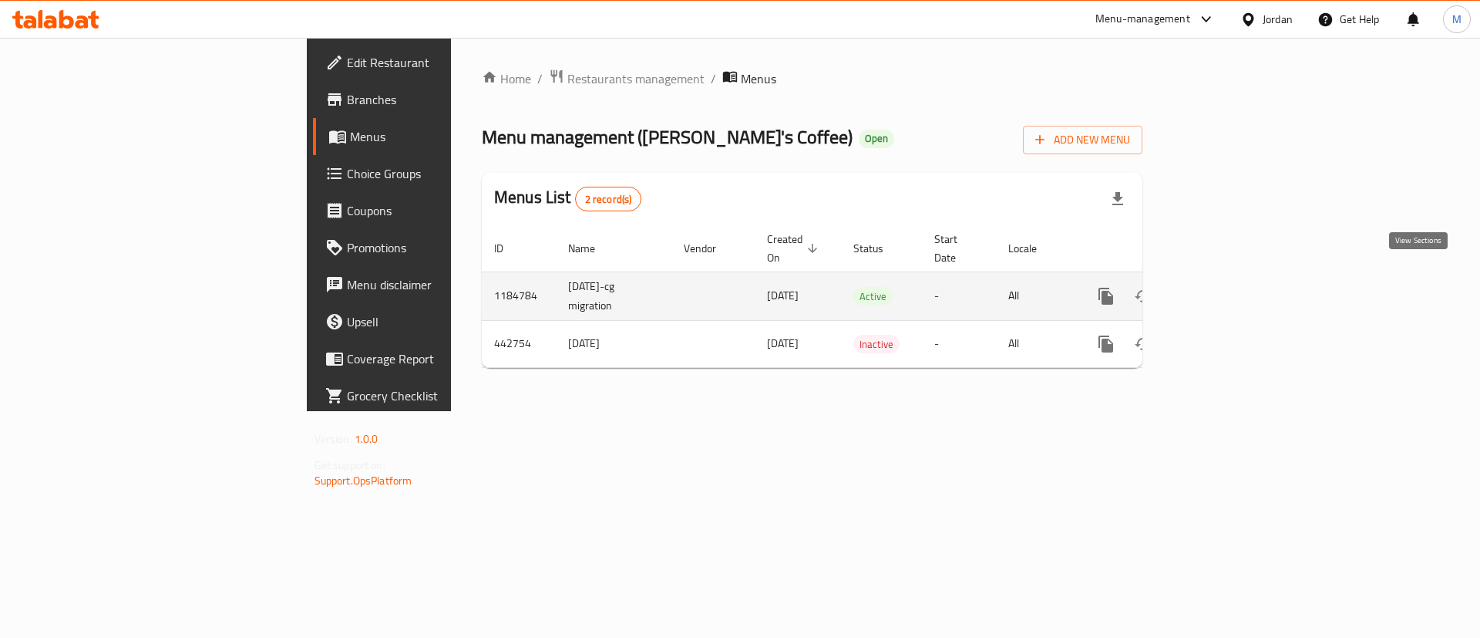
click at [1227, 287] on icon "enhanced table" at bounding box center [1217, 296] width 19 height 19
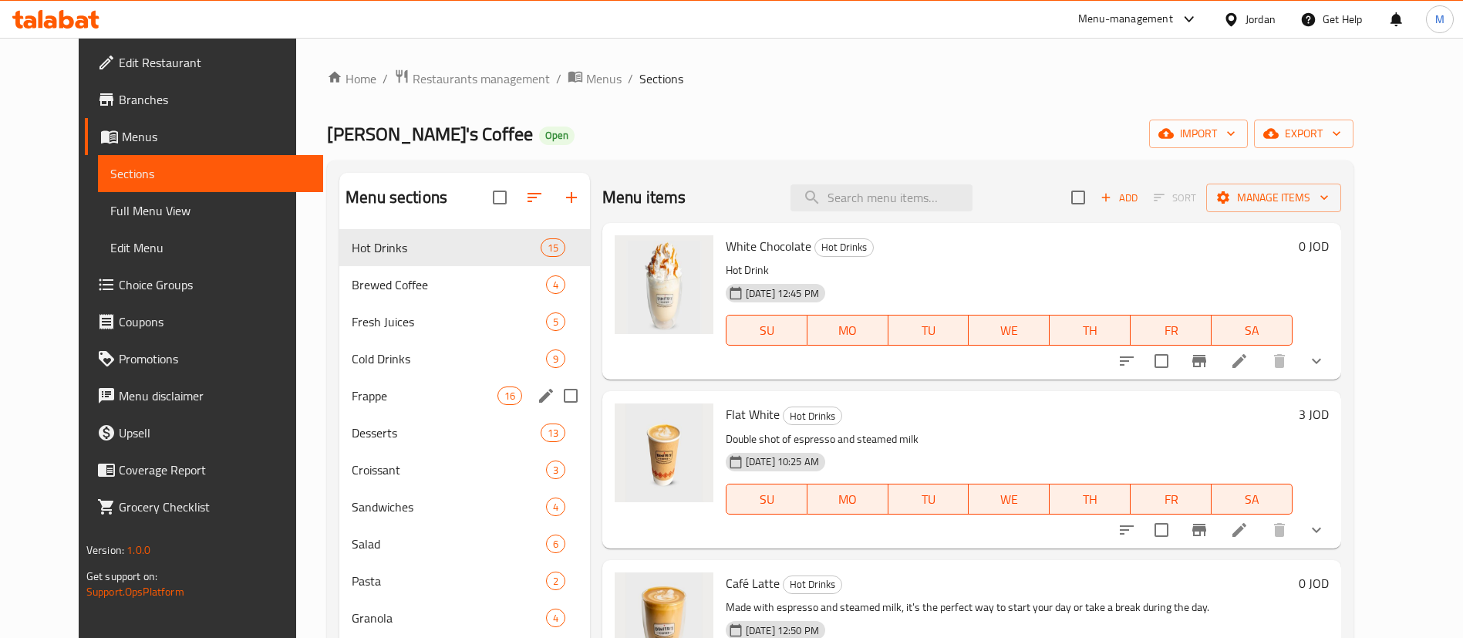
scroll to position [116, 0]
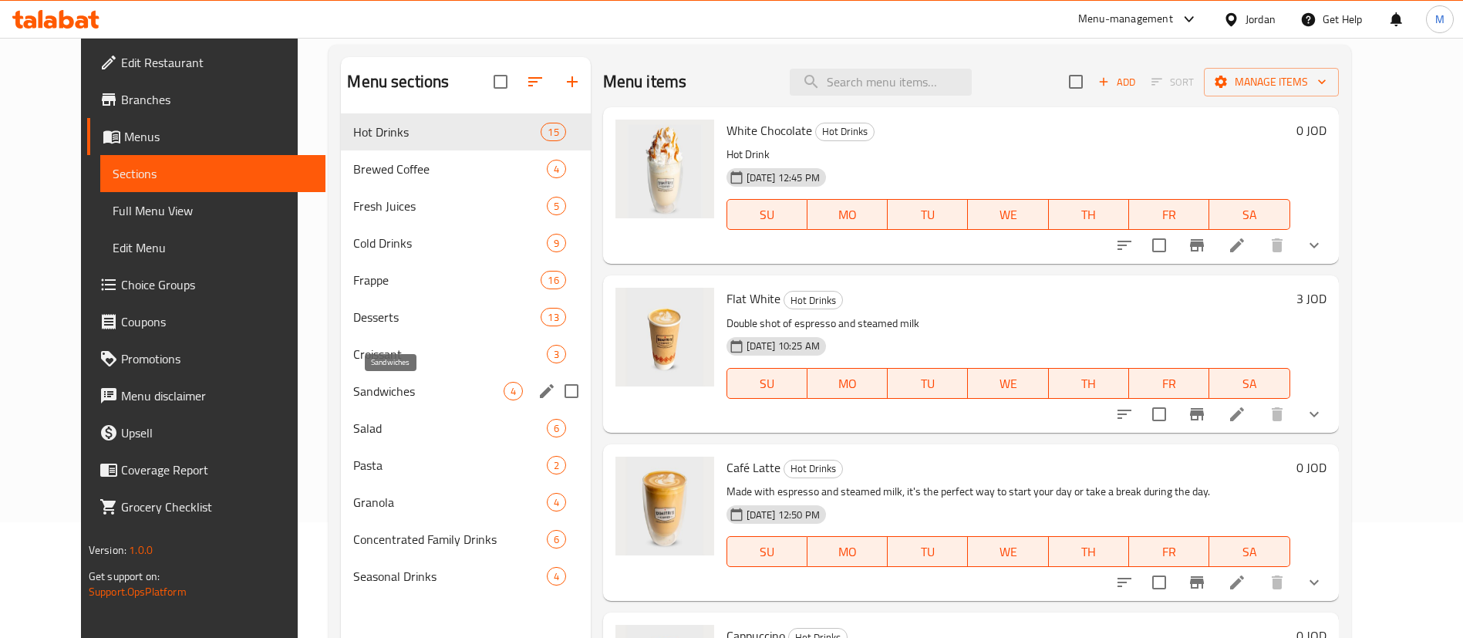
click at [404, 382] on span "Sandwiches" at bounding box center [428, 391] width 150 height 19
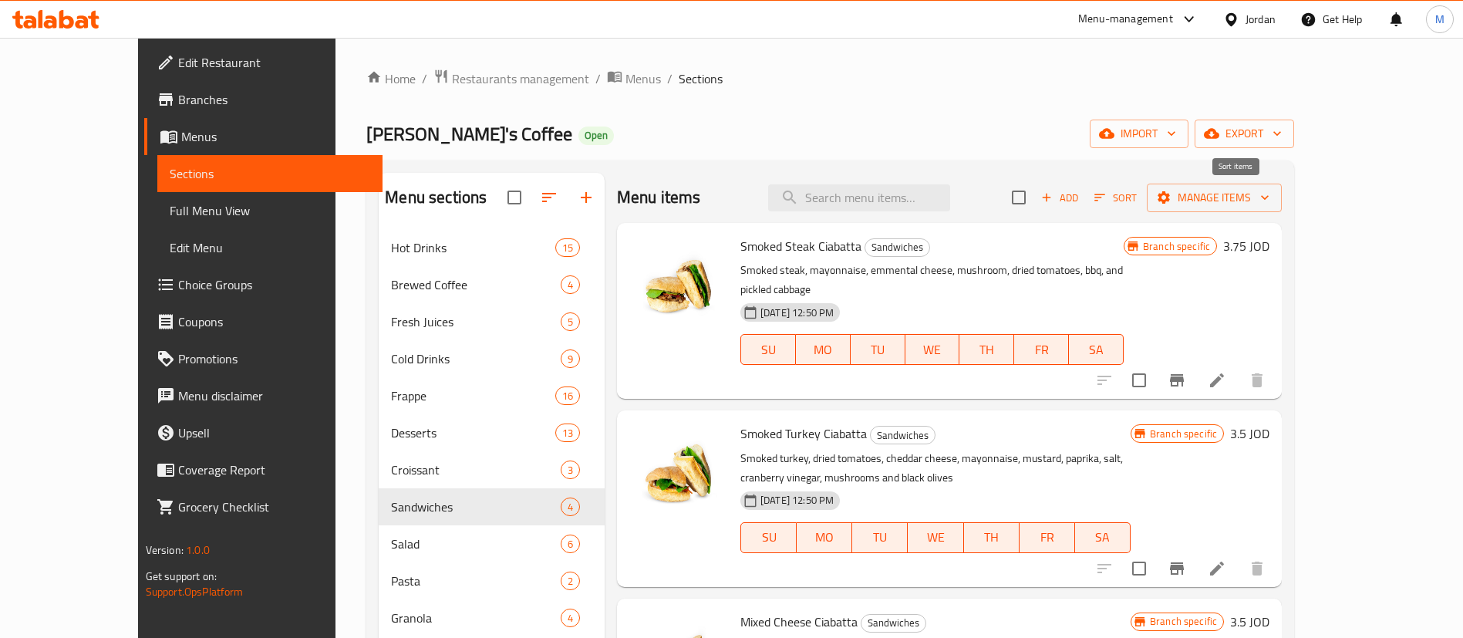
click at [1106, 193] on icon "button" at bounding box center [1100, 197] width 14 height 14
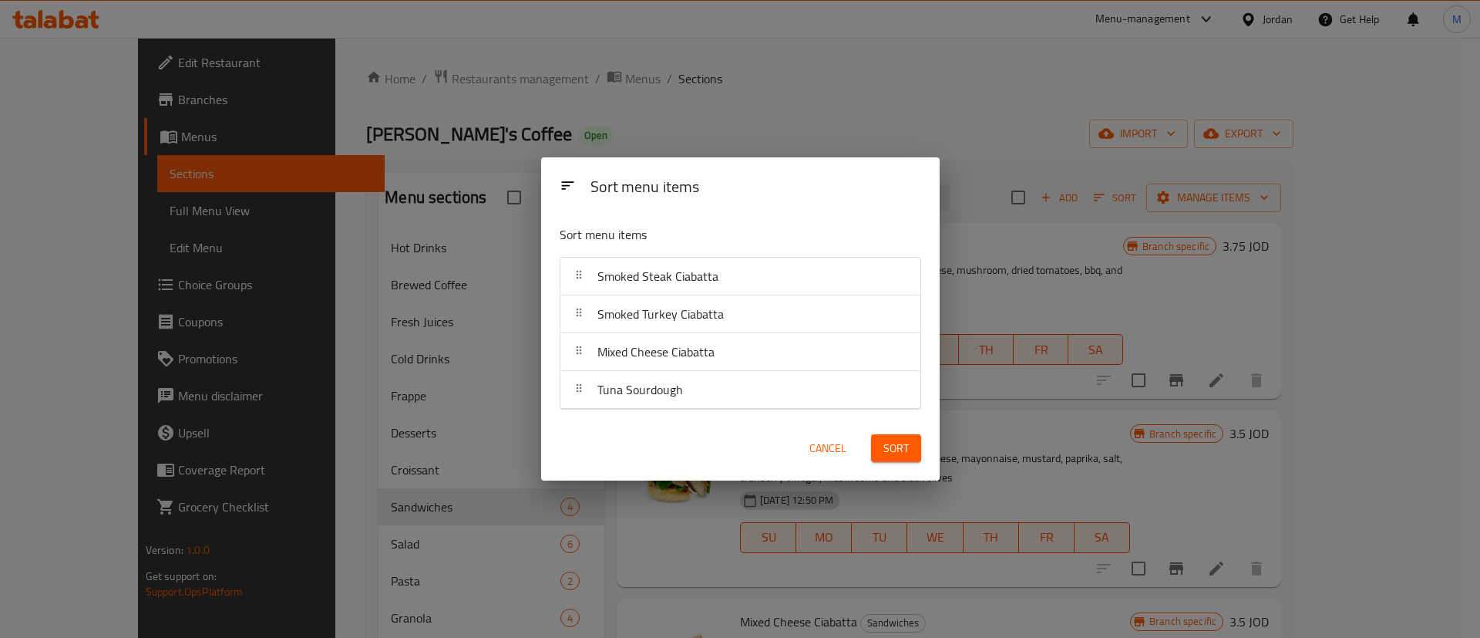
drag, startPoint x: 1127, startPoint y: 140, endPoint x: 1140, endPoint y: 153, distance: 17.4
click at [1127, 140] on div "Sort menu items Sort menu items Smoked Steak Ciabatta Smoked Turkey Ciabatta Mi…" at bounding box center [740, 319] width 1480 height 638
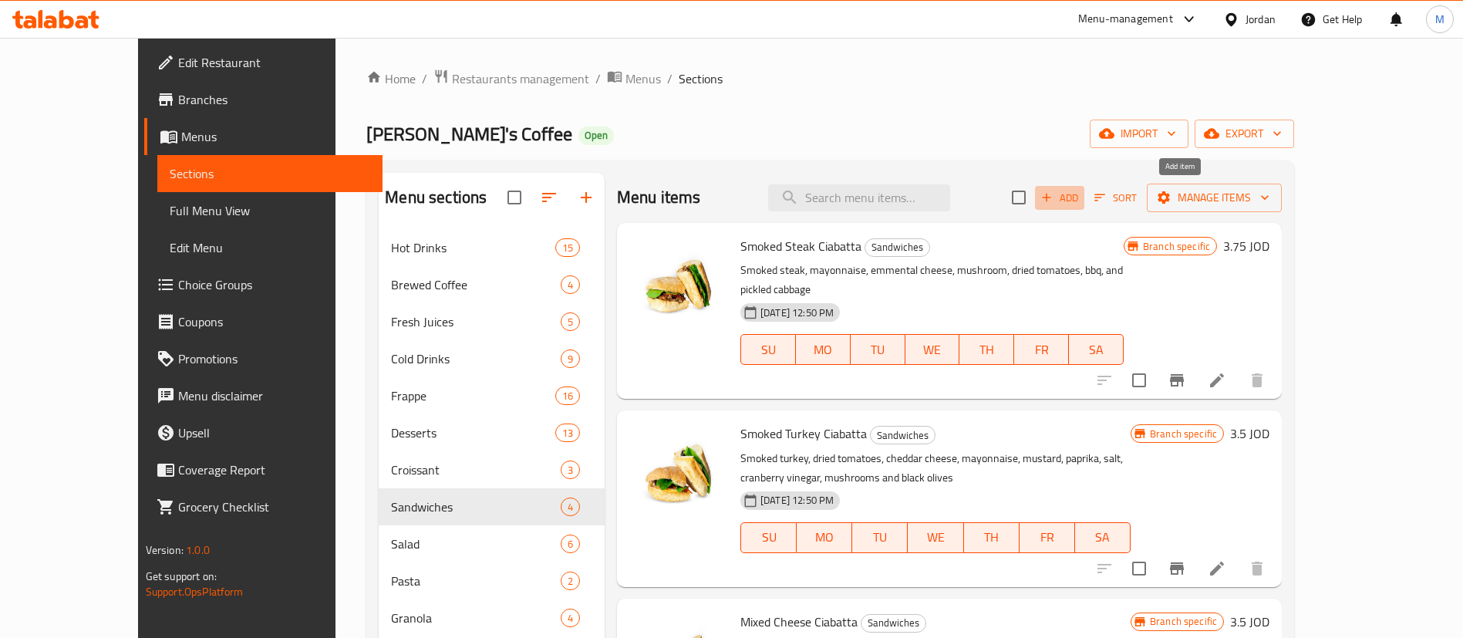
click at [1080, 193] on span "Add" at bounding box center [1060, 198] width 42 height 18
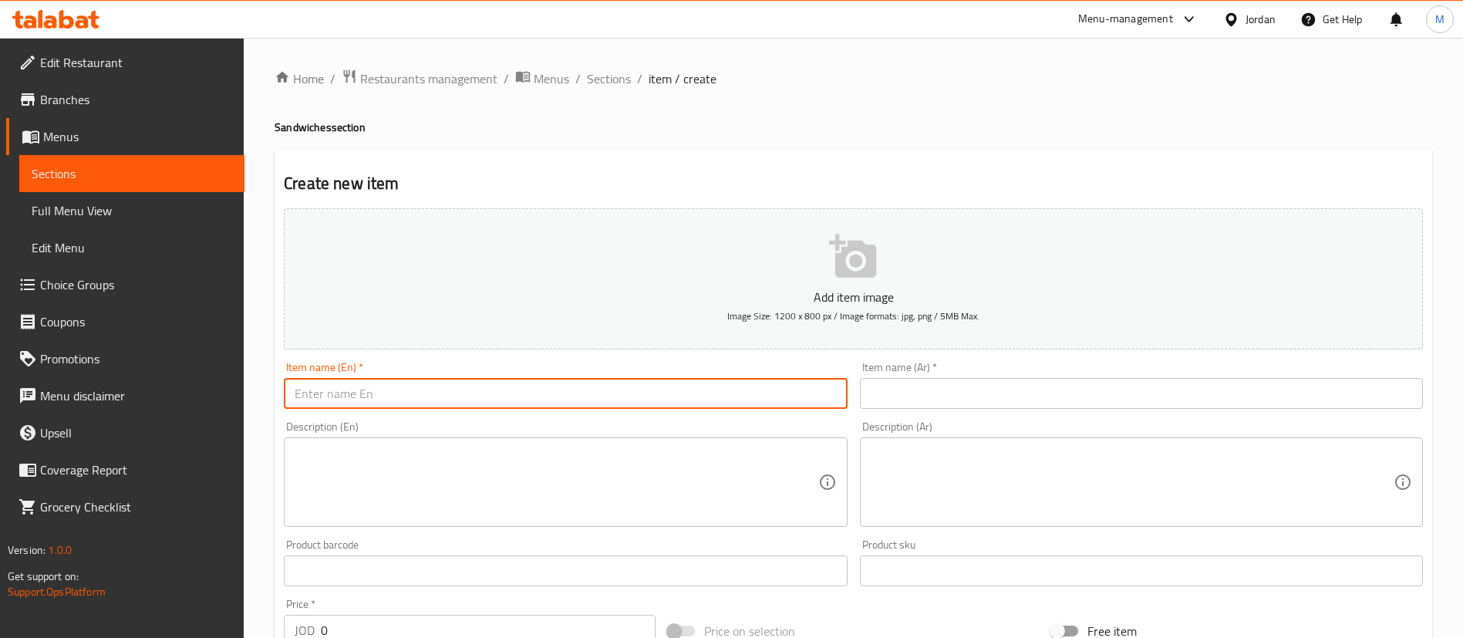
click at [636, 403] on input "text" at bounding box center [565, 393] width 563 height 31
paste input "[PERSON_NAME]"
type input "[PERSON_NAME]"
click at [979, 400] on input "text" at bounding box center [1141, 393] width 563 height 31
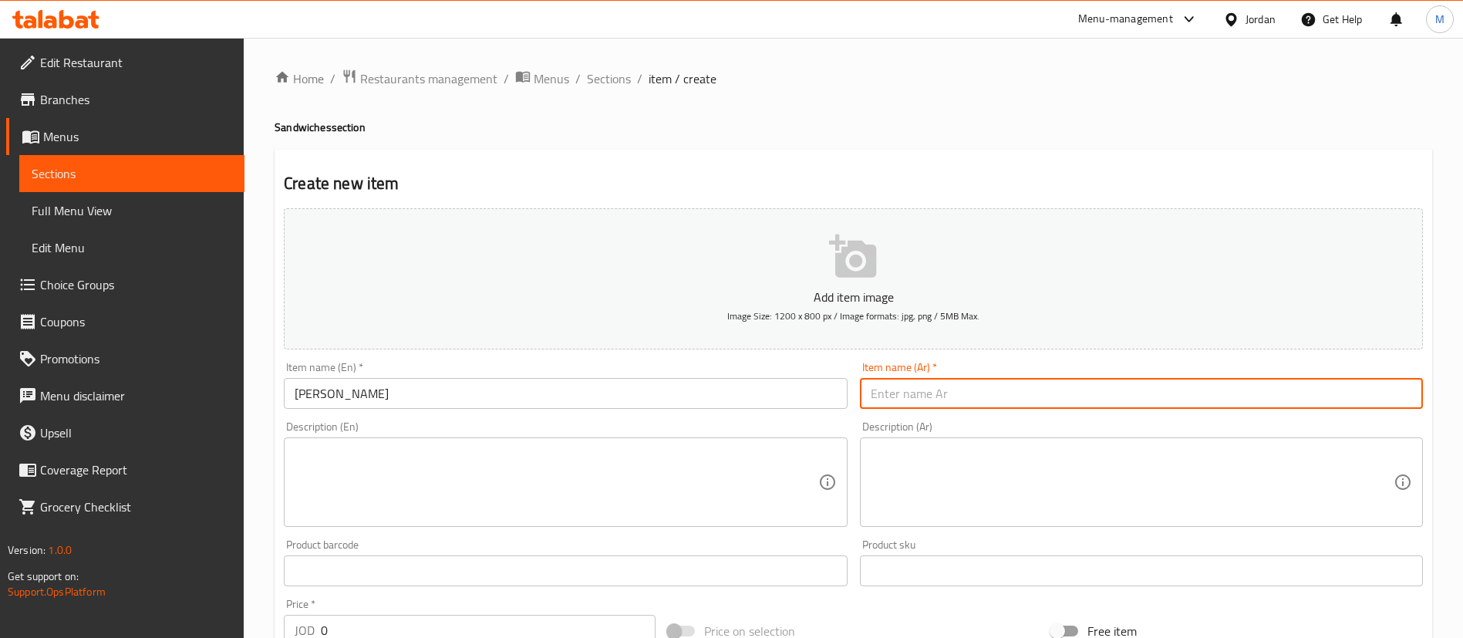
paste input "فطيرة زعتر"
type input "فطيرة زعتر"
click at [481, 621] on input "0" at bounding box center [488, 630] width 335 height 31
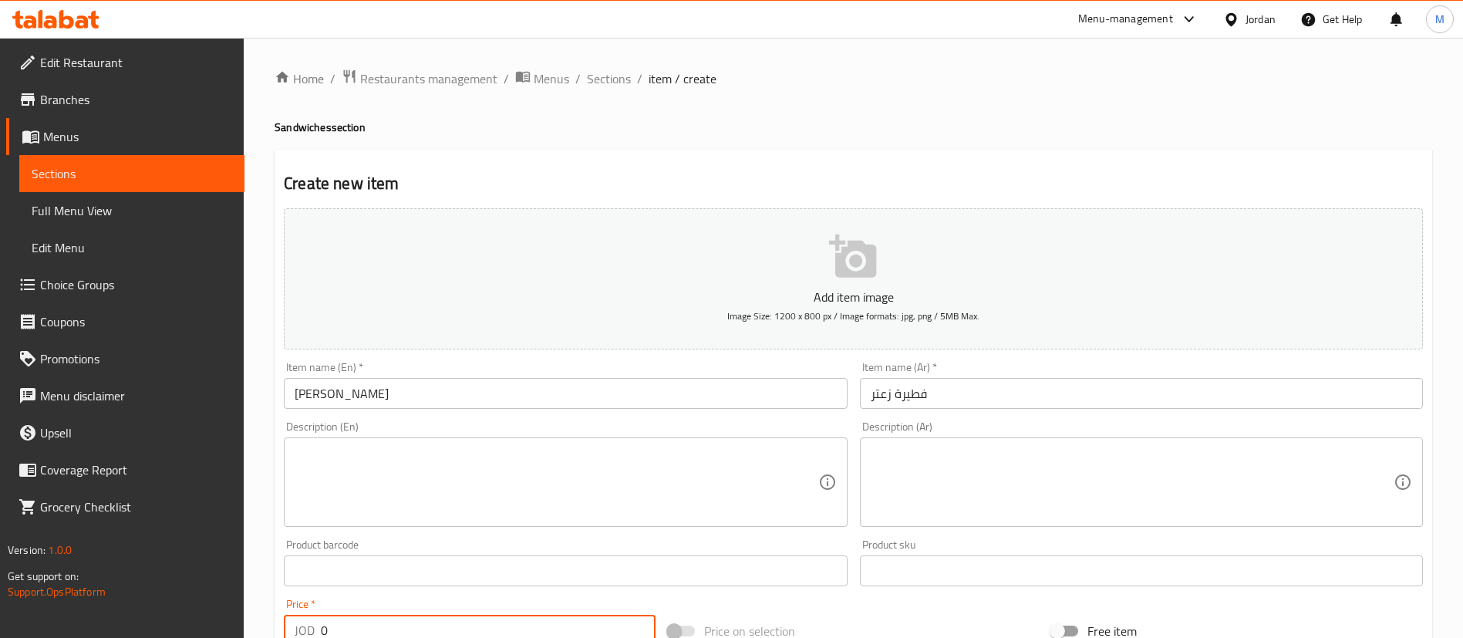
click at [481, 621] on input "0" at bounding box center [488, 630] width 335 height 31
paste input "1.75"
type input "1.75"
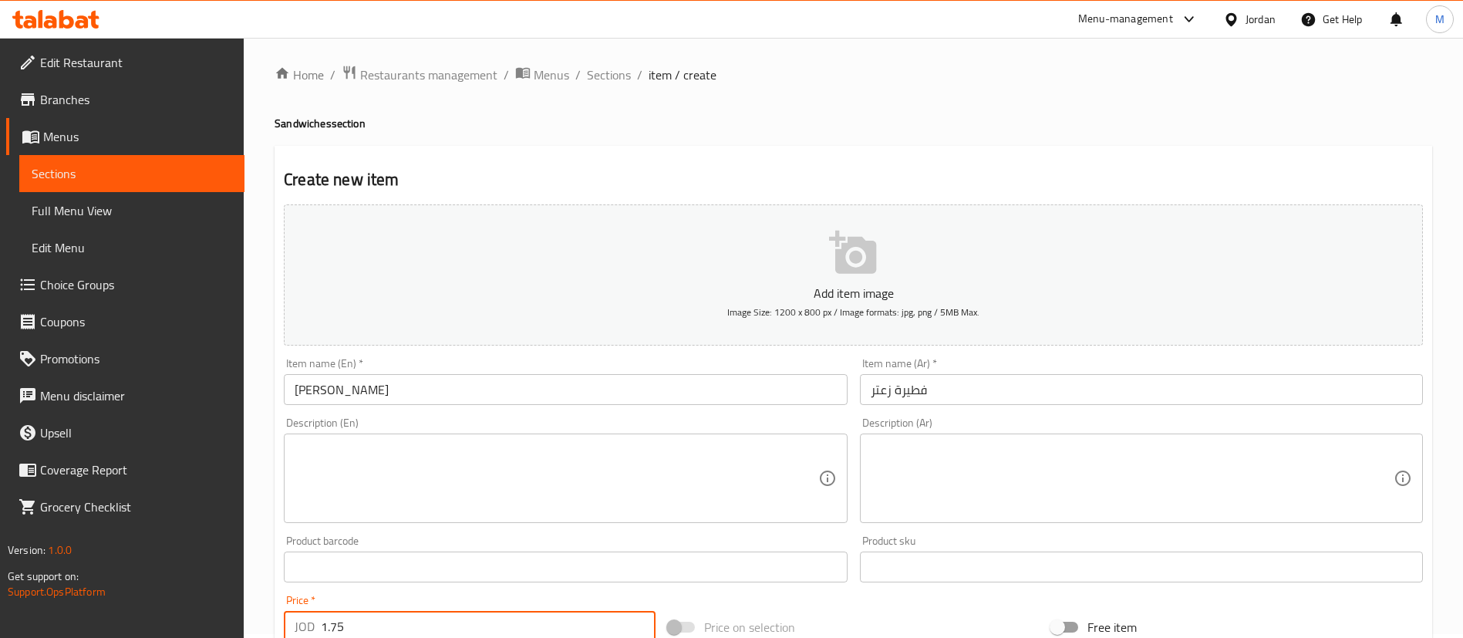
click at [937, 458] on textarea at bounding box center [1132, 478] width 523 height 73
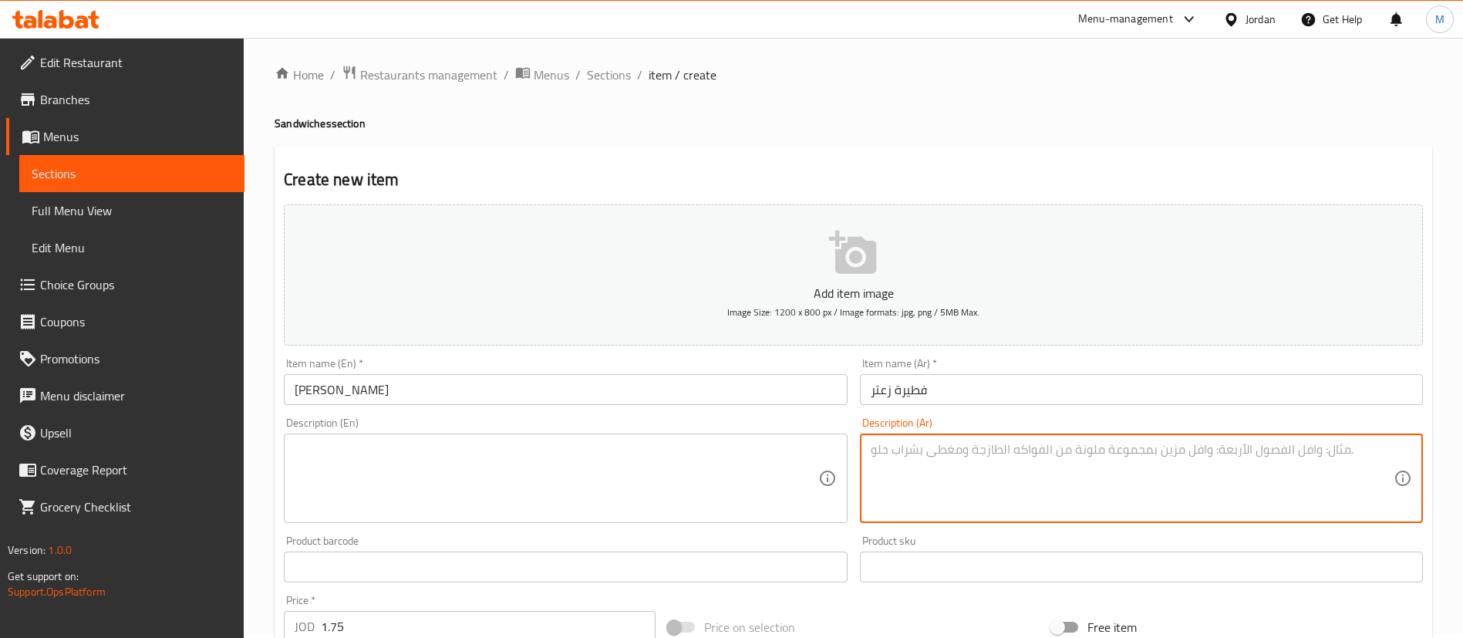
paste textarea "فطيرة الزعتر التقليدية بعجينة ذهبية محشوة بخليط الزعتر الطازج وزيت الزيتون، لتم…"
type textarea "فطيرة الزعتر التقليدية بعجينة ذهبية محشوة بخليط الزعتر الطازج وزيت الزيتون، لتم…"
click at [767, 486] on textarea at bounding box center [556, 478] width 523 height 73
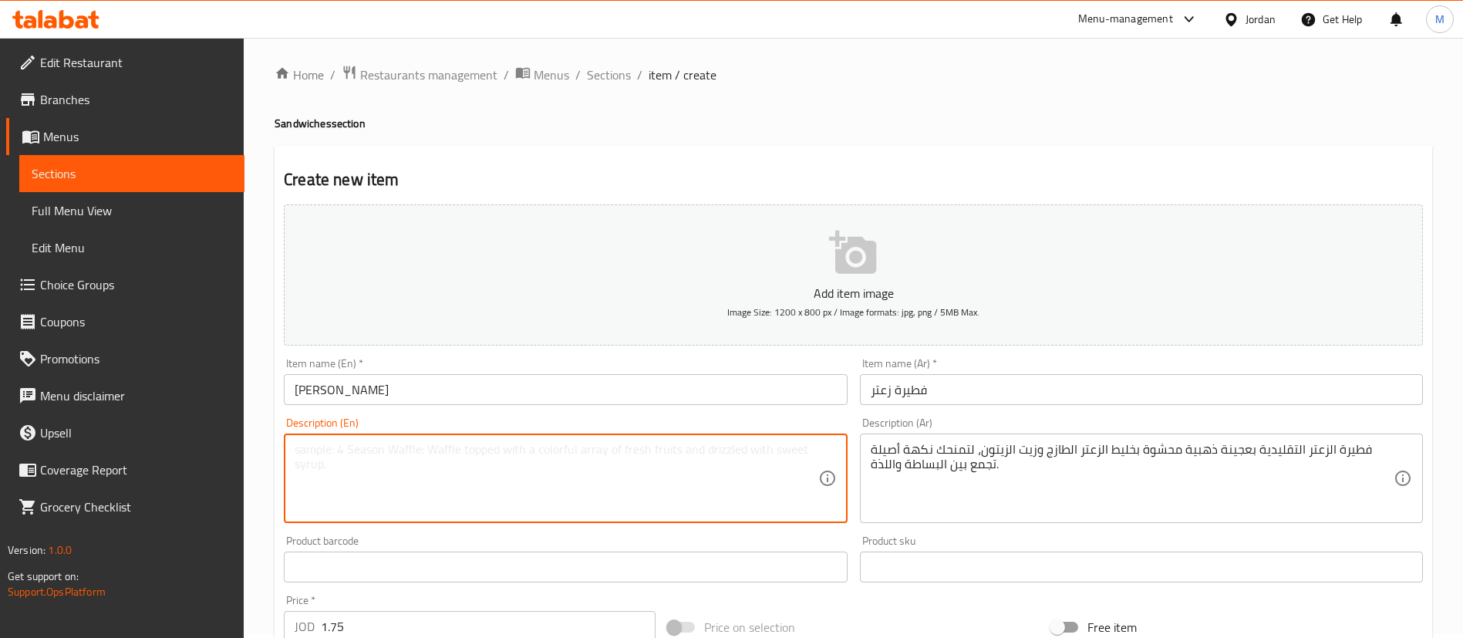
paste textarea "A traditional [PERSON_NAME] with golden dough, filled with a blend of fresh thy…"
type textarea "A traditional [PERSON_NAME] with golden dough, filled with a blend of fresh thy…"
click at [774, 126] on h4 "Sandwiches section" at bounding box center [853, 123] width 1157 height 15
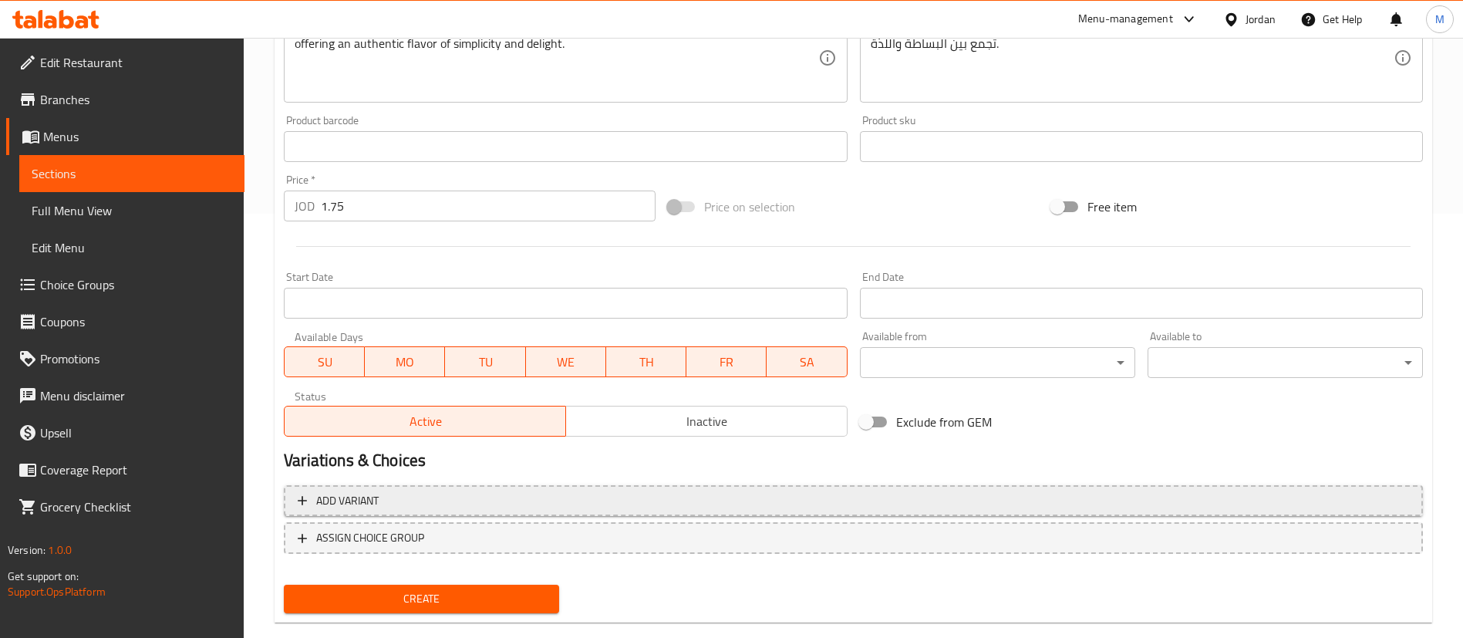
scroll to position [452, 0]
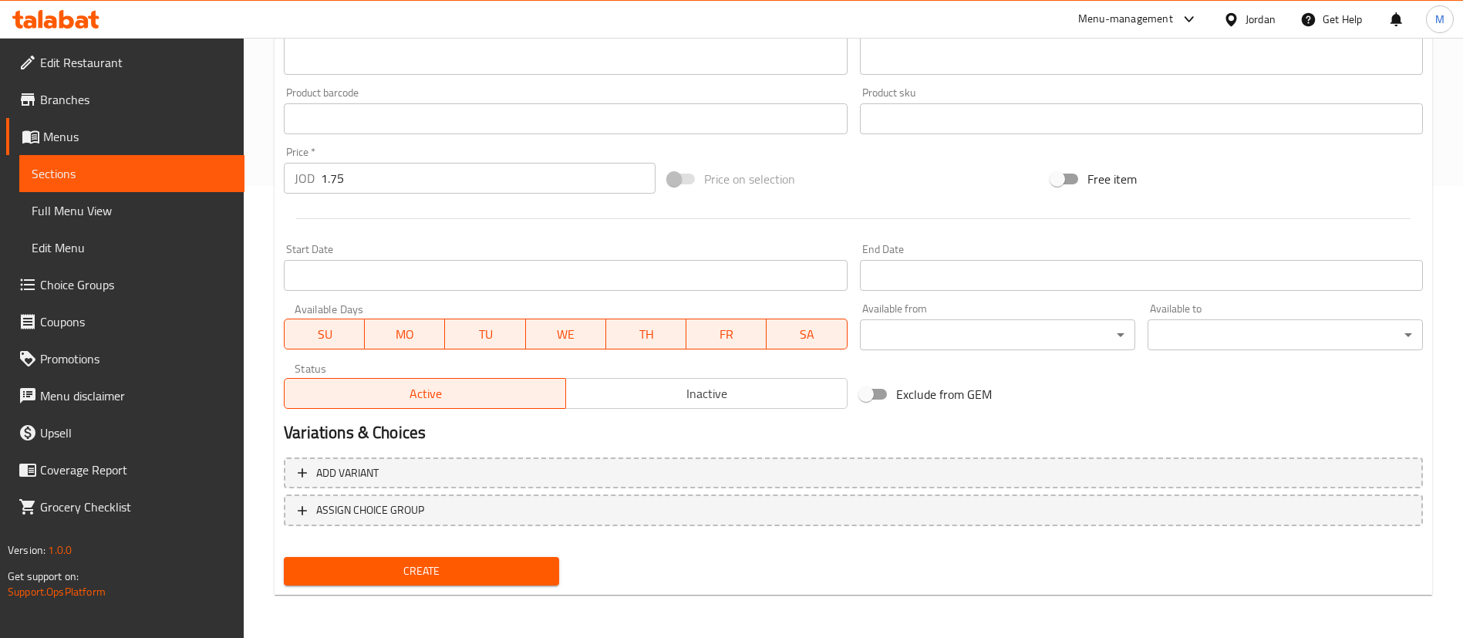
click at [511, 574] on span "Create" at bounding box center [421, 570] width 251 height 19
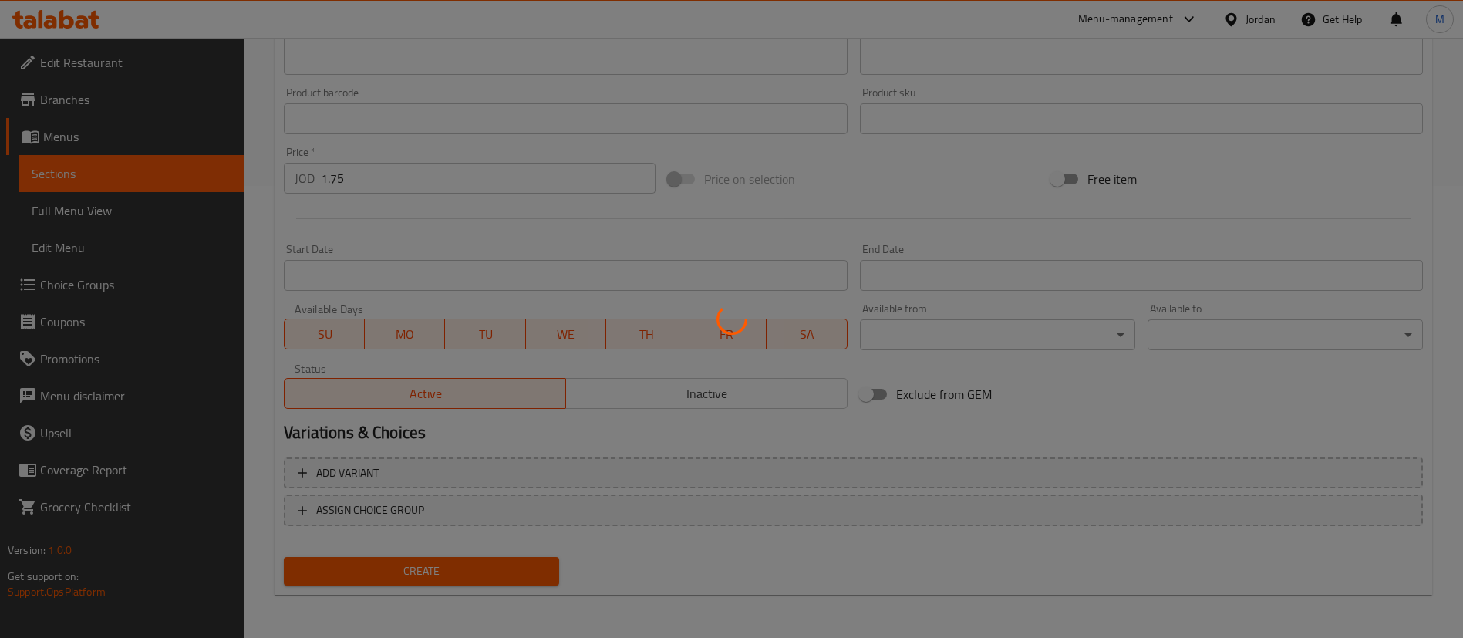
type input "0"
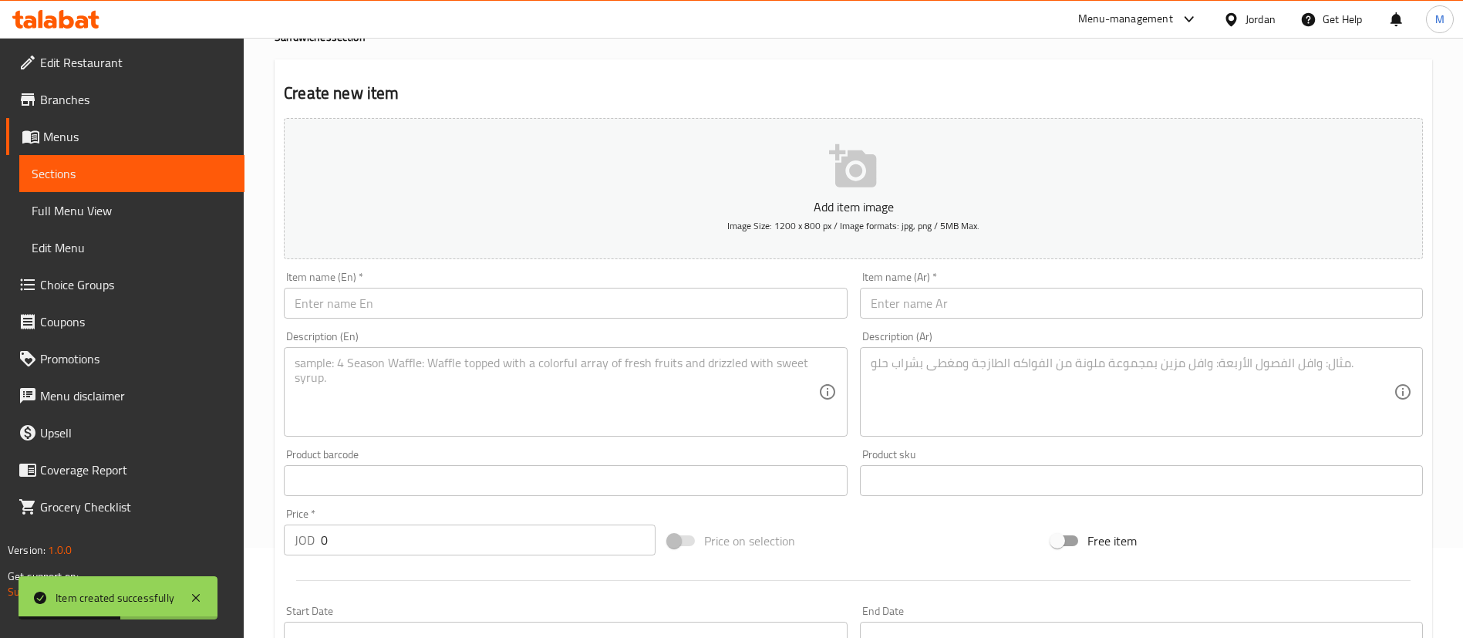
scroll to position [0, 0]
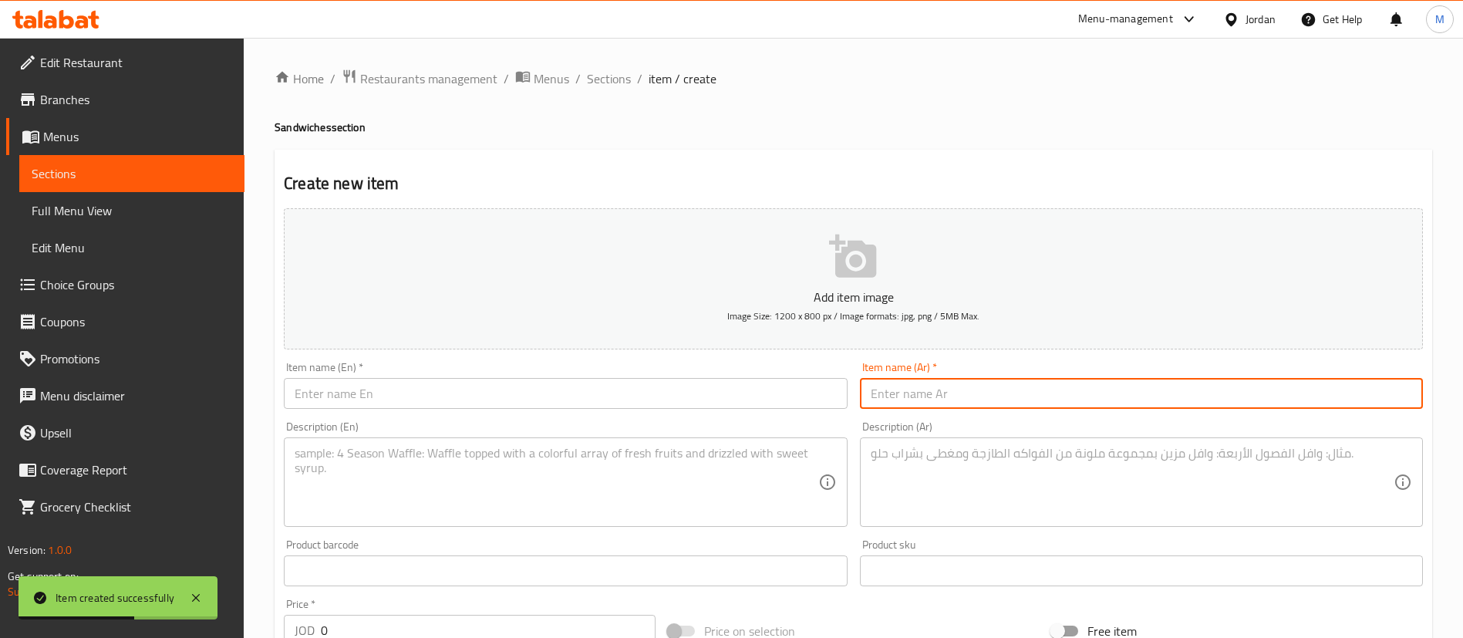
click at [904, 390] on input "text" at bounding box center [1141, 393] width 563 height 31
paste input "فطيرة زعتر مع حلوم"
type input "فطيرة زعتر مع حلوم"
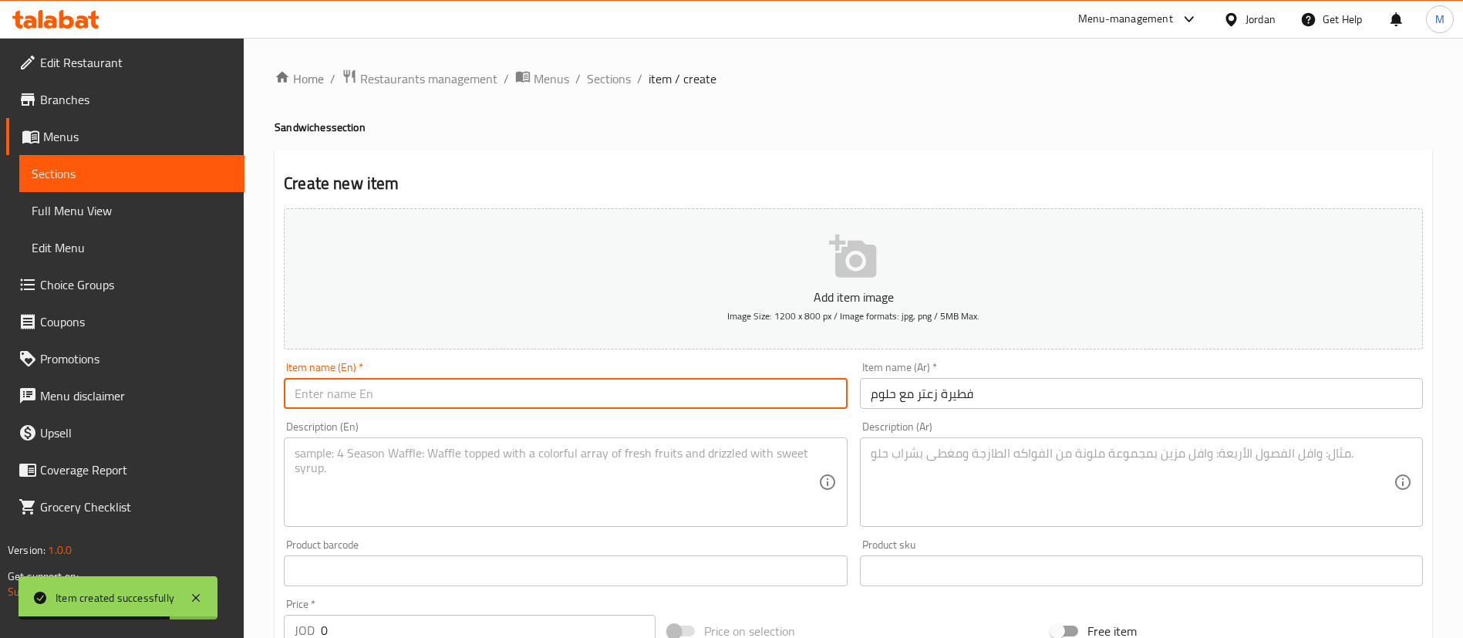
click at [773, 392] on input "text" at bounding box center [565, 393] width 563 height 31
paste input "With Halloumi [PERSON_NAME]"
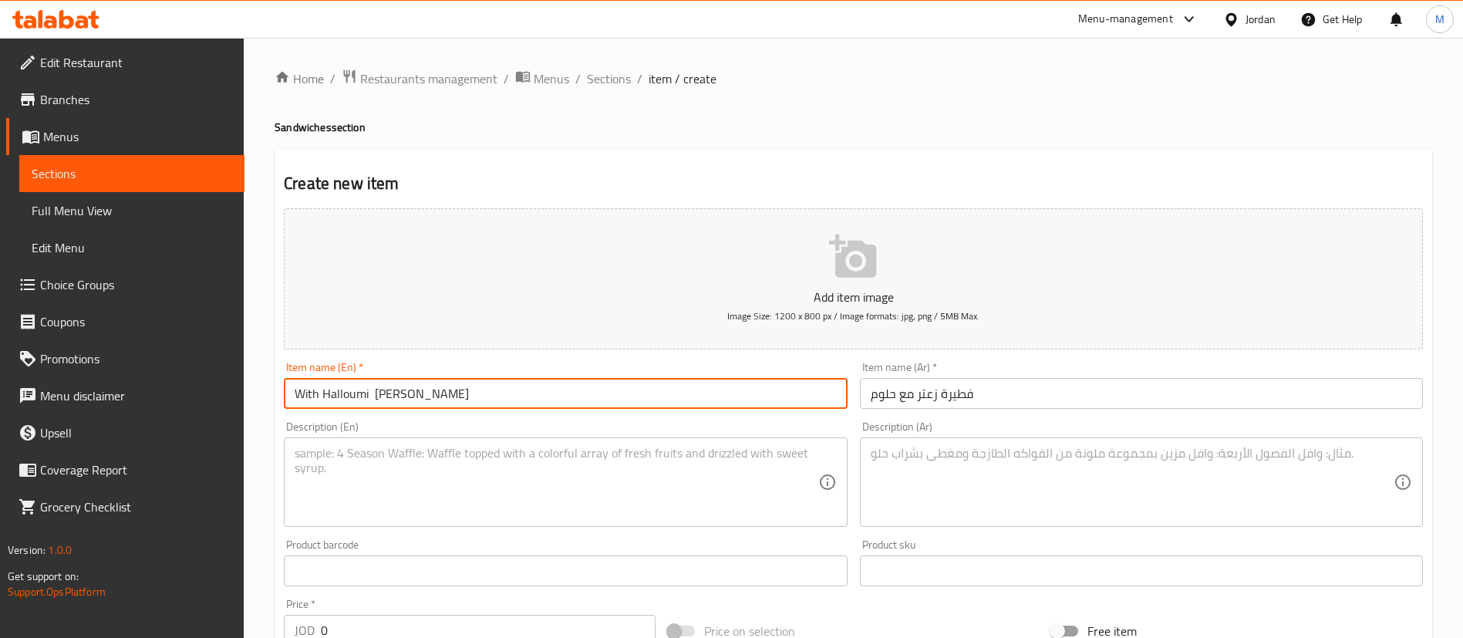
drag, startPoint x: 374, startPoint y: 395, endPoint x: 295, endPoint y: 390, distance: 79.6
click at [295, 390] on input "With Halloumi [PERSON_NAME]" at bounding box center [565, 393] width 563 height 31
click at [408, 389] on input "[PERSON_NAME]" at bounding box center [565, 393] width 563 height 31
paste input "With Halloumi"
type input "[PERSON_NAME] With [PERSON_NAME]"
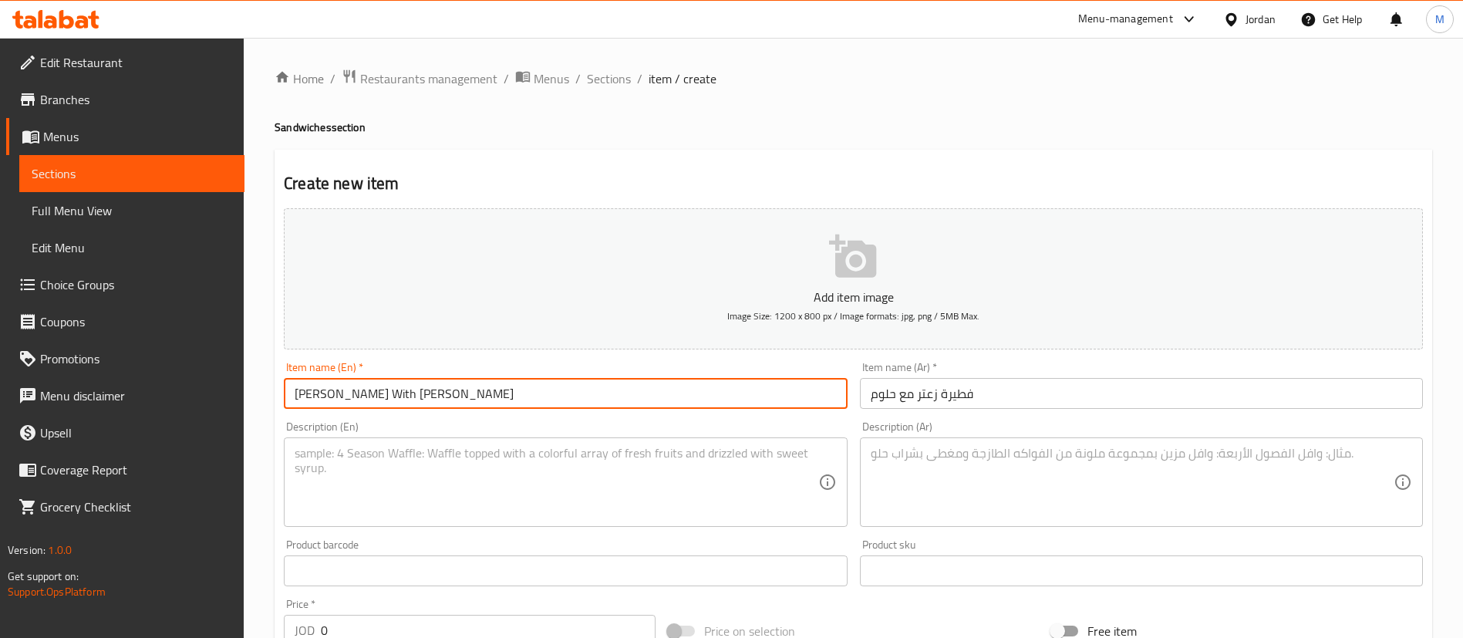
click at [490, 459] on textarea at bounding box center [556, 482] width 523 height 73
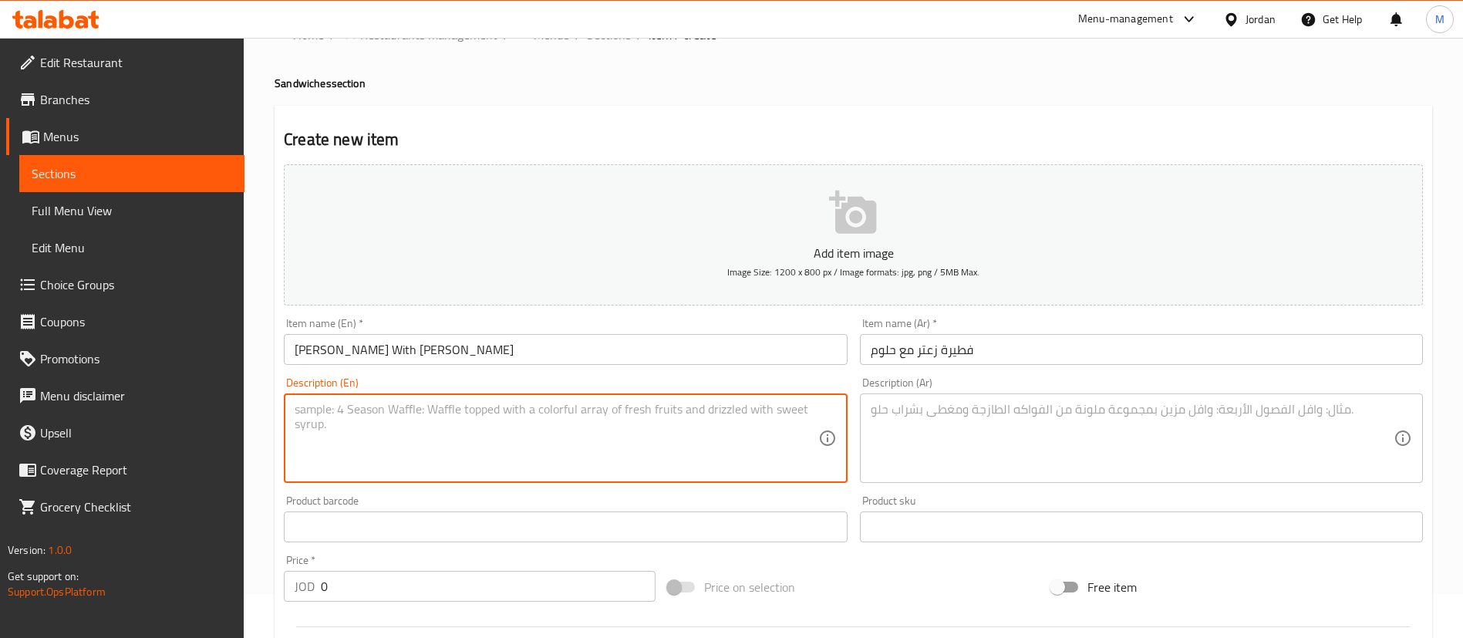
scroll to position [116, 0]
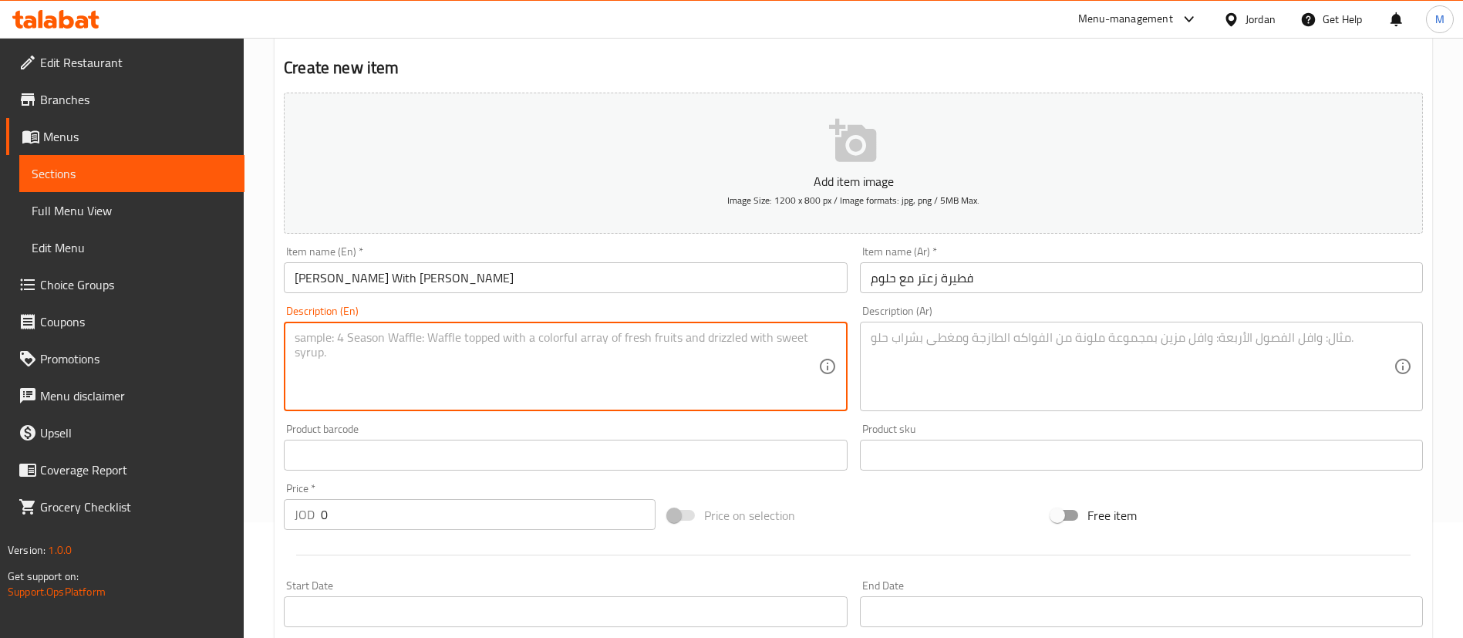
click at [483, 531] on div "Price   * JOD 0 Price *" at bounding box center [470, 506] width 384 height 59
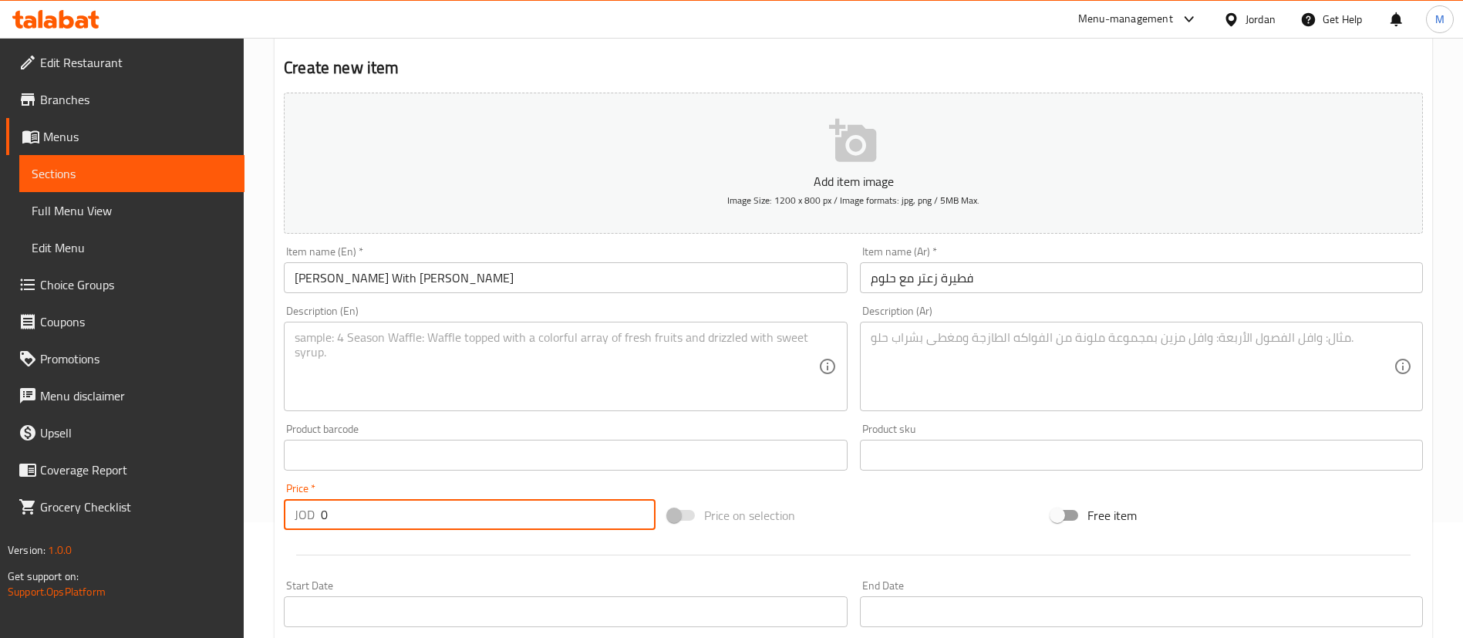
click at [476, 520] on input "0" at bounding box center [488, 514] width 335 height 31
paste input "2.0"
type input "2.00"
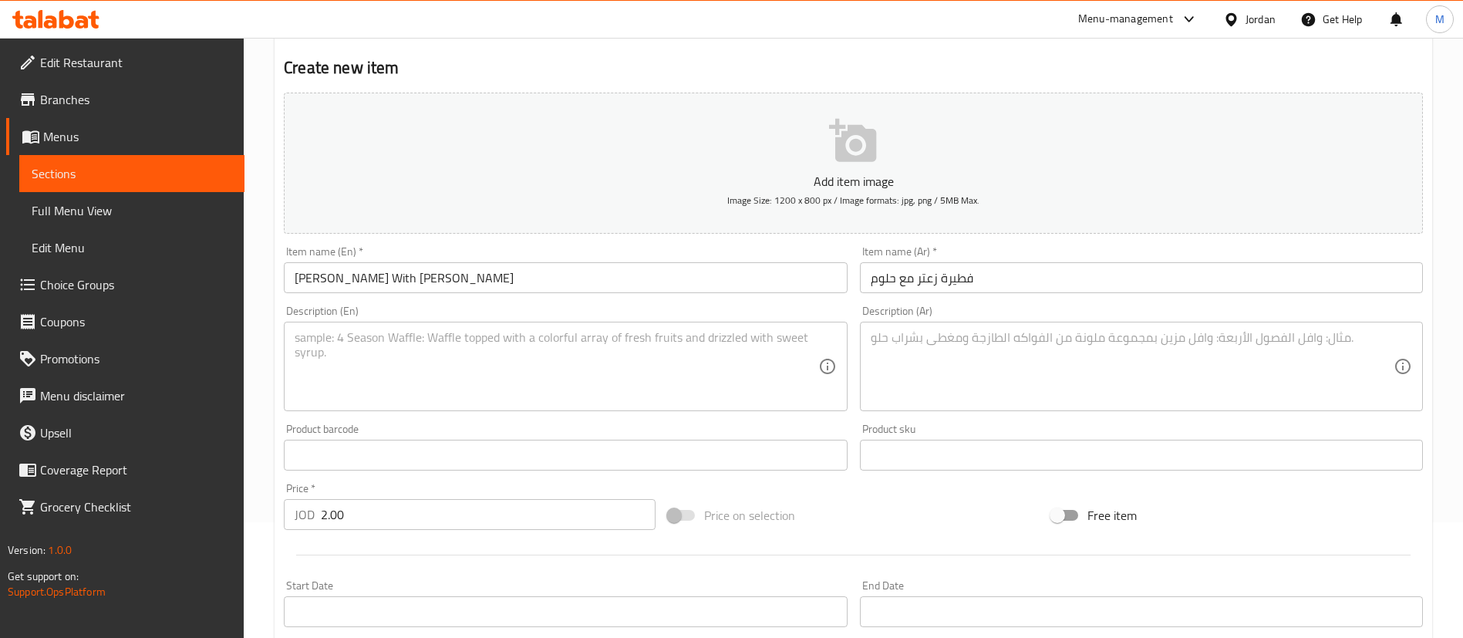
click at [485, 557] on div at bounding box center [853, 555] width 1151 height 38
click at [758, 355] on textarea at bounding box center [556, 366] width 523 height 73
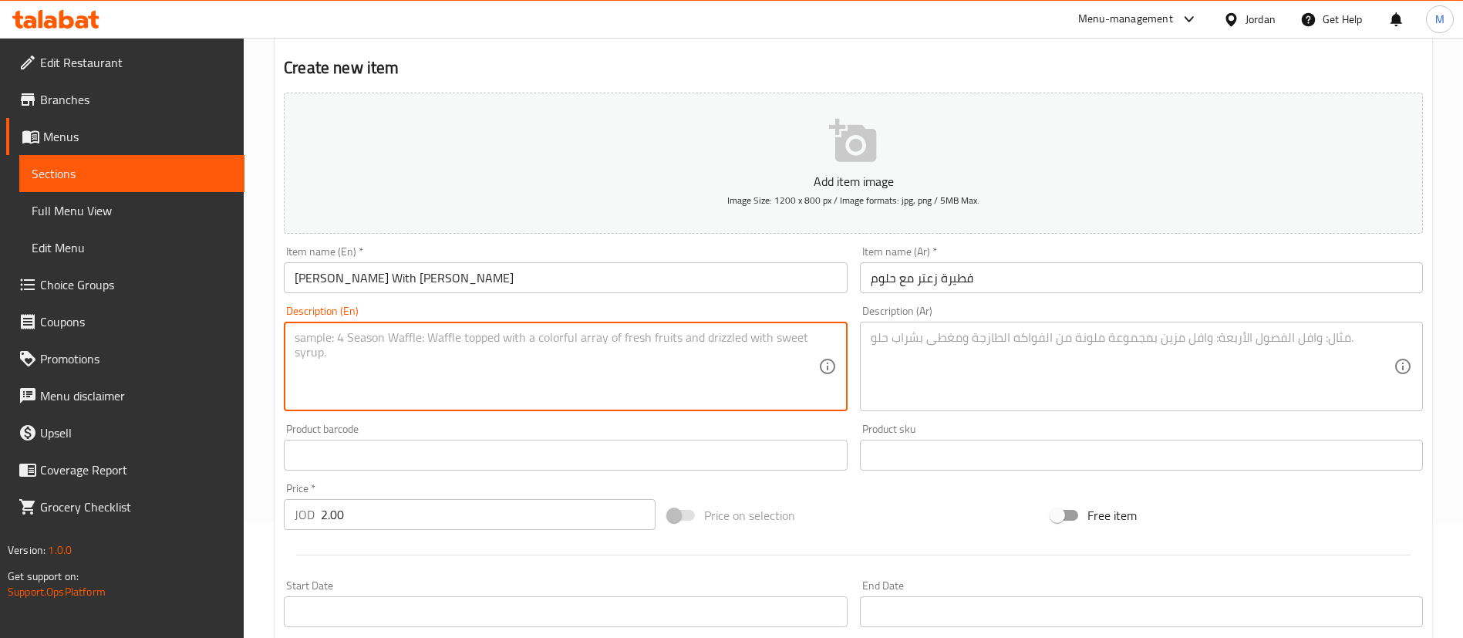
paste textarea "A delicious [PERSON_NAME] with halloumi, filled with fresh thyme leaves and ric…"
type textarea "A delicious [PERSON_NAME] with halloumi, filled with fresh thyme leaves and ric…"
click at [964, 379] on textarea at bounding box center [1132, 366] width 523 height 73
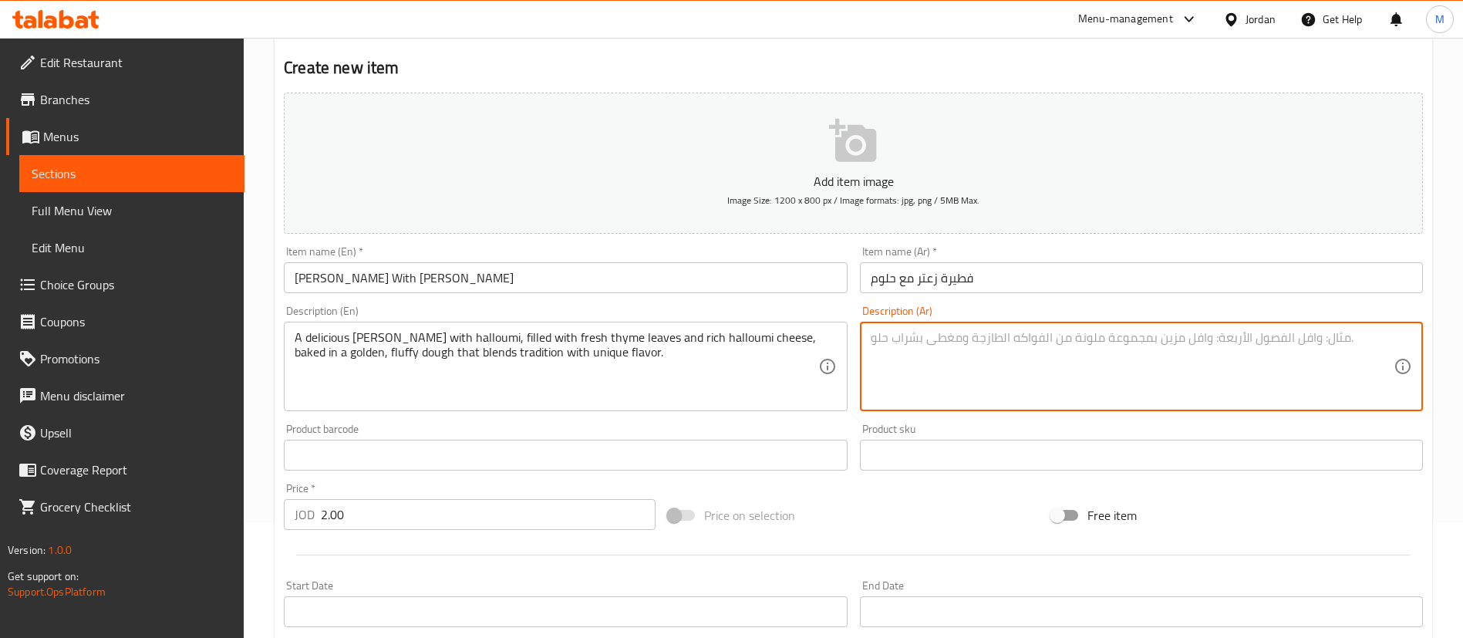
paste textarea "فطيرة الزعتر مع حلوم شهية، محشوة بأوراق الزعتر الطازج وجبنة الحلوم الغنية، بعجي…"
type textarea "فطيرة الزعتر مع حلوم شهية، محشوة بأوراق الزعتر الطازج وجبنة الحلوم الغنية، بعجي…"
click at [636, 67] on h2 "Create new item" at bounding box center [853, 67] width 1139 height 23
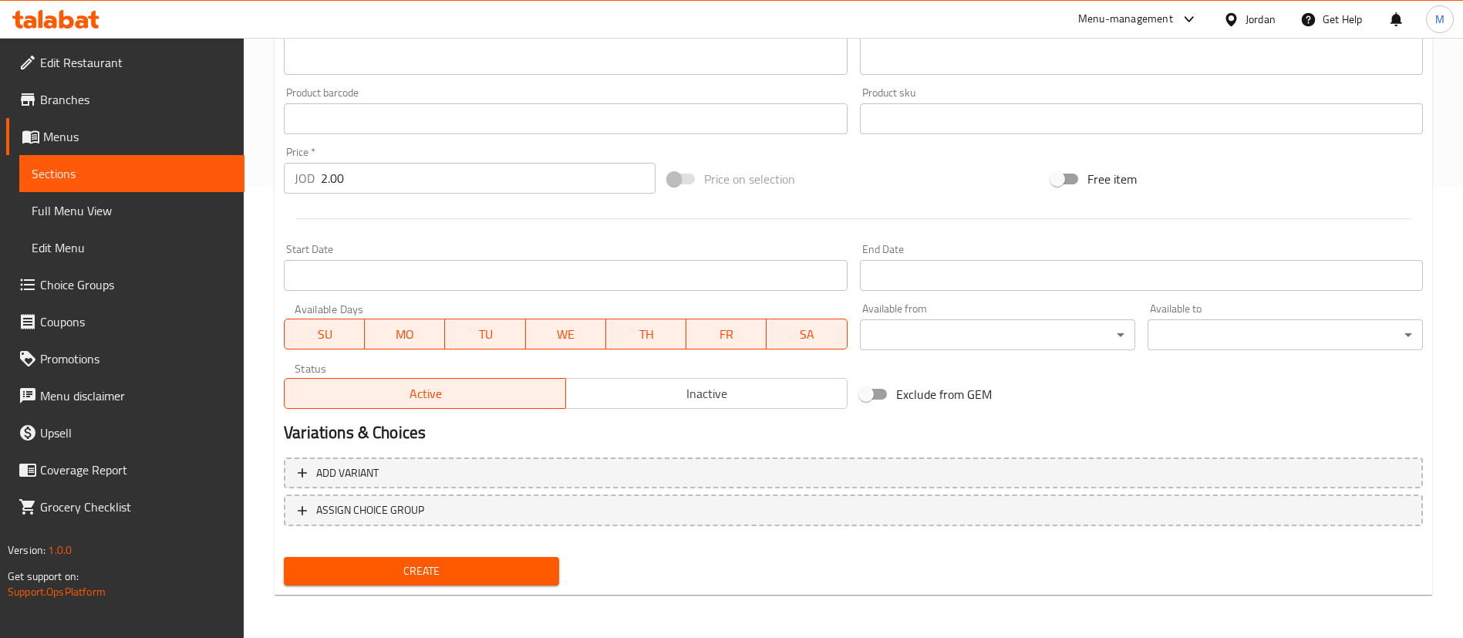
click at [525, 576] on span "Create" at bounding box center [421, 570] width 251 height 19
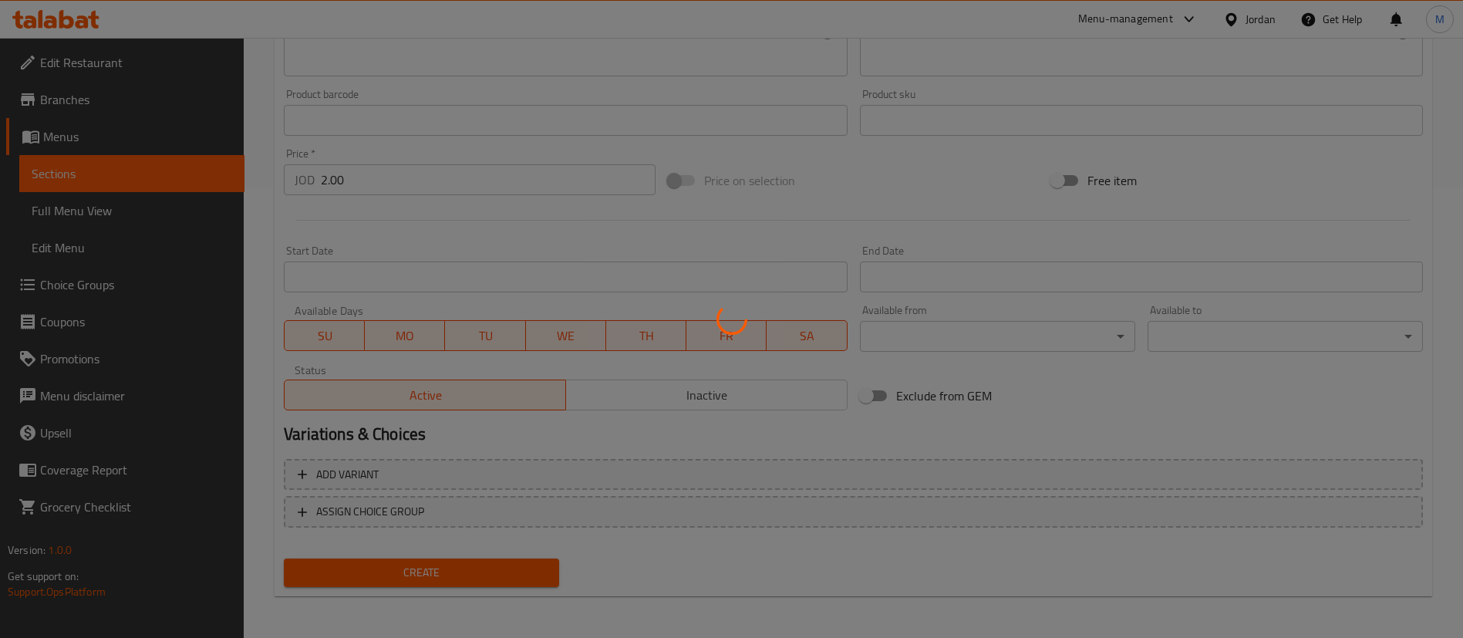
type input "0"
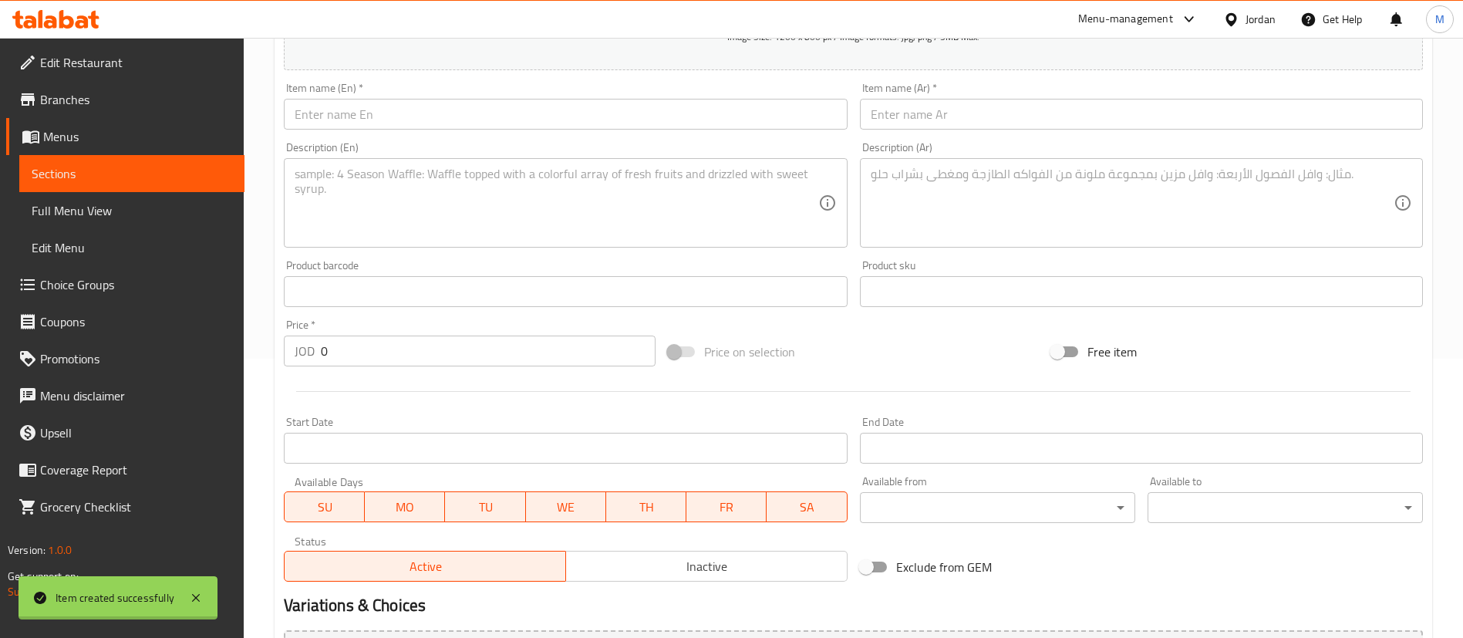
scroll to position [0, 0]
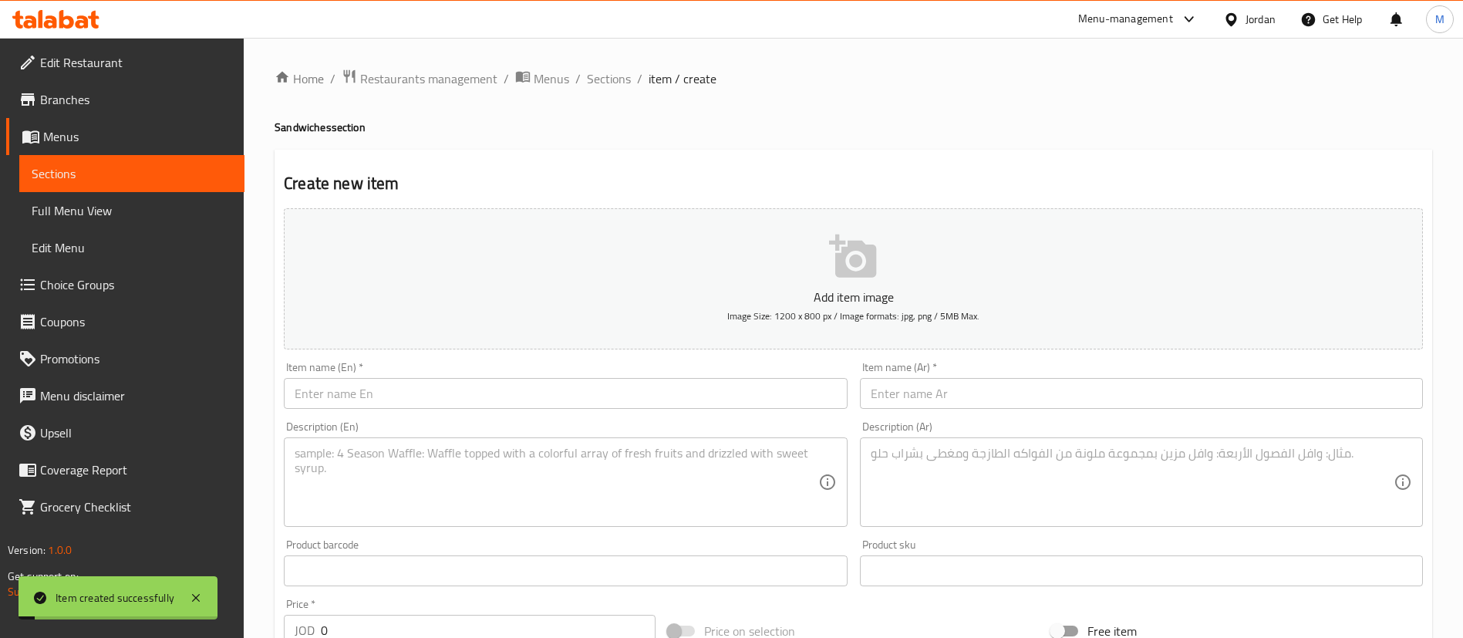
drag, startPoint x: 609, startPoint y: 83, endPoint x: 706, endPoint y: 153, distance: 119.8
click at [608, 82] on span "Sections" at bounding box center [609, 78] width 44 height 19
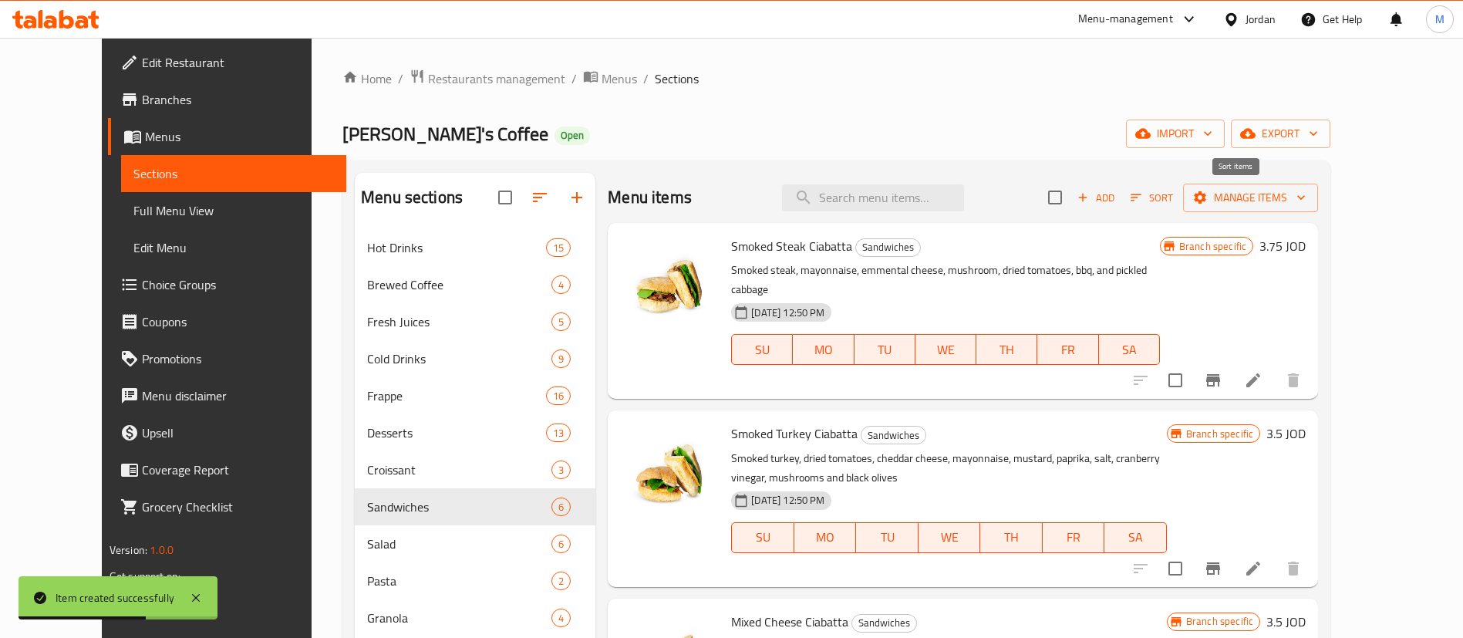
click at [1173, 204] on span "Sort" at bounding box center [1151, 198] width 42 height 18
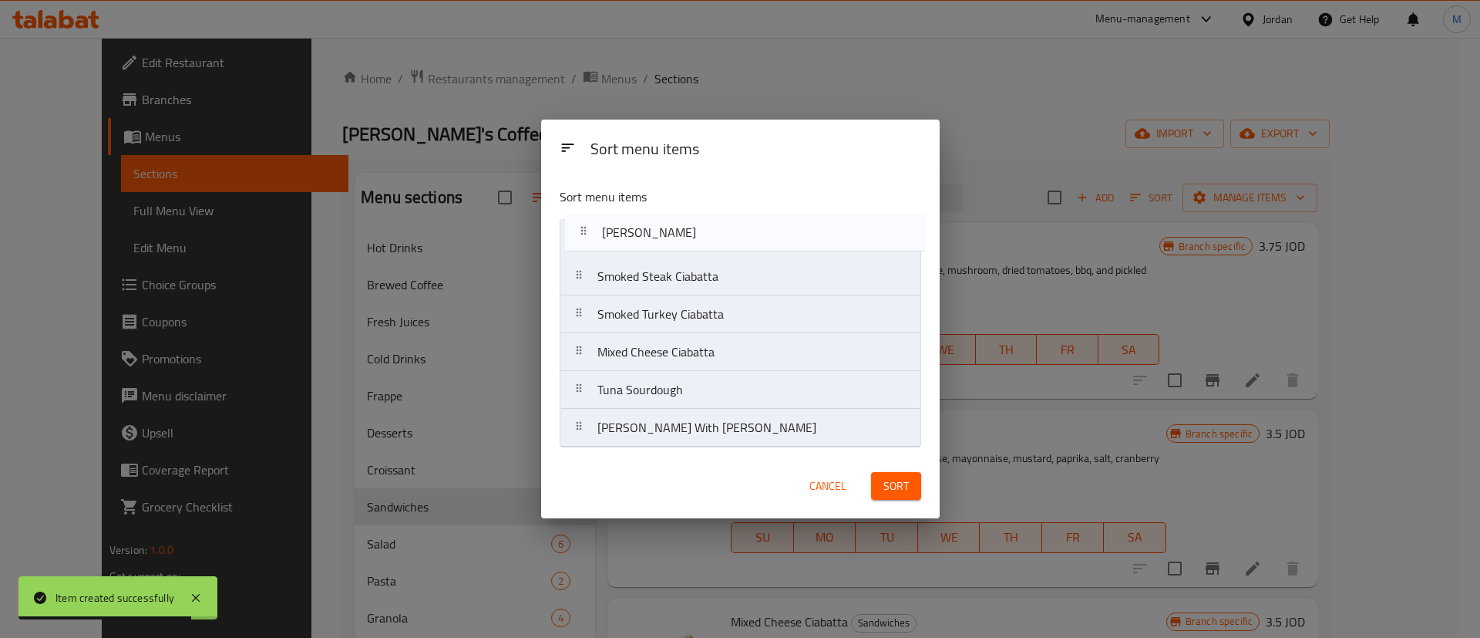
drag, startPoint x: 735, startPoint y: 386, endPoint x: 739, endPoint y: 215, distance: 171.2
click at [739, 215] on div "Sort menu items Smoked Steak Ciabatta Smoked Turkey Ciabatta Mixed Cheese Ciaba…" at bounding box center [740, 314] width 399 height 278
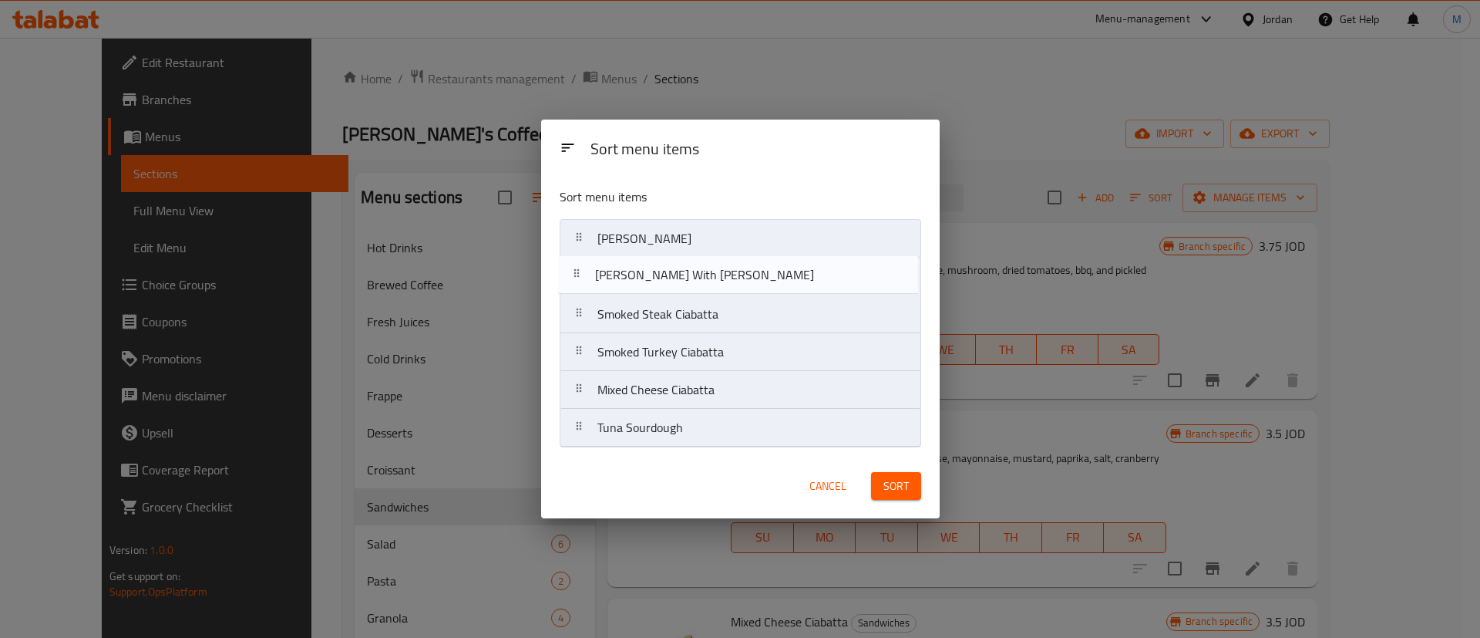
drag, startPoint x: 734, startPoint y: 424, endPoint x: 732, endPoint y: 271, distance: 152.7
click at [732, 271] on nav "[PERSON_NAME] Smoked Steak Ciabatta Smoked Turkey Ciabatta Mixed Cheese Ciabatt…" at bounding box center [741, 333] width 362 height 228
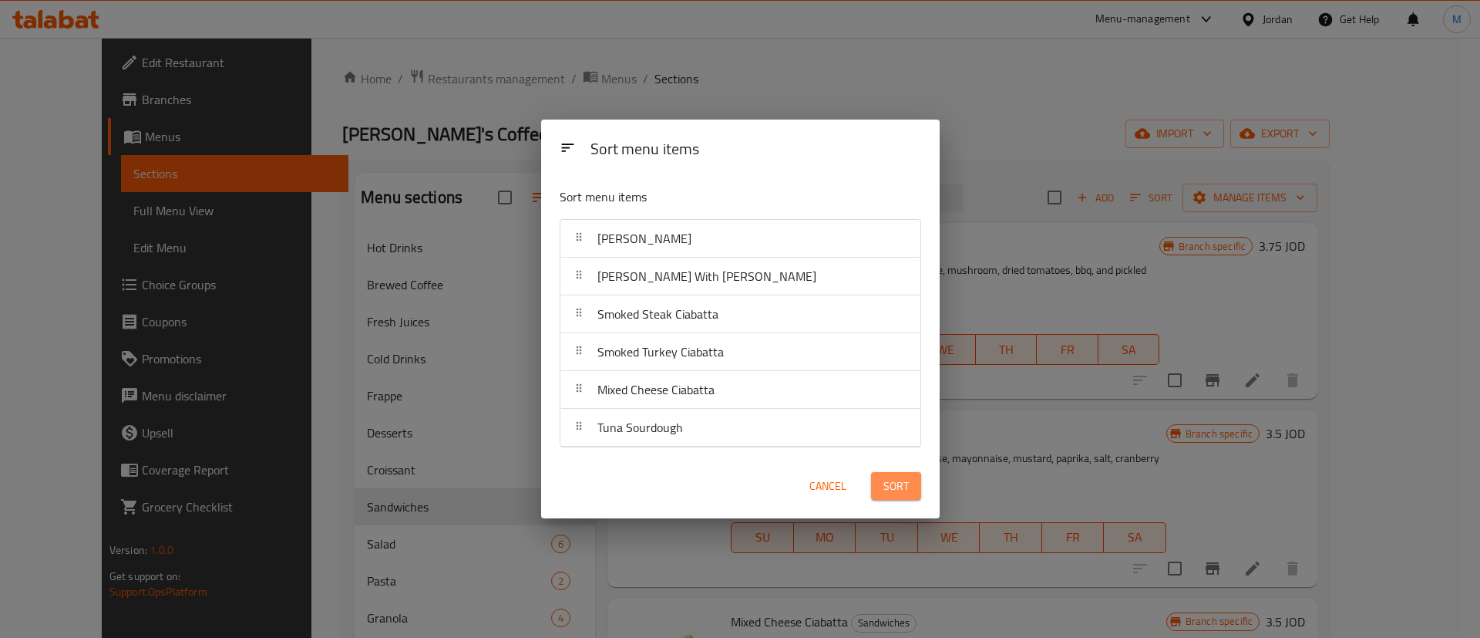
click at [894, 493] on span "Sort" at bounding box center [896, 486] width 25 height 19
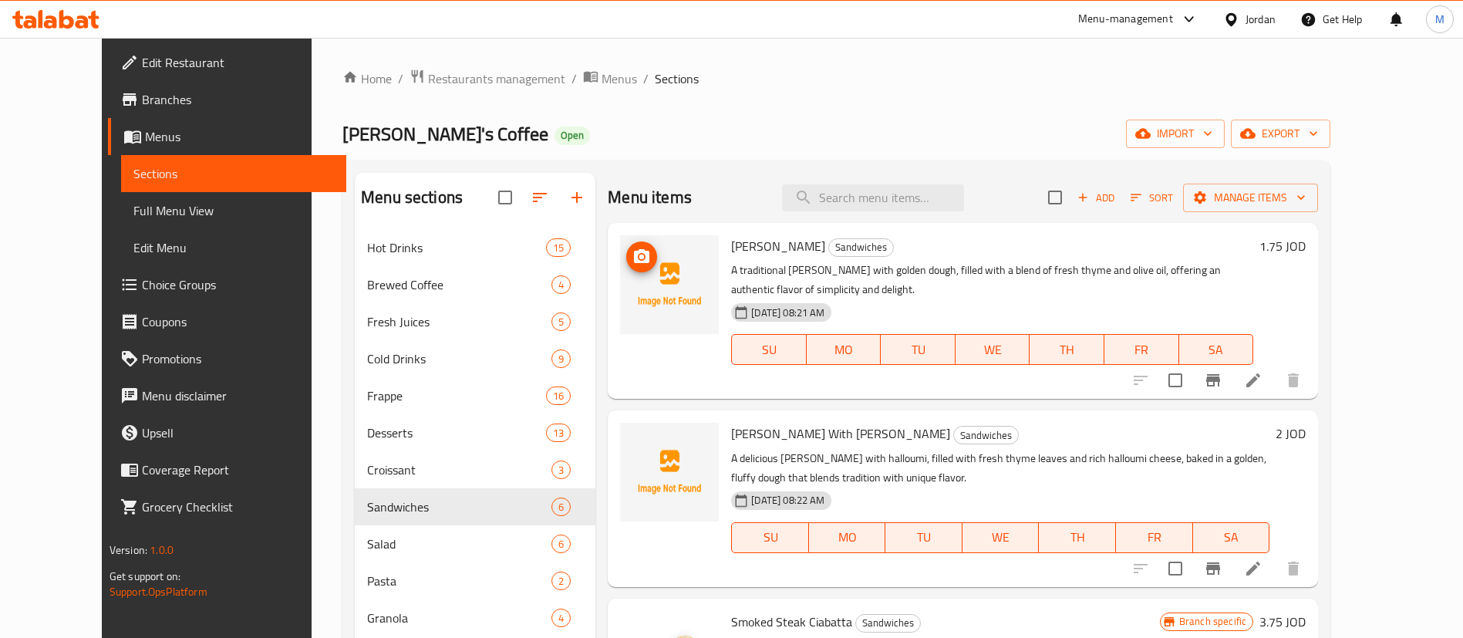
click at [632, 260] on icon "upload picture" at bounding box center [641, 257] width 19 height 19
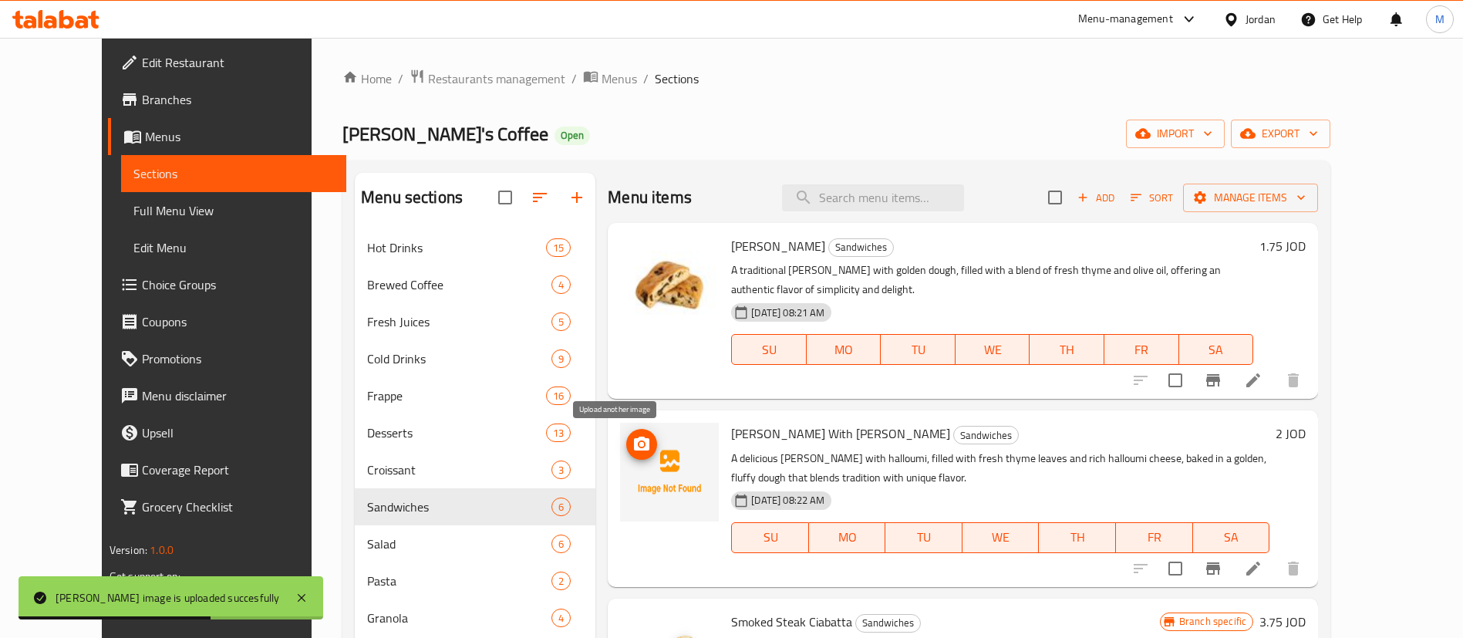
click at [626, 447] on span "upload picture" at bounding box center [641, 444] width 31 height 19
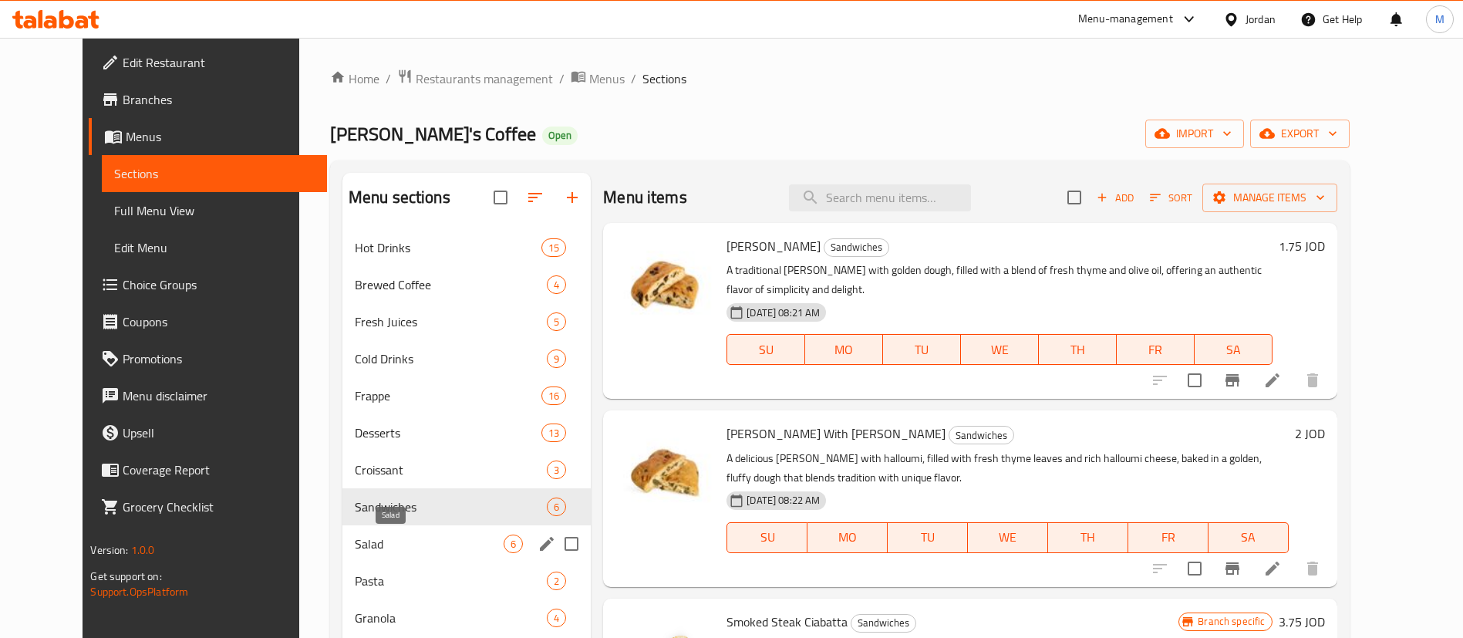
click at [404, 548] on span "Salad" at bounding box center [429, 543] width 149 height 19
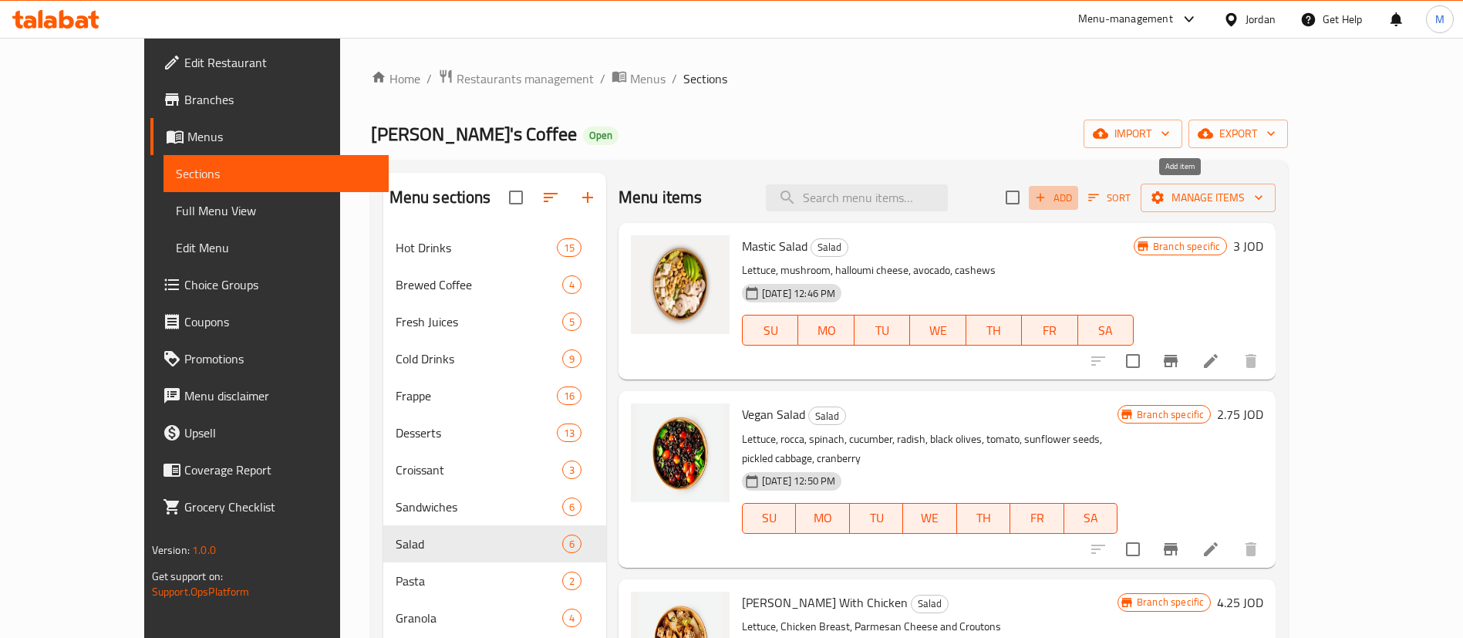
click at [1074, 201] on span "Add" at bounding box center [1053, 198] width 42 height 18
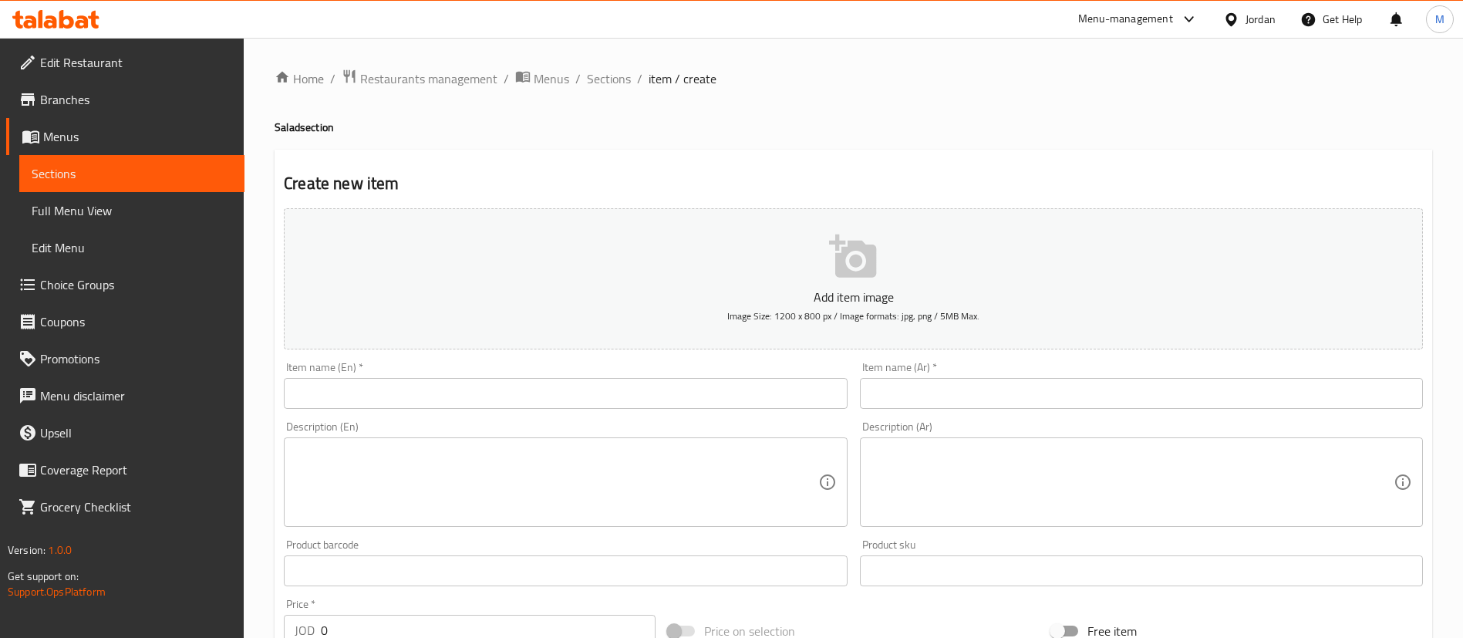
click at [698, 392] on input "text" at bounding box center [565, 393] width 563 height 31
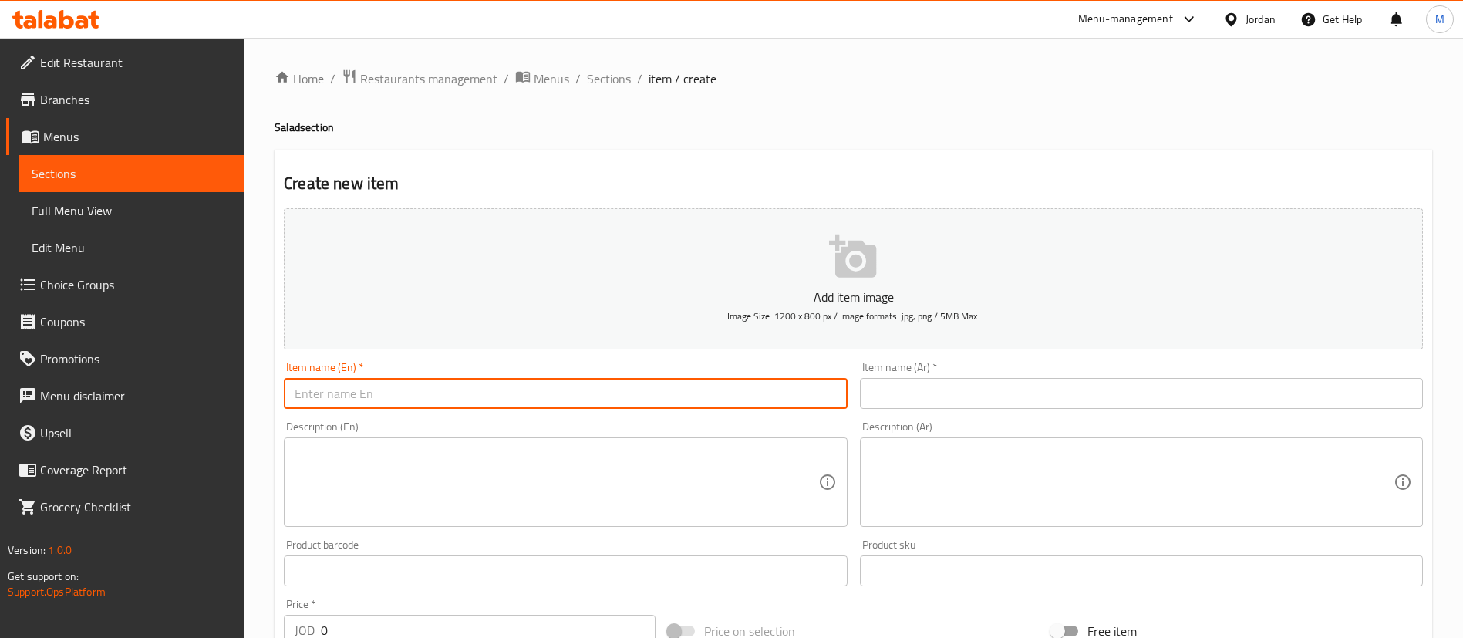
paste input "Crab Saled"
type input "Crab Saled"
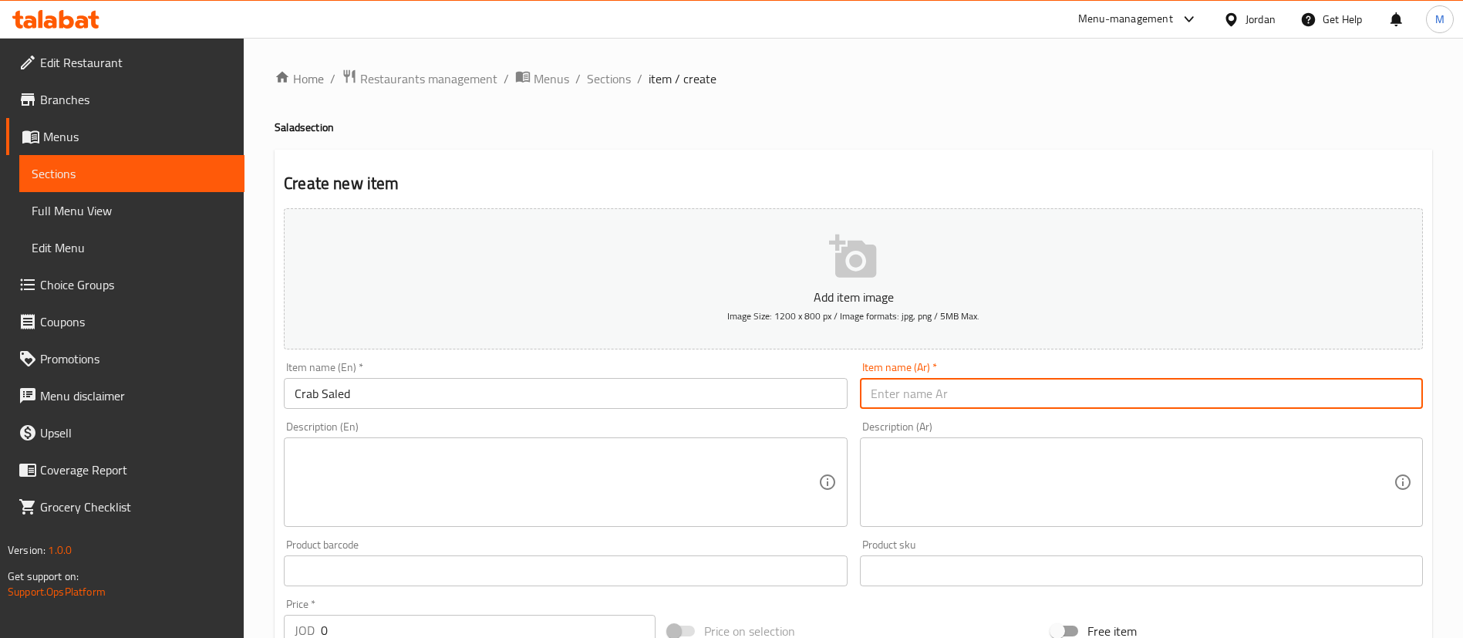
click at [965, 394] on input "text" at bounding box center [1141, 393] width 563 height 31
paste input "سلطة الكراب"
type input "سلطة الكراب"
click at [483, 617] on input "0" at bounding box center [488, 630] width 335 height 31
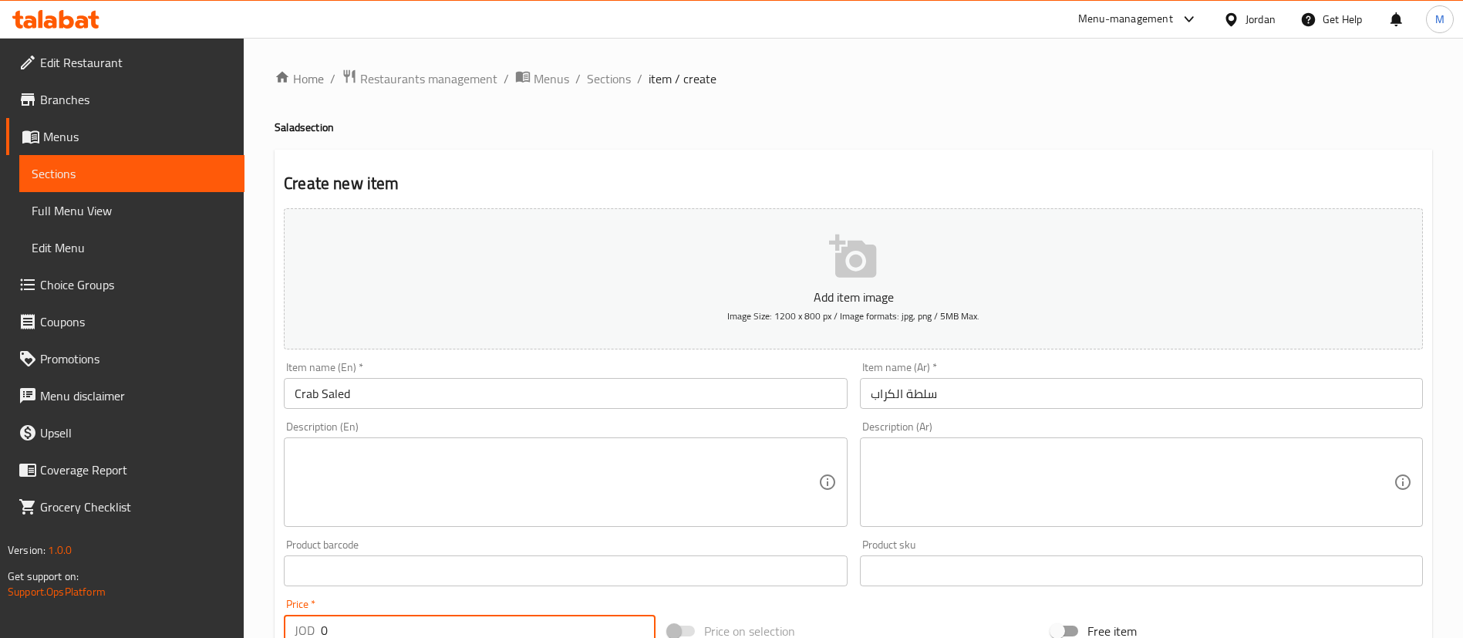
click at [483, 617] on input "0" at bounding box center [488, 630] width 335 height 31
paste input "4.0"
type input "4.00"
click at [856, 109] on div "Home / Restaurants management / Menus / Sections / item / create Salad section …" at bounding box center [853, 560] width 1157 height 990
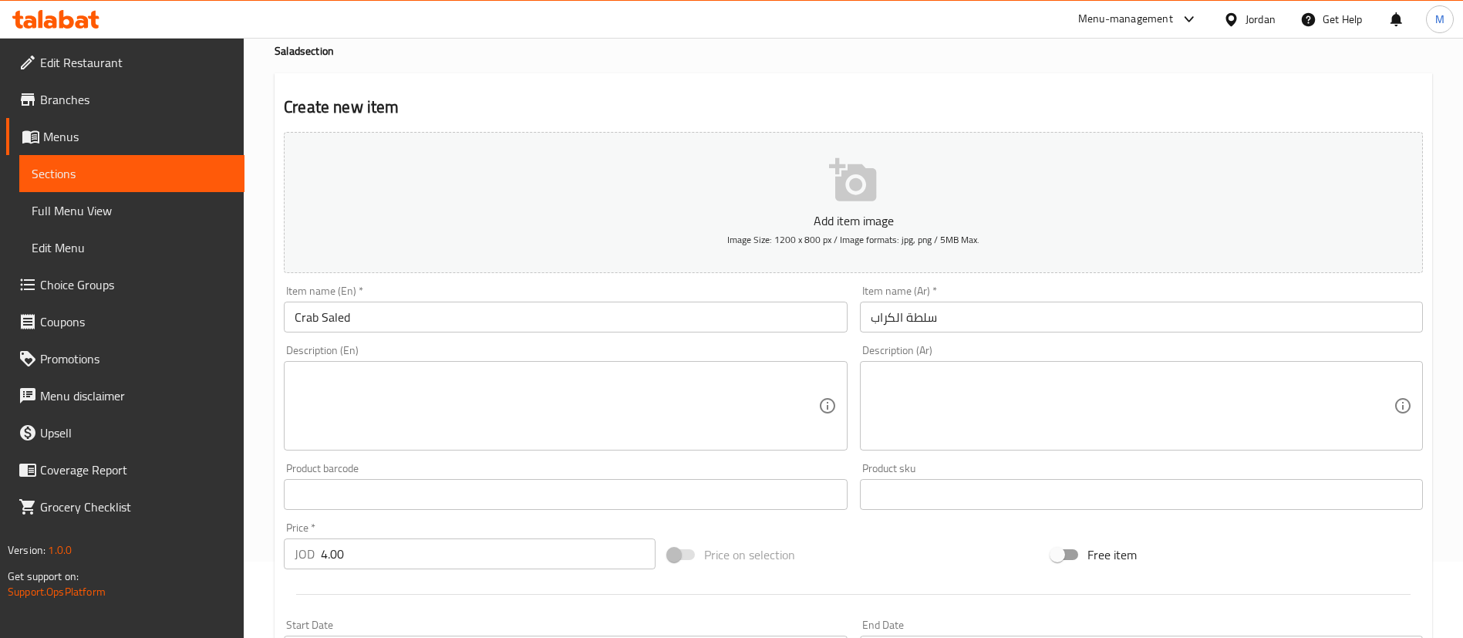
scroll to position [120, 0]
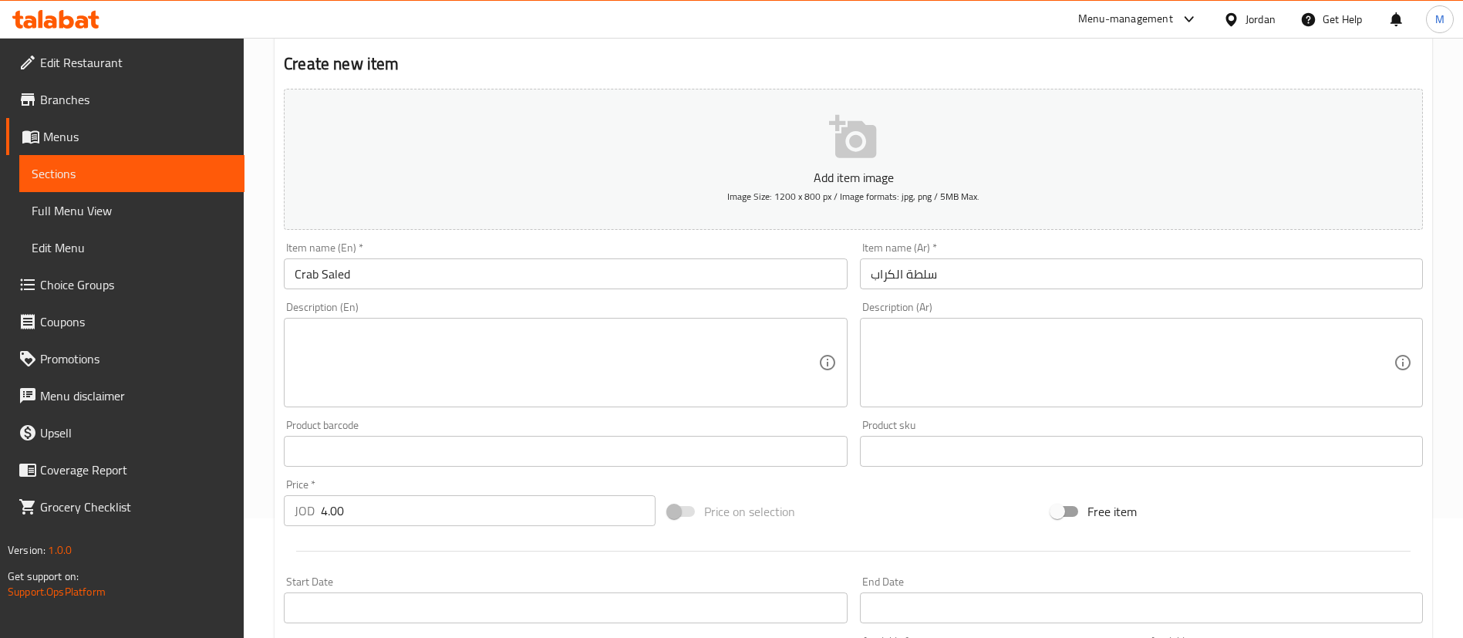
click at [625, 357] on textarea at bounding box center [556, 362] width 523 height 73
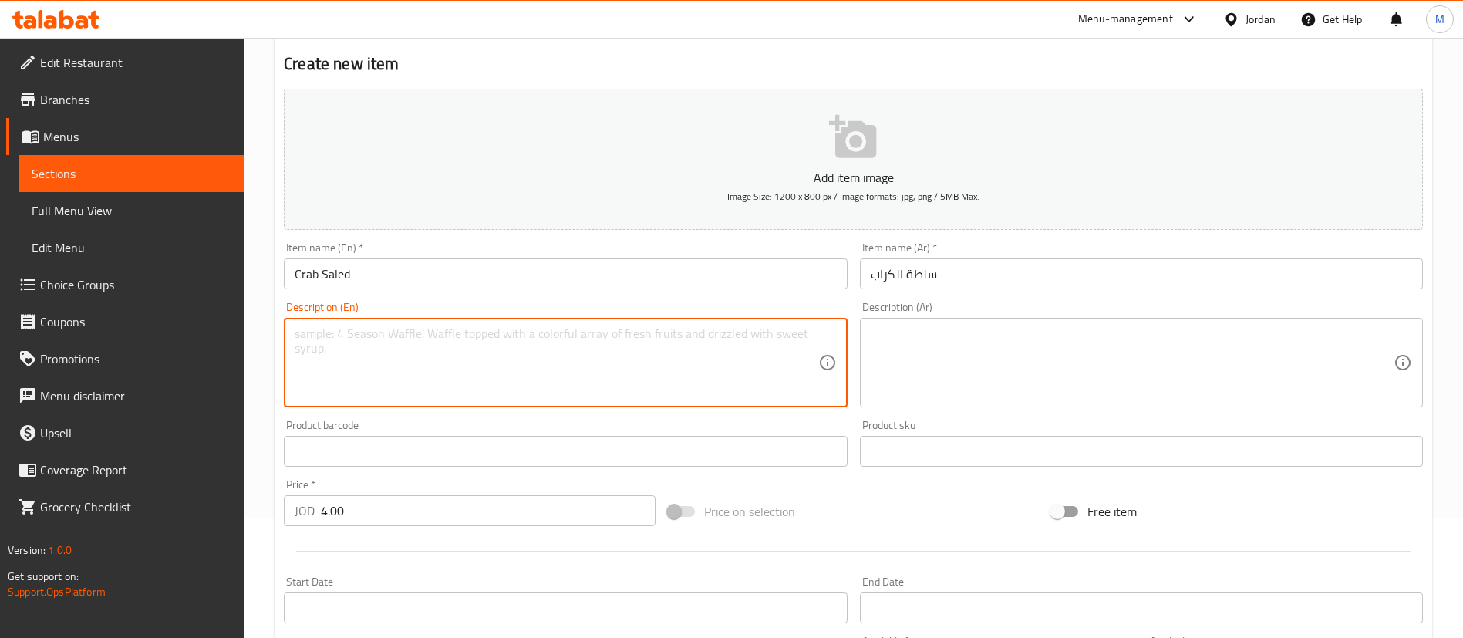
paste textarea "A light and refreshing crab salad made with crab sticks, fresh lettuce, grated …"
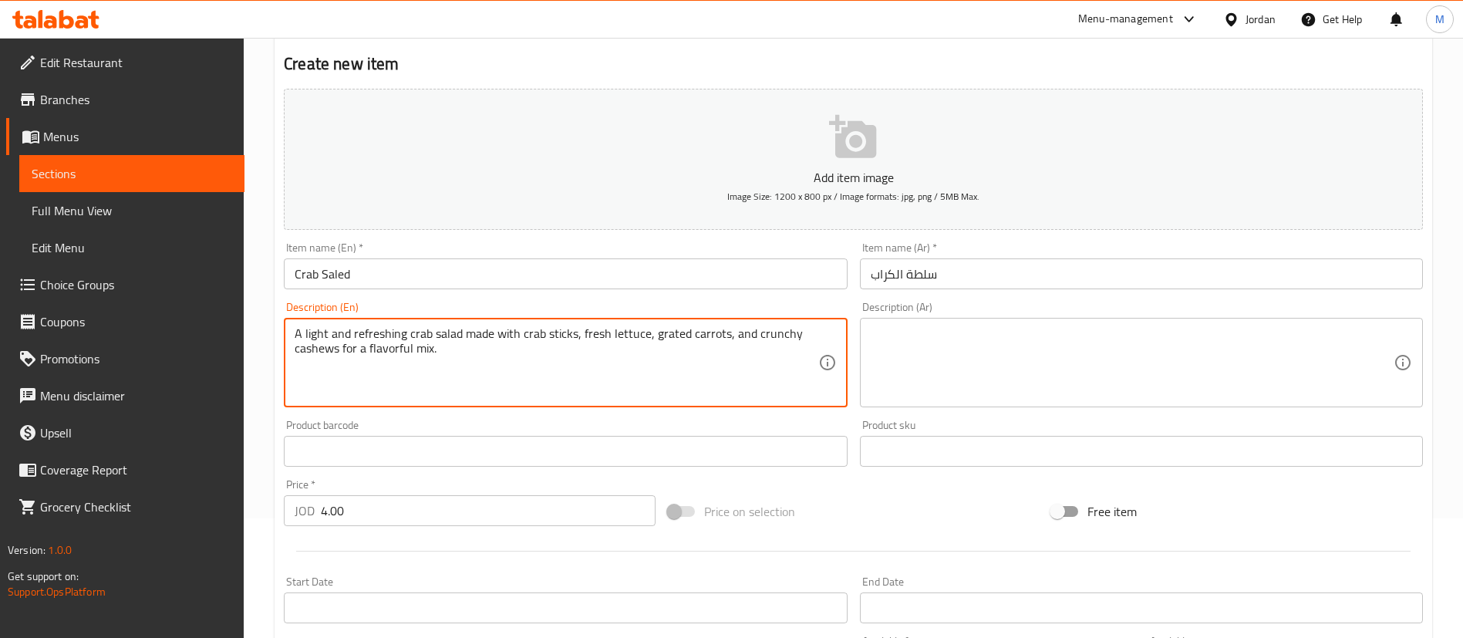
type textarea "A light and refreshing crab salad made with crab sticks, fresh lettuce, grated …"
click at [944, 355] on textarea at bounding box center [1132, 362] width 523 height 73
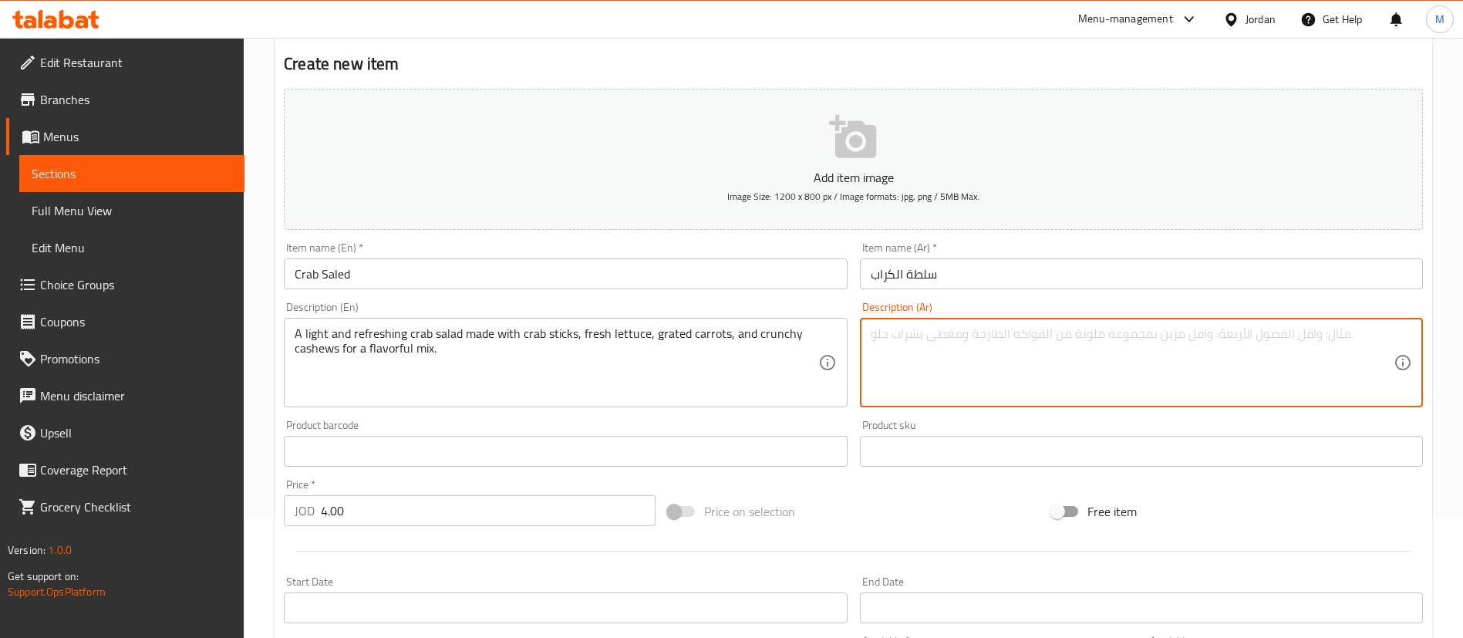
paste textarea "سلطة كراب خفيفة ومنعشة تجمع بين أصابع الكراب، الخس الطازج، الجزر المبشور، والكا…"
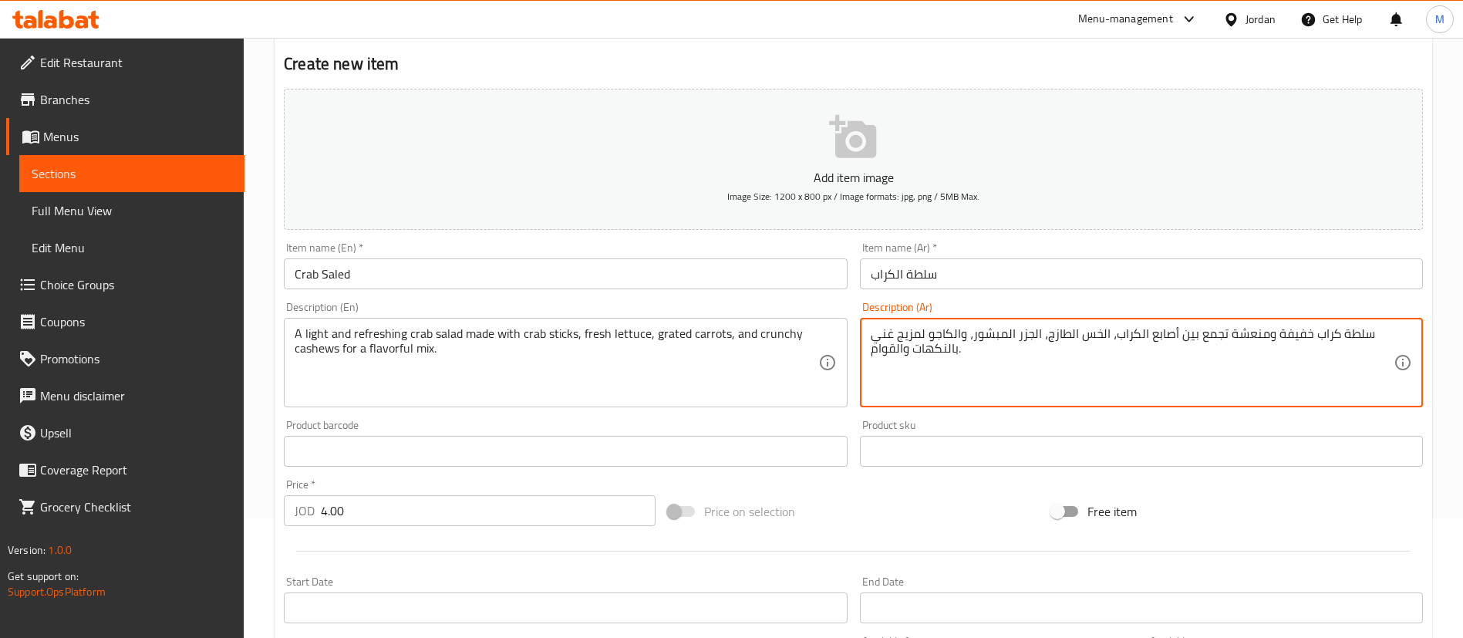
type textarea "سلطة كراب خفيفة ومنعشة تجمع بين أصابع الكراب، الخس الطازج، الجزر المبشور، والكا…"
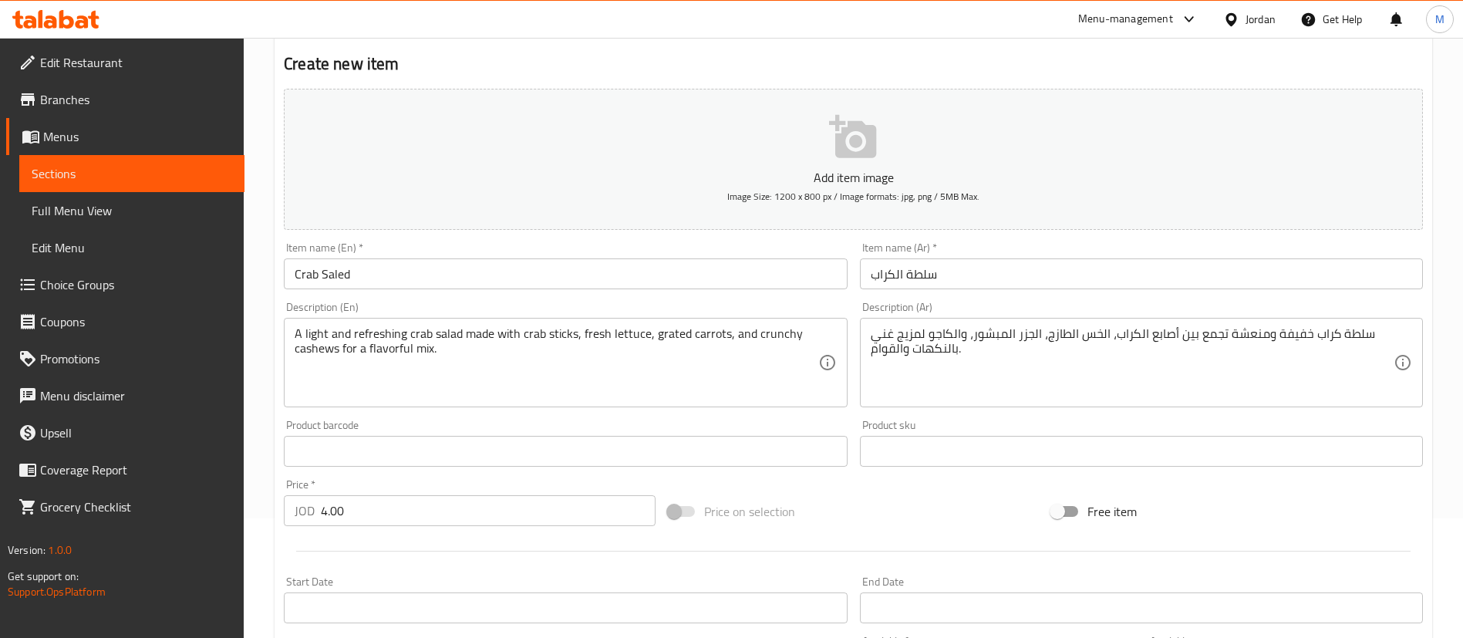
click at [671, 59] on h2 "Create new item" at bounding box center [853, 63] width 1139 height 23
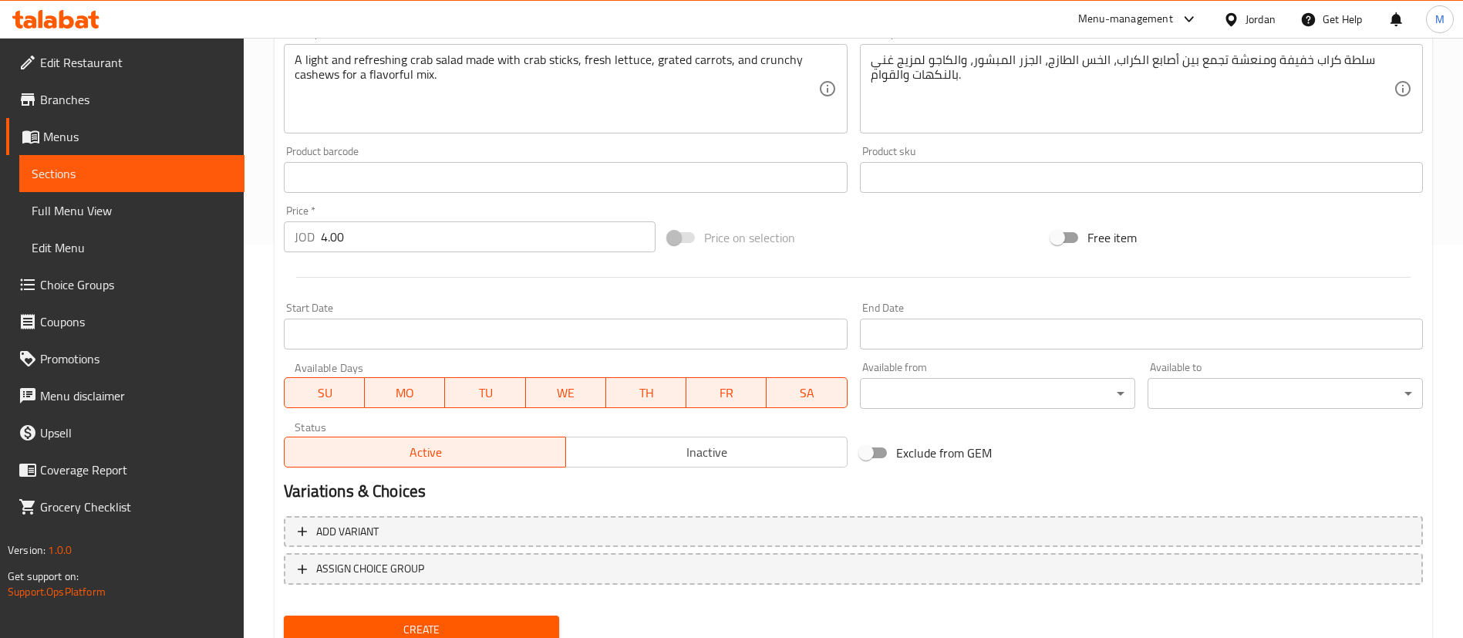
scroll to position [452, 0]
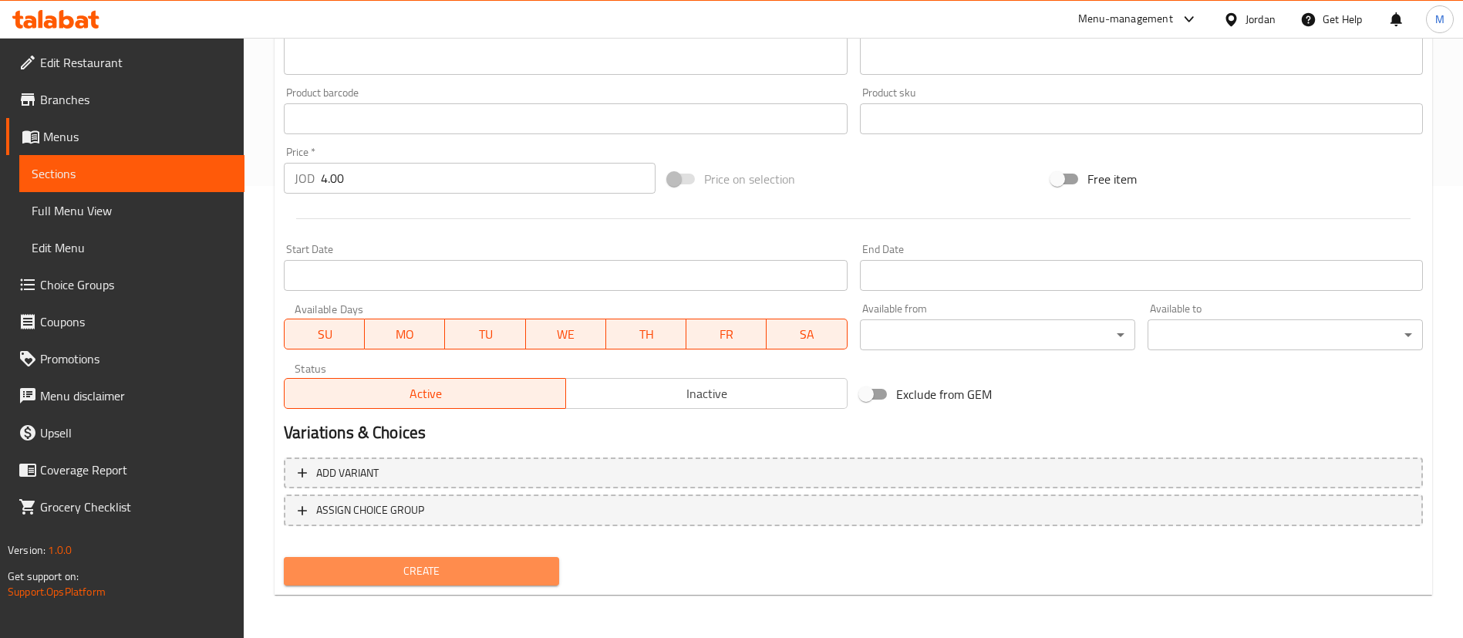
click at [541, 568] on span "Create" at bounding box center [421, 570] width 251 height 19
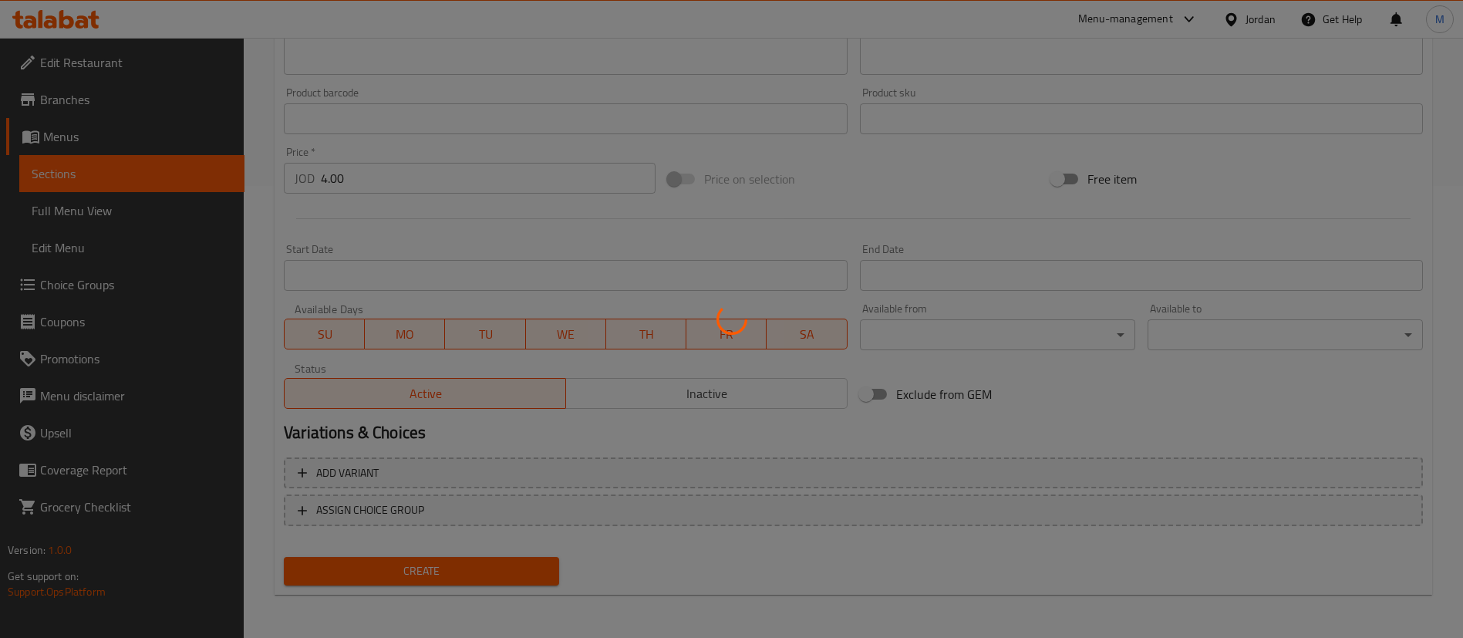
type input "0"
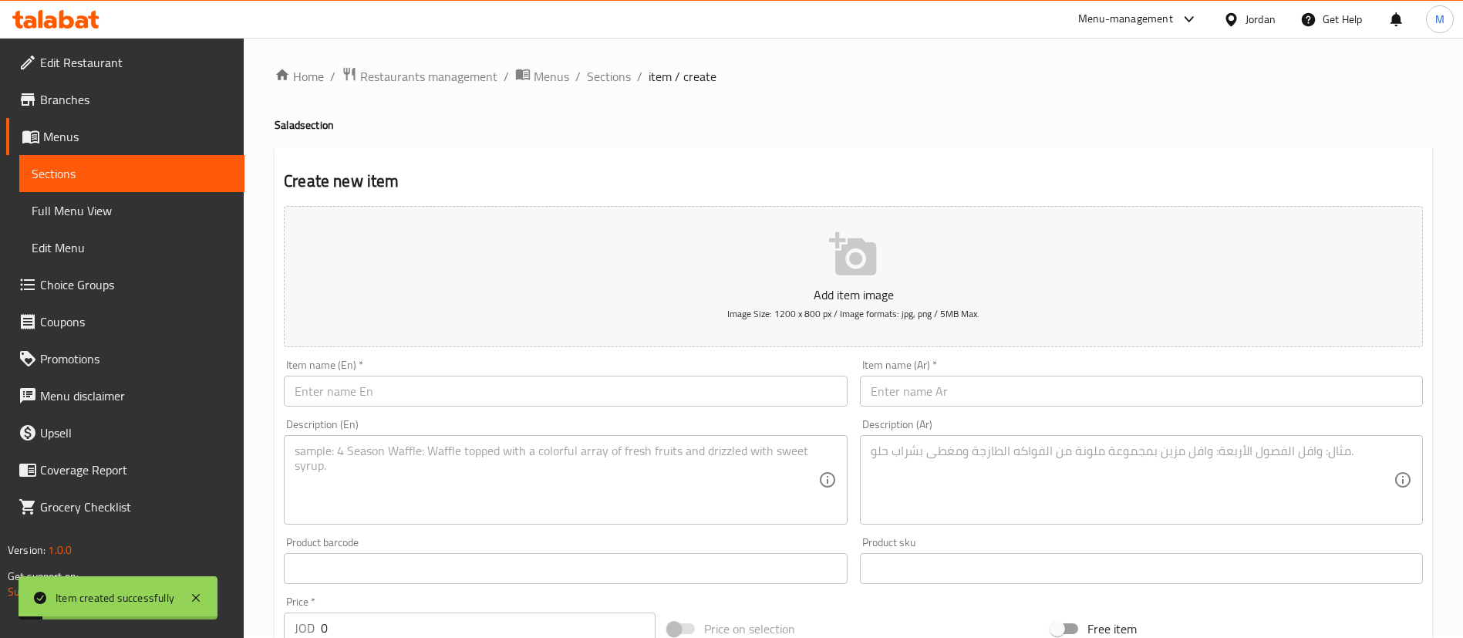
scroll to position [0, 0]
click at [610, 79] on span "Sections" at bounding box center [609, 78] width 44 height 19
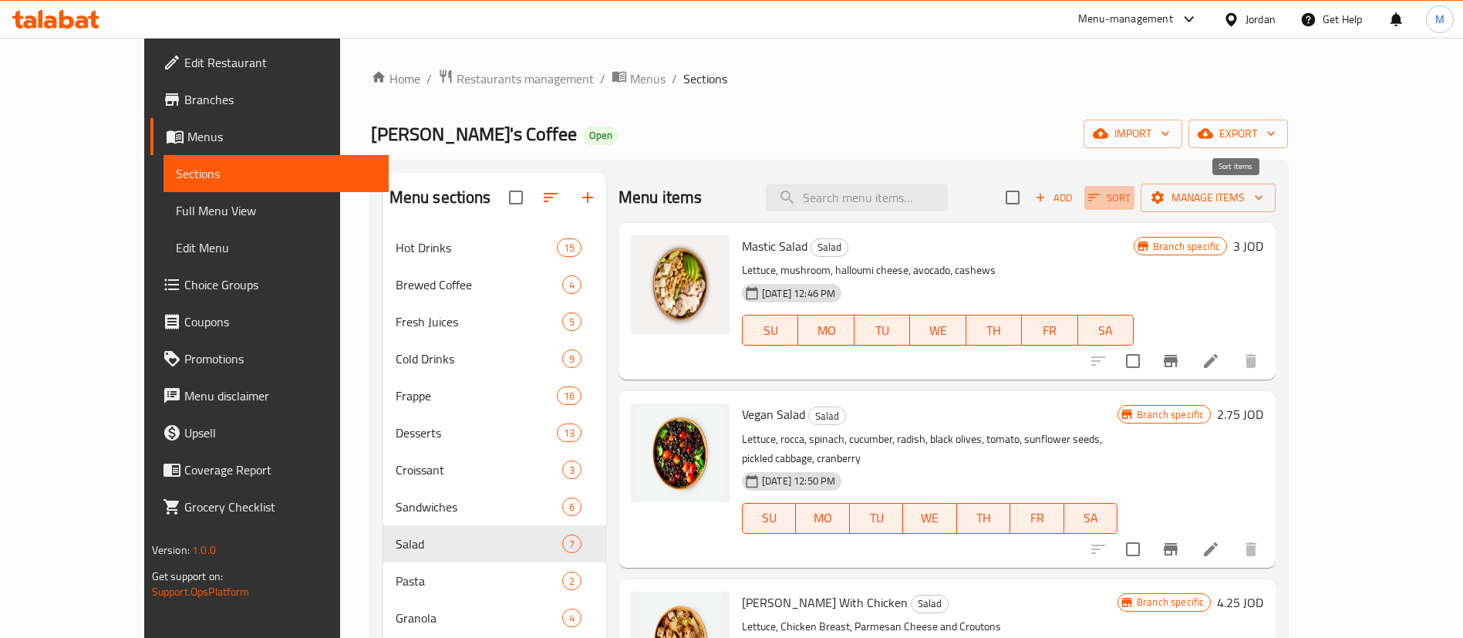
click at [1130, 197] on span "Sort" at bounding box center [1109, 198] width 42 height 18
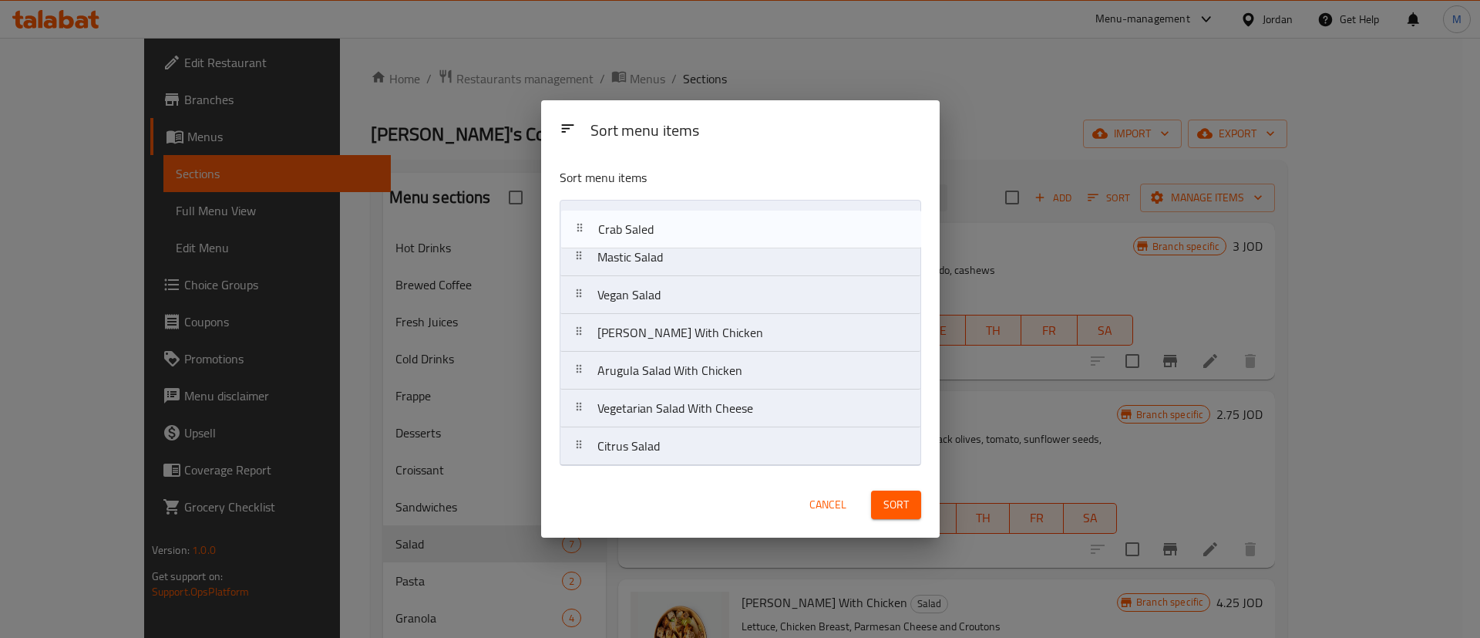
drag, startPoint x: 706, startPoint y: 443, endPoint x: 706, endPoint y: 234, distance: 208.2
click at [706, 211] on nav "Mastic Salad Vegan Salad [PERSON_NAME] Salad With Chicken Arugula Salad With Ch…" at bounding box center [741, 333] width 362 height 266
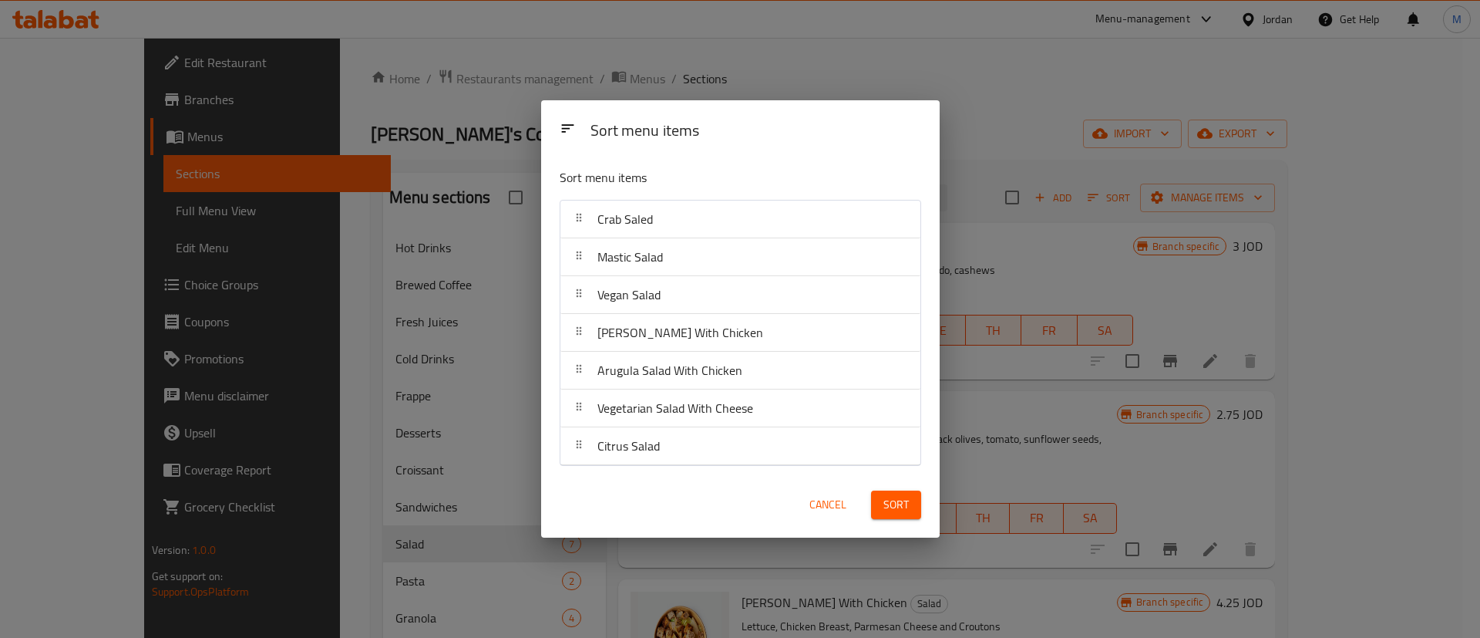
click at [905, 490] on button "Sort" at bounding box center [896, 504] width 50 height 29
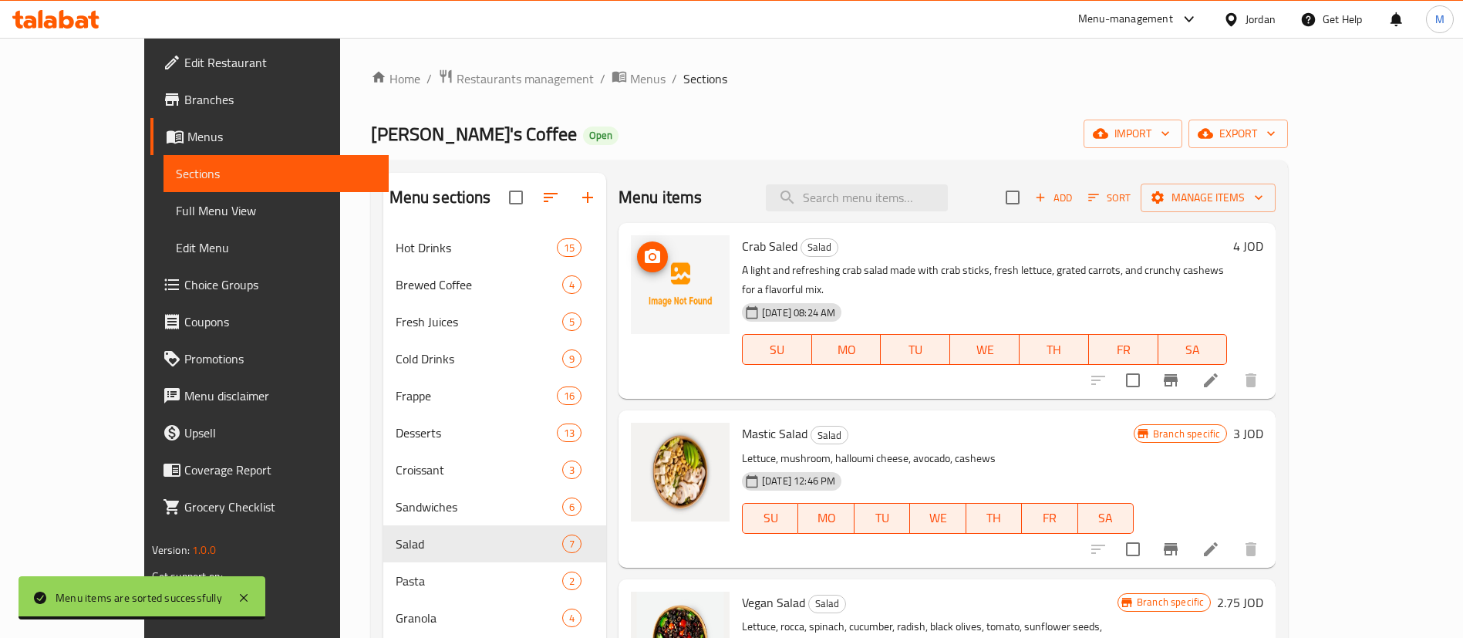
click at [650, 257] on circle "upload picture" at bounding box center [652, 256] width 5 height 5
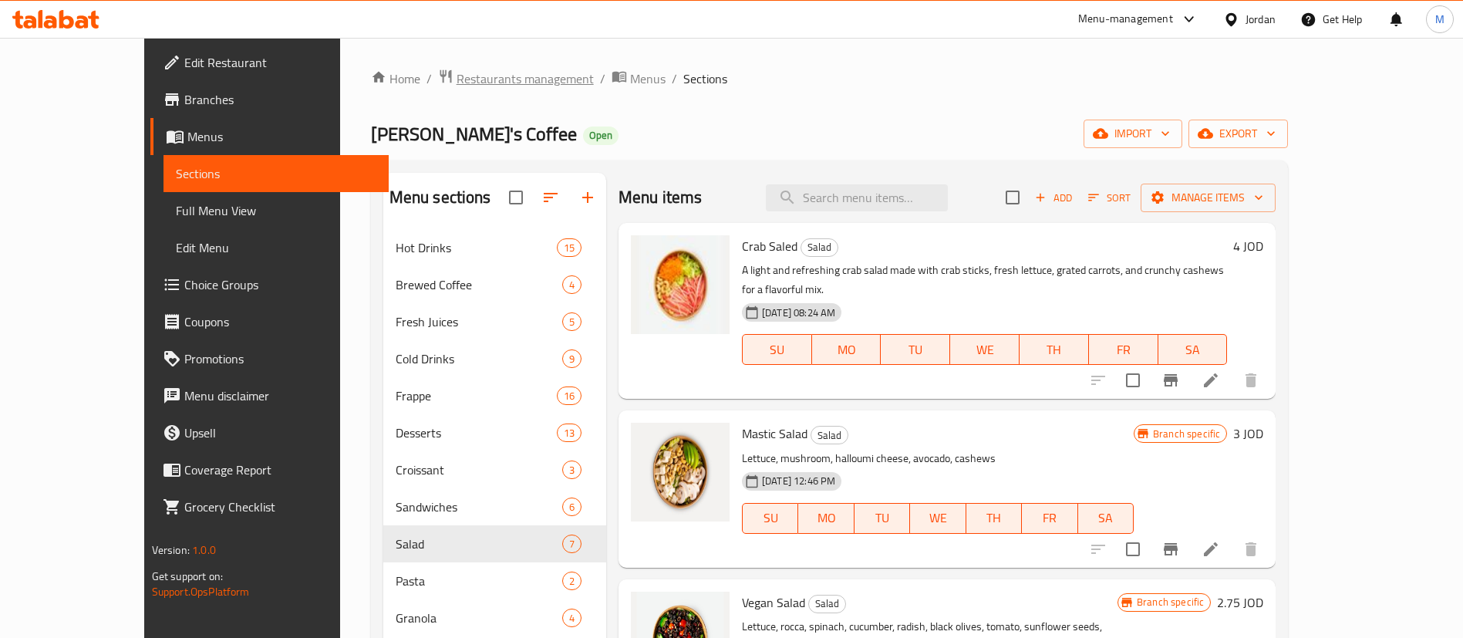
click at [456, 74] on span "Restaurants management" at bounding box center [524, 78] width 137 height 19
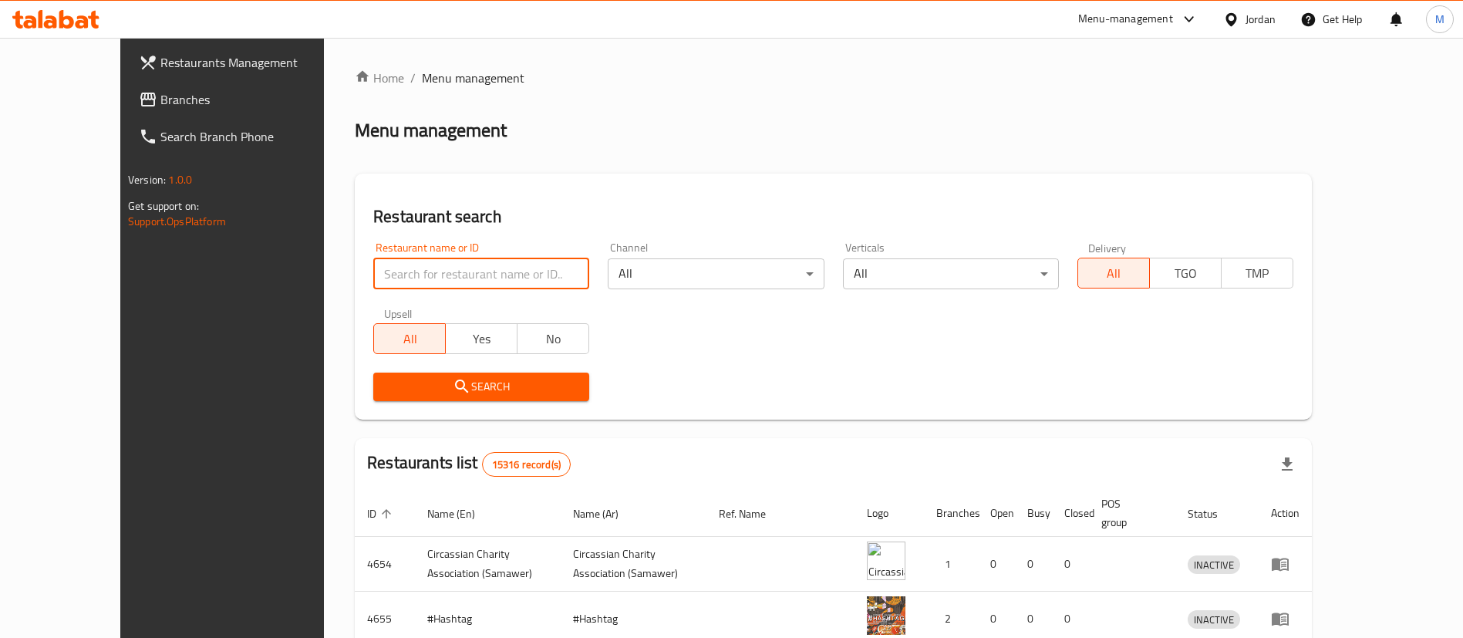
click at [465, 276] on input "search" at bounding box center [481, 273] width 216 height 31
type input "[PERSON_NAME]"
click at [500, 392] on span "Search" at bounding box center [481, 386] width 191 height 19
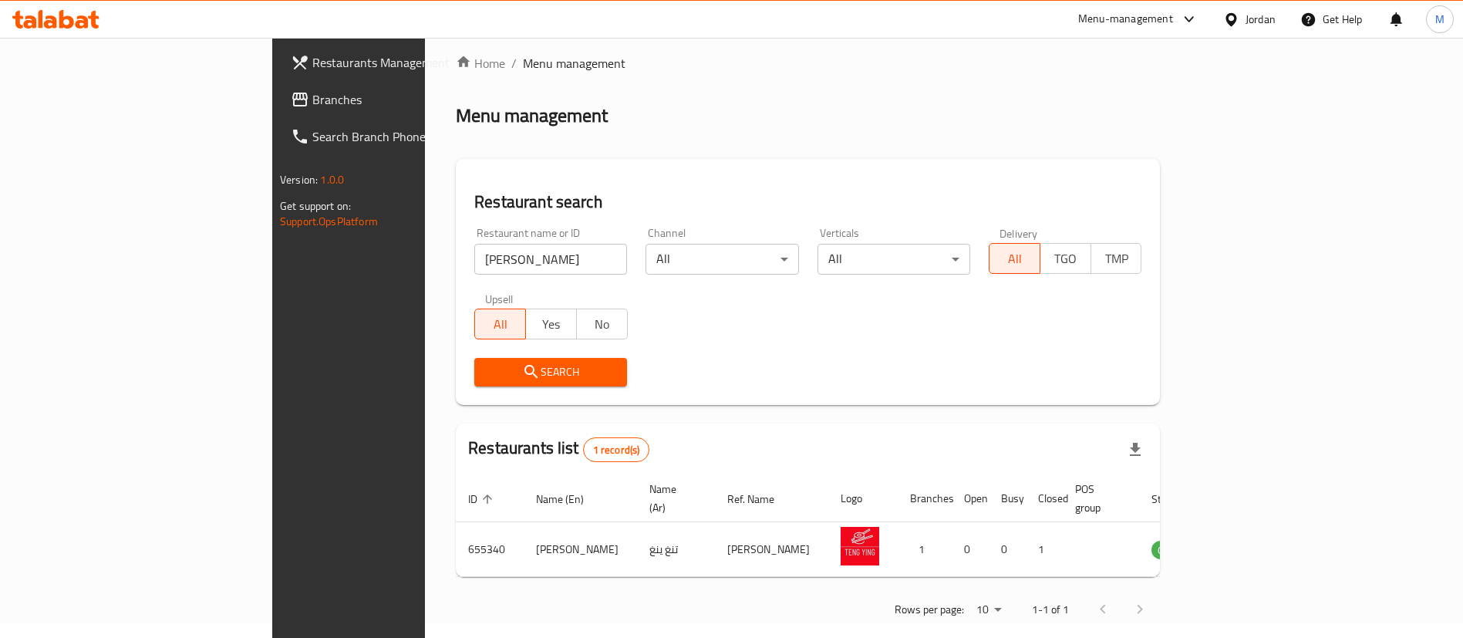
scroll to position [20, 0]
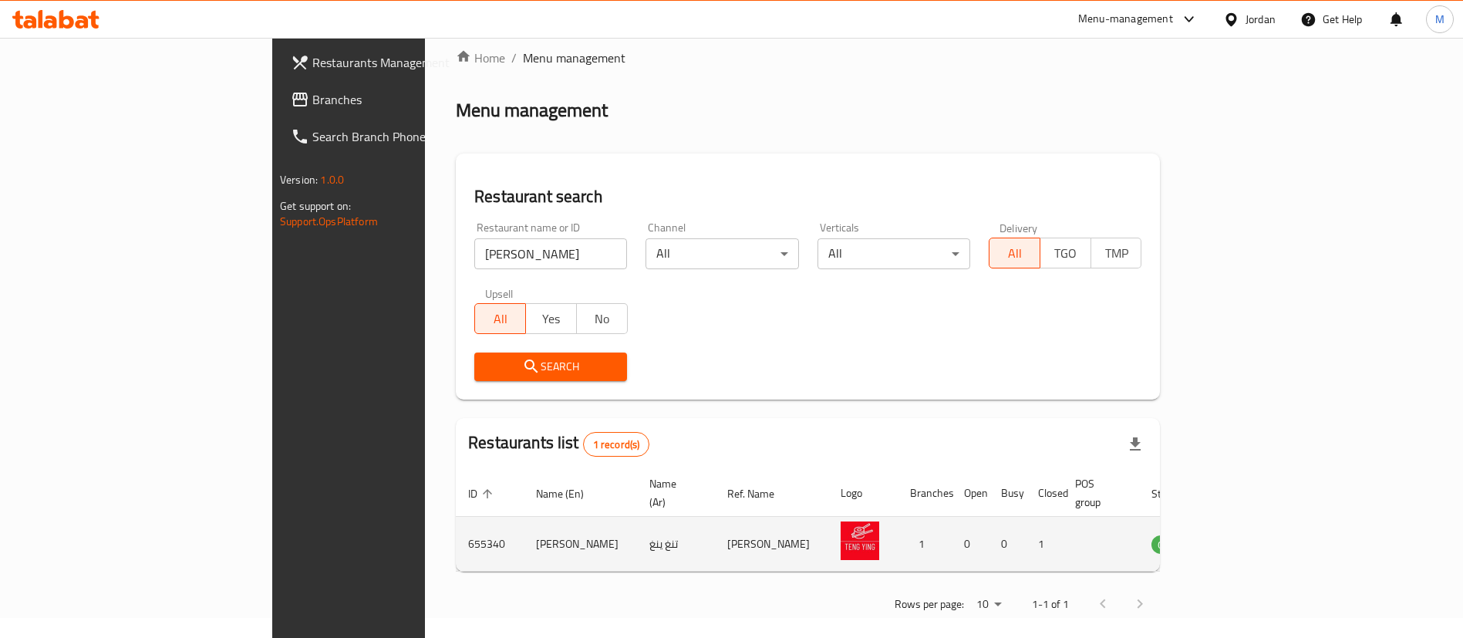
click at [456, 517] on td "655340" at bounding box center [490, 544] width 68 height 55
drag, startPoint x: 298, startPoint y: 514, endPoint x: 297, endPoint y: 527, distance: 13.1
click at [456, 517] on td "655340" at bounding box center [490, 544] width 68 height 55
click at [456, 531] on td "655340" at bounding box center [490, 544] width 68 height 55
click at [456, 521] on td "655340" at bounding box center [490, 544] width 68 height 55
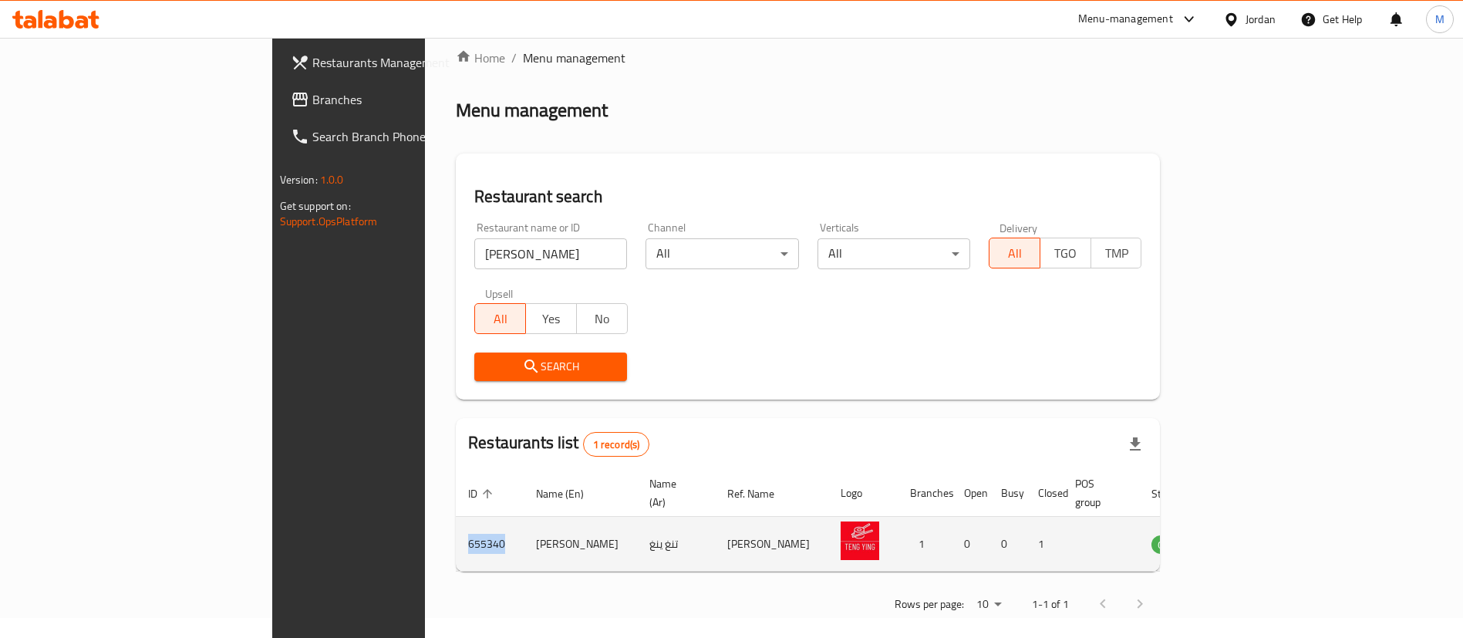
click at [456, 521] on td "655340" at bounding box center [490, 544] width 68 height 55
copy td "655340"
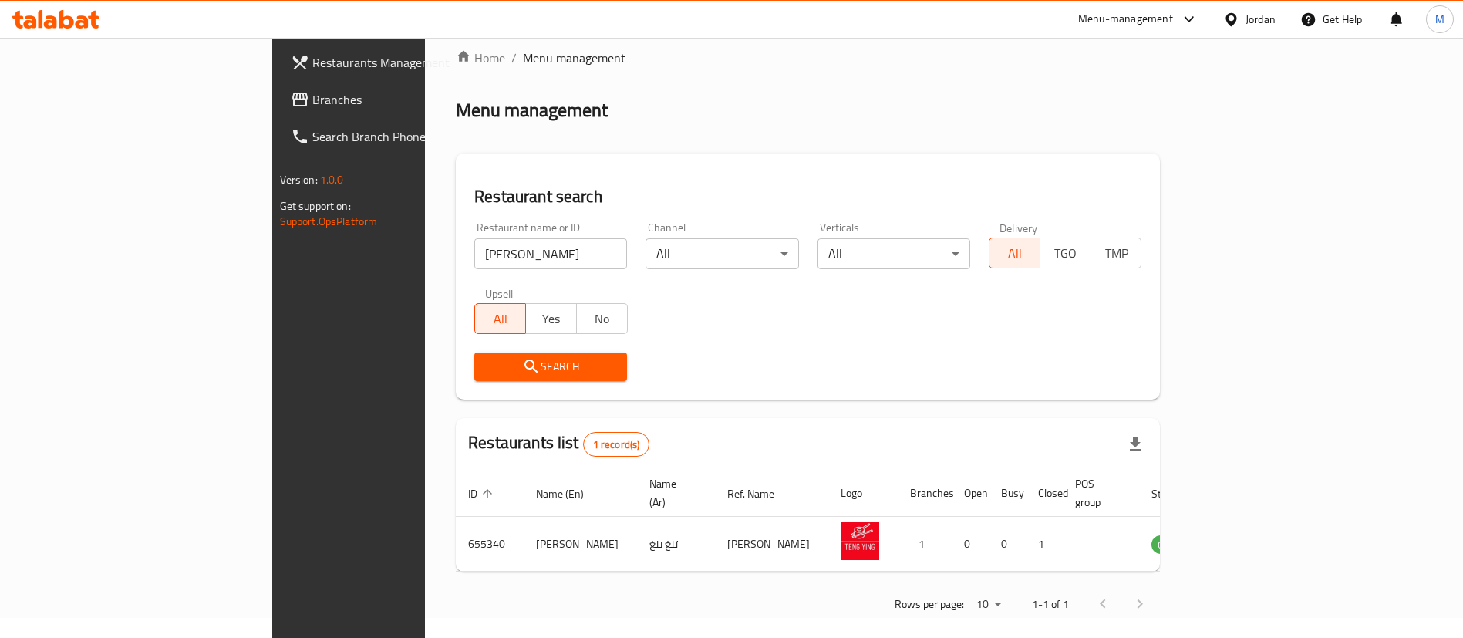
click at [1093, 12] on div "Menu-management" at bounding box center [1125, 19] width 95 height 19
click at [1010, 96] on div "Agent Campaigns Center" at bounding box center [1038, 103] width 116 height 17
